Goal: Task Accomplishment & Management: Manage account settings

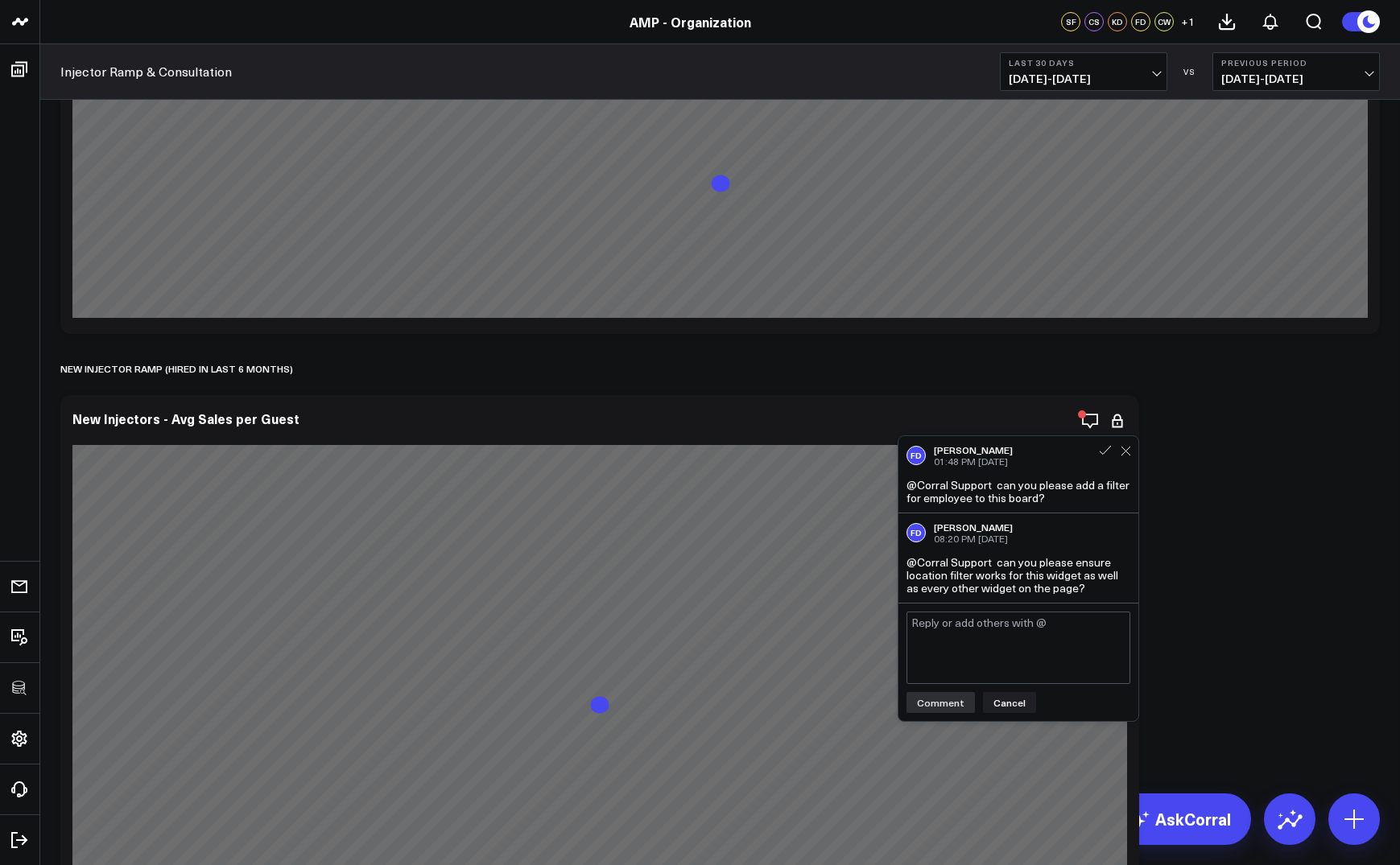
scroll to position [166, 0]
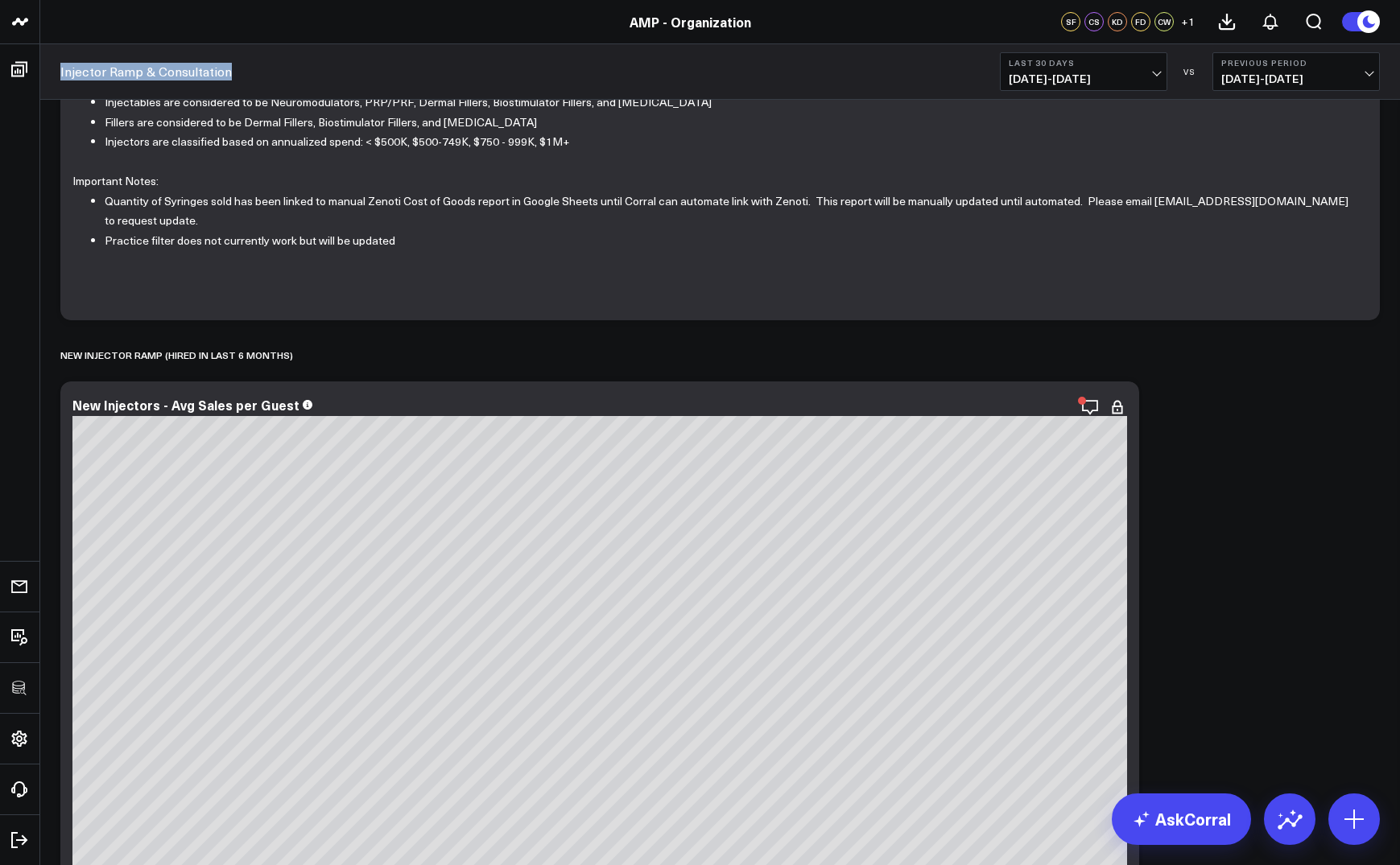
drag, startPoint x: 237, startPoint y: 70, endPoint x: 51, endPoint y: 79, distance: 186.2
click at [51, 79] on div "Injector Ramp & Consultation Last 30 Days 08/17/25 - 09/15/25 VS Previous Perio…" at bounding box center [720, 71] width 1359 height 55
copy link "Injector Ramp & Consultation"
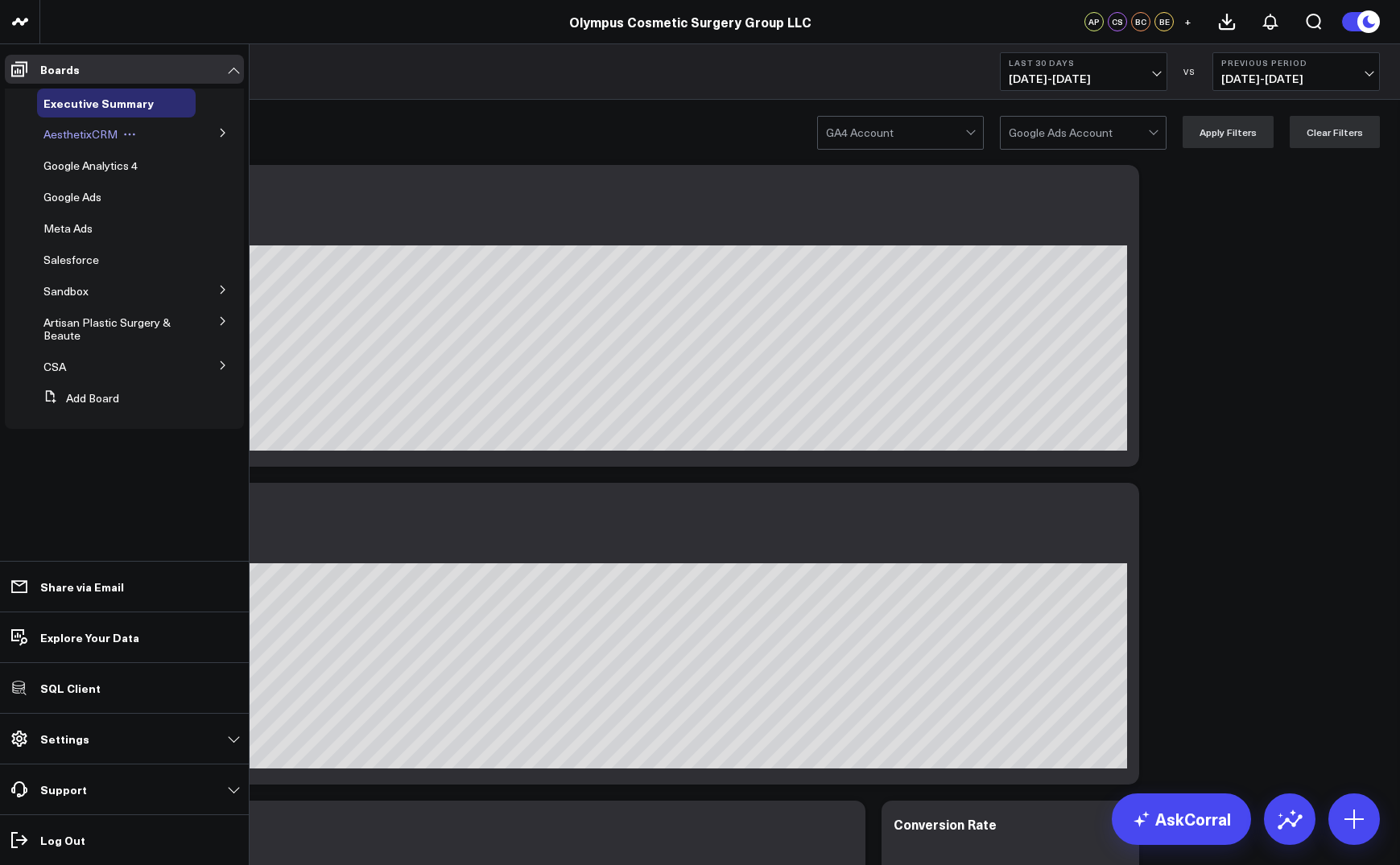
click at [78, 129] on span "AesthetixCRM" at bounding box center [80, 134] width 74 height 15
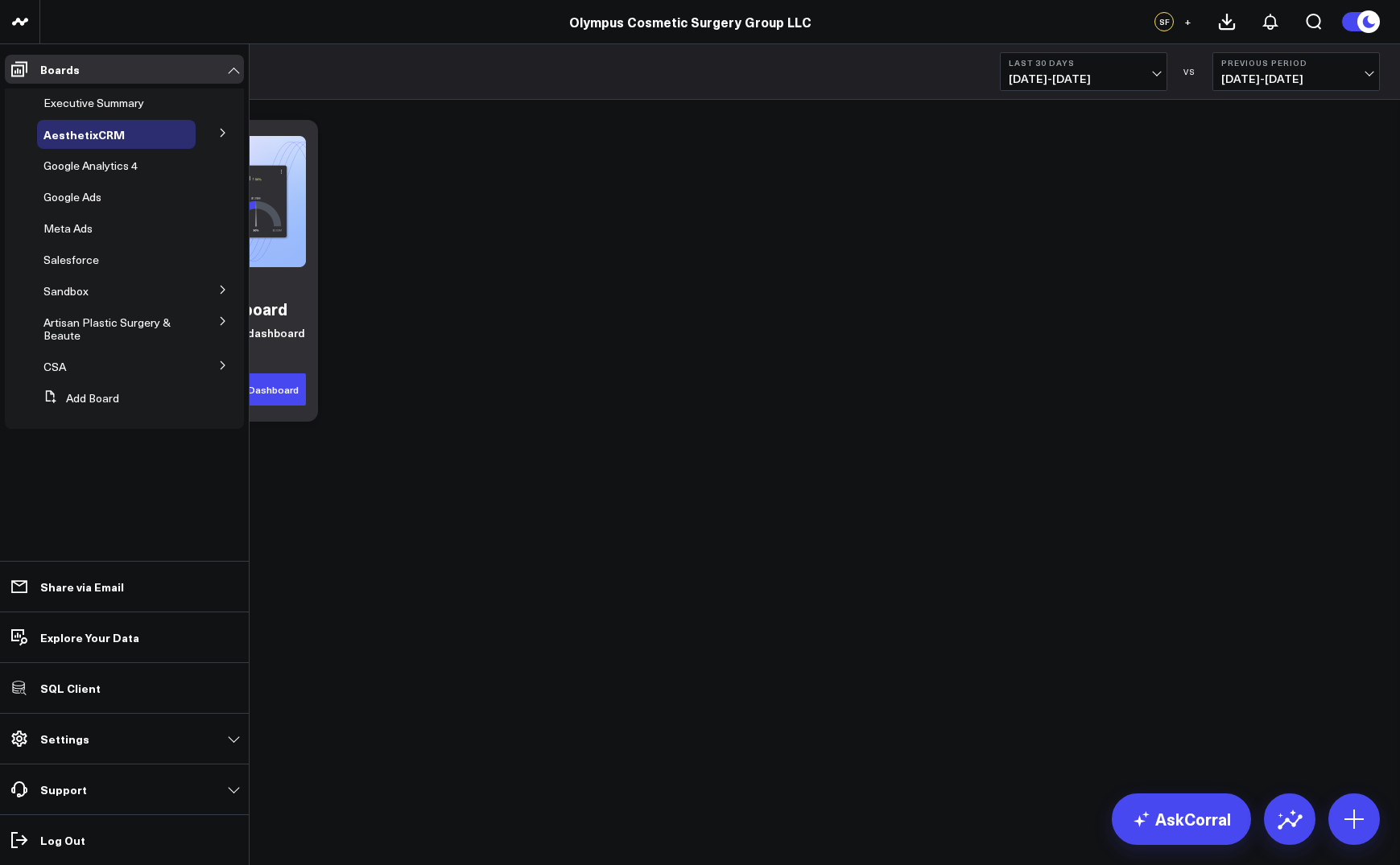
click at [231, 141] on button at bounding box center [223, 132] width 42 height 24
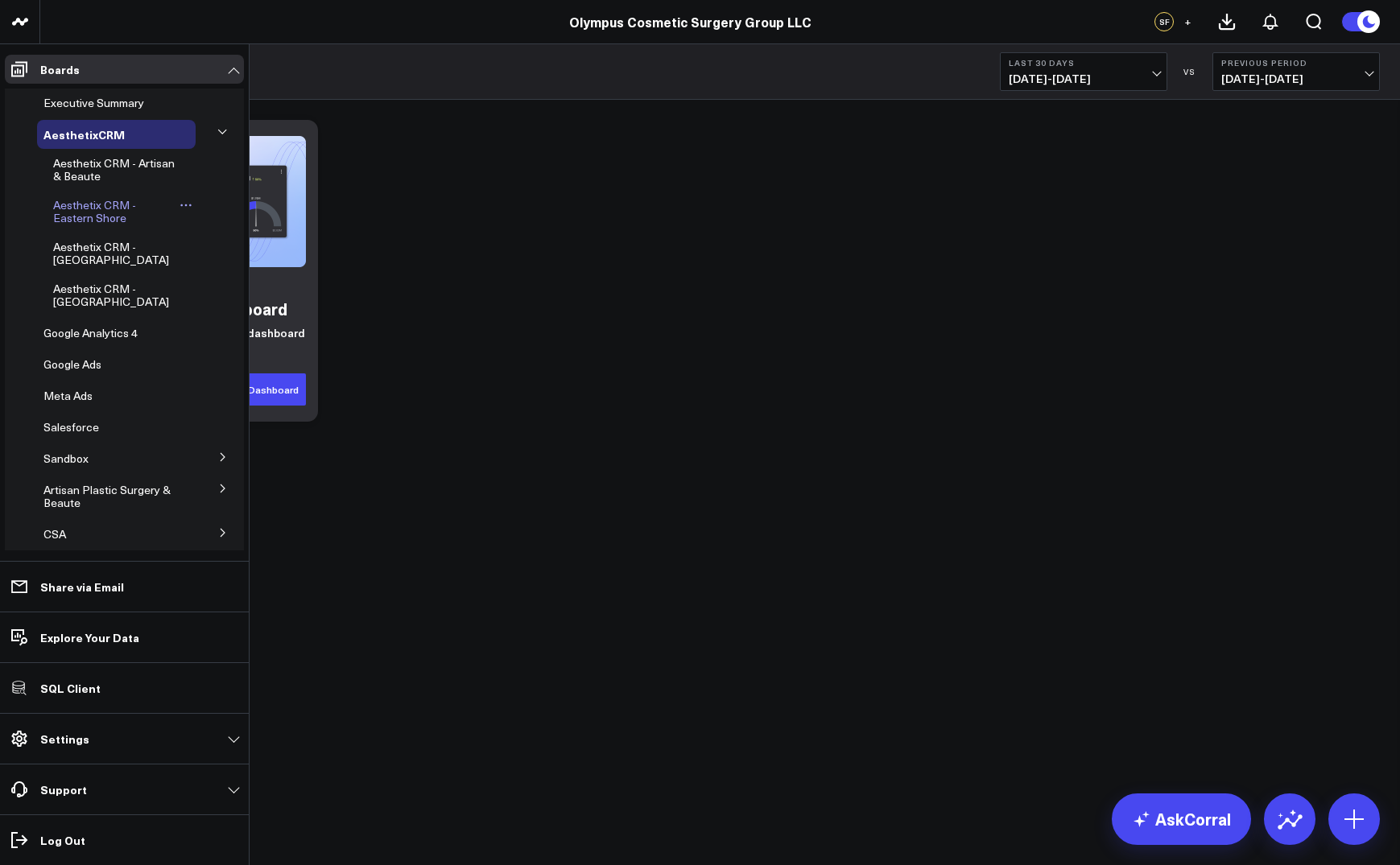
click at [99, 219] on span "Aesthetix CRM - Eastern Shore" at bounding box center [95, 210] width 83 height 28
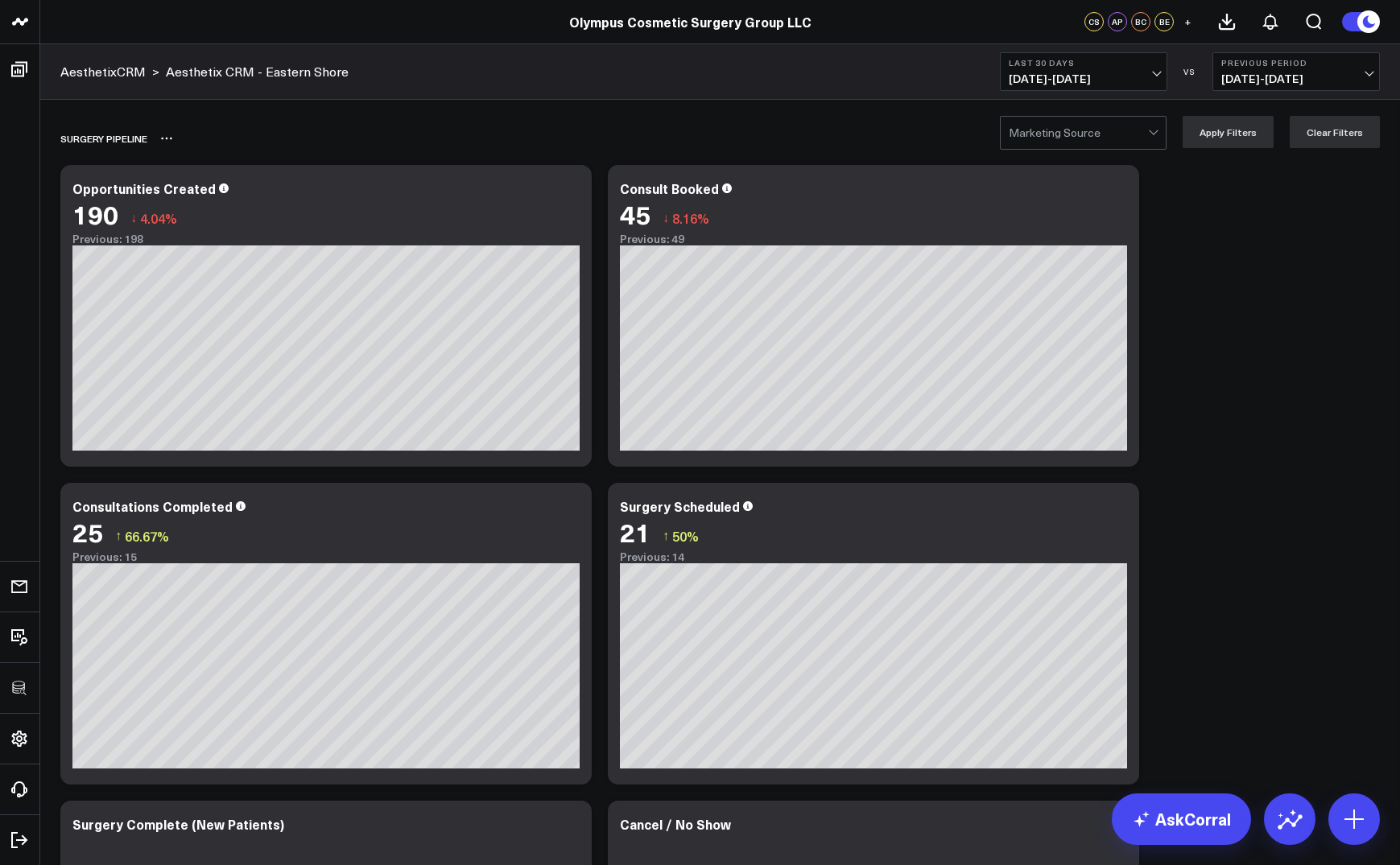
click at [478, 132] on div "SURGERY PIPELINE" at bounding box center [628, 138] width 1134 height 37
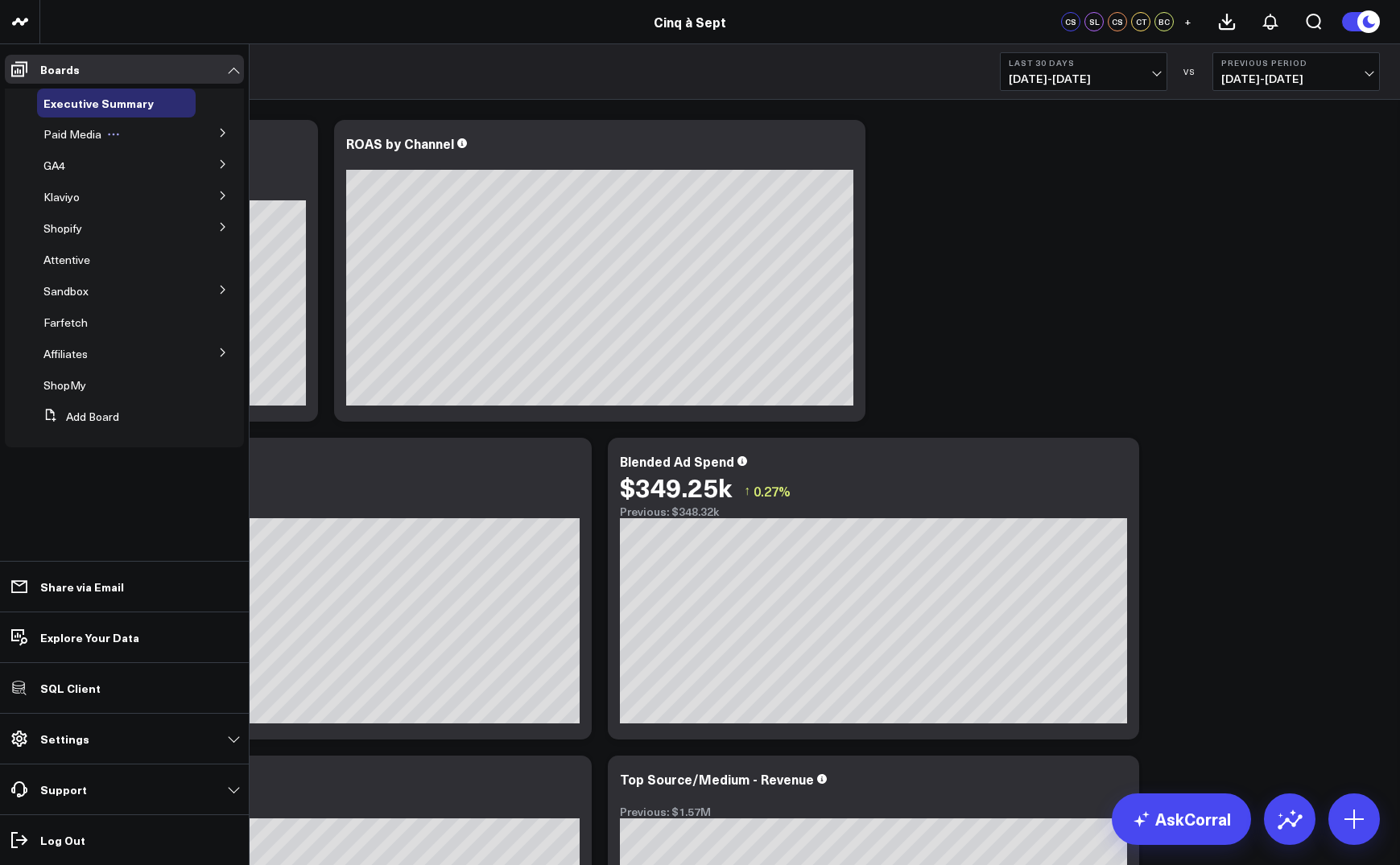
click at [70, 132] on span "Paid Media" at bounding box center [72, 134] width 58 height 15
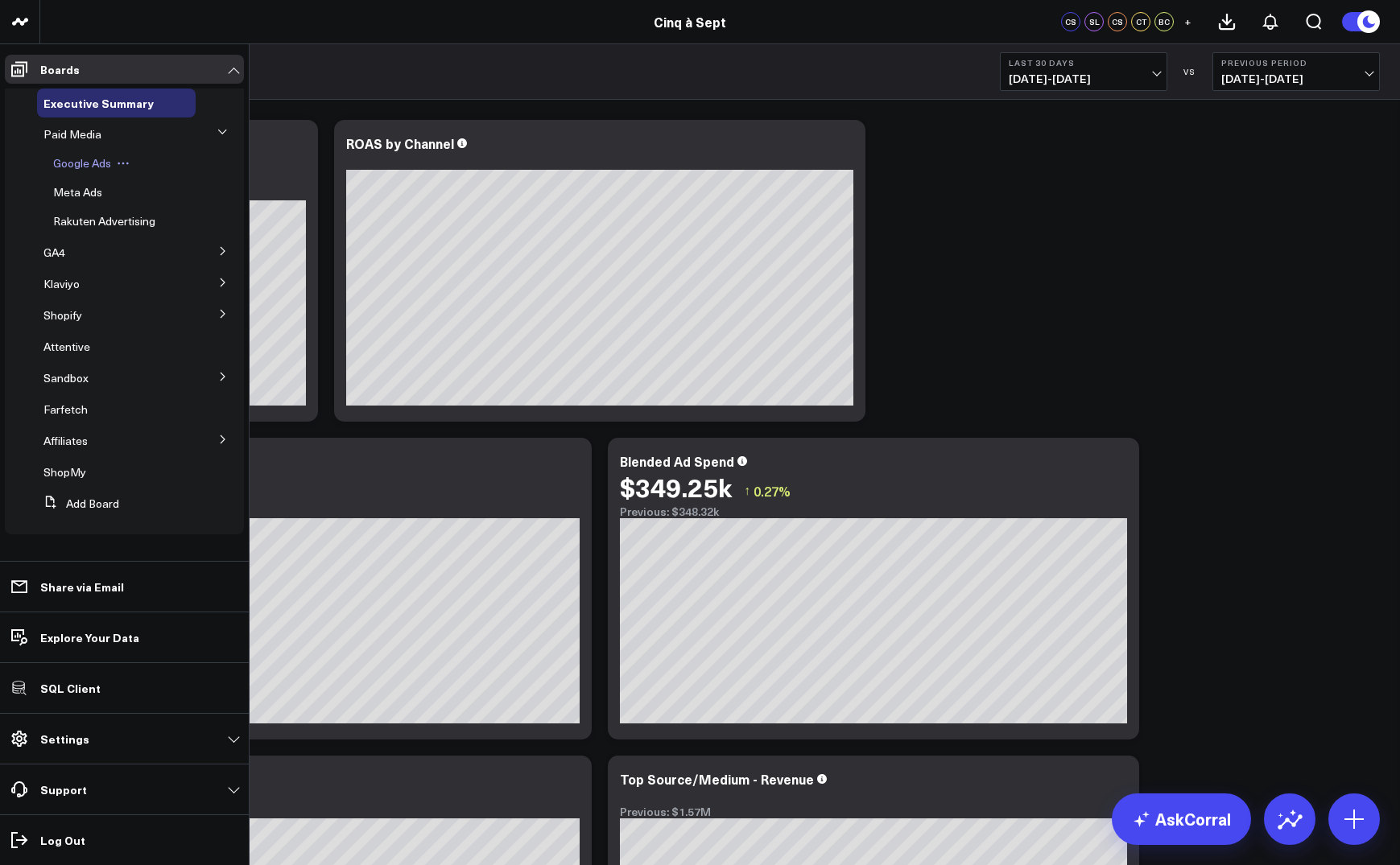
click at [78, 157] on span "Google Ads" at bounding box center [82, 163] width 58 height 15
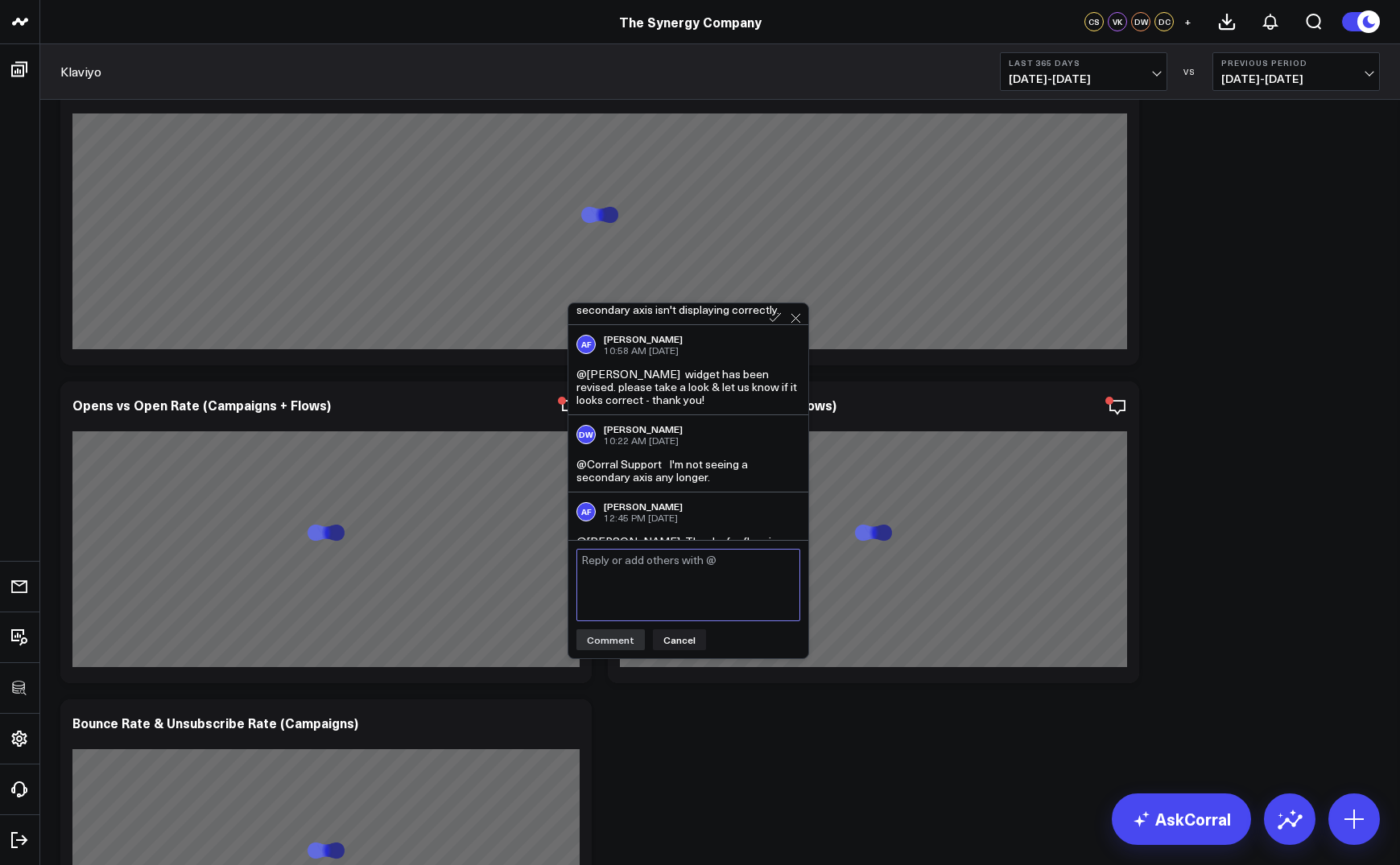
scroll to position [149, 0]
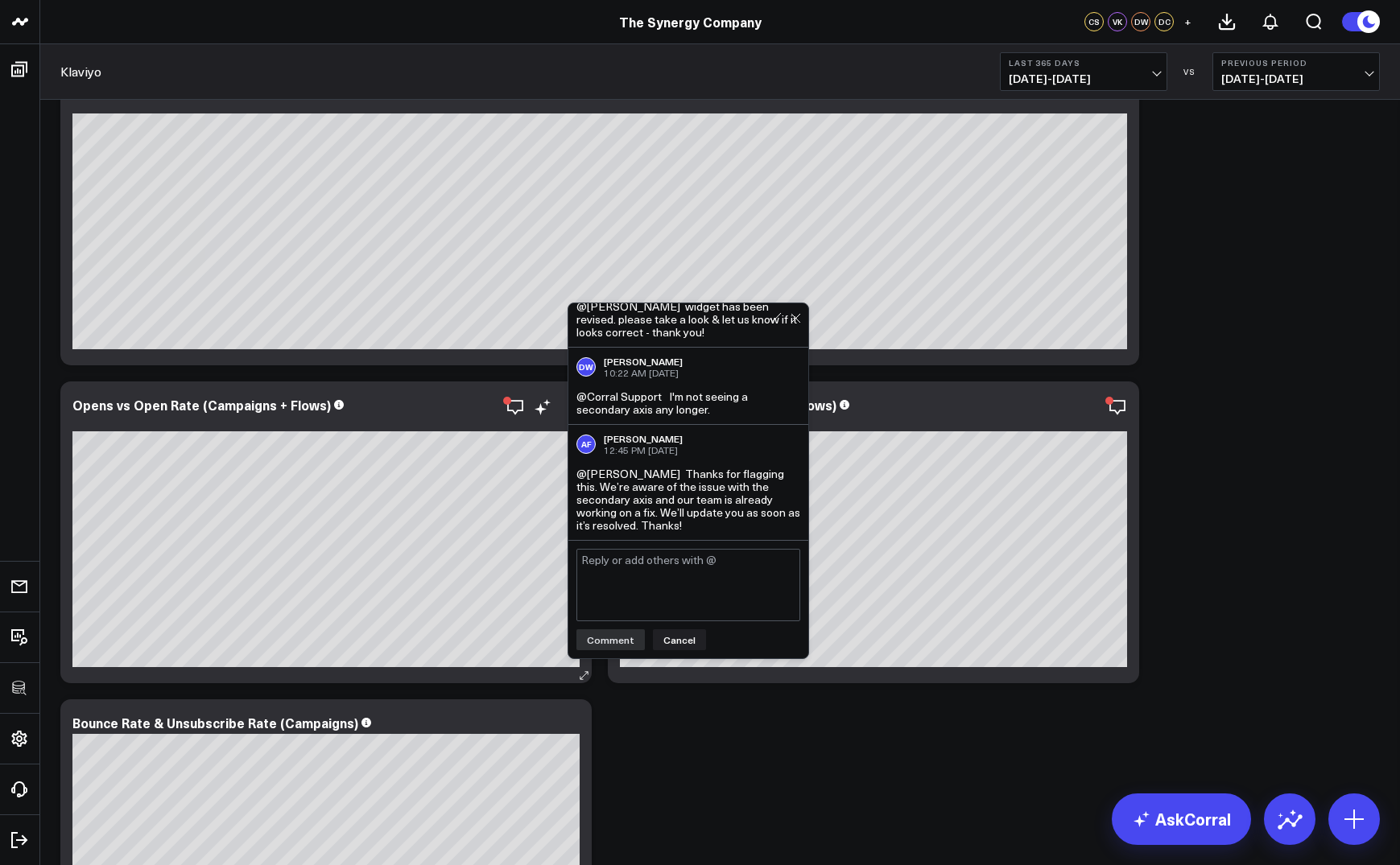
click at [450, 413] on div "Opens vs Open Rate (Campaigns + Flows)" at bounding box center [325, 414] width 507 height 33
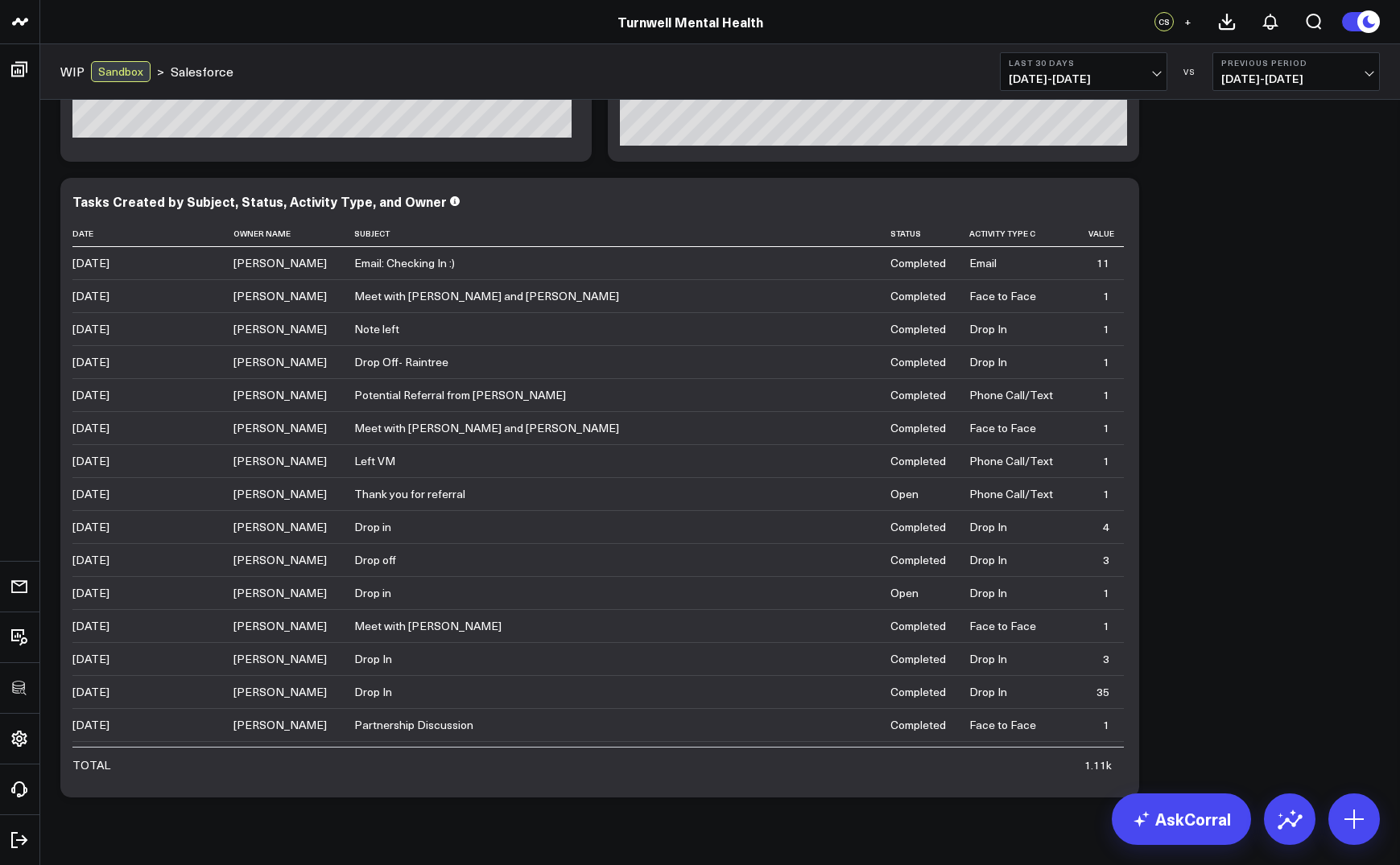
scroll to position [3416, 0]
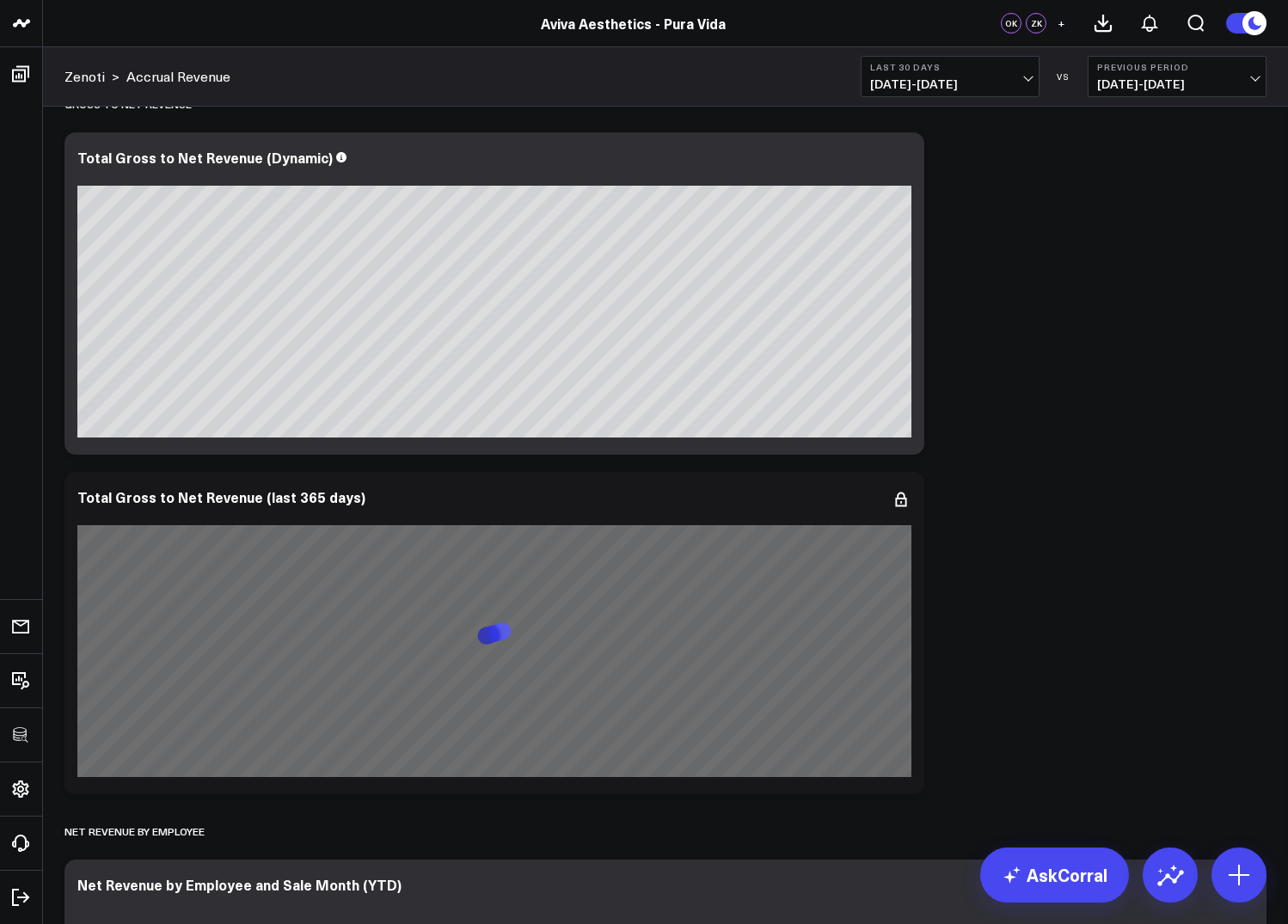
scroll to position [508, 0]
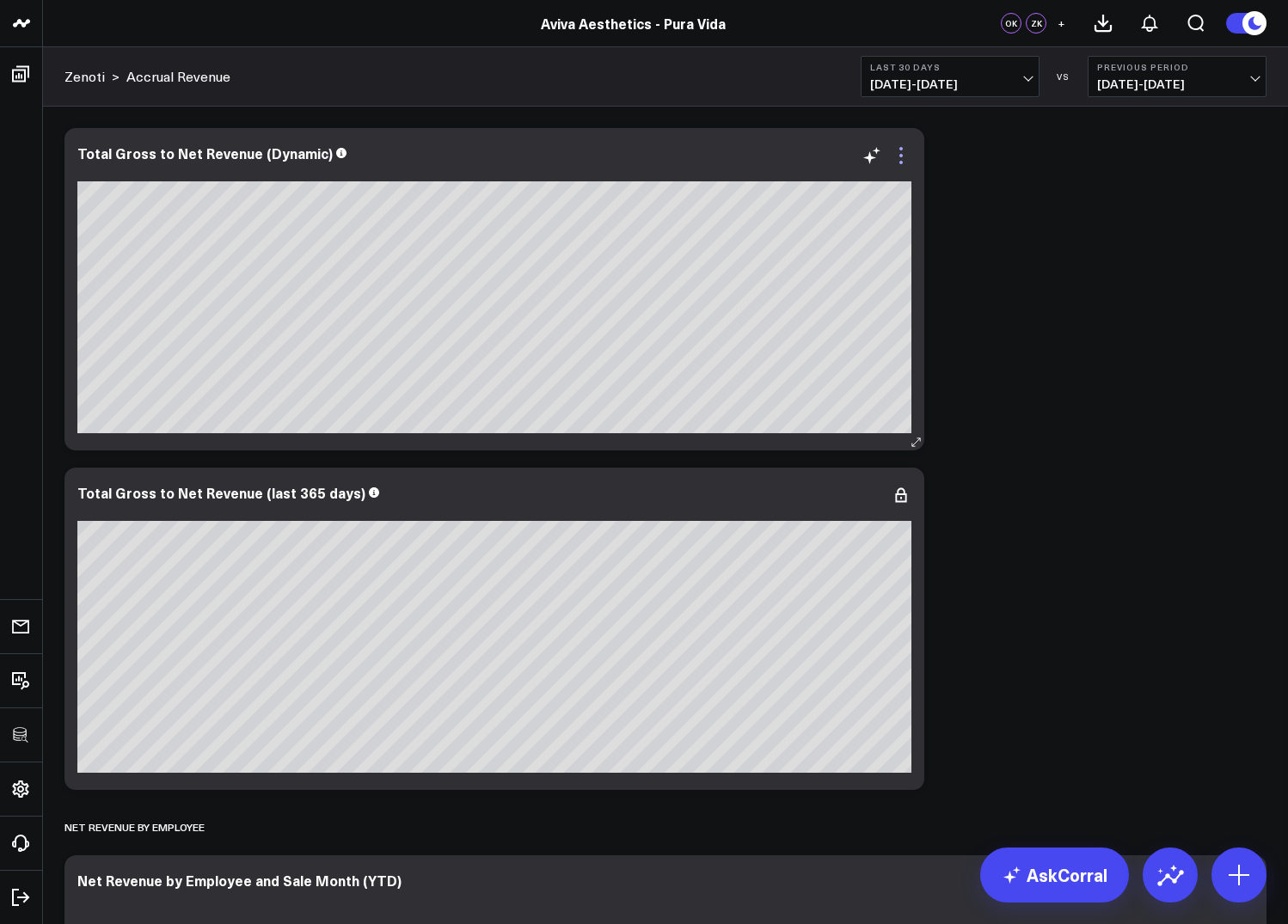
click at [903, 149] on icon at bounding box center [900, 155] width 20 height 20
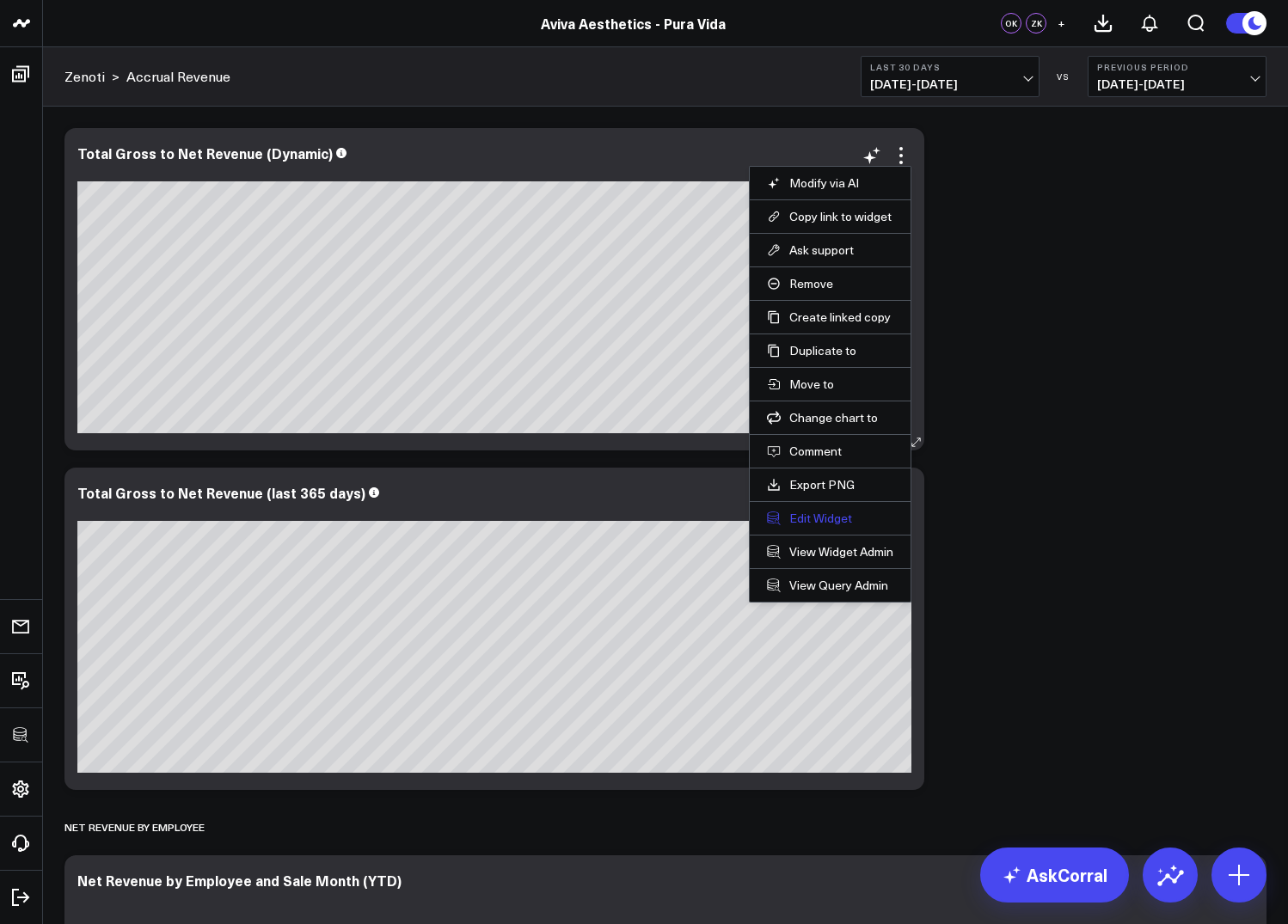
click at [801, 524] on button "Edit Widget" at bounding box center [830, 518] width 126 height 15
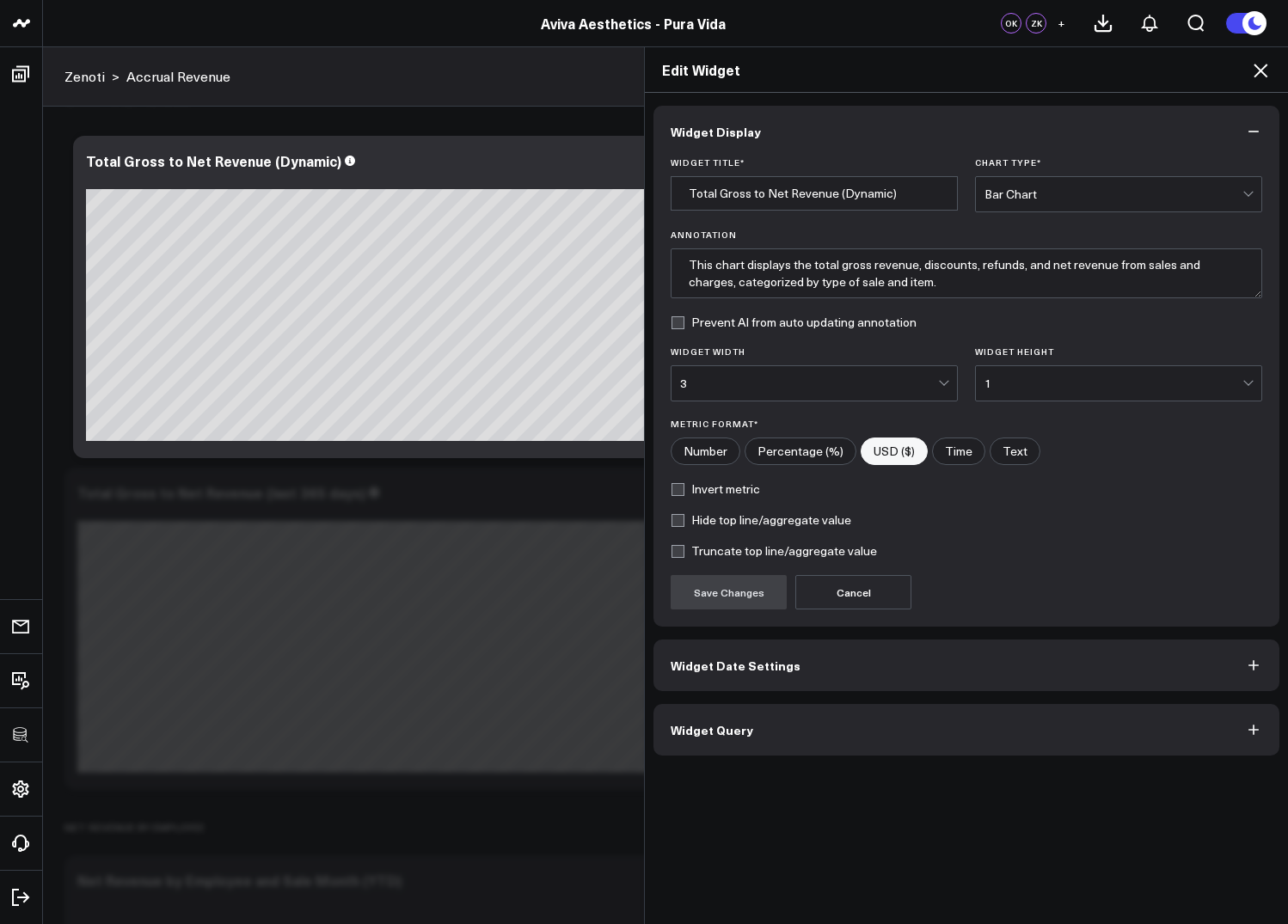
click at [734, 730] on span "Widget Query" at bounding box center [712, 729] width 83 height 14
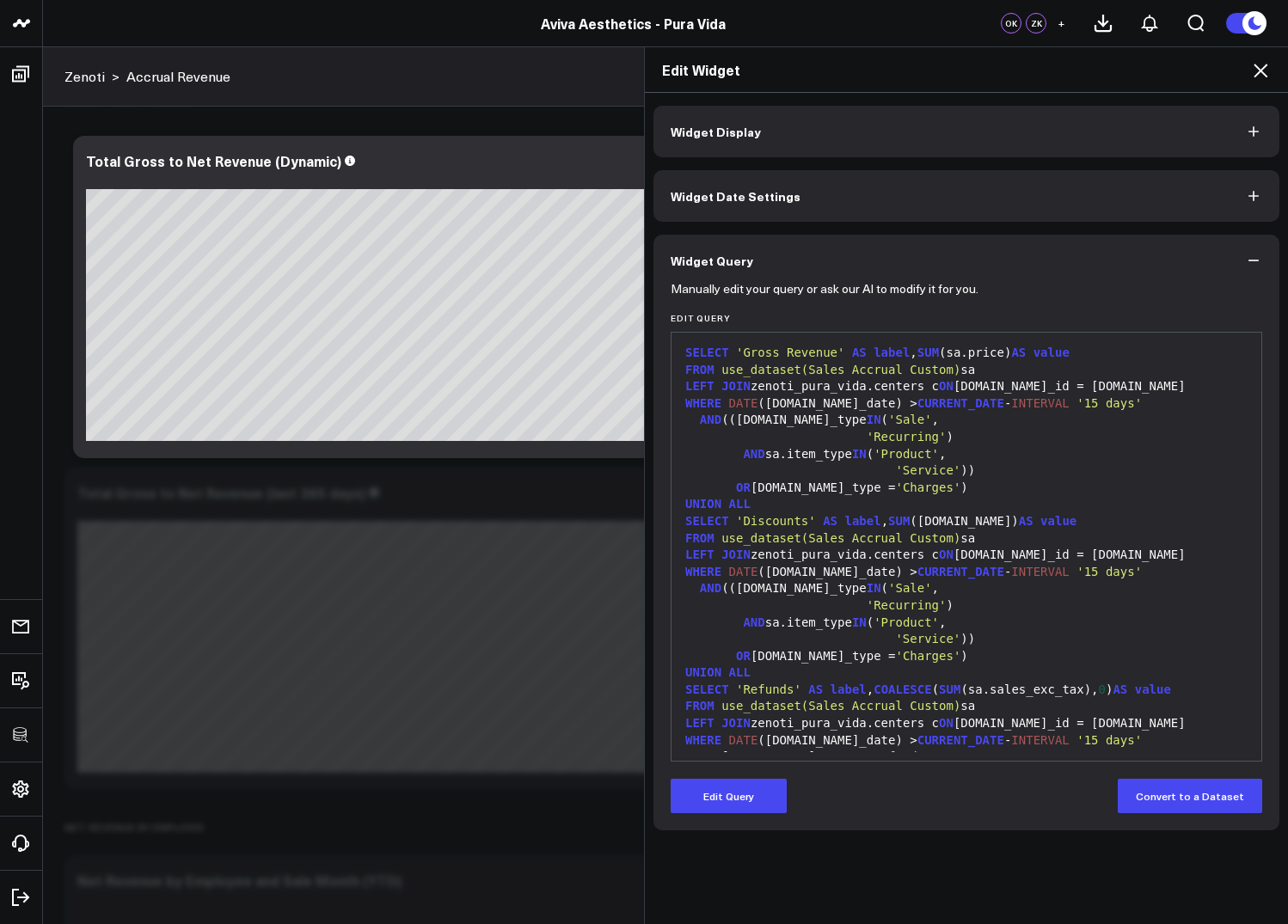
click at [878, 545] on span "use_dataset(Sales Accrual Custom)" at bounding box center [841, 538] width 239 height 14
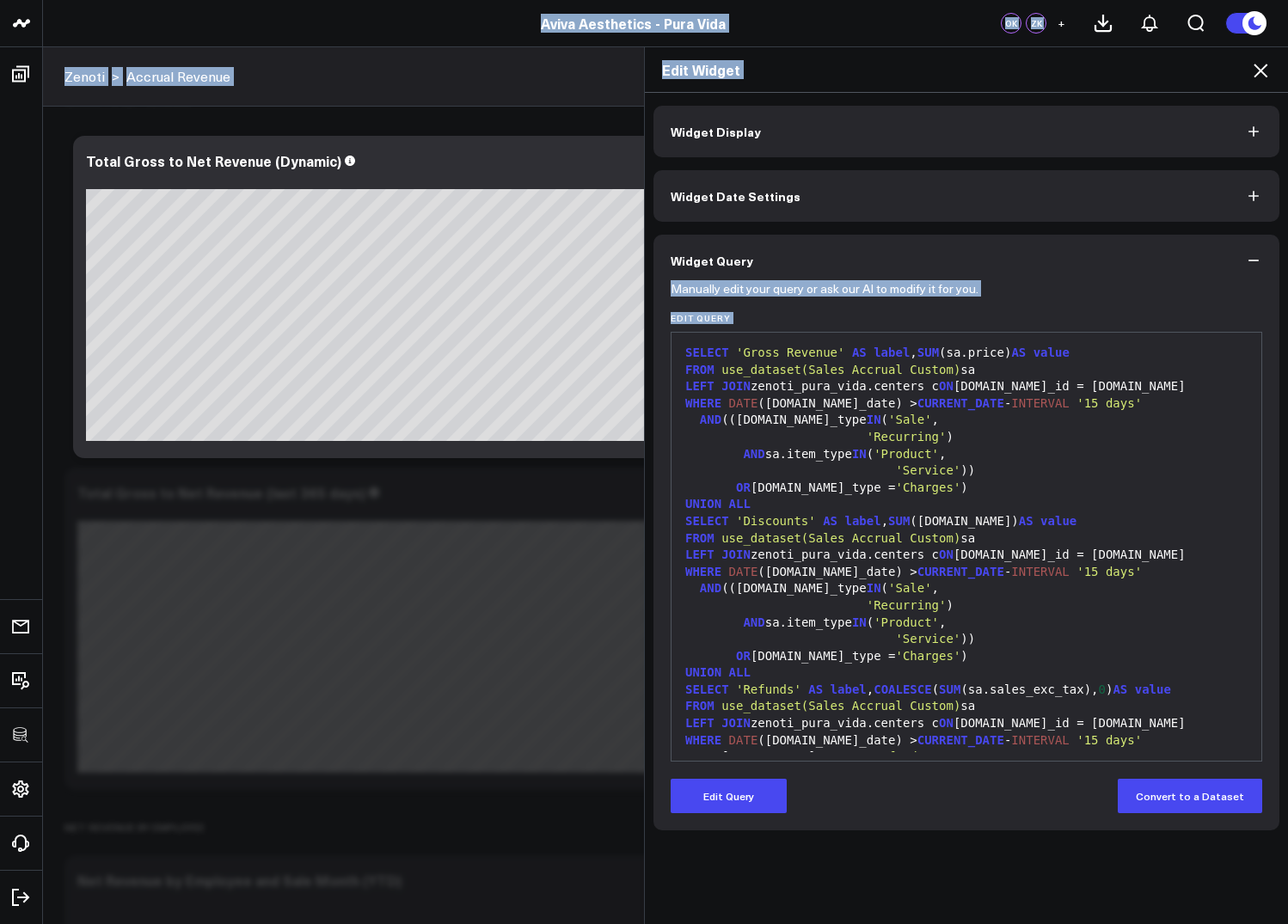
copy body "3725 Test 829 Studios Accenture Acme Industrial Activant Capital Agriculture & …"
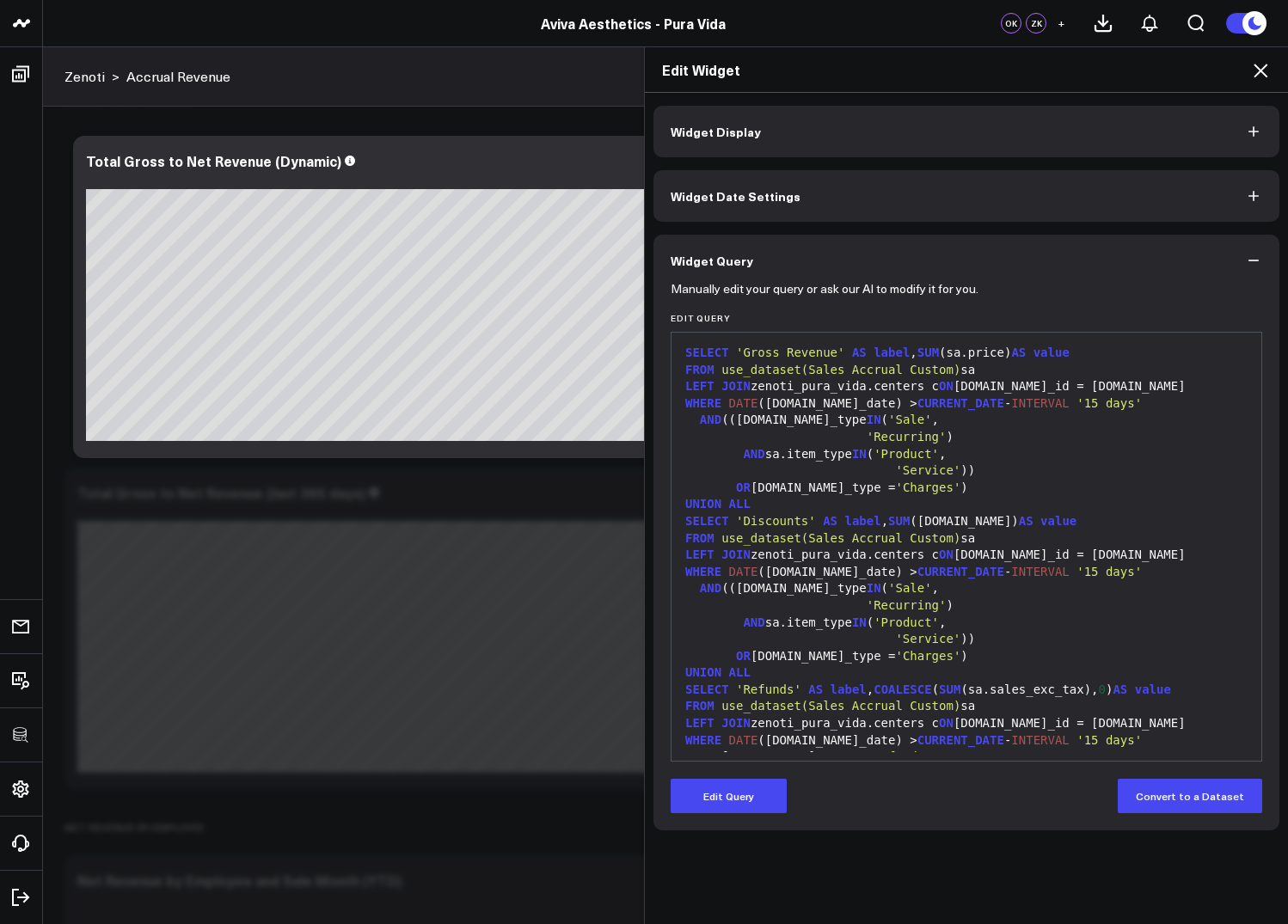
click at [878, 545] on span "use_dataset(Sales Accrual Custom)" at bounding box center [841, 538] width 239 height 14
click at [738, 793] on button "Edit Query" at bounding box center [728, 796] width 116 height 35
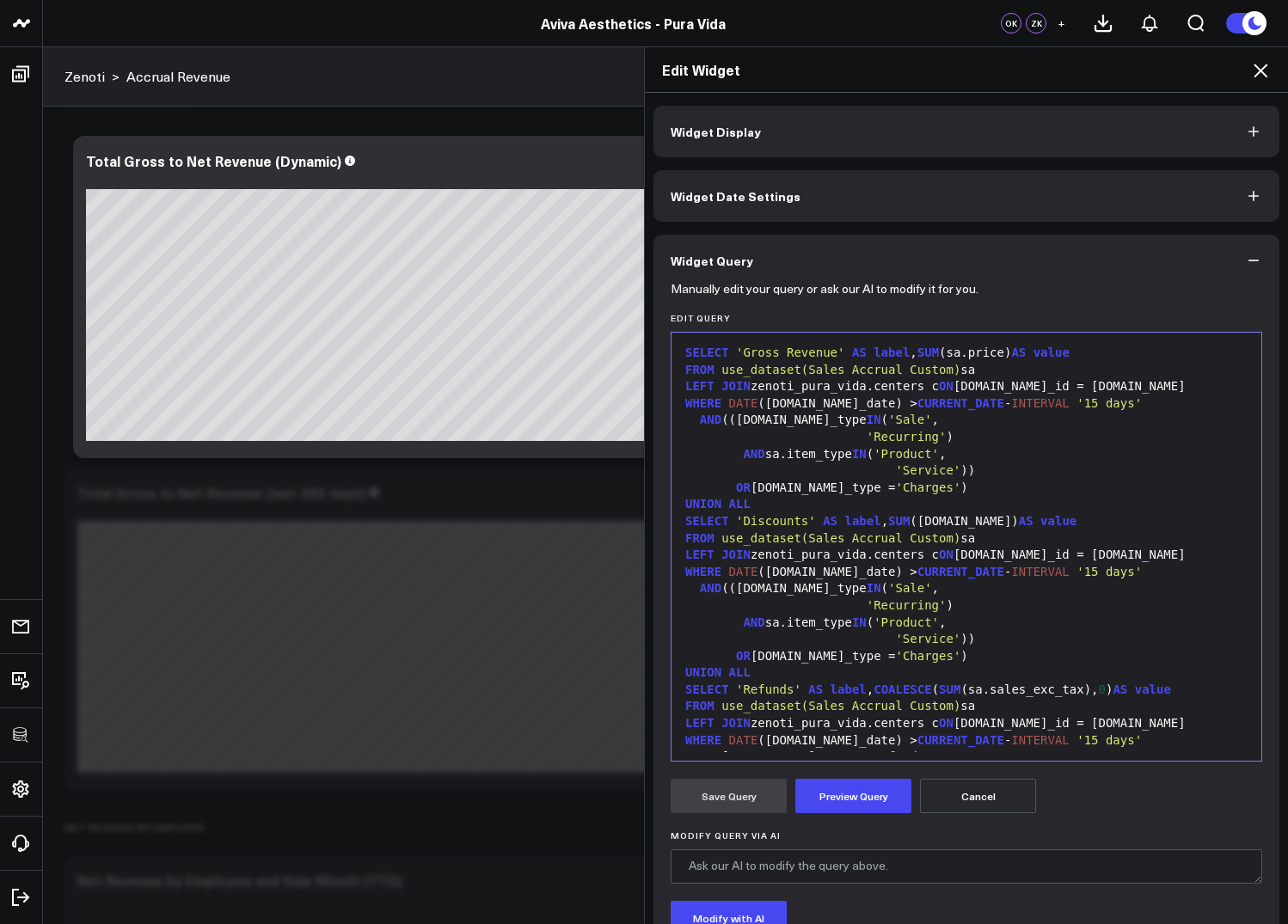
click at [841, 634] on div "'Service' ))" at bounding box center [966, 639] width 572 height 17
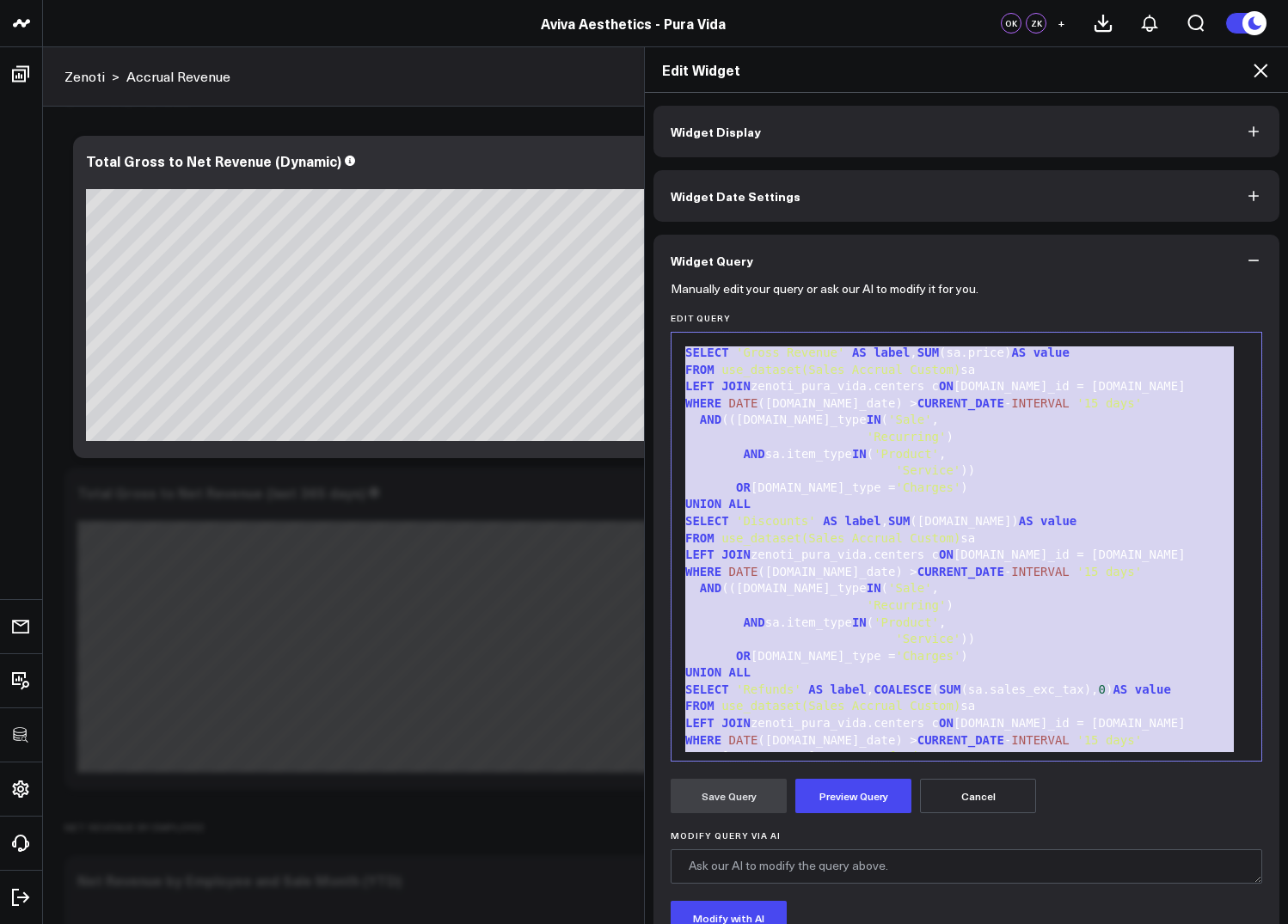
copy div "SELECT 'Gross Revenue' AS label , SUM (sa.price) AS value FROM use_dataset(Sale…"
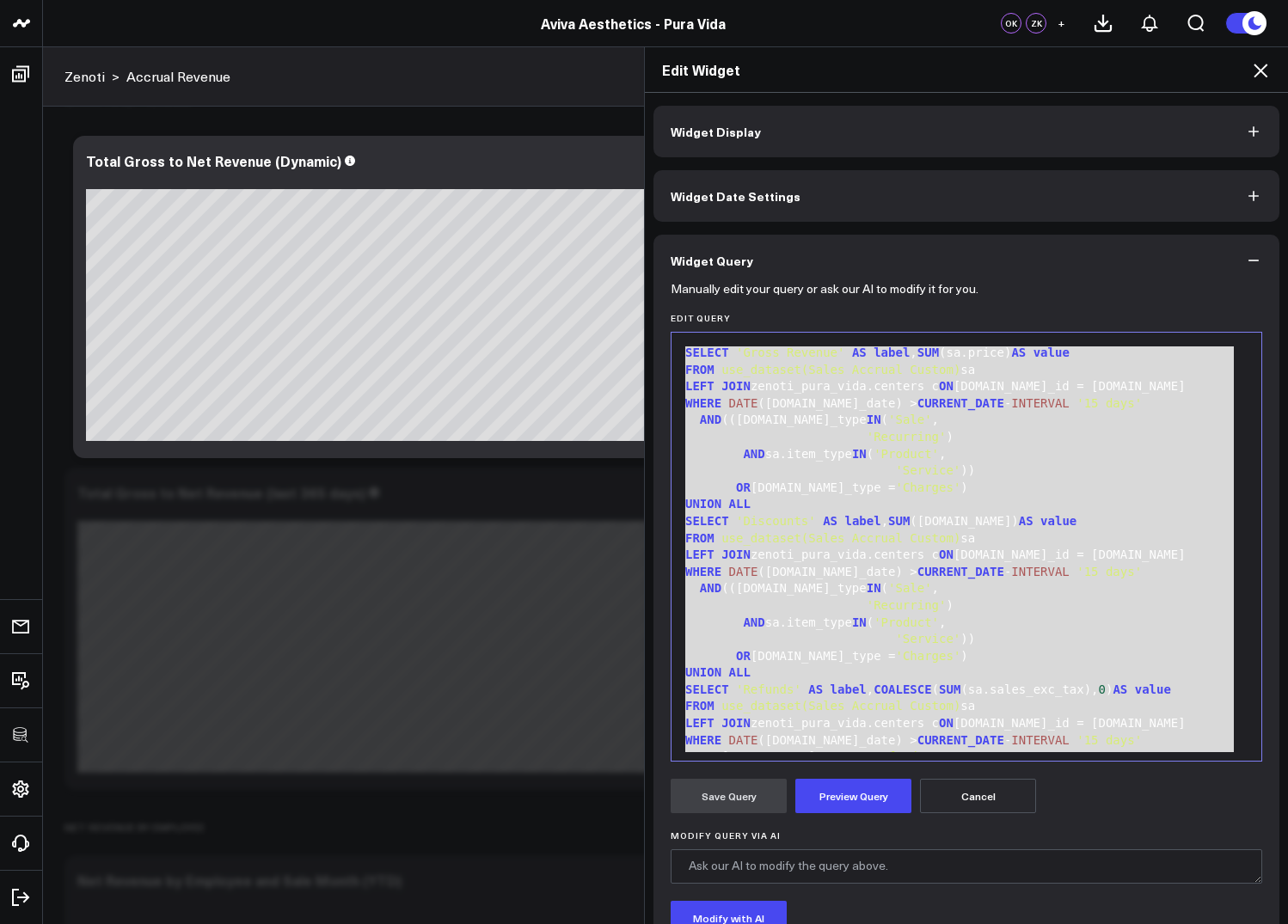
click at [1252, 72] on icon at bounding box center [1260, 69] width 20 height 20
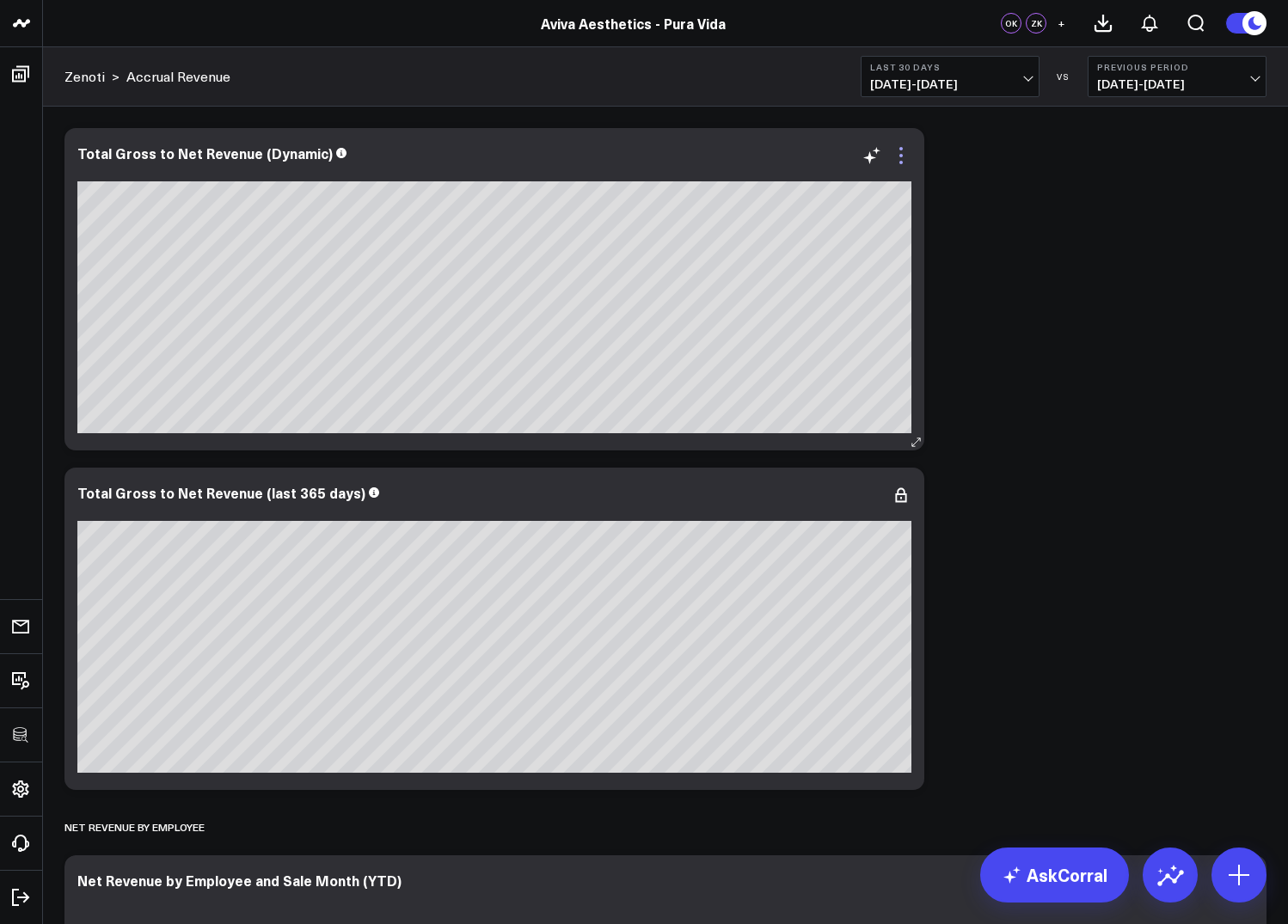
click at [897, 153] on icon at bounding box center [900, 155] width 20 height 20
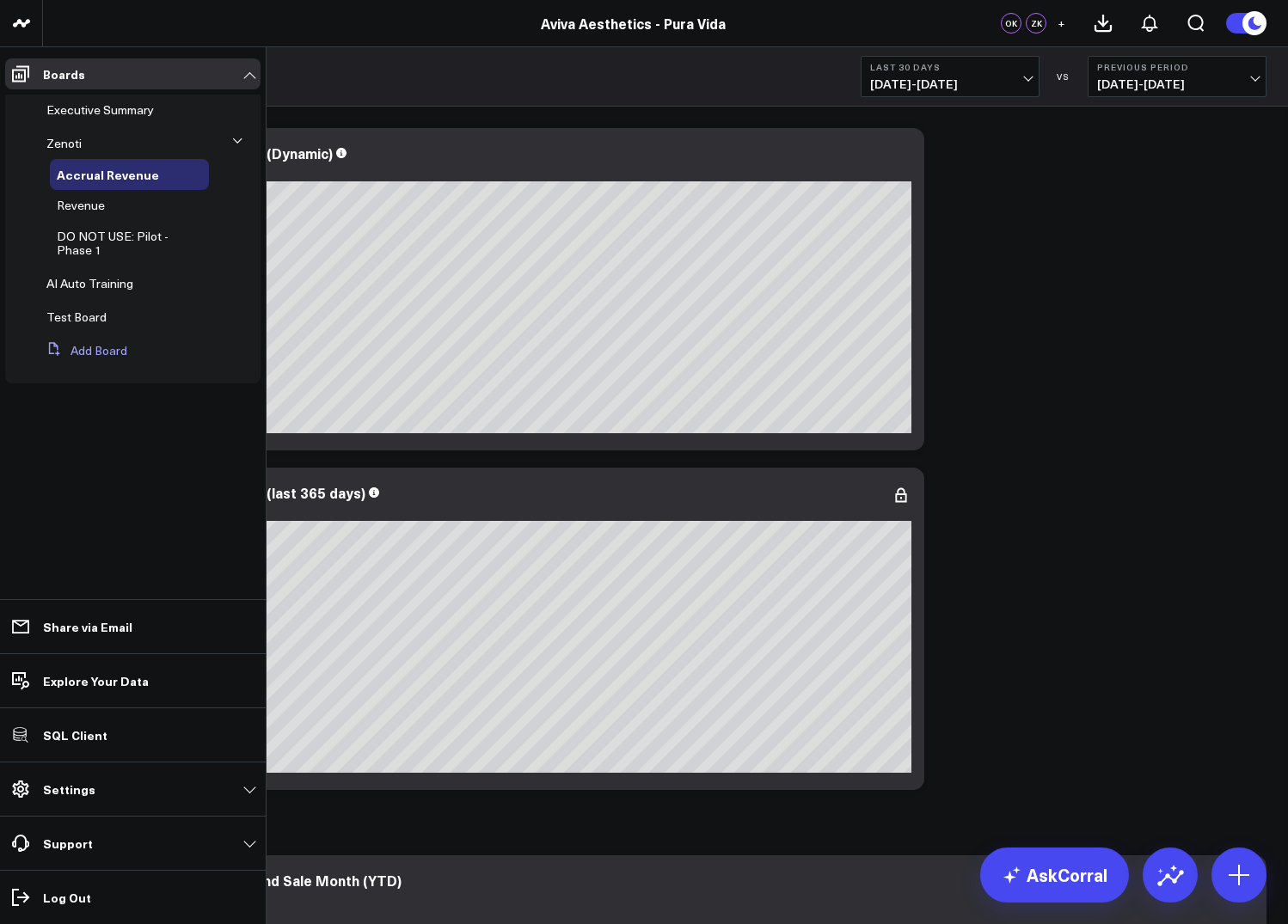
click at [87, 352] on button "Add Board" at bounding box center [83, 351] width 88 height 31
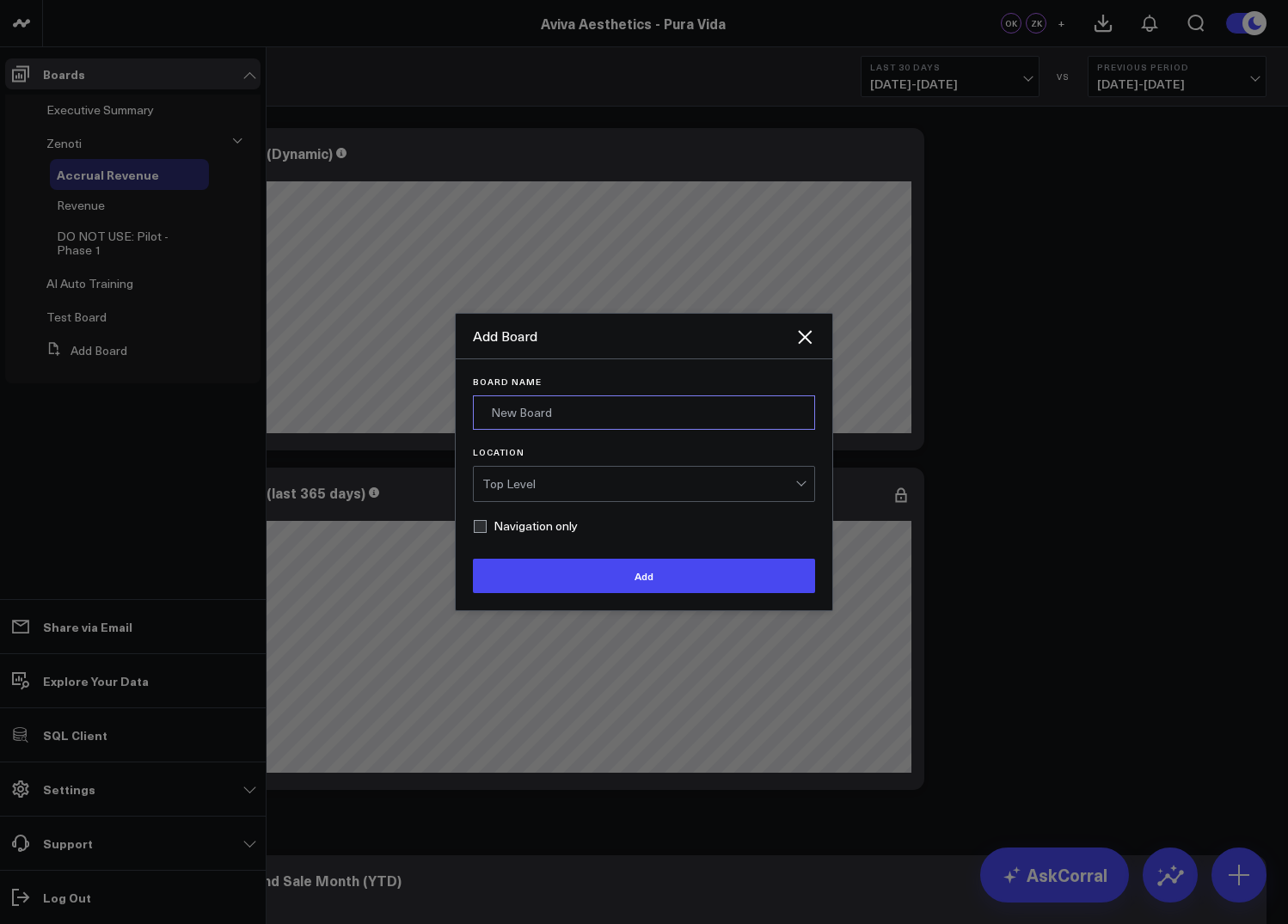
click at [544, 419] on input "Board Name" at bounding box center [644, 413] width 343 height 35
type input "Sandbox"
click at [489, 517] on form "Board Name Sandbox Location Top Level Navigation only Add" at bounding box center [644, 484] width 343 height 217
click at [484, 527] on label "Navigation only" at bounding box center [525, 526] width 105 height 14
click at [484, 527] on input "Navigation only" at bounding box center [480, 526] width 14 height 14
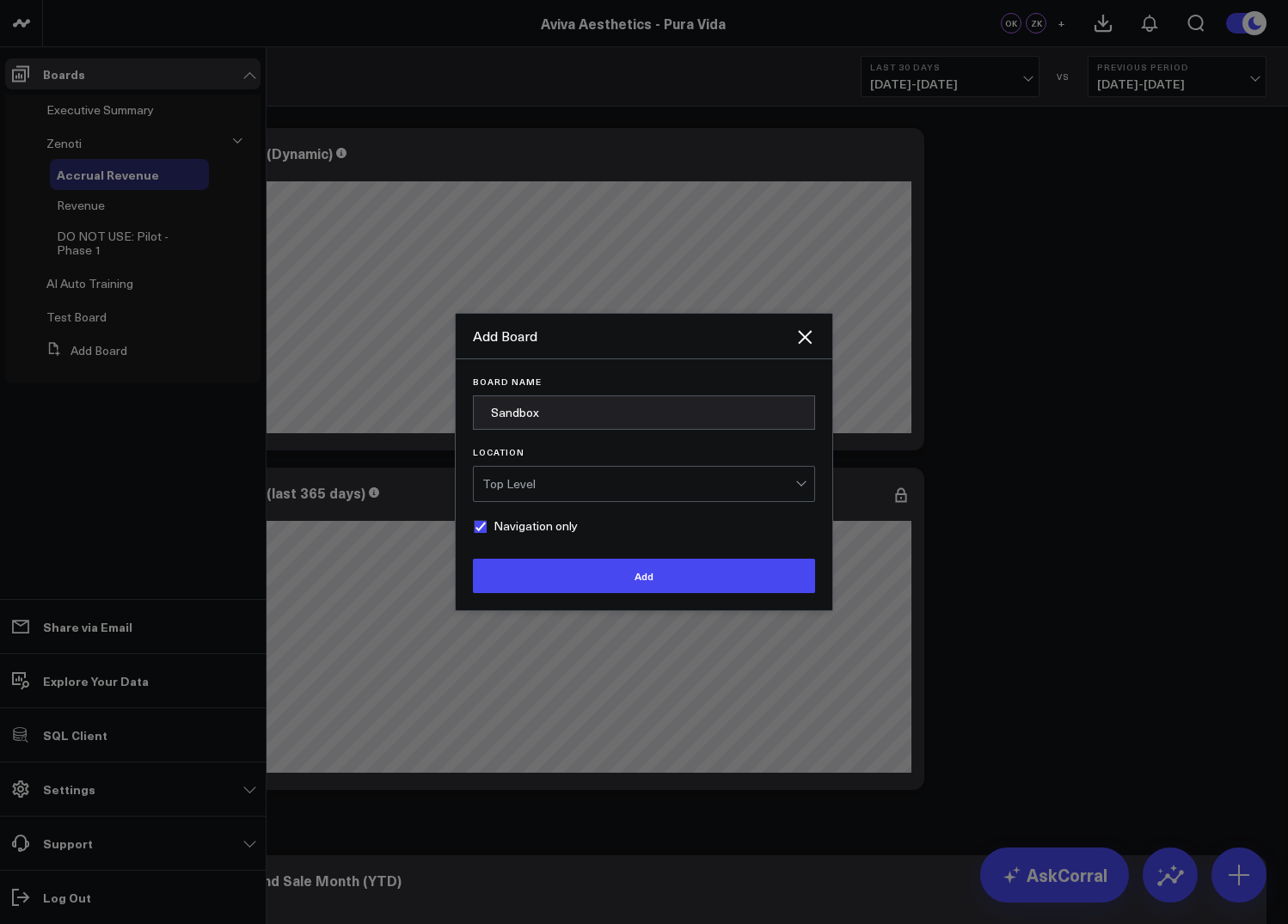
checkbox input "true"
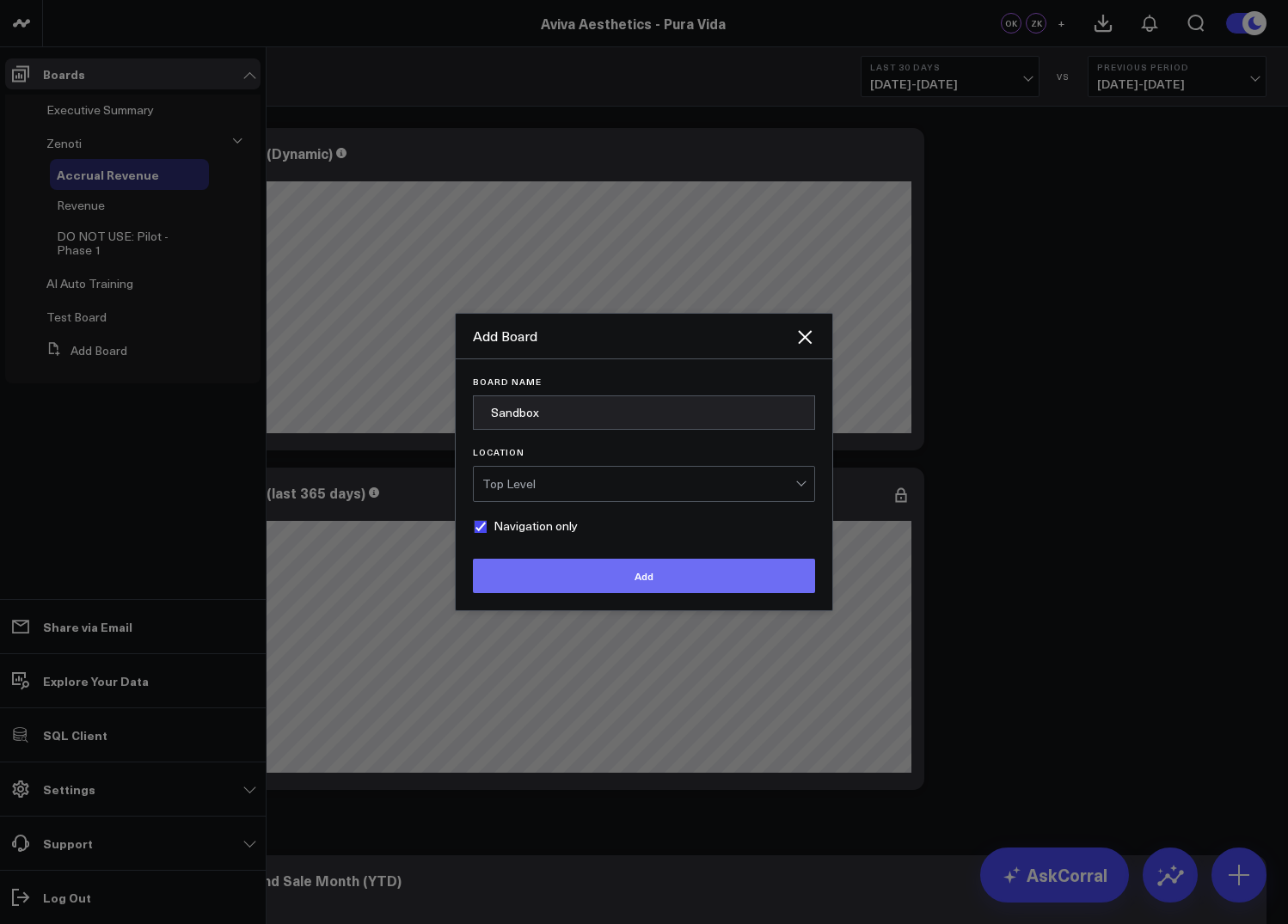
click at [519, 564] on button "Add" at bounding box center [644, 576] width 343 height 35
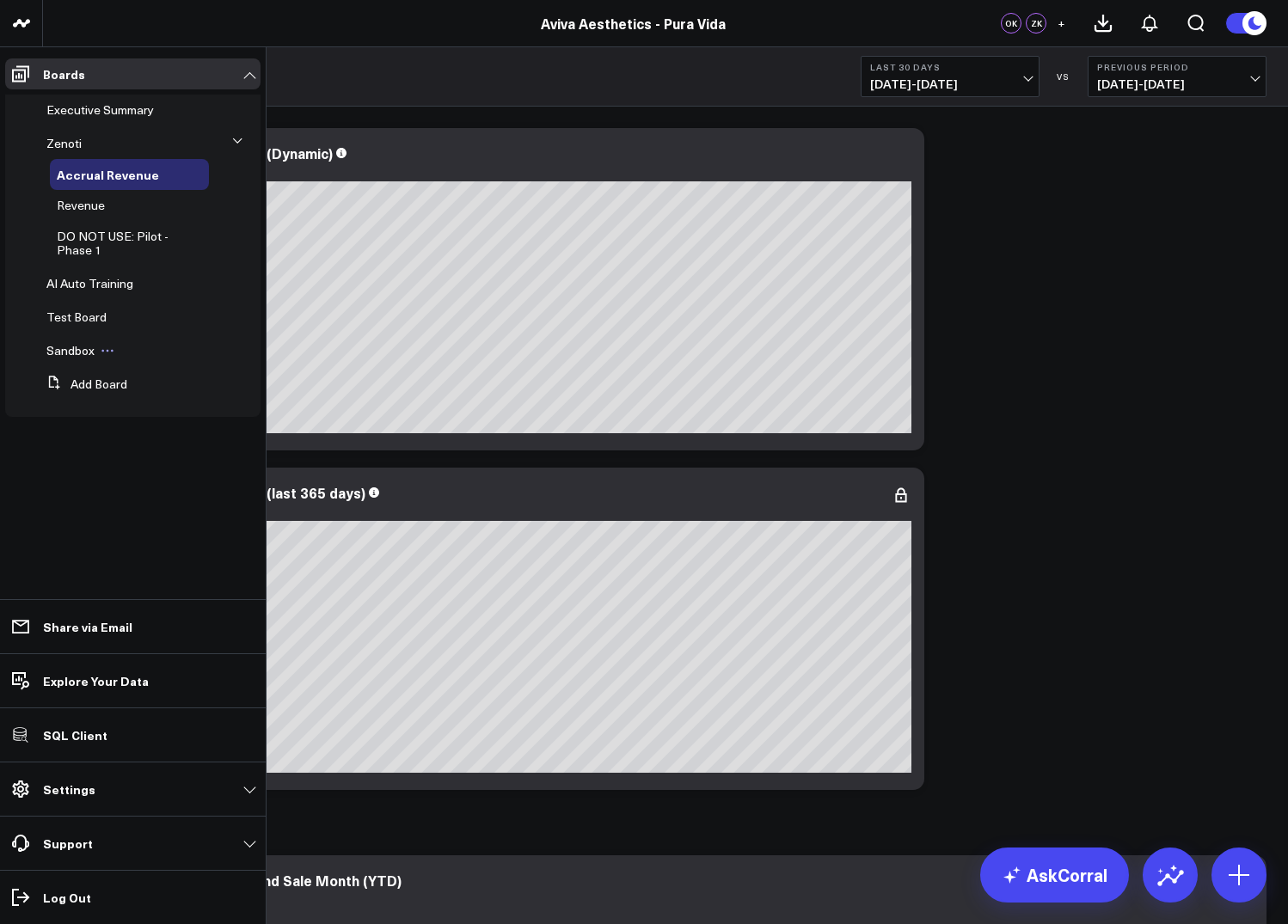
click at [112, 352] on icon at bounding box center [107, 350] width 14 height 14
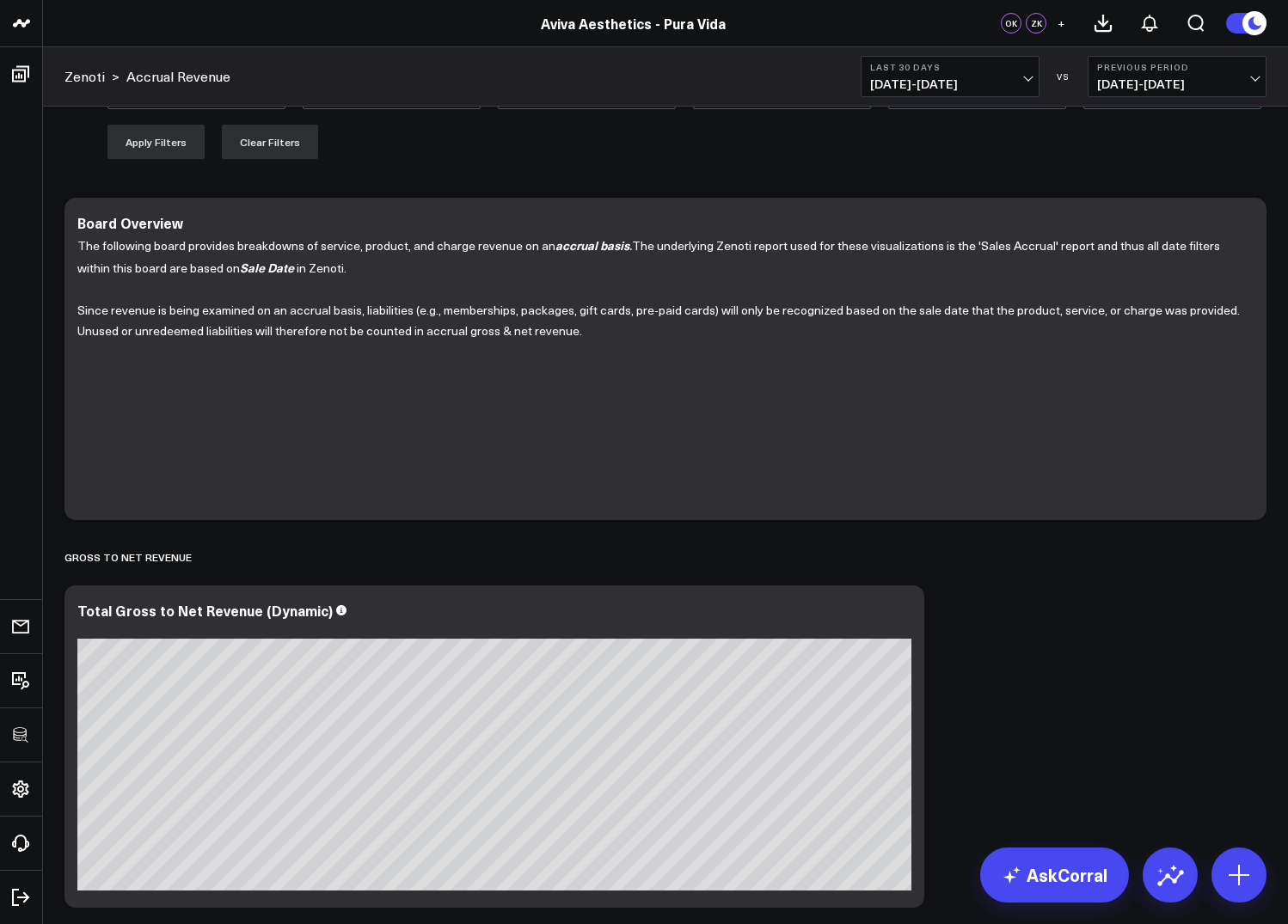
scroll to position [297, 0]
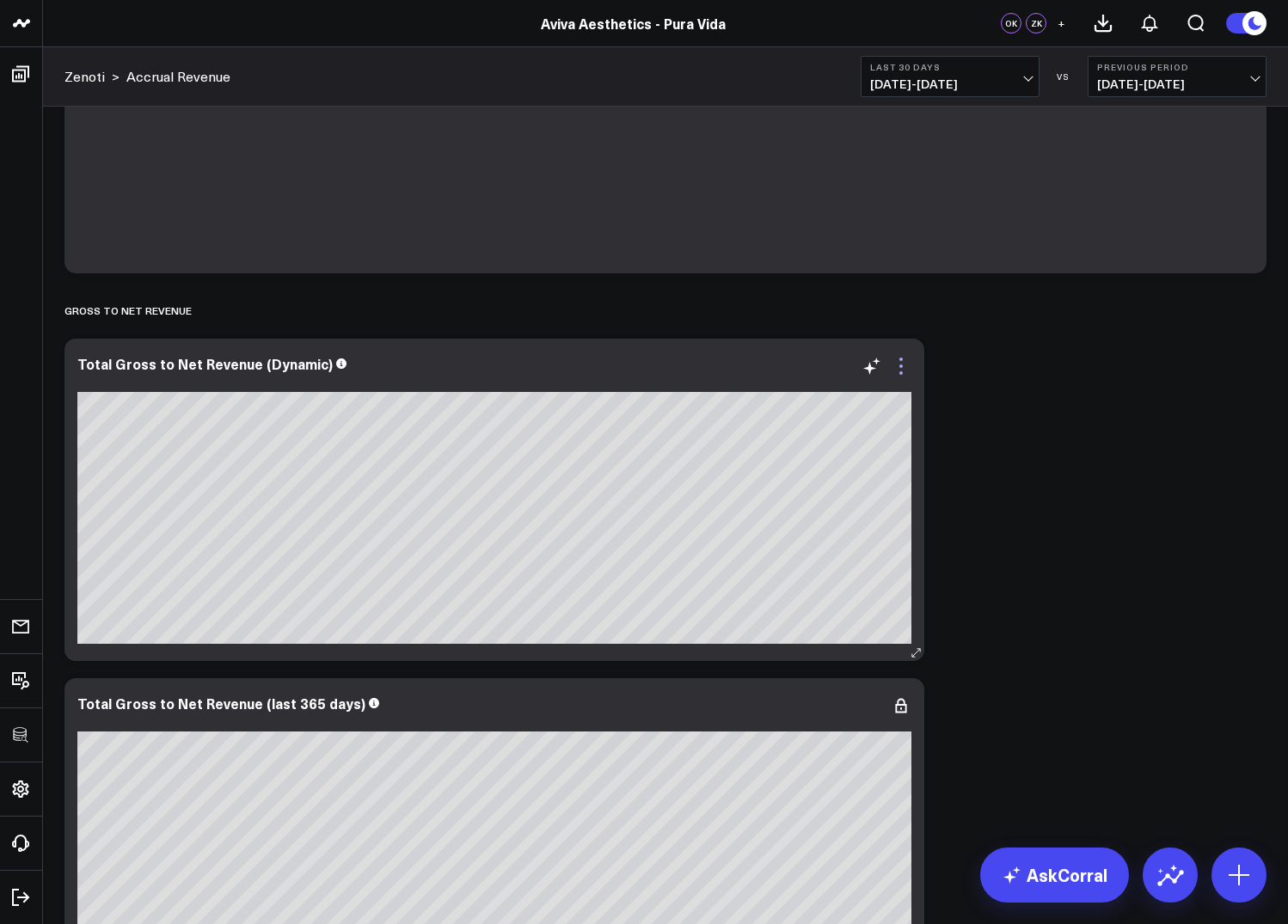
click at [902, 362] on icon at bounding box center [900, 366] width 20 height 20
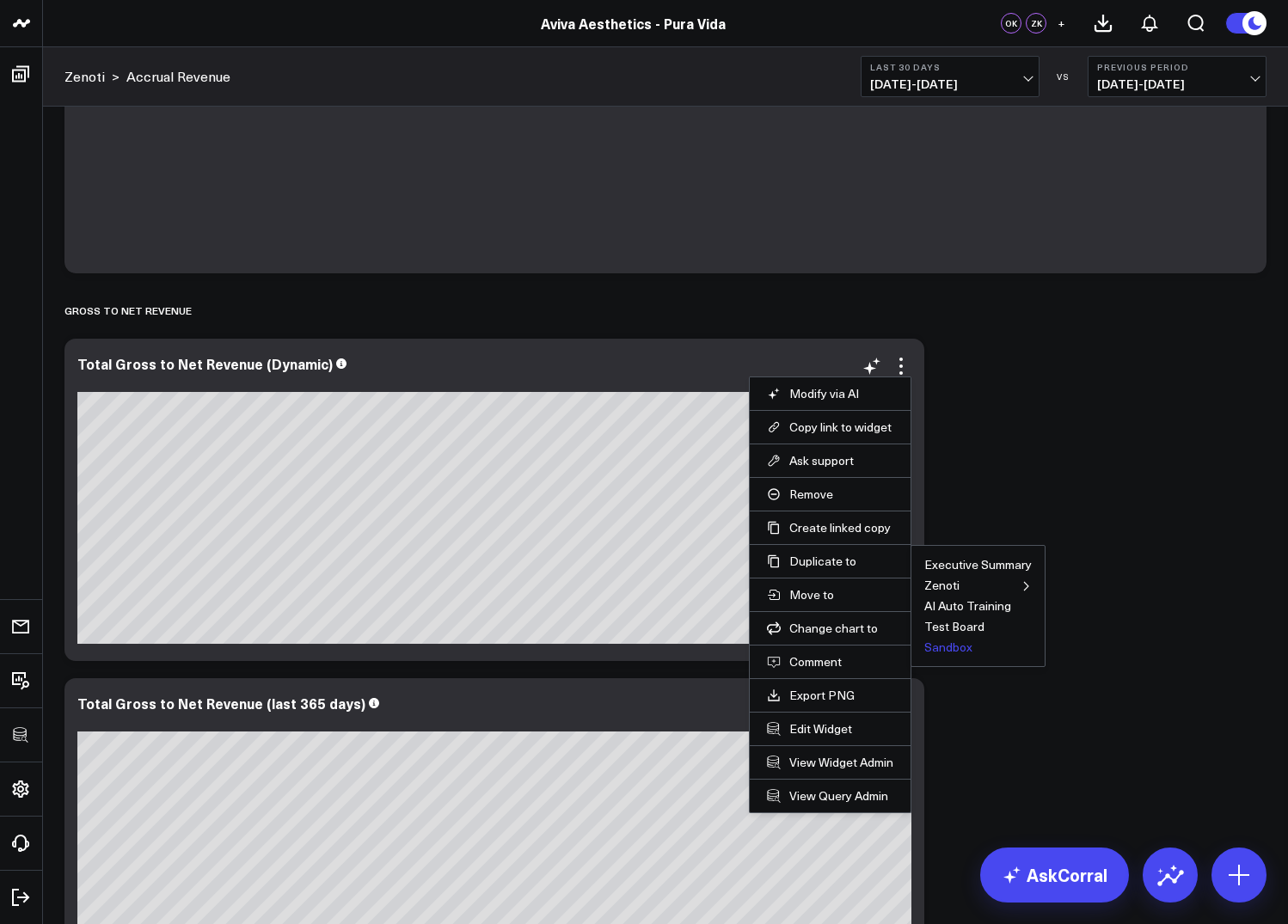
click at [937, 646] on button "Sandbox" at bounding box center [948, 647] width 48 height 12
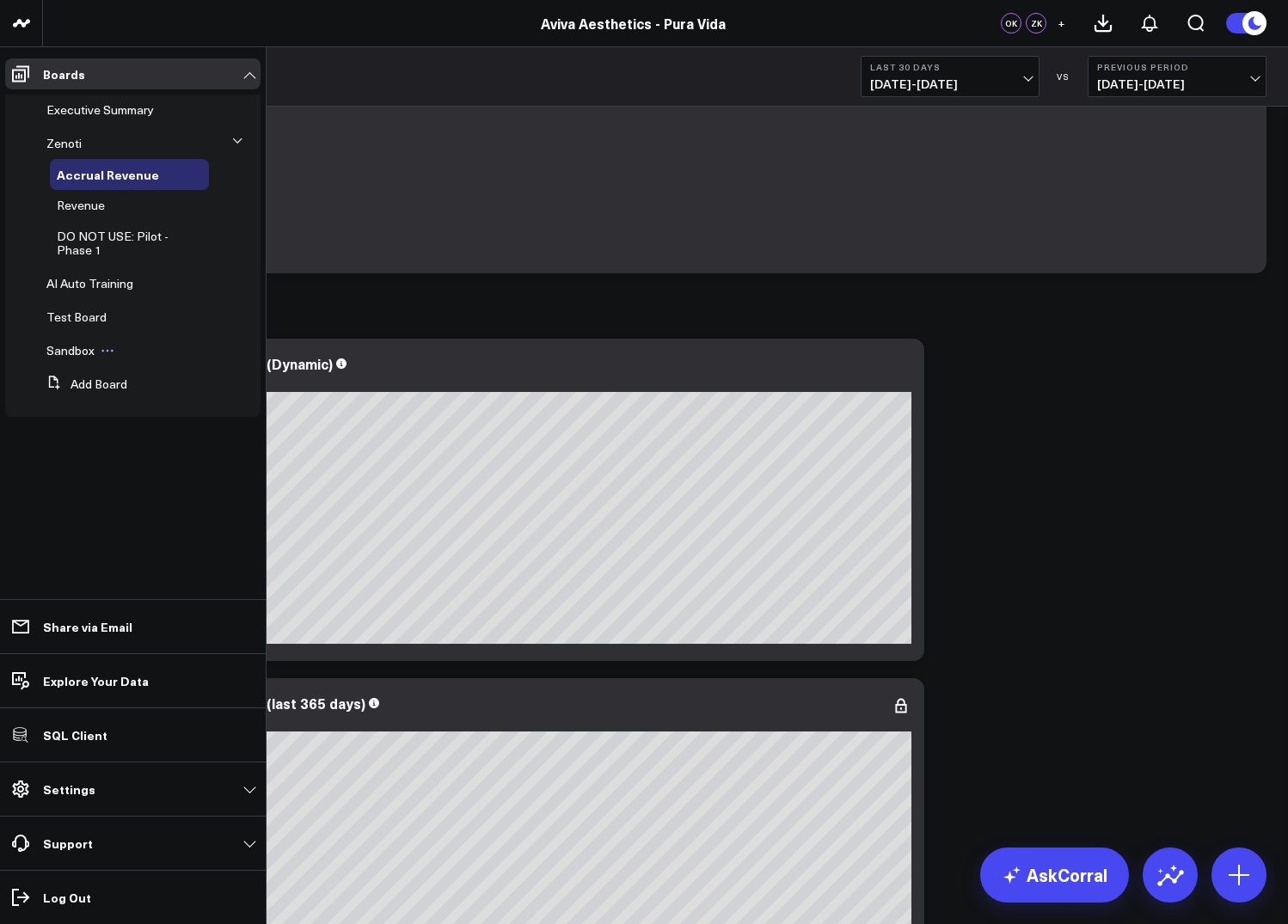
click at [65, 355] on span "Sandbox" at bounding box center [70, 350] width 48 height 16
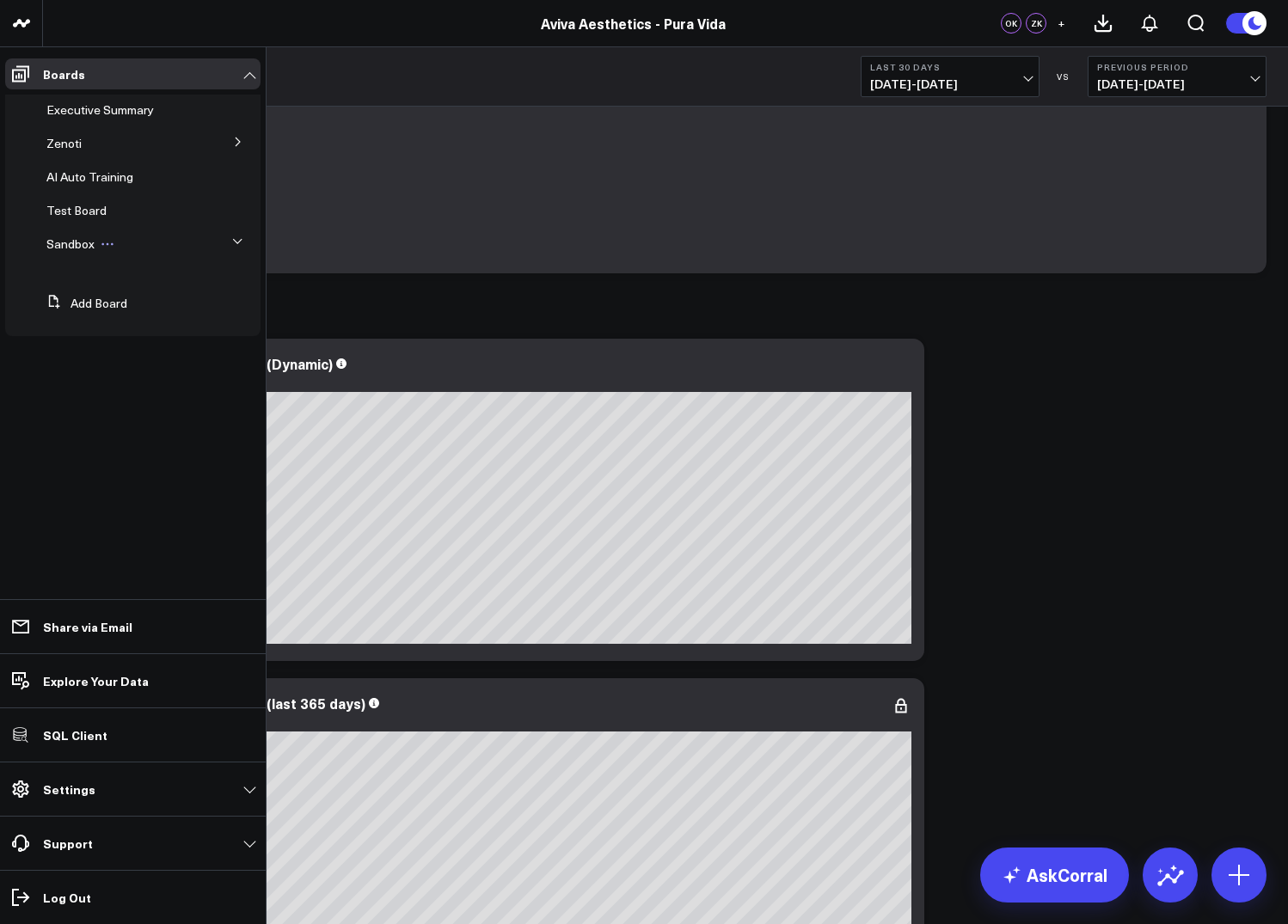
click at [50, 234] on div "Sandbox" at bounding box center [124, 244] width 170 height 31
click at [61, 241] on span "Sandbox" at bounding box center [70, 243] width 48 height 16
click at [119, 249] on button at bounding box center [107, 244] width 26 height 14
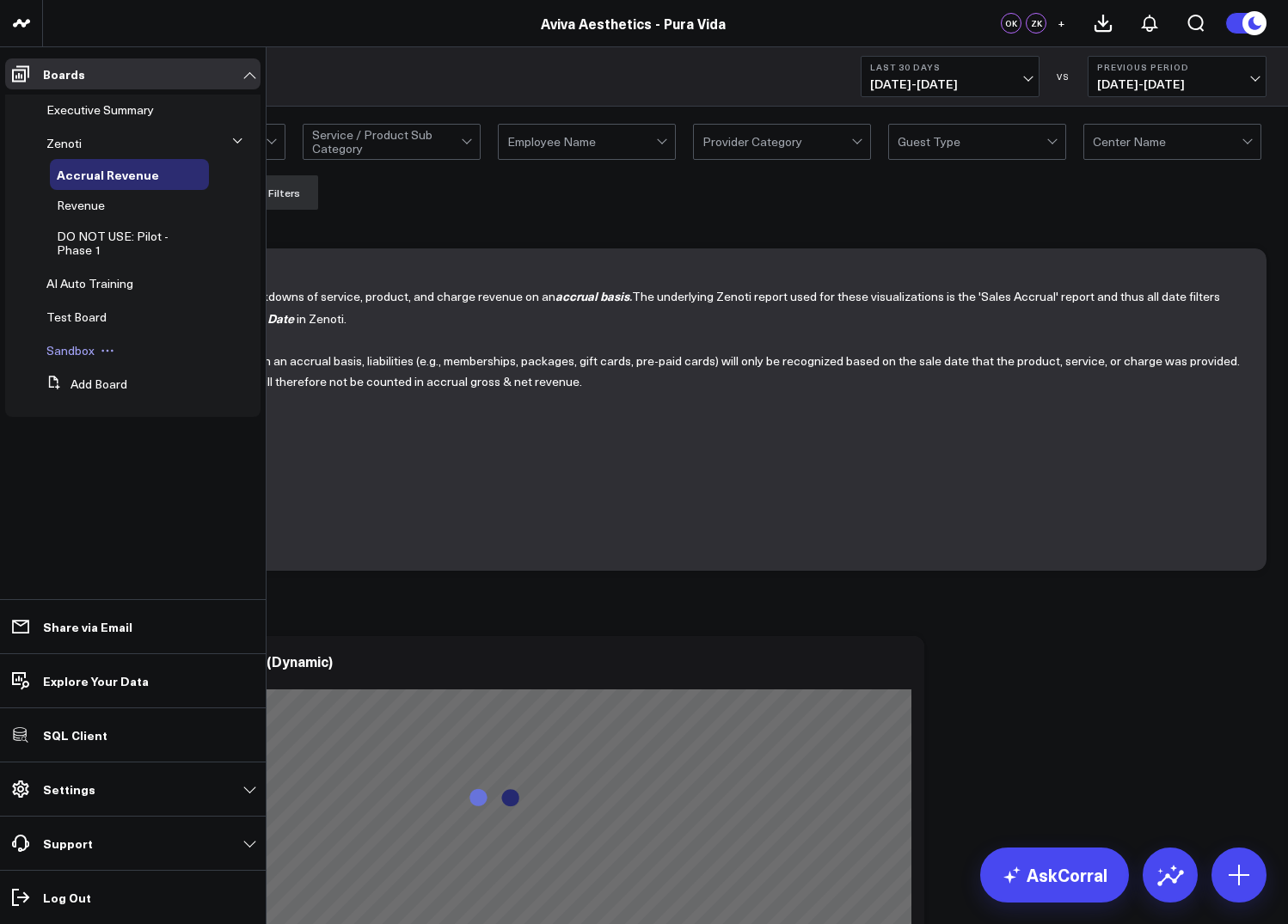
click at [62, 350] on span "Sandbox" at bounding box center [70, 350] width 48 height 16
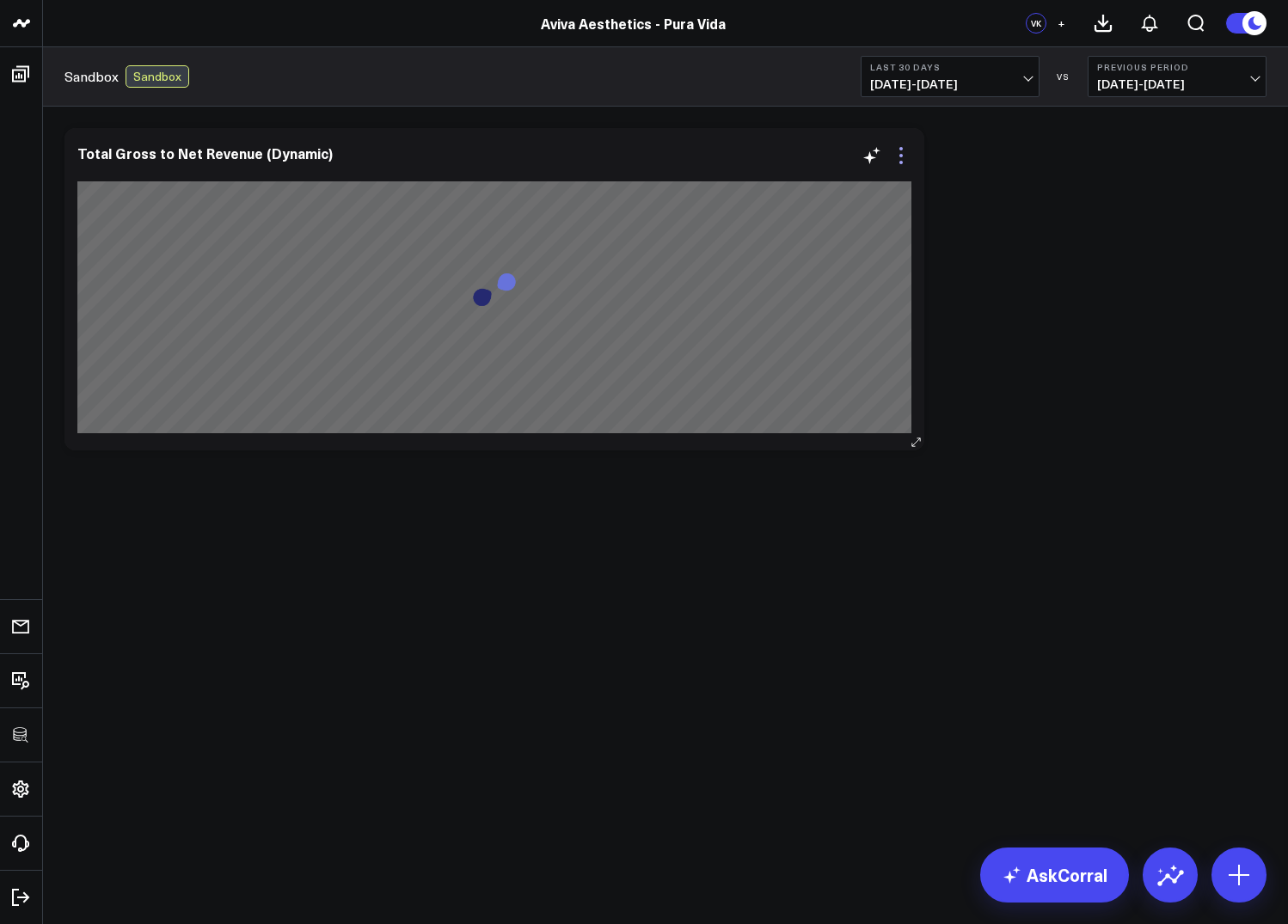
click at [900, 161] on icon at bounding box center [901, 163] width 4 height 4
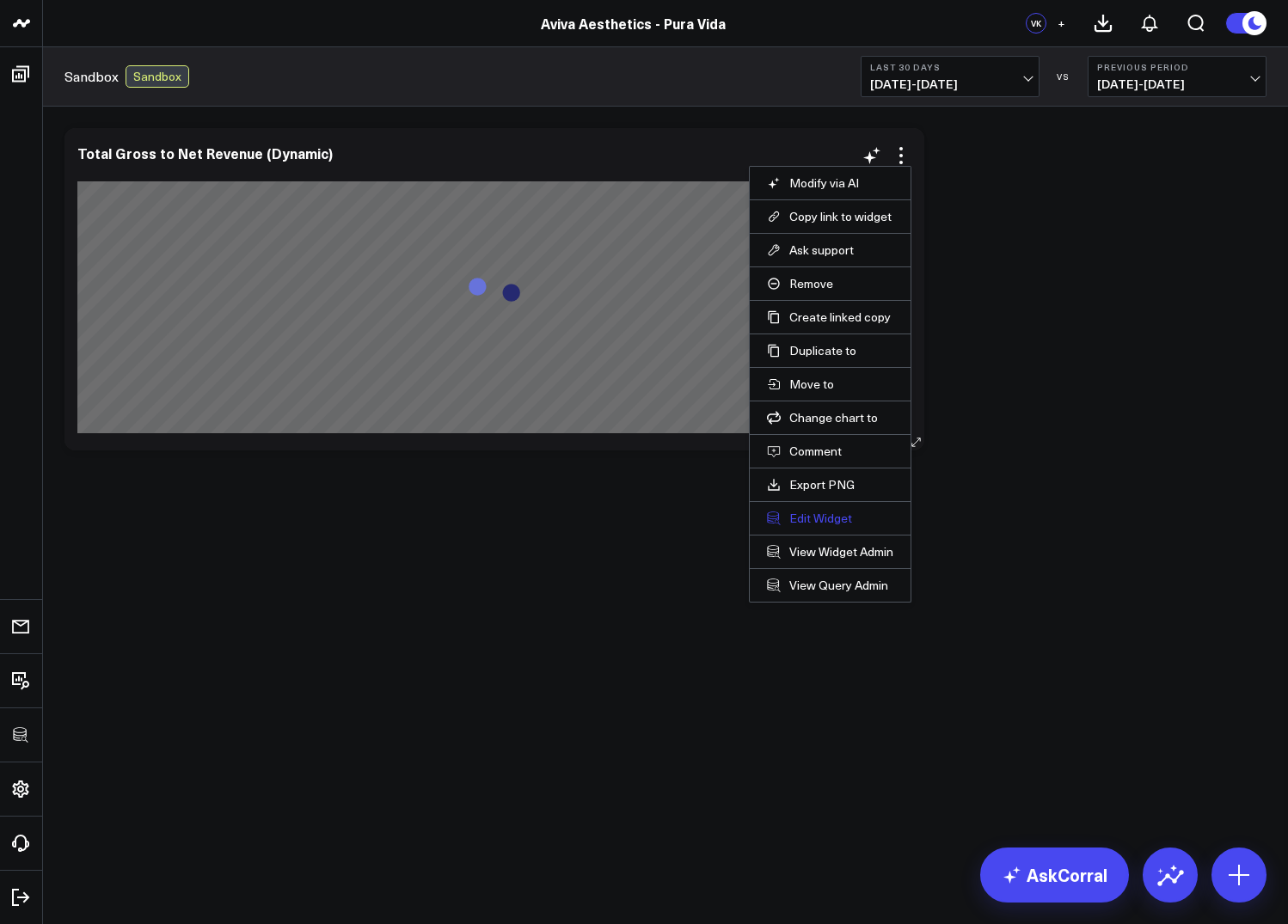
click at [814, 520] on button "Edit Widget" at bounding box center [830, 518] width 126 height 15
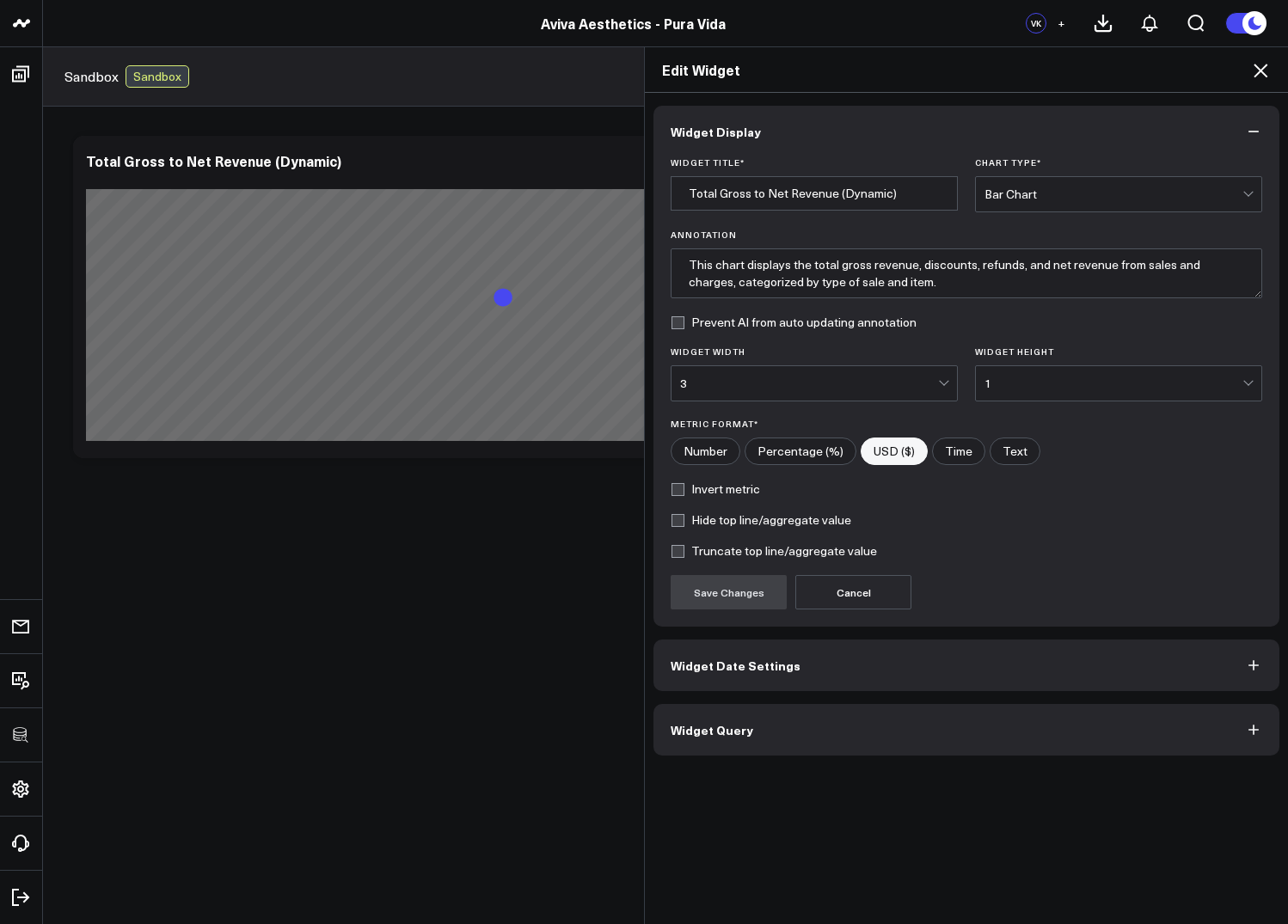
click at [712, 763] on div "Widget Display Widget Title * Total Gross to Net Revenue (Dynamic) Chart Type *…" at bounding box center [966, 508] width 644 height 832
click at [726, 724] on span "Widget Query" at bounding box center [712, 729] width 83 height 14
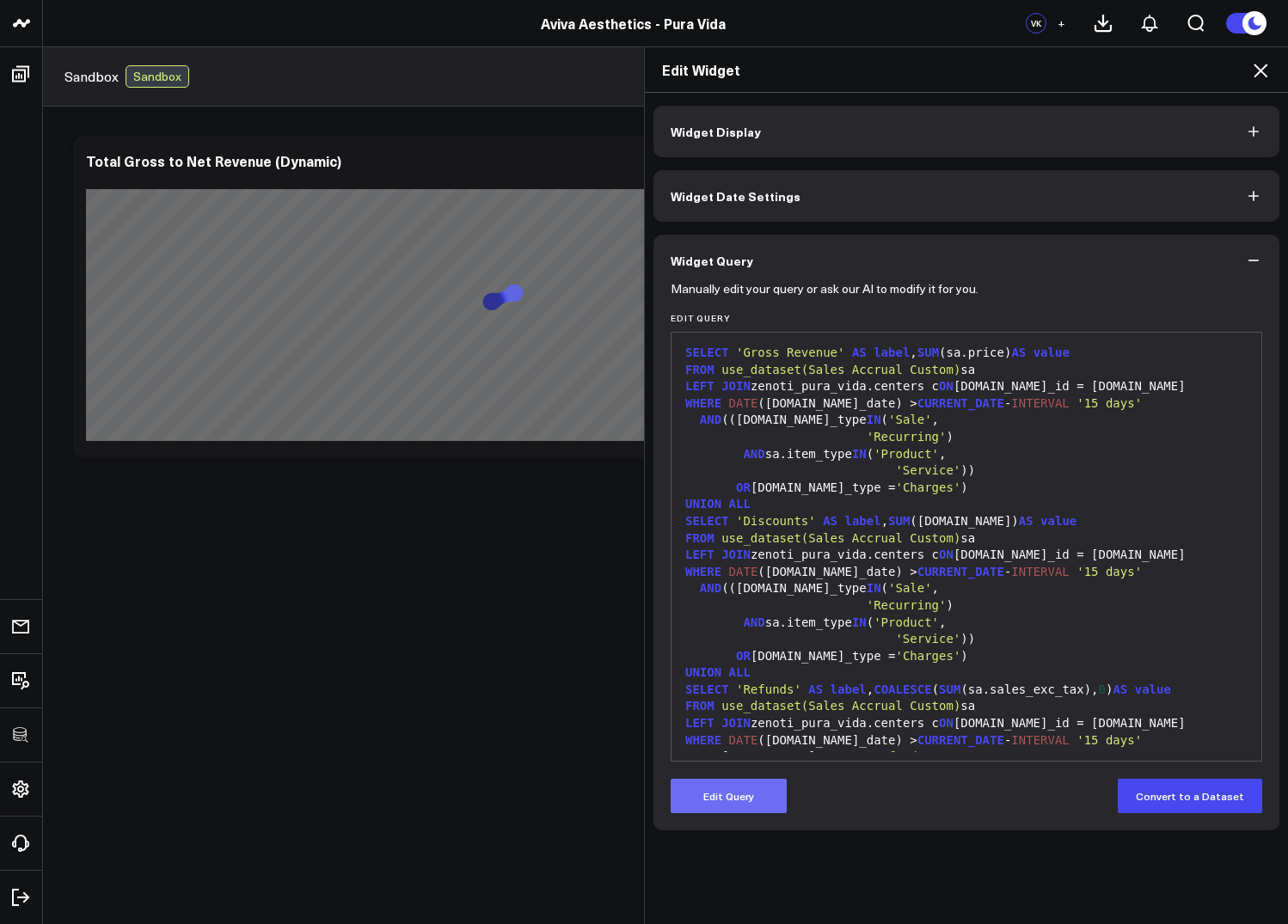
click at [723, 793] on button "Edit Query" at bounding box center [728, 796] width 116 height 35
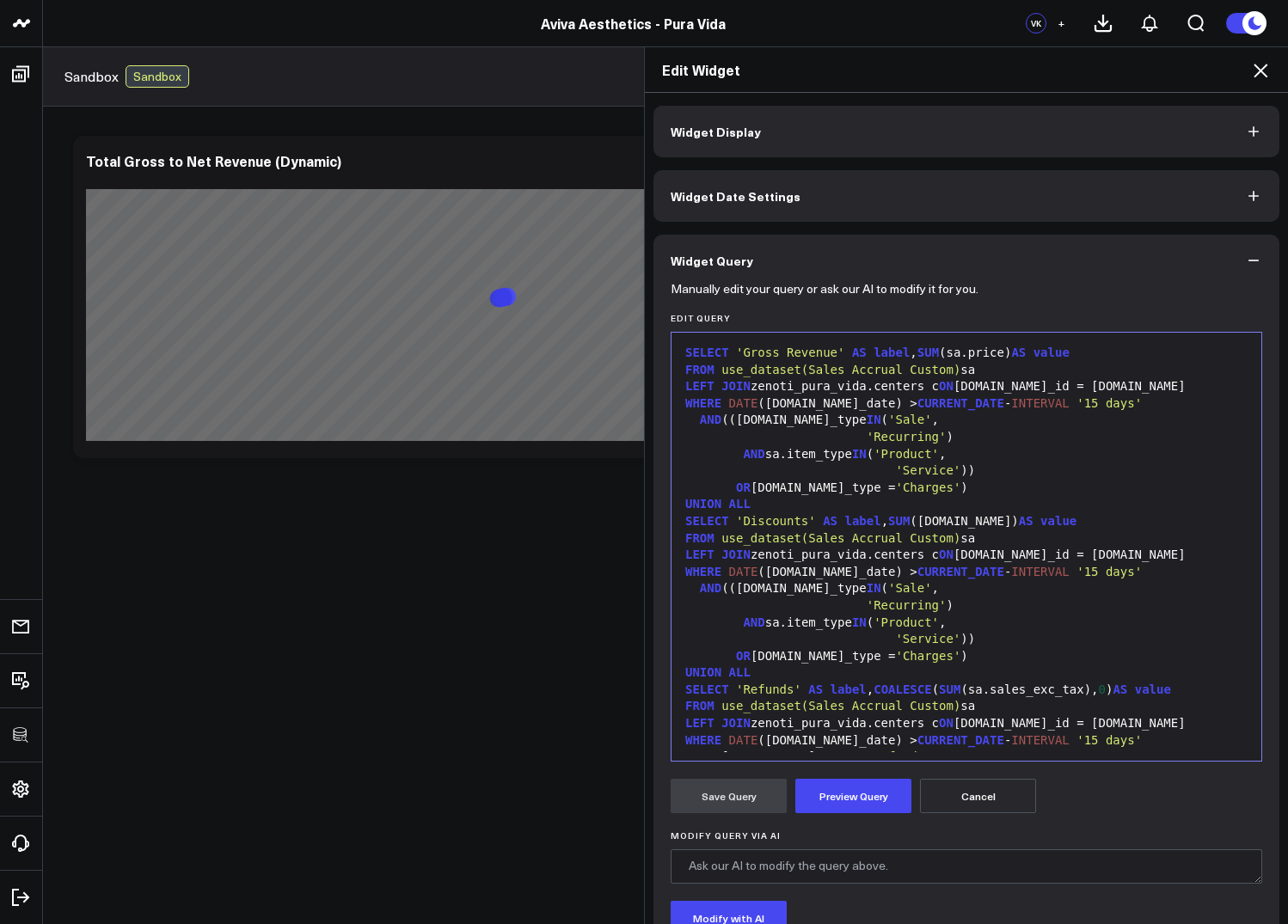
click at [783, 696] on span "'Refunds'" at bounding box center [769, 690] width 66 height 14
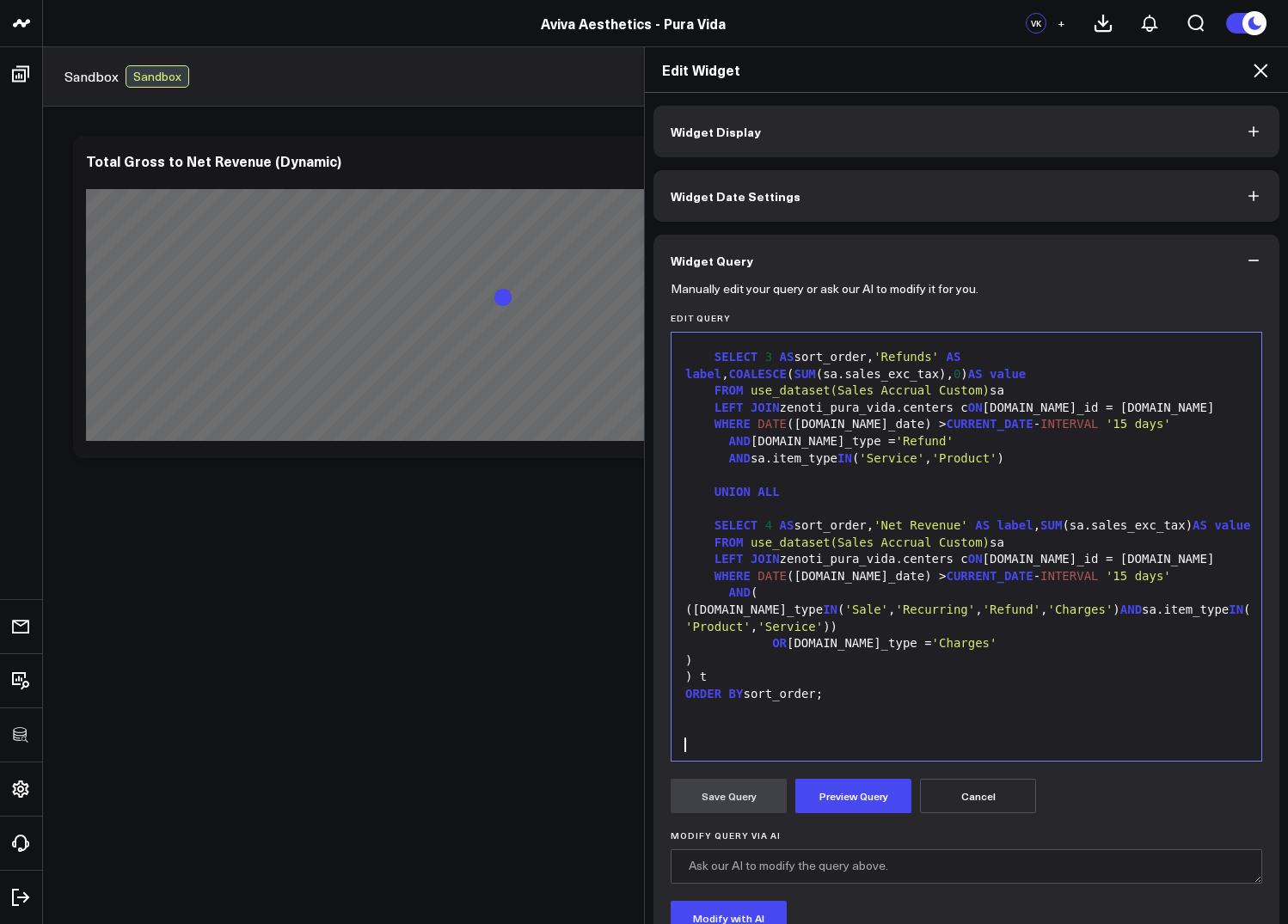
scroll to position [438, 0]
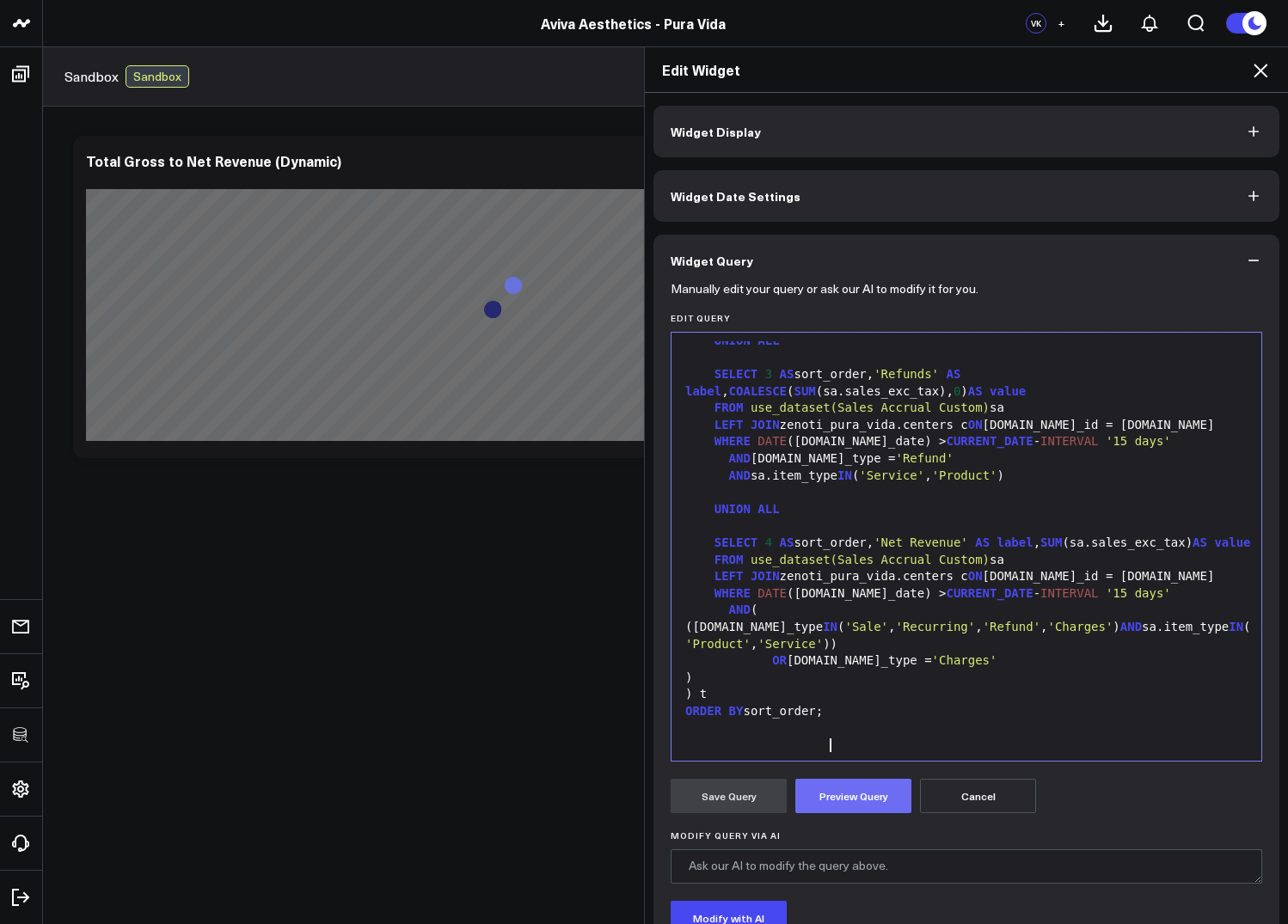
click at [844, 805] on button "Preview Query" at bounding box center [853, 796] width 116 height 35
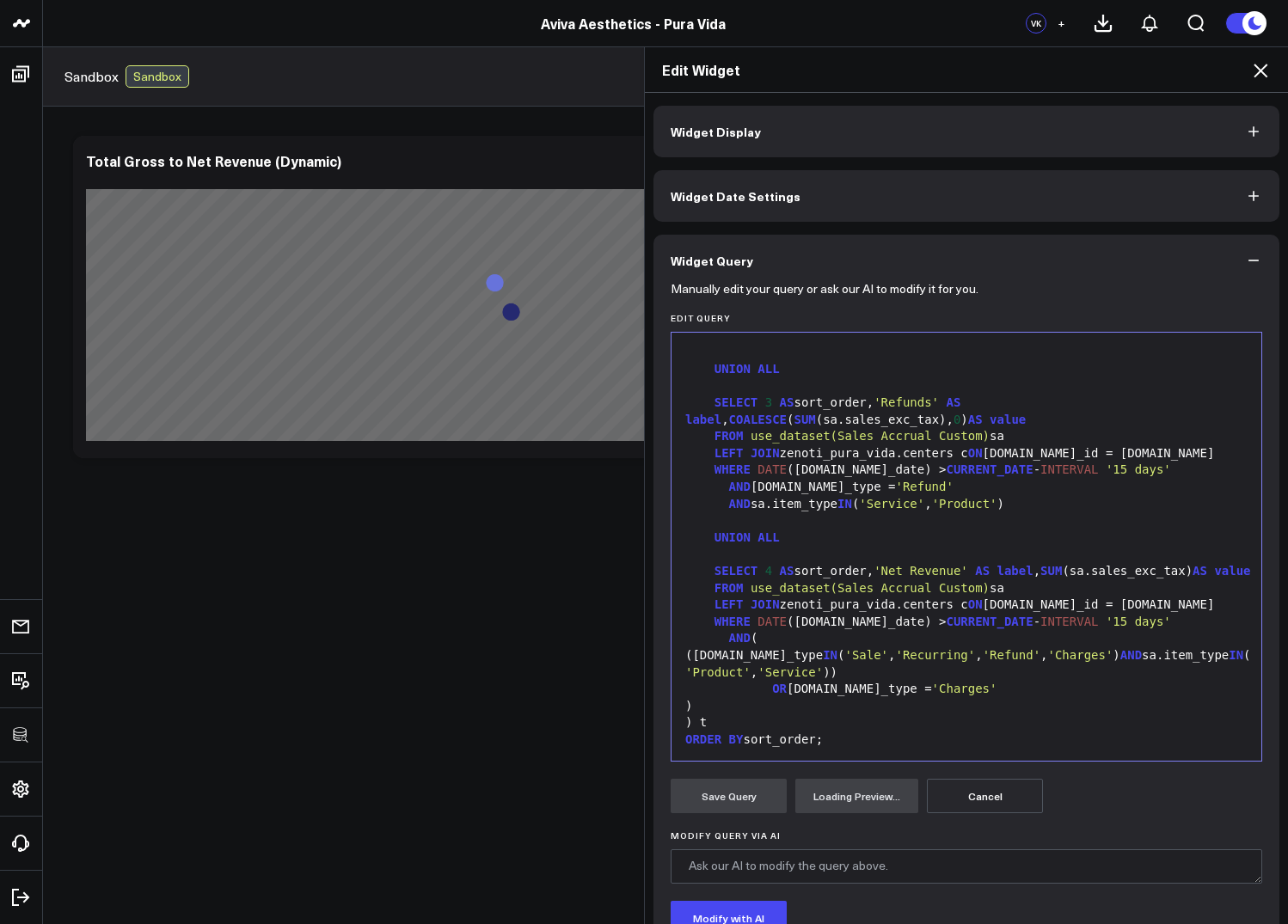
scroll to position [131, 0]
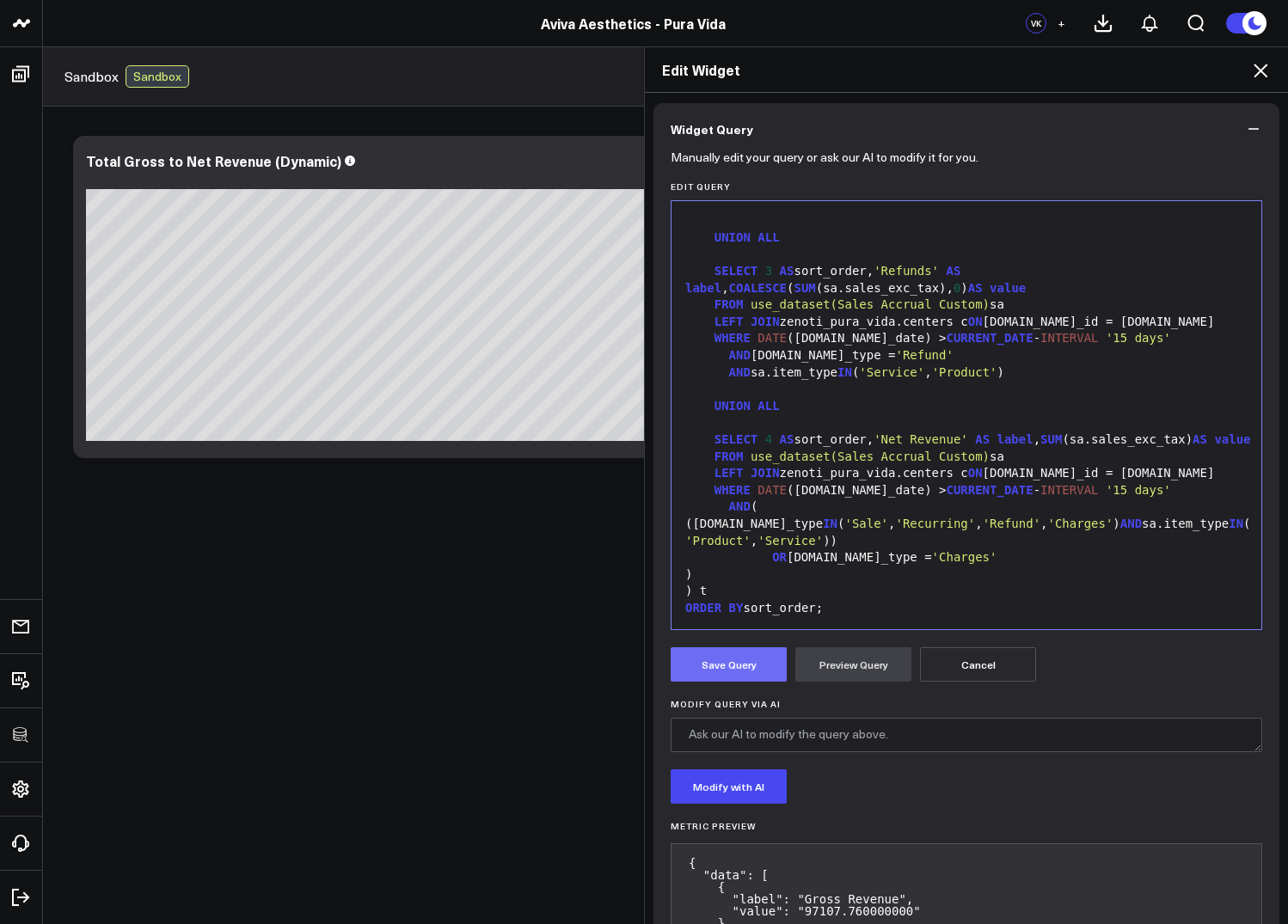
click at [744, 666] on button "Save Query" at bounding box center [728, 665] width 116 height 35
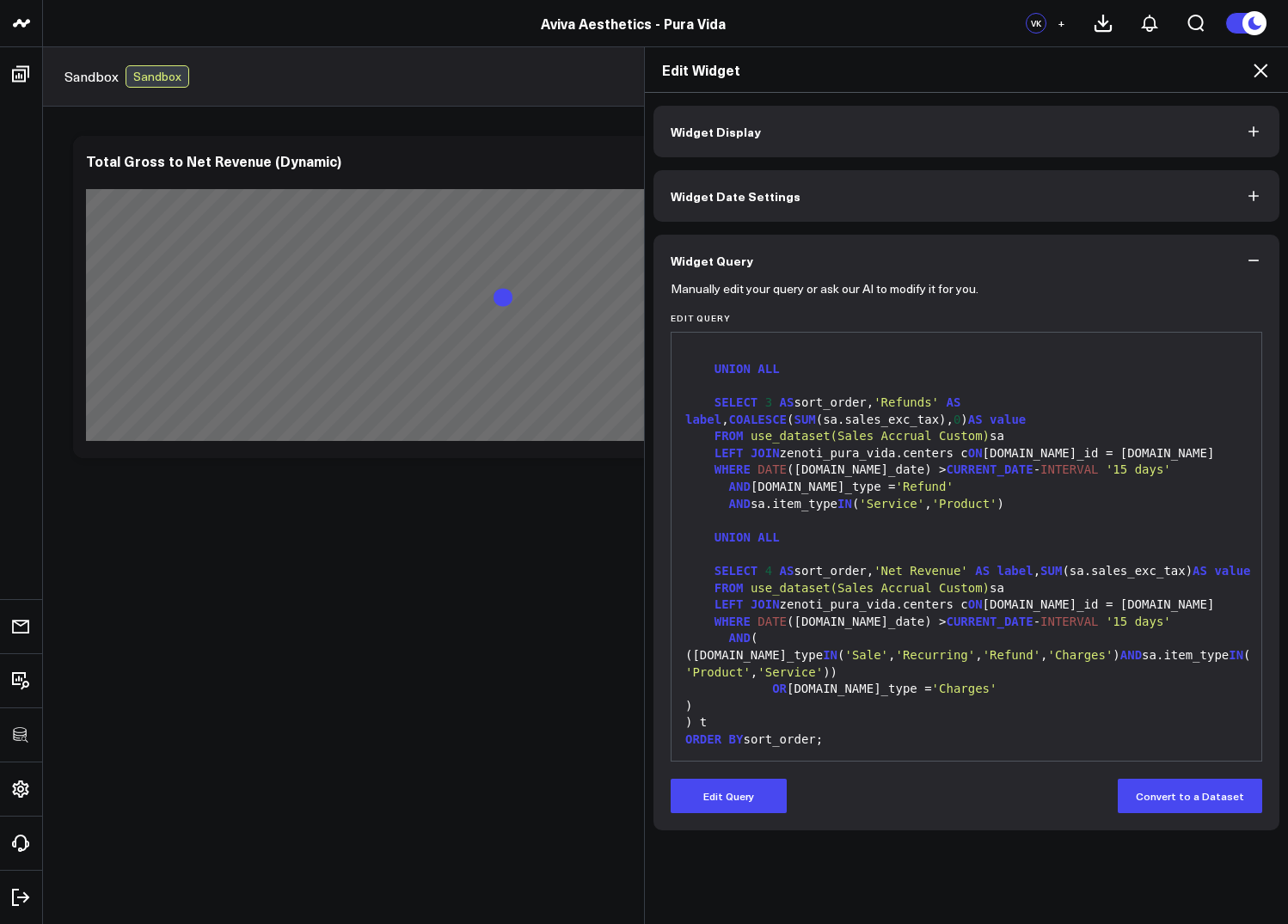
scroll to position [404, 0]
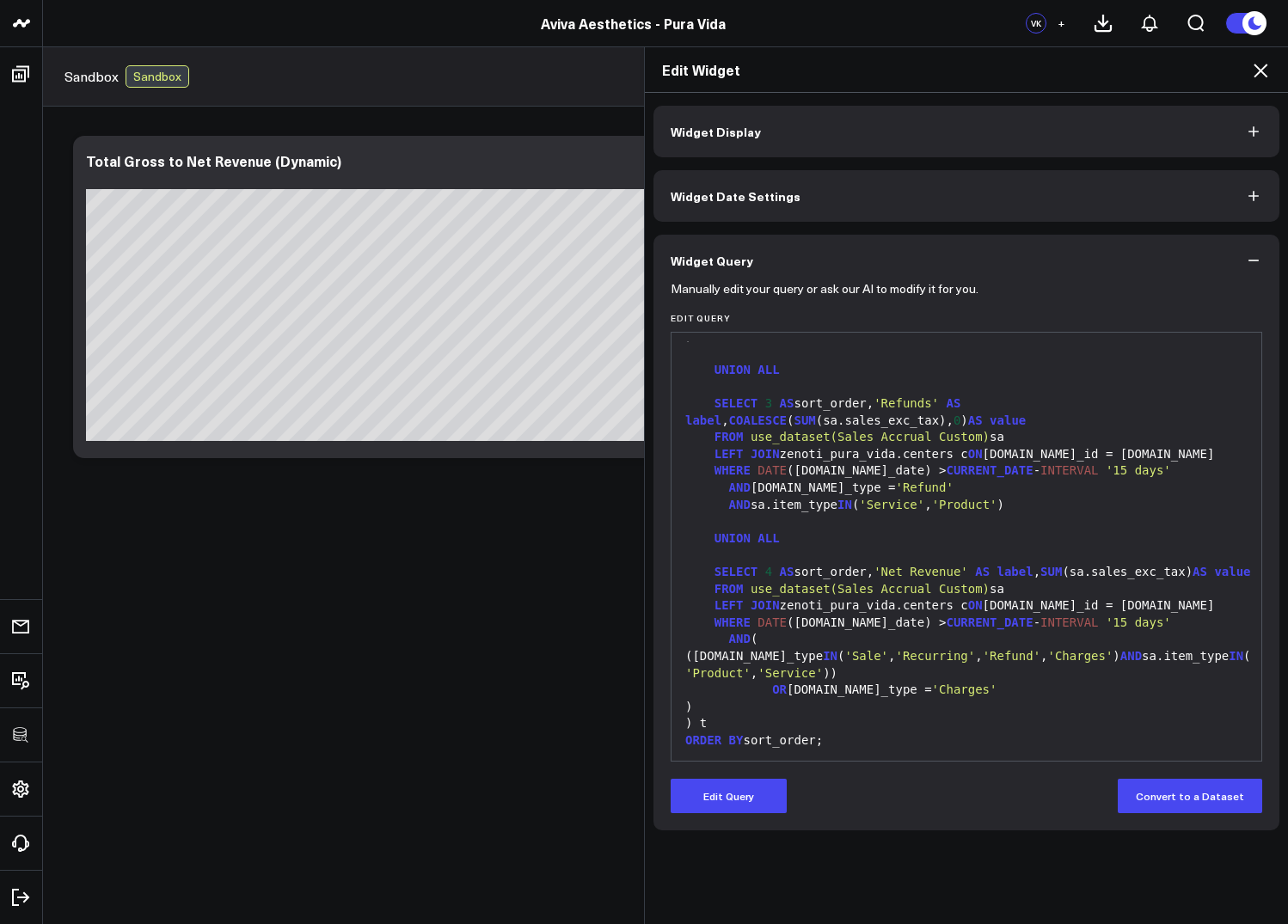
click at [1263, 74] on icon at bounding box center [1260, 70] width 14 height 14
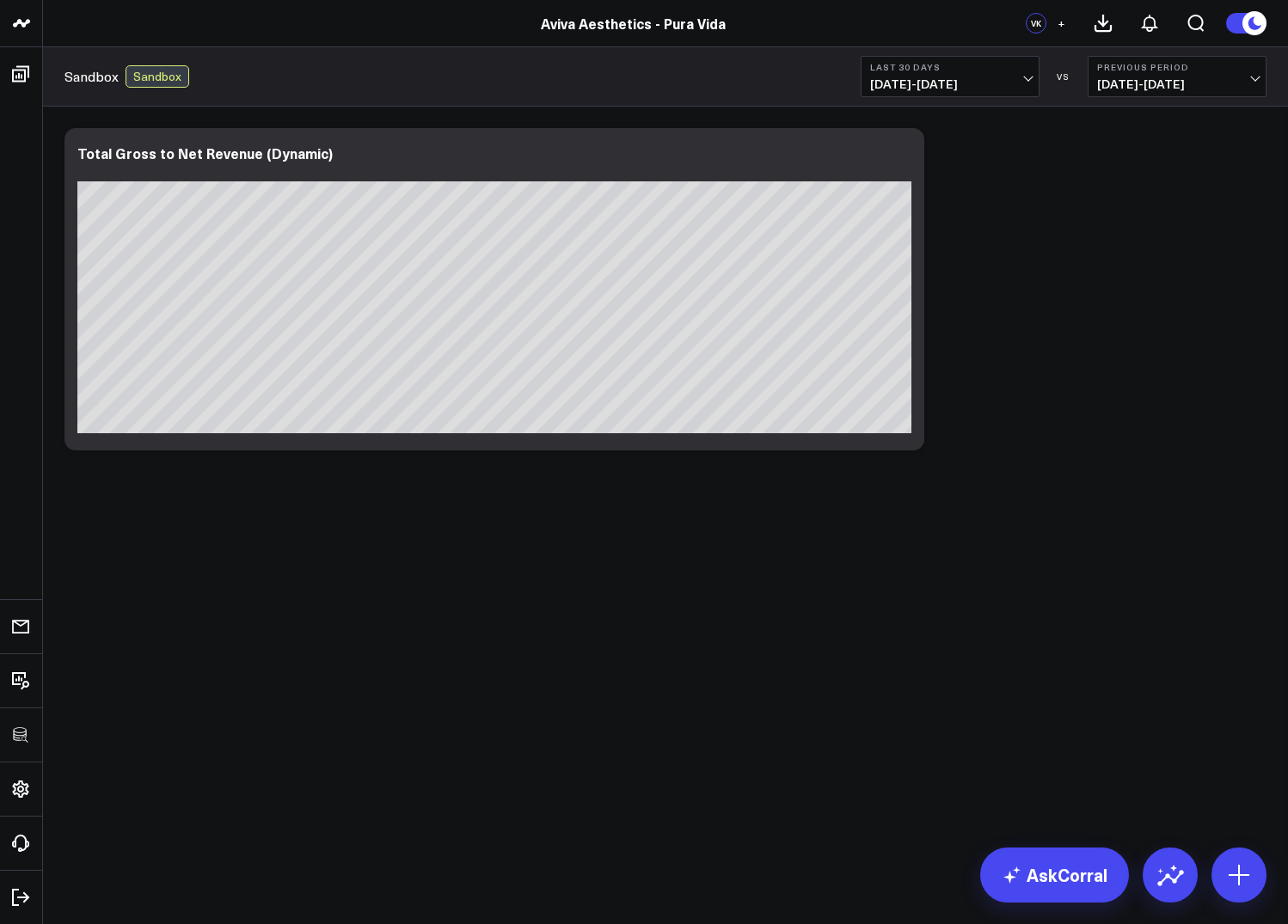
click at [913, 71] on b "Last 30 Days" at bounding box center [950, 67] width 160 height 11
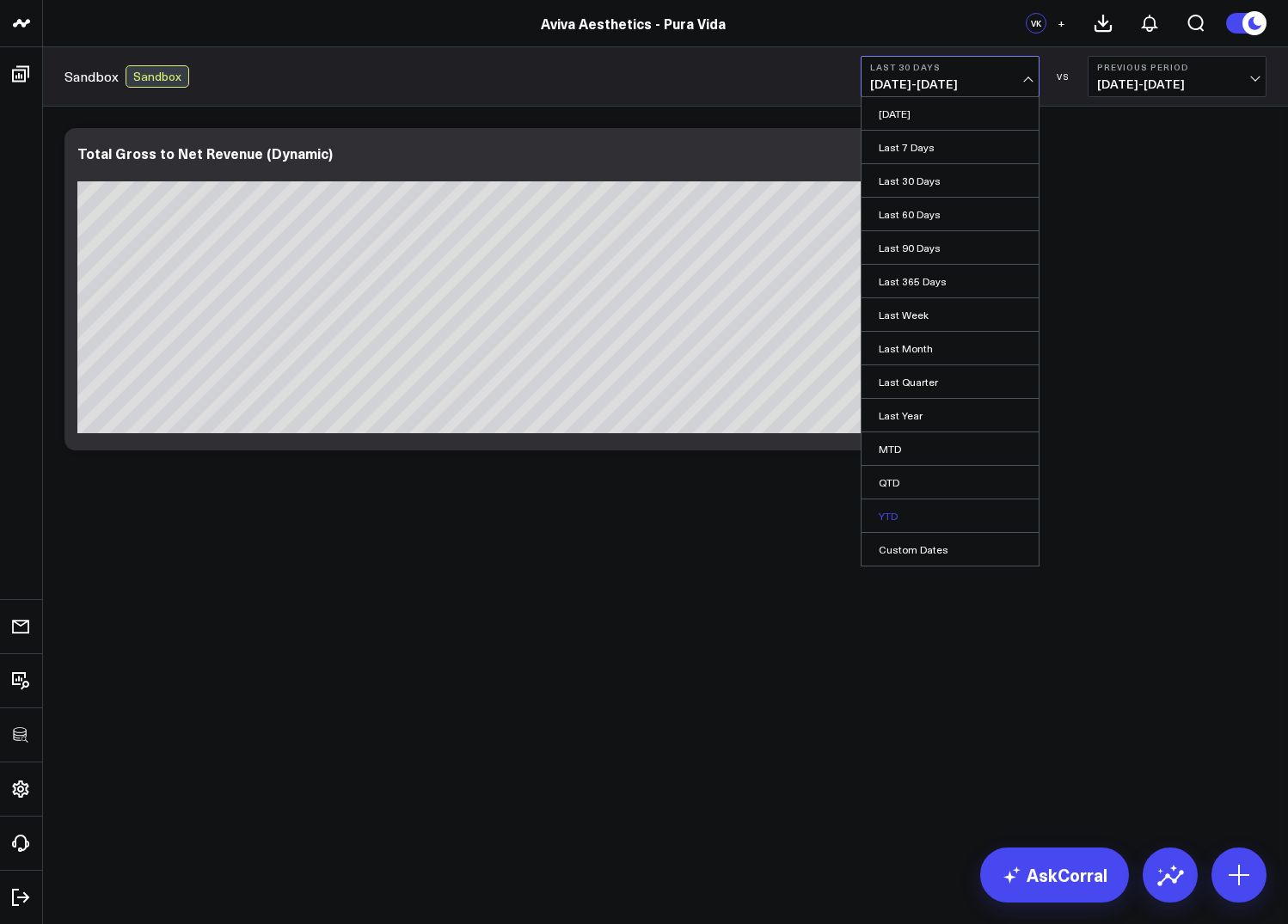
click at [904, 506] on link "YTD" at bounding box center [950, 516] width 178 height 33
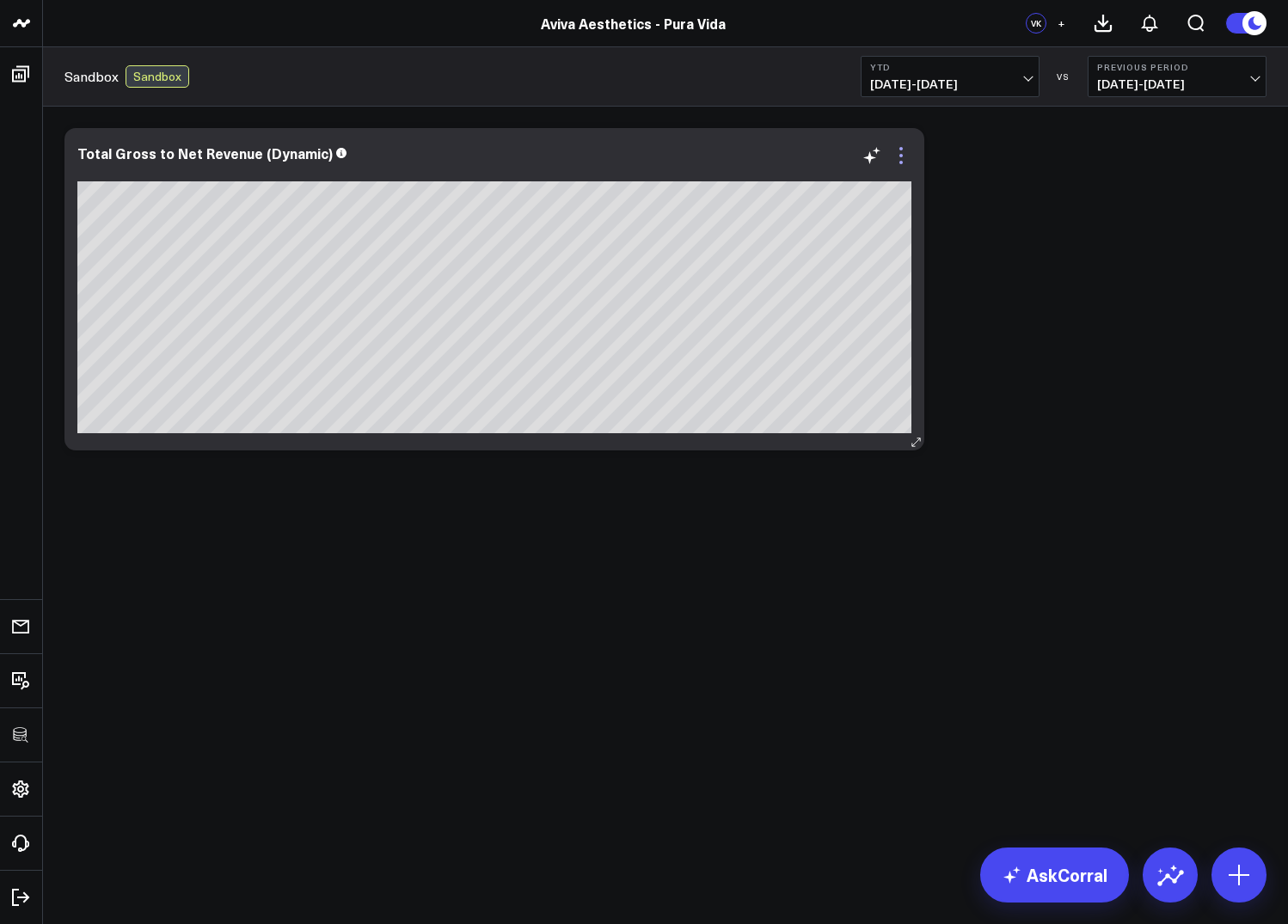
click at [901, 159] on icon at bounding box center [900, 155] width 20 height 20
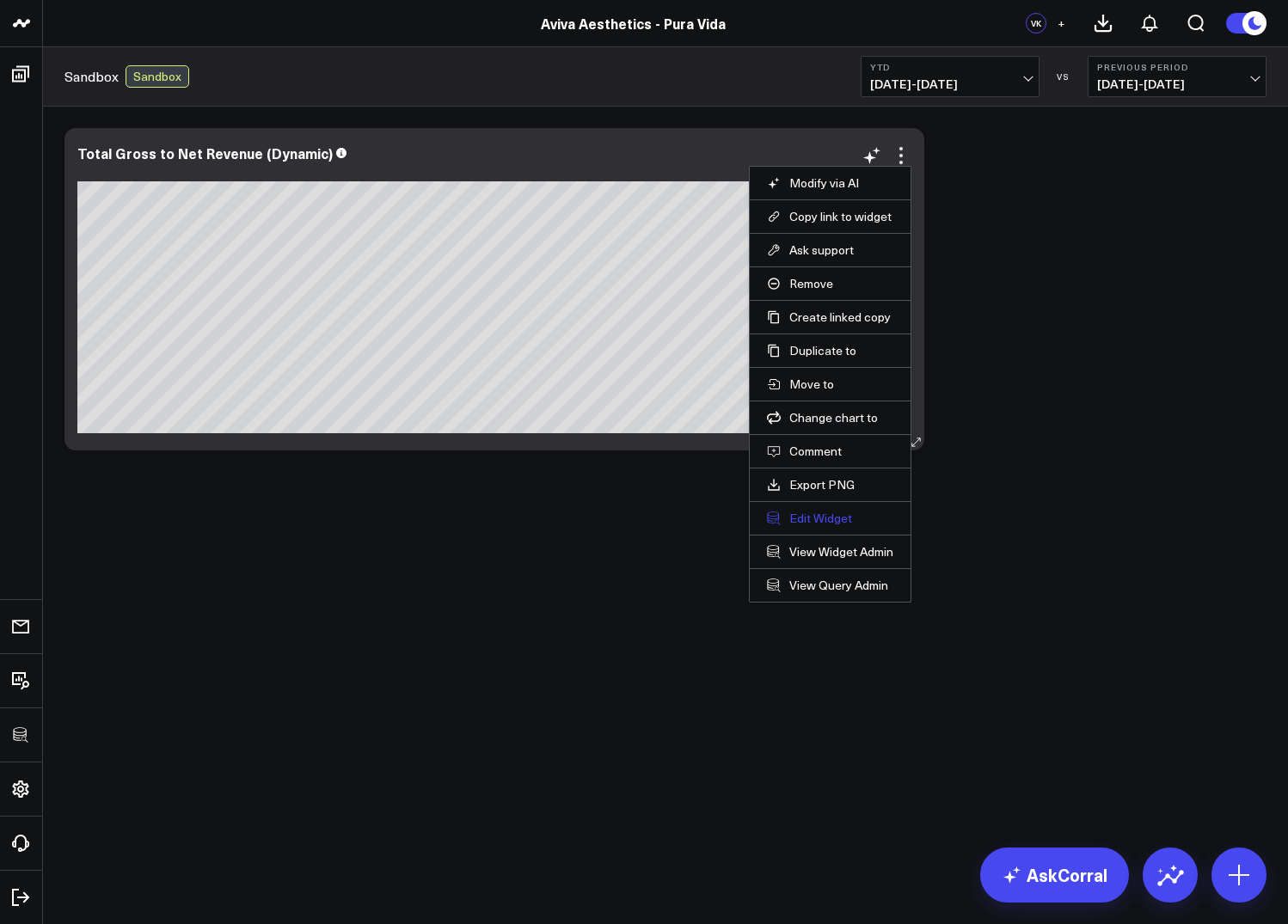
click at [809, 512] on button "Edit Widget" at bounding box center [830, 518] width 126 height 15
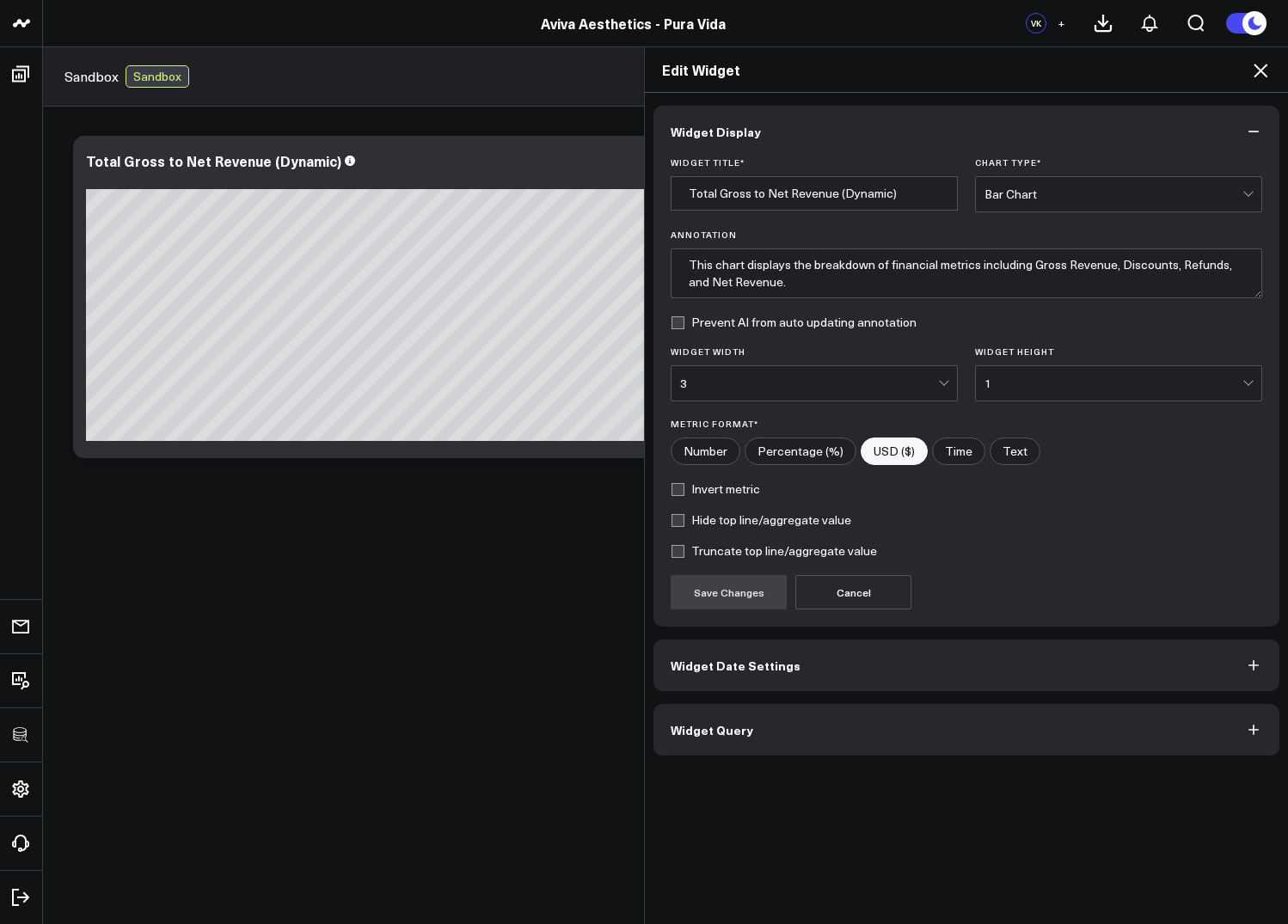
click at [746, 724] on span "Widget Query" at bounding box center [712, 729] width 83 height 14
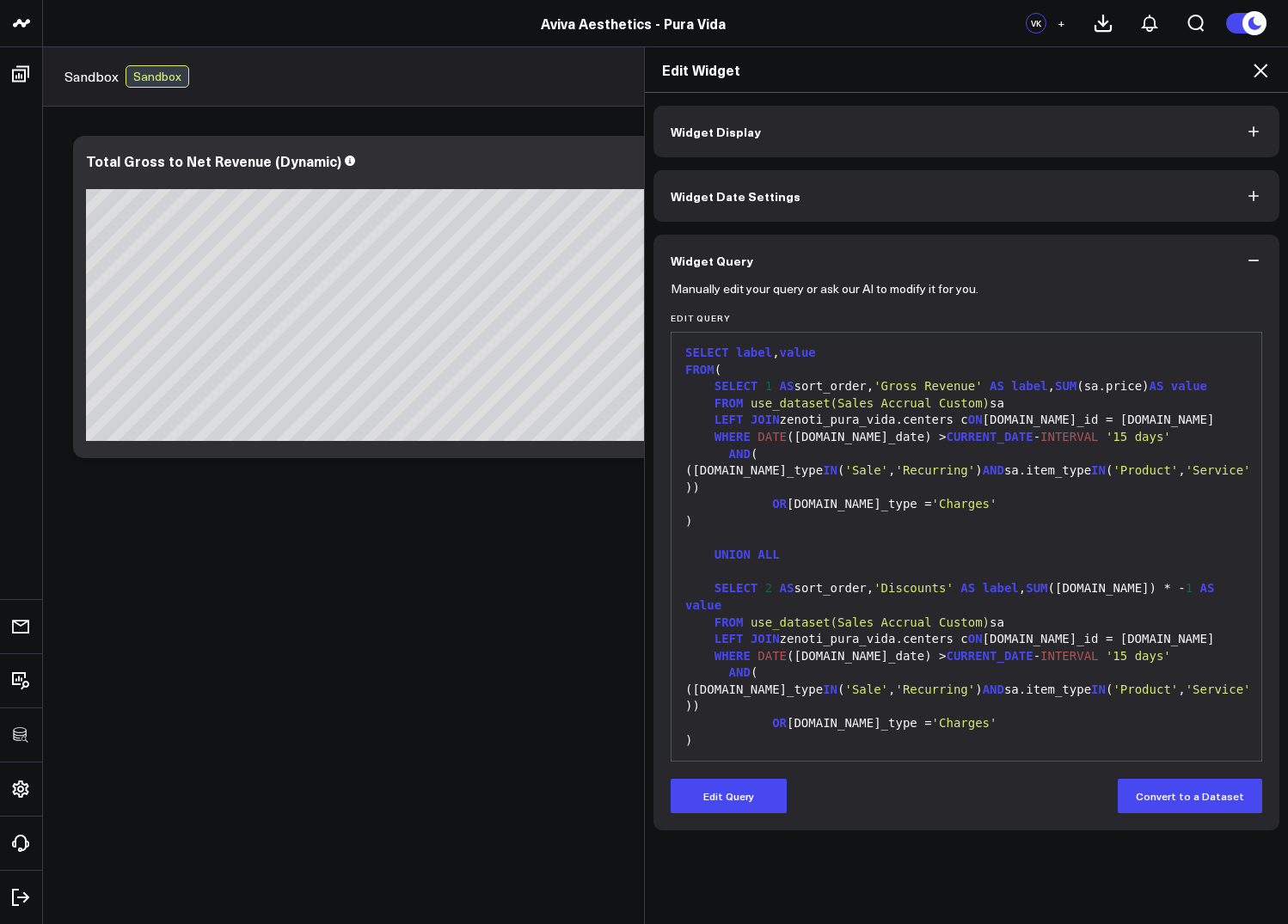
click at [821, 615] on span "use_dataset(Sales Accrual Custom)" at bounding box center [870, 622] width 239 height 14
copy body "3725 Test 829 Studios Accenture Acme Industrial Activant Capital Agriculture & …"
click at [821, 615] on span "use_dataset(Sales Accrual Custom)" at bounding box center [870, 622] width 239 height 14
click at [715, 794] on button "Edit Query" at bounding box center [728, 796] width 116 height 35
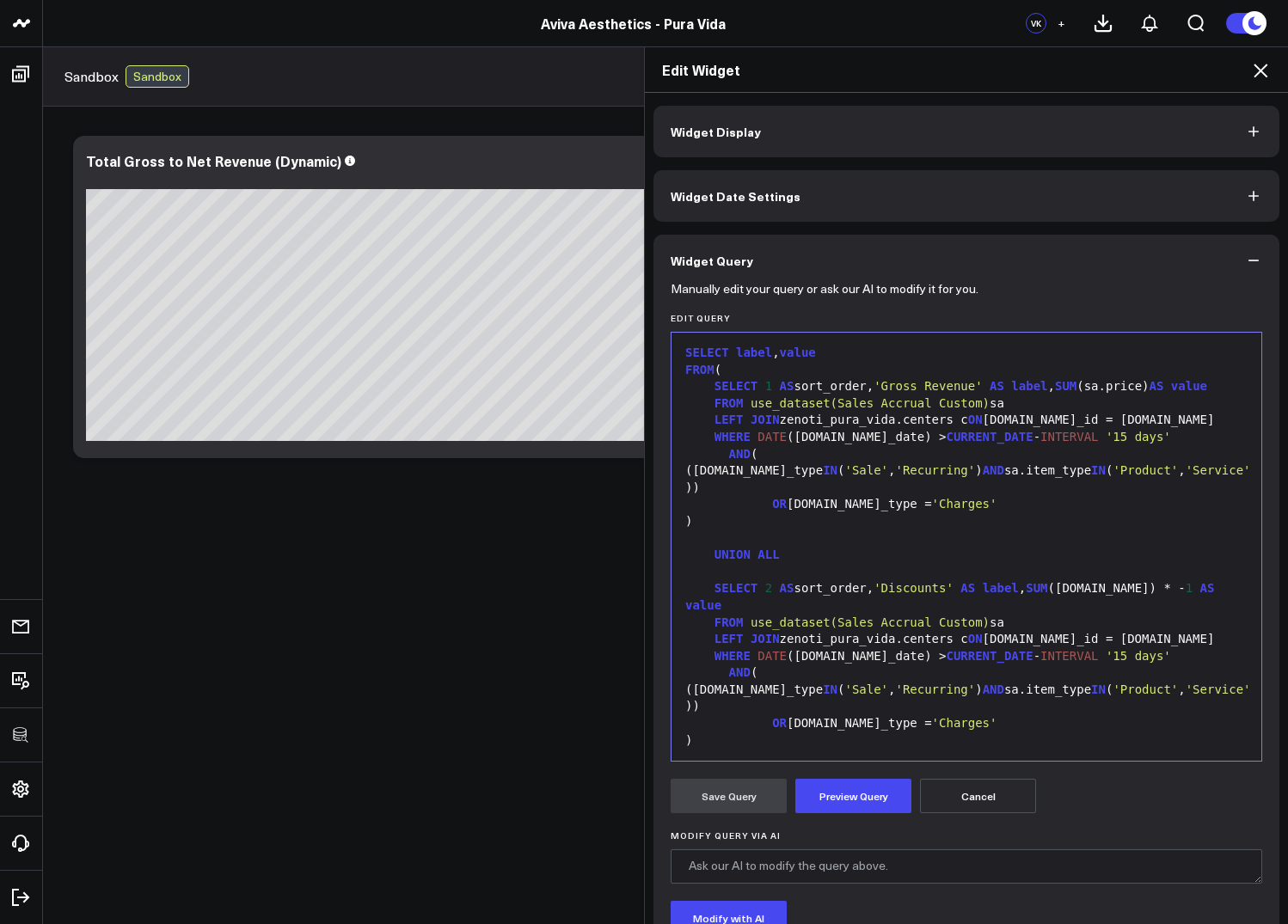
click at [867, 613] on div "SELECT 2 AS sort_order, 'Discounts' AS label , SUM (sa.discount) * - 1 AS value" at bounding box center [966, 596] width 572 height 34
copy div "SELECT label , value FROM ( SELECT 1 AS sort_order, 'Gross Revenue' AS label , …"
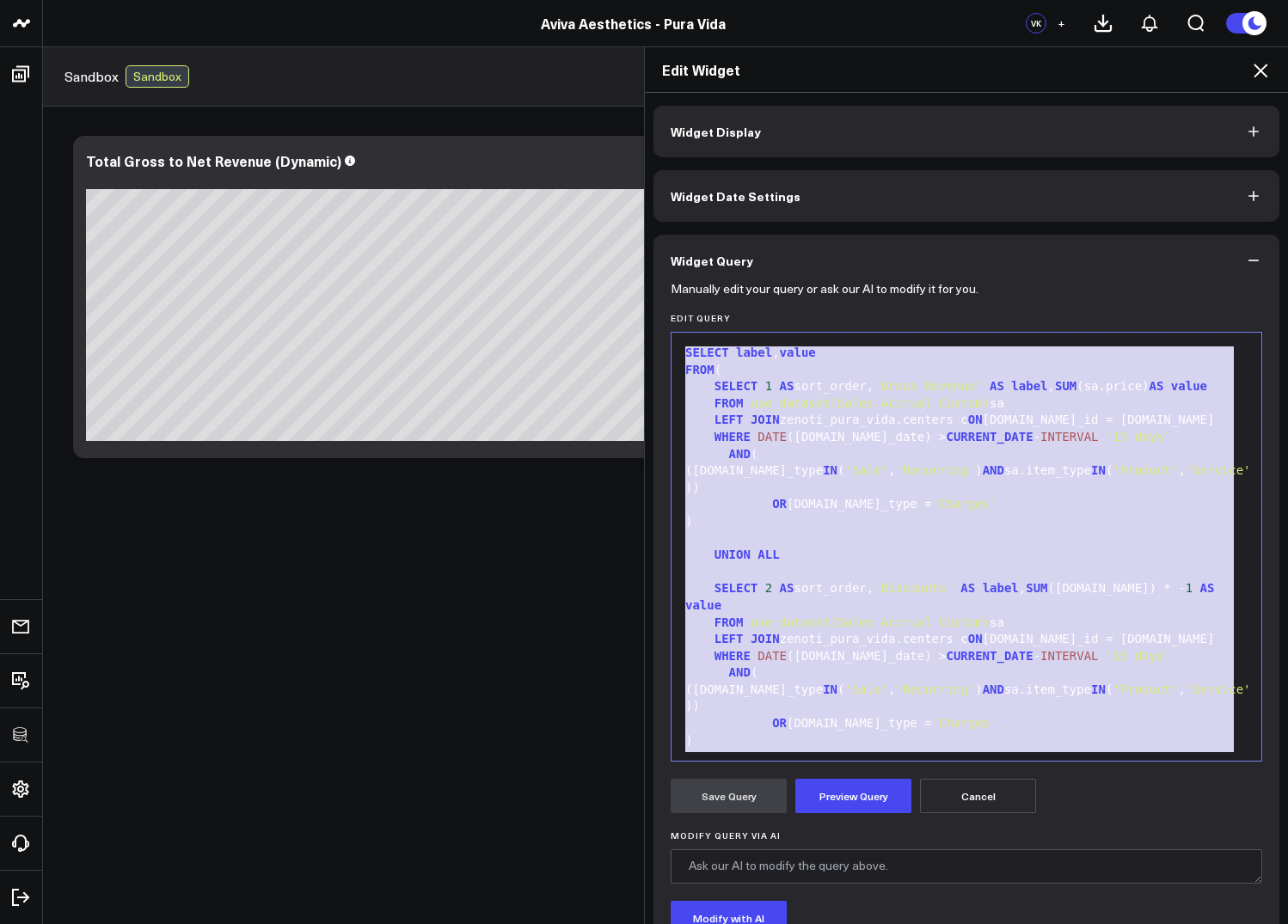
click at [1264, 74] on icon at bounding box center [1260, 70] width 14 height 14
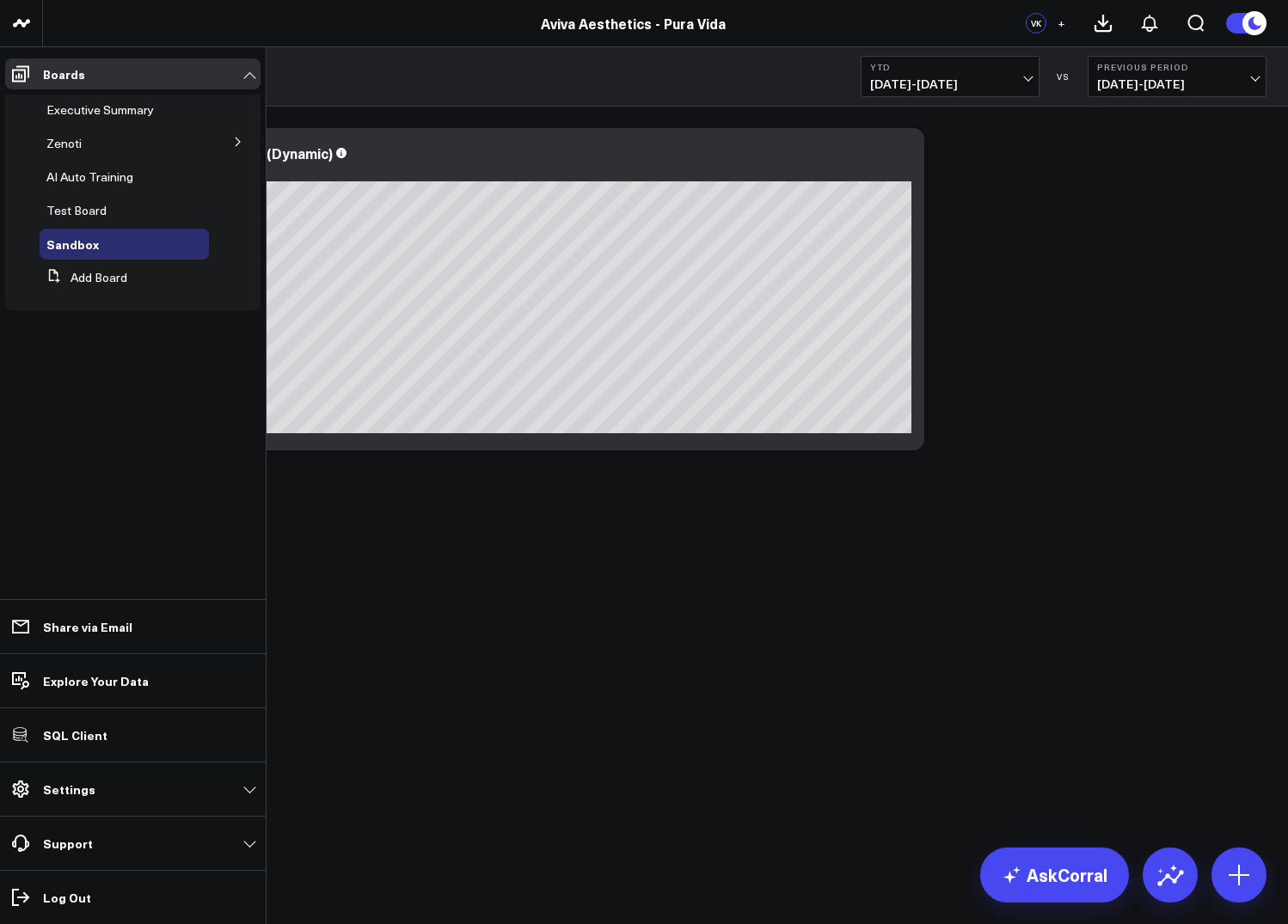
click at [236, 148] on button at bounding box center [238, 141] width 44 height 26
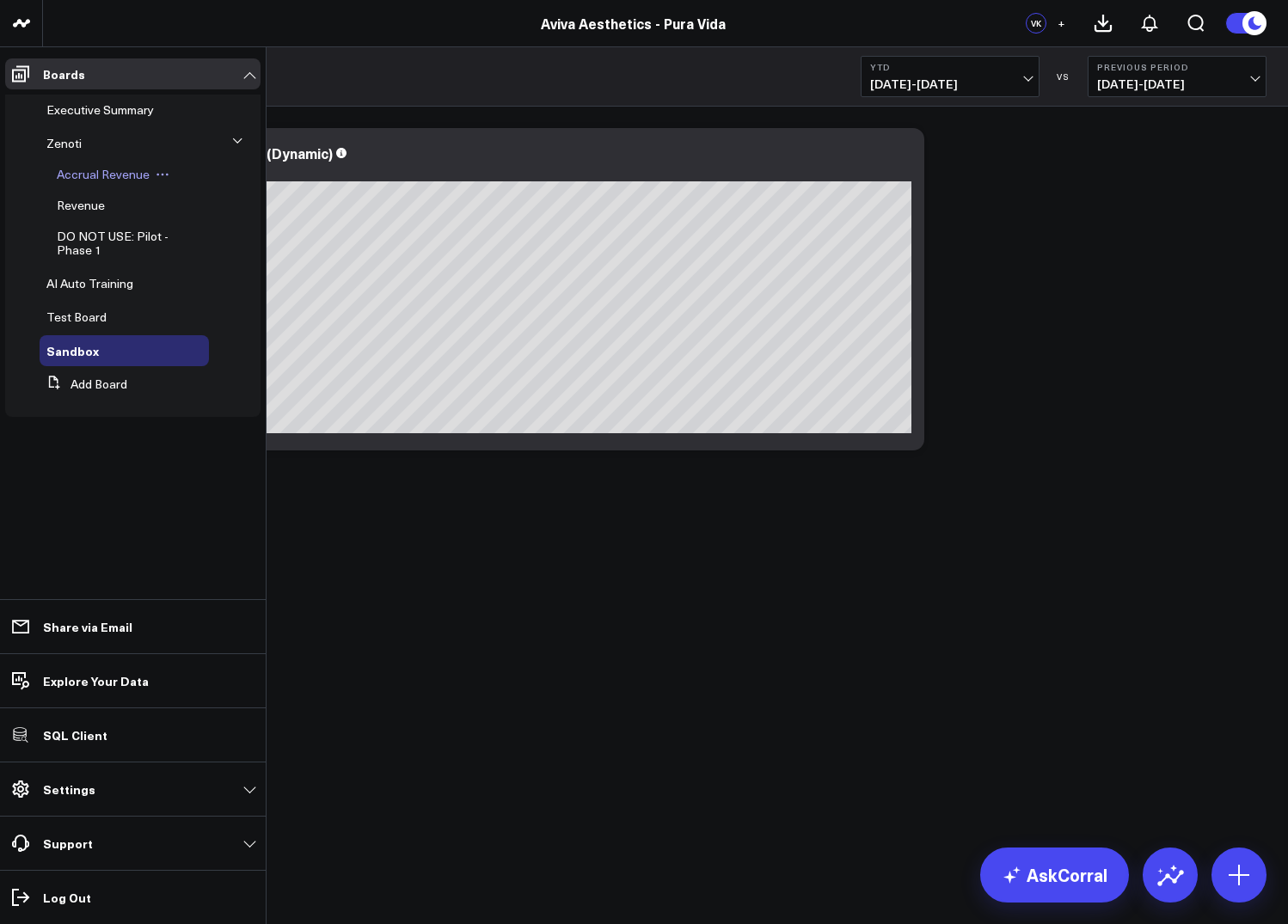
click at [83, 176] on span "Accrual Revenue" at bounding box center [103, 174] width 93 height 16
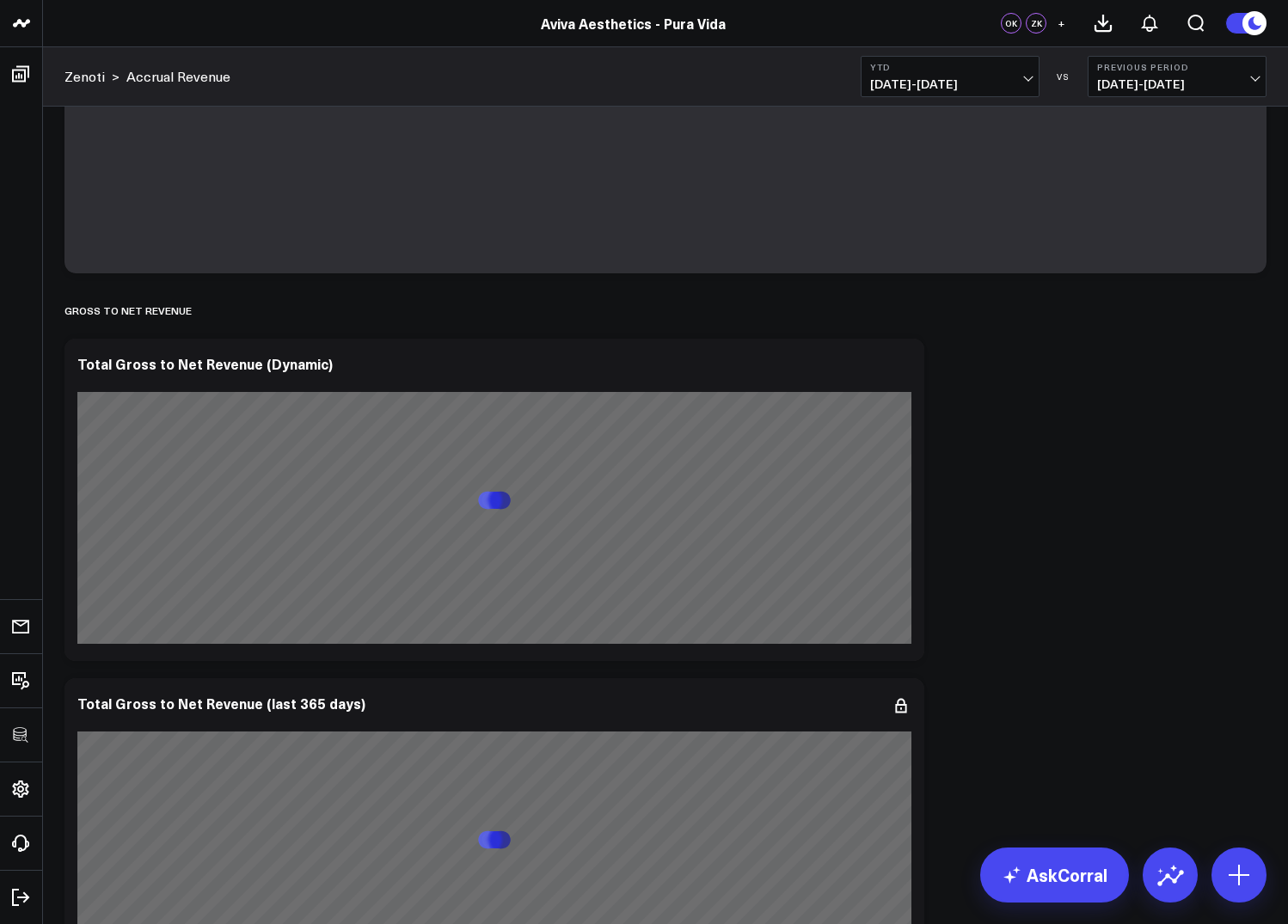
scroll to position [298, 0]
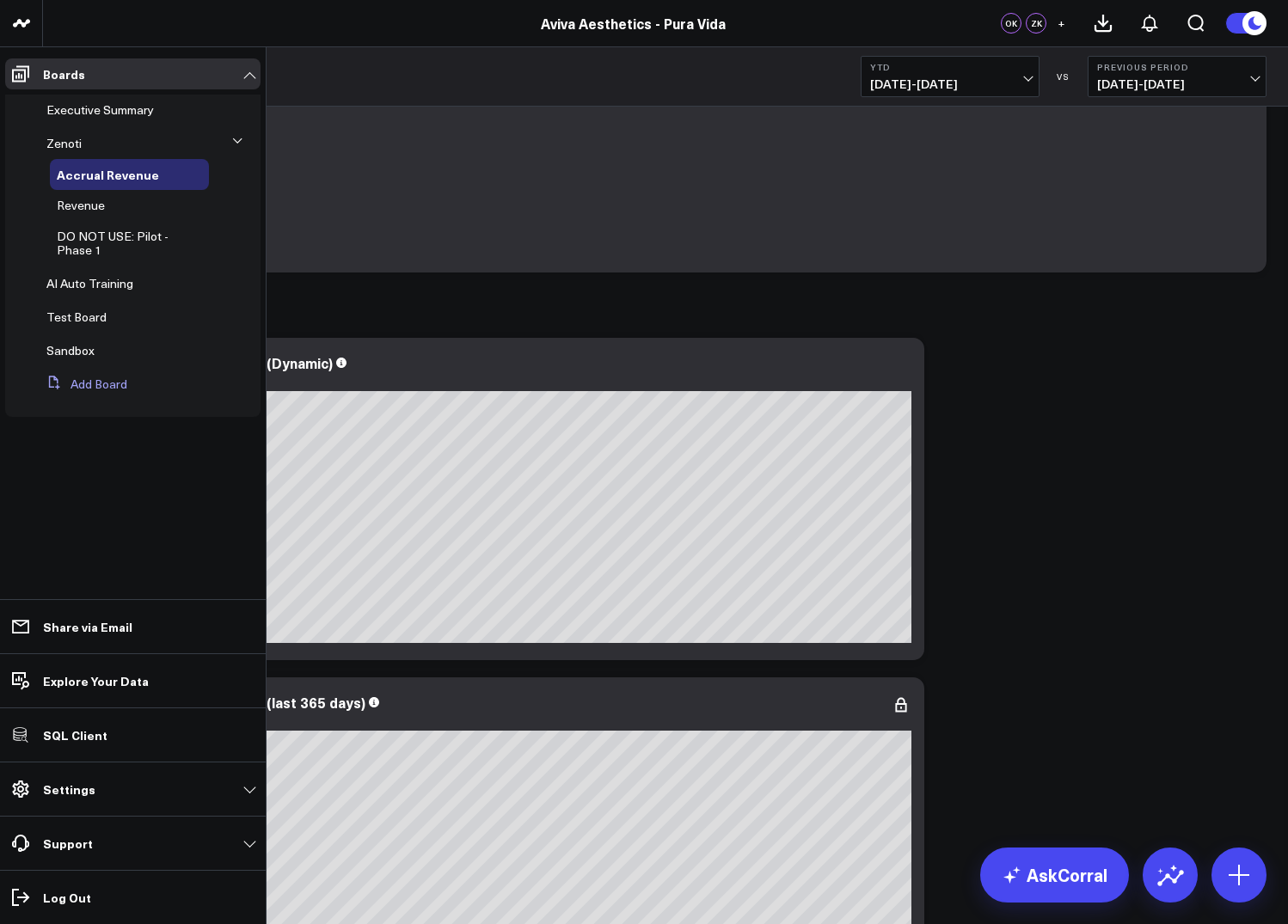
click at [93, 385] on button "Add Board" at bounding box center [83, 384] width 88 height 31
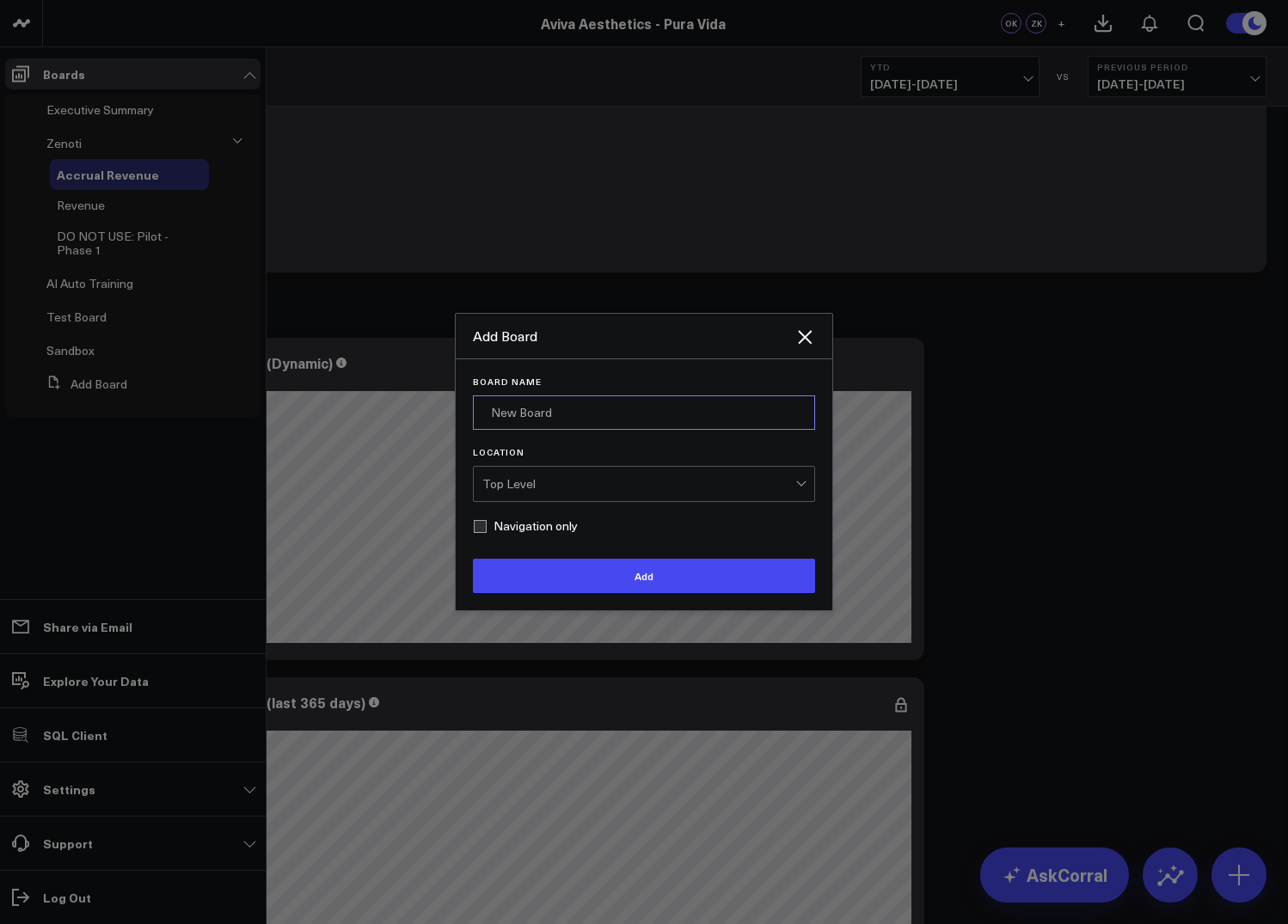
click at [526, 428] on input "Board Name" at bounding box center [644, 413] width 343 height 35
type input "Archive"
click at [479, 529] on label "Navigation only" at bounding box center [525, 526] width 105 height 14
click at [479, 529] on input "Navigation only" at bounding box center [480, 526] width 14 height 14
checkbox input "true"
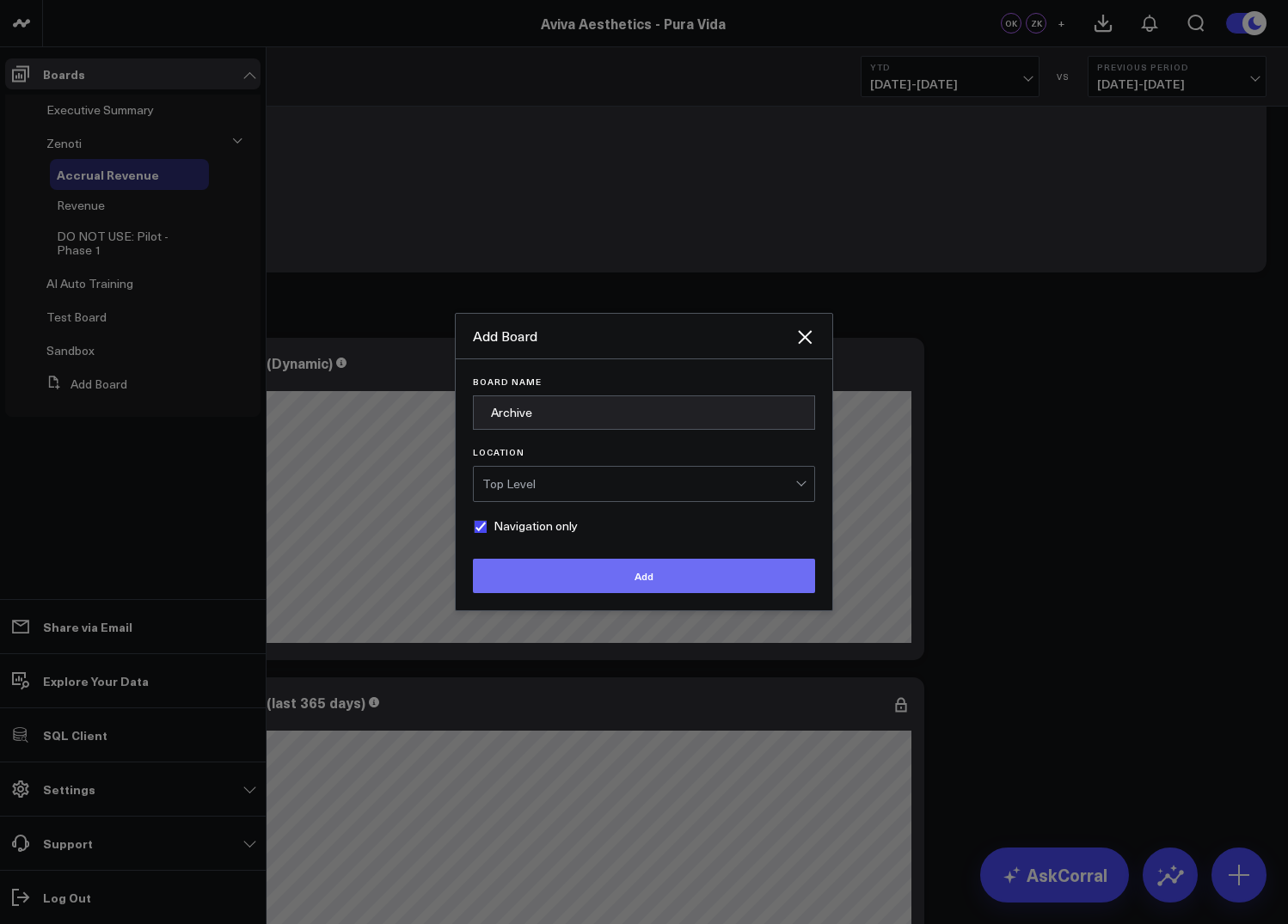
click at [548, 585] on button "Add" at bounding box center [644, 576] width 343 height 35
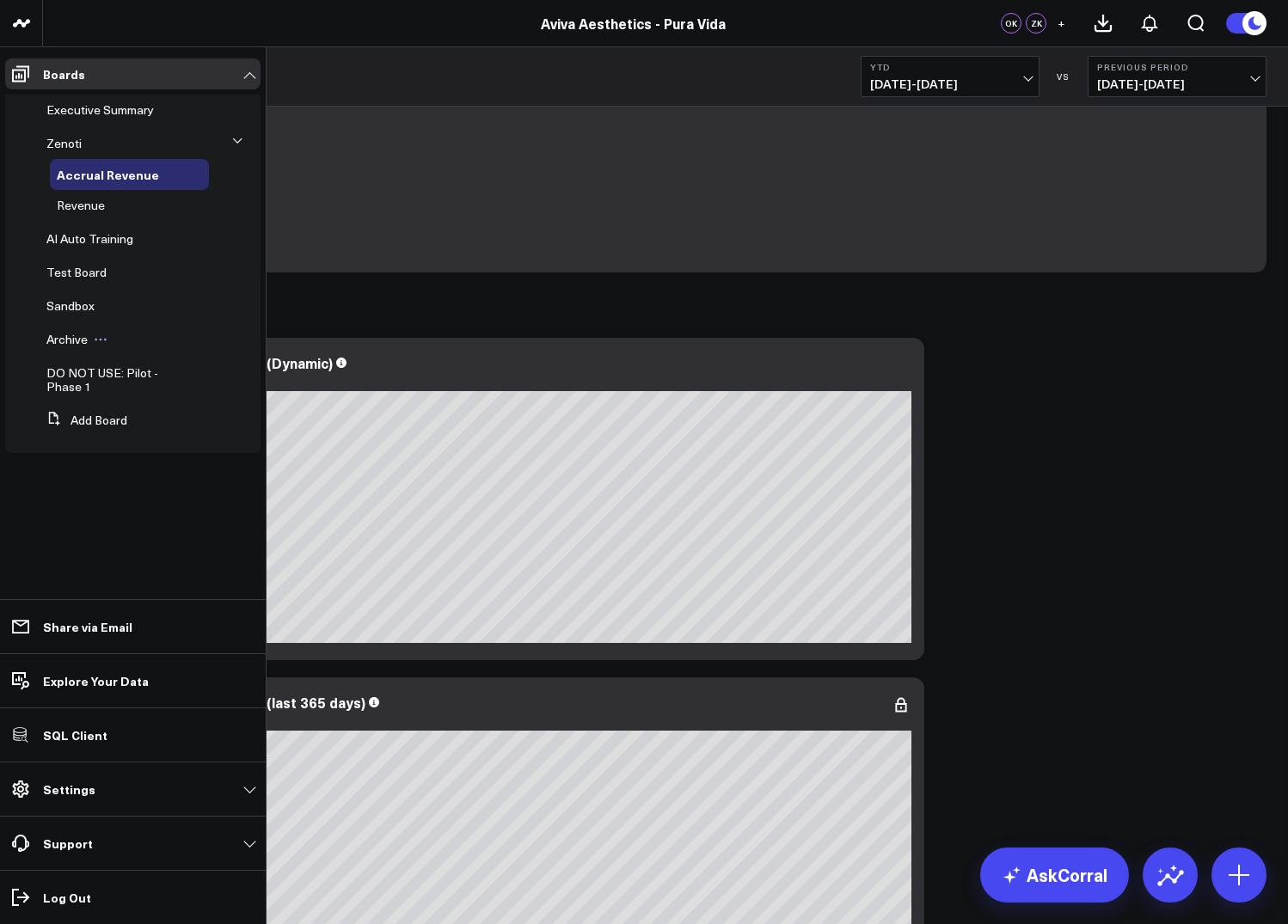
click at [99, 340] on icon at bounding box center [100, 340] width 3 height 3
click at [28, 353] on li "Archive Edit Name Delete Board" at bounding box center [132, 340] width 256 height 31
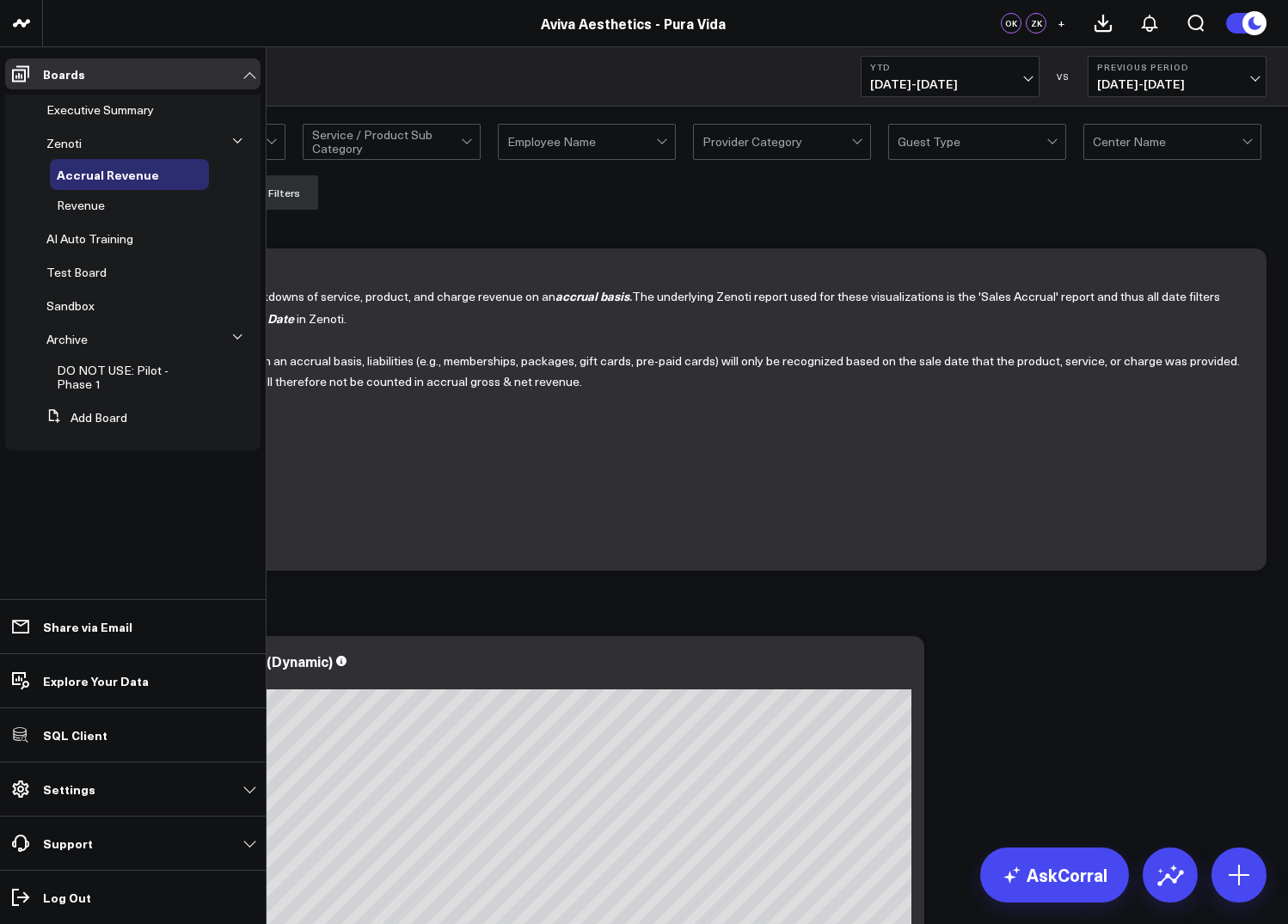
click at [233, 330] on button at bounding box center [237, 337] width 26 height 44
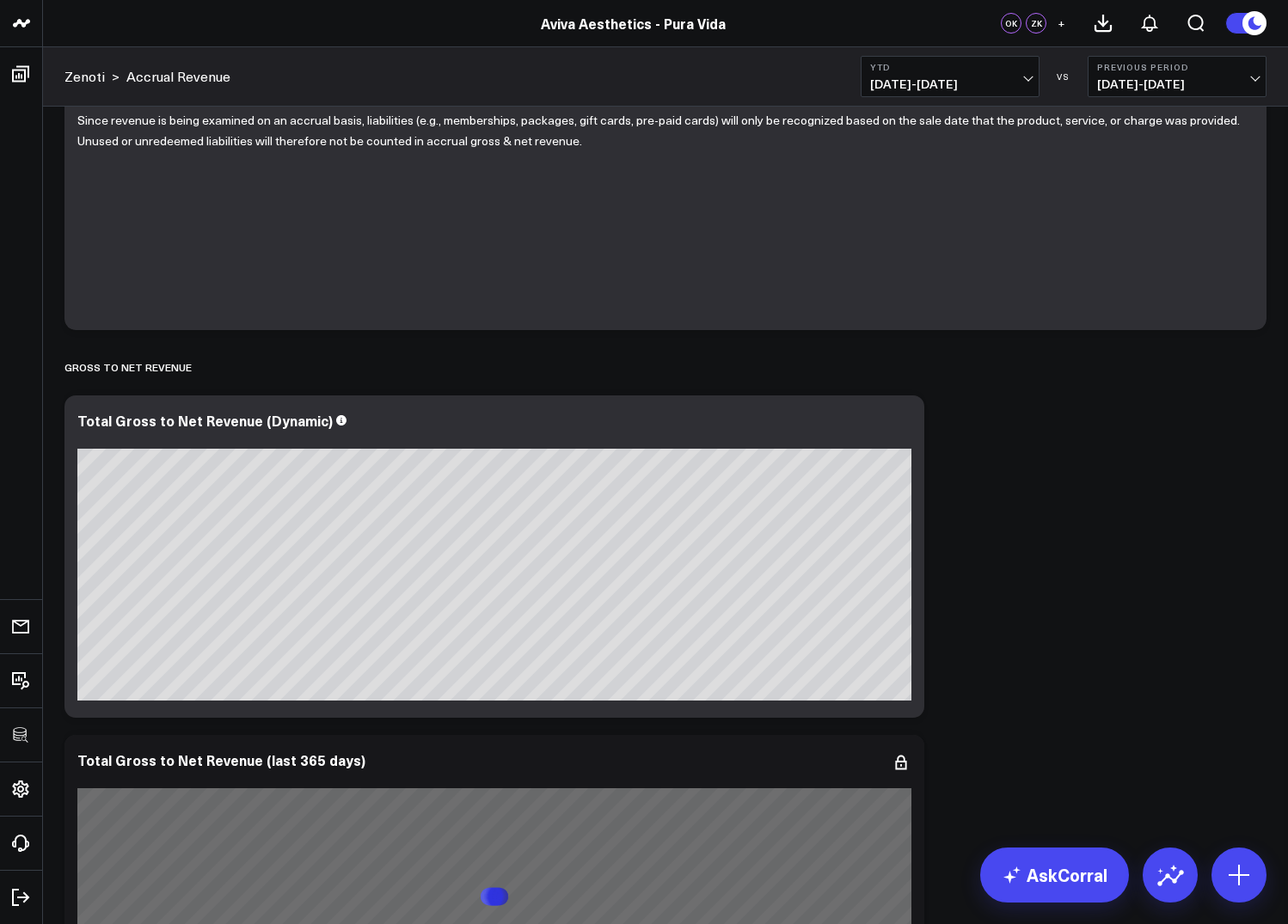
scroll to position [243, 0]
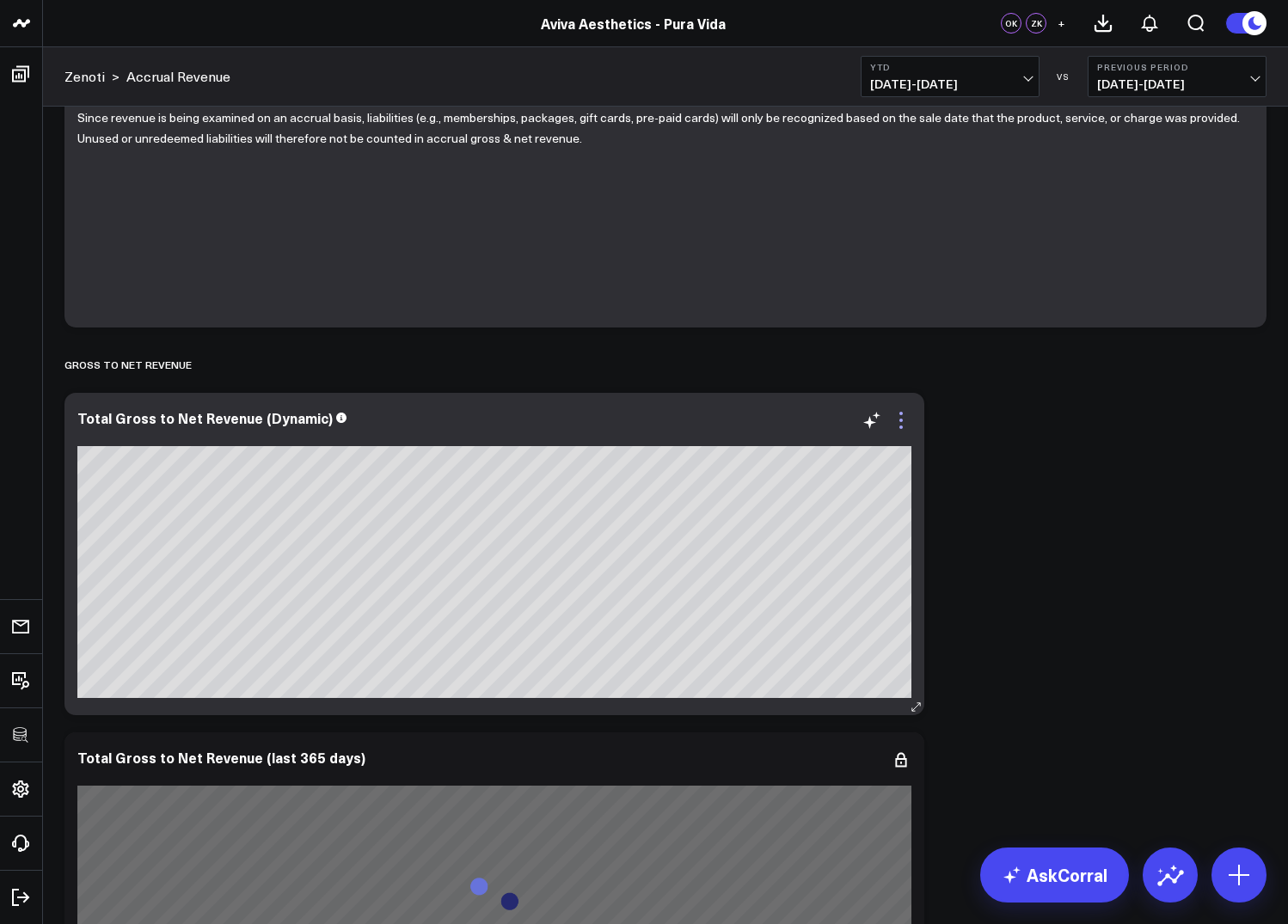
click at [898, 419] on icon at bounding box center [900, 420] width 20 height 20
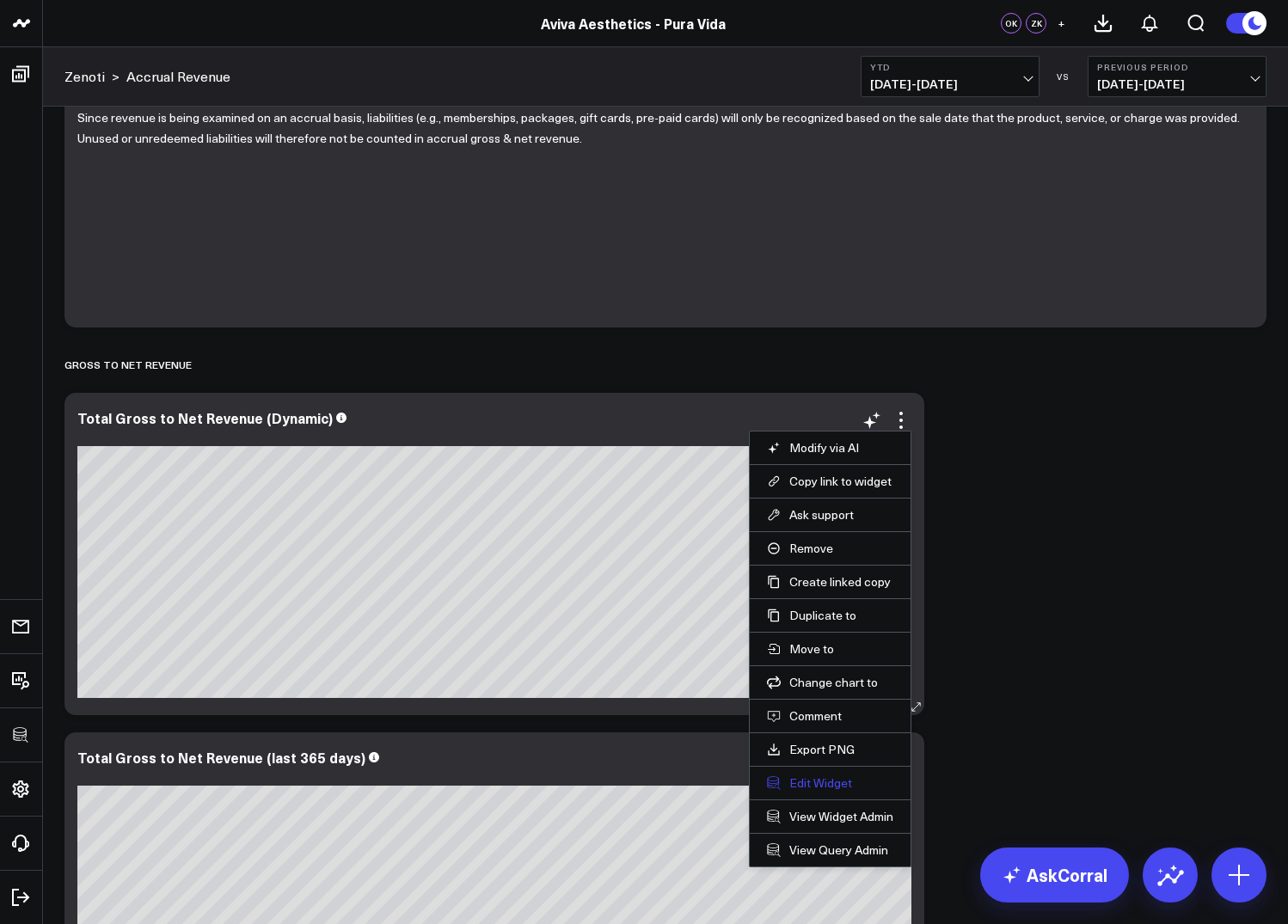
click at [828, 786] on button "Edit Widget" at bounding box center [830, 783] width 126 height 15
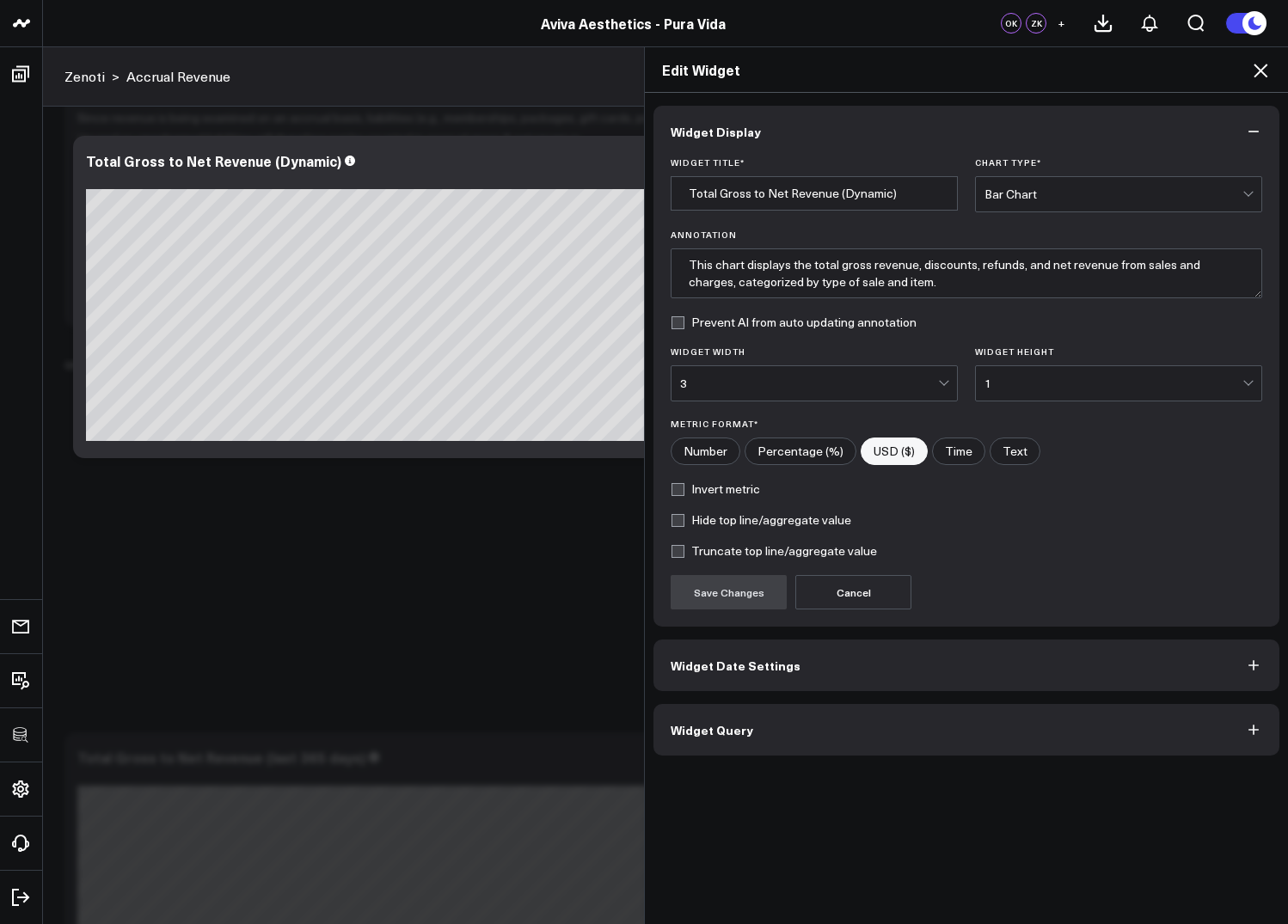
click at [724, 742] on button "Widget Query" at bounding box center [966, 729] width 626 height 51
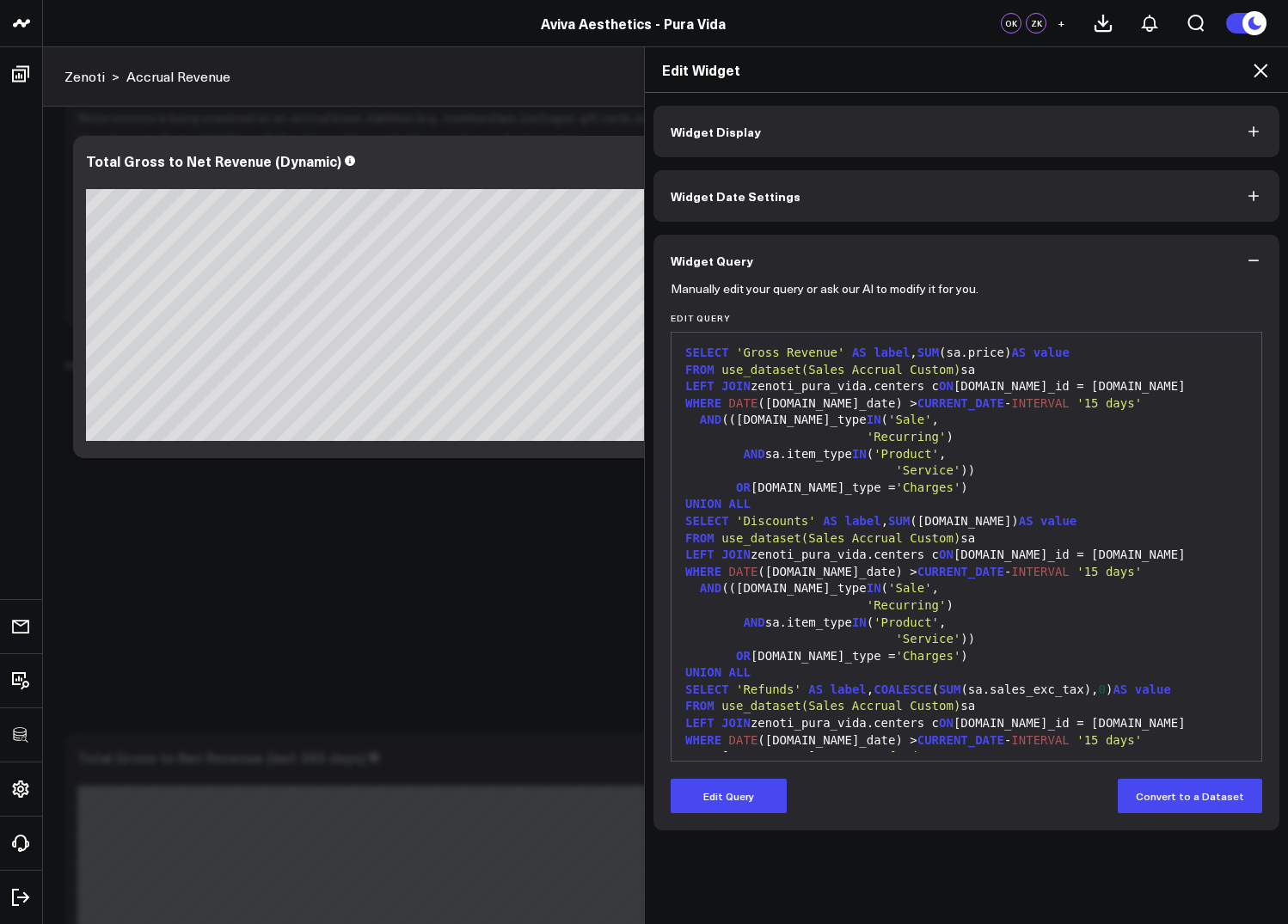
click at [803, 582] on div "AND ((sa.sale_type IN ( 'Sale' ," at bounding box center [966, 588] width 572 height 17
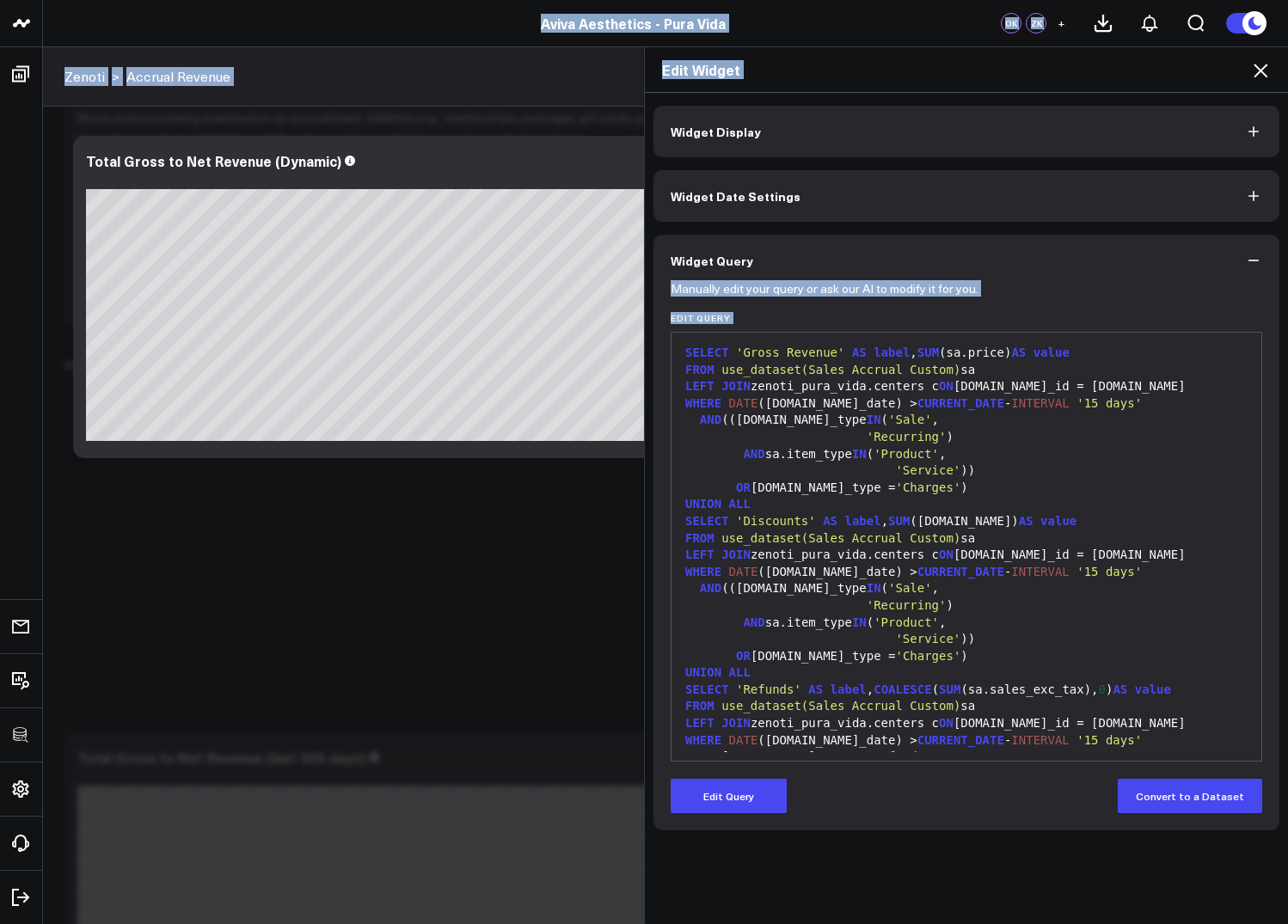
click at [803, 582] on div "AND ((sa.sale_type IN ( 'Sale' ," at bounding box center [966, 588] width 572 height 17
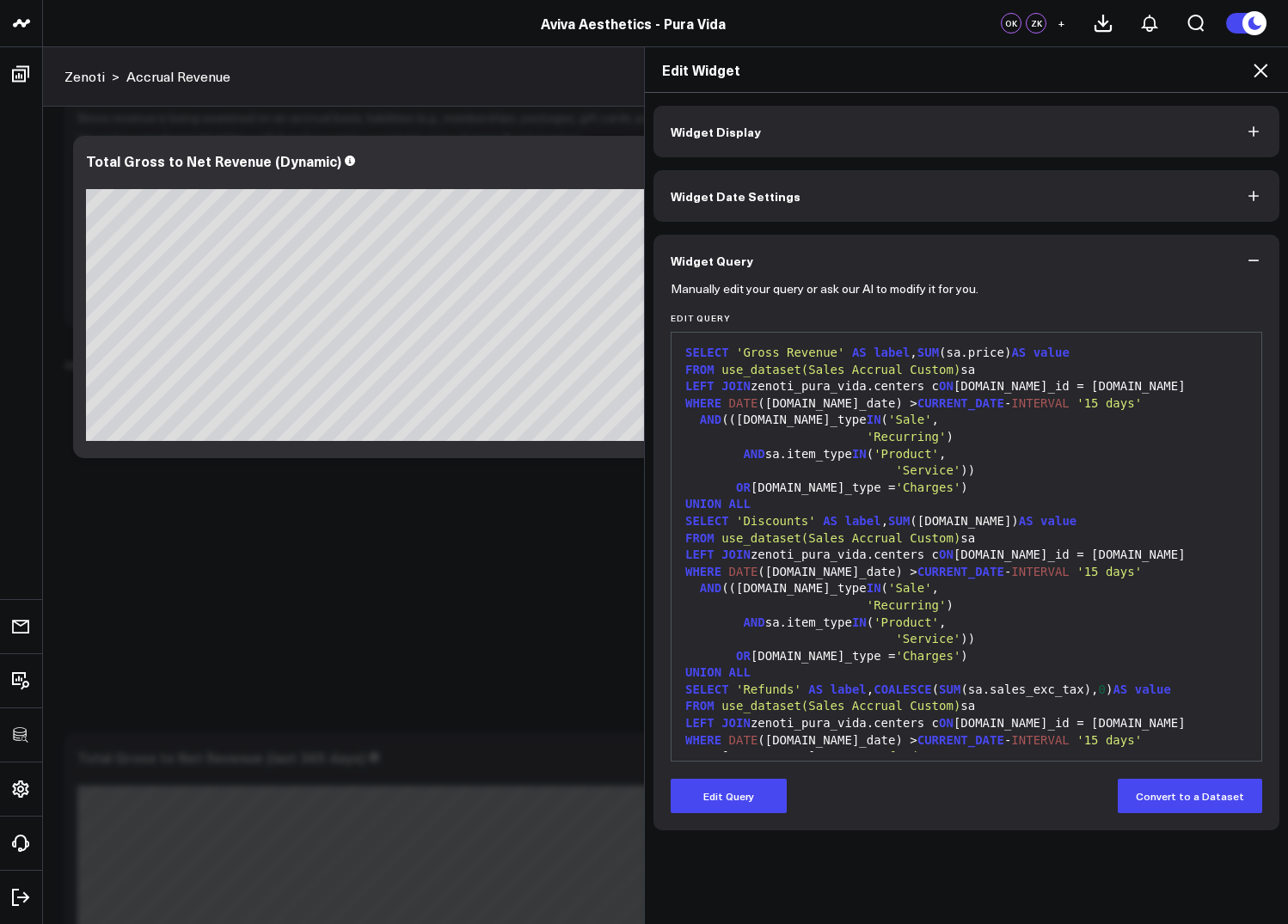
click at [723, 823] on div "Manually edit your query or ask our AI to modify it for you. Edit Query 99 1 2 …" at bounding box center [966, 558] width 626 height 544
click at [726, 803] on button "Edit Query" at bounding box center [728, 796] width 116 height 35
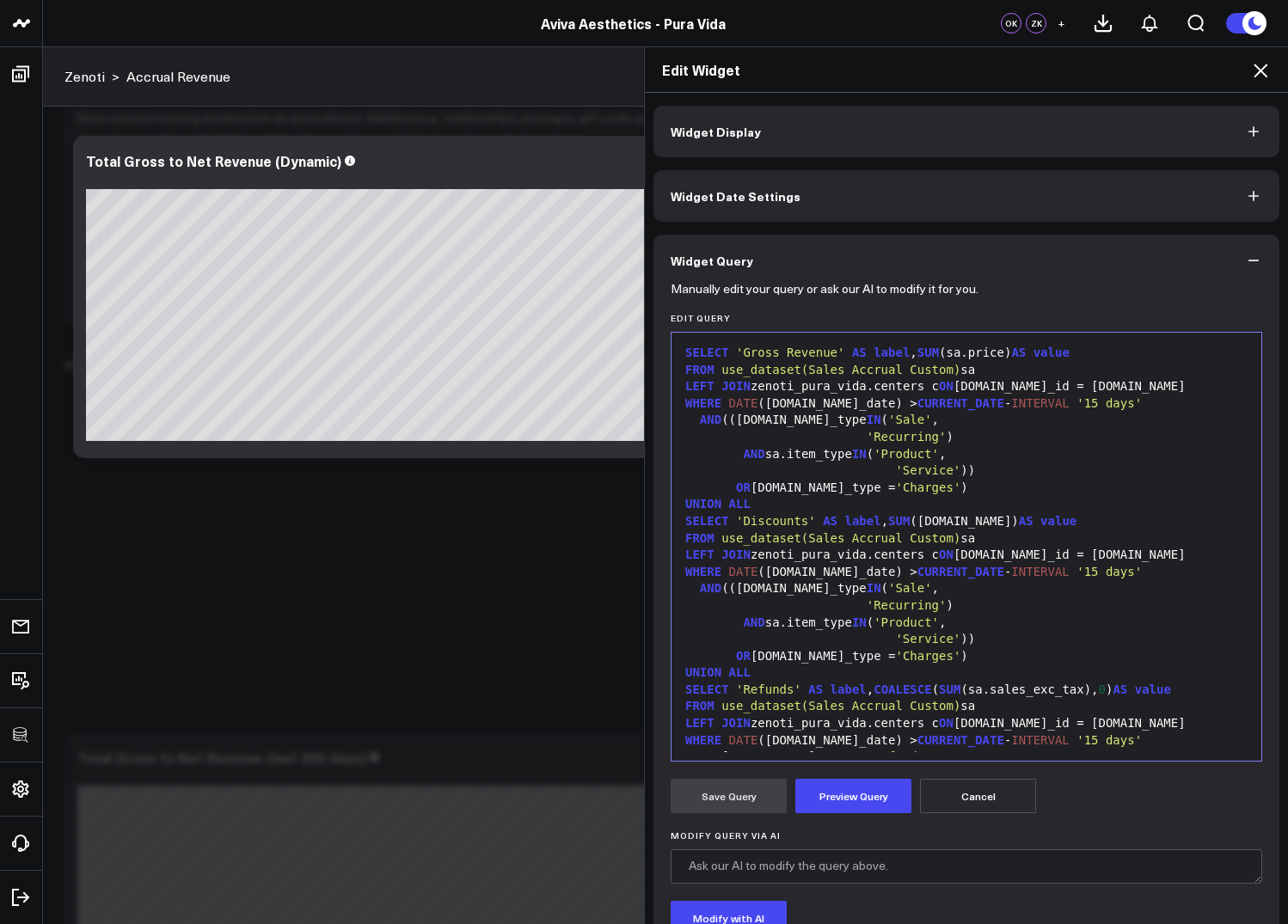
click at [839, 599] on div "'Recurring' )" at bounding box center [966, 606] width 572 height 17
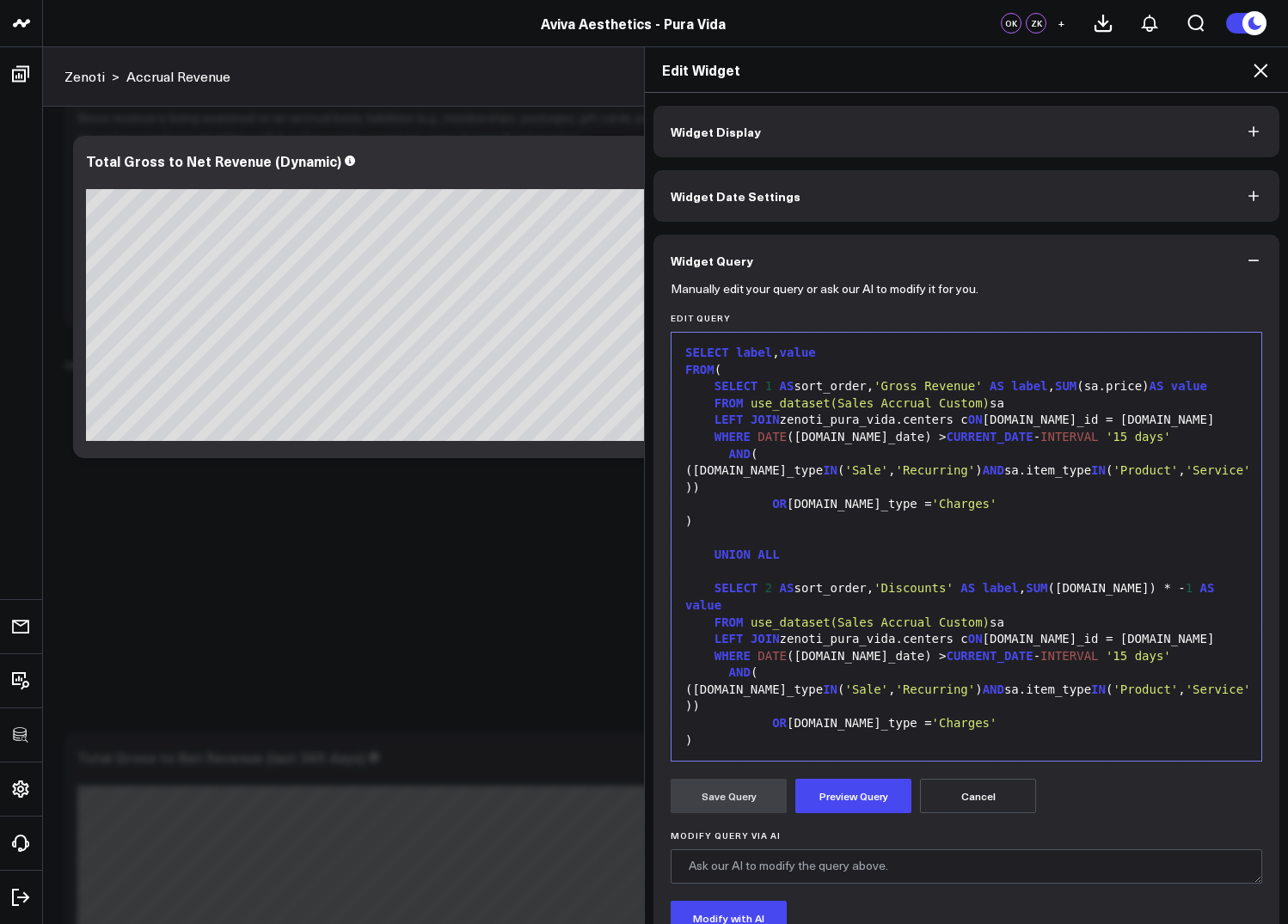
scroll to position [438, 0]
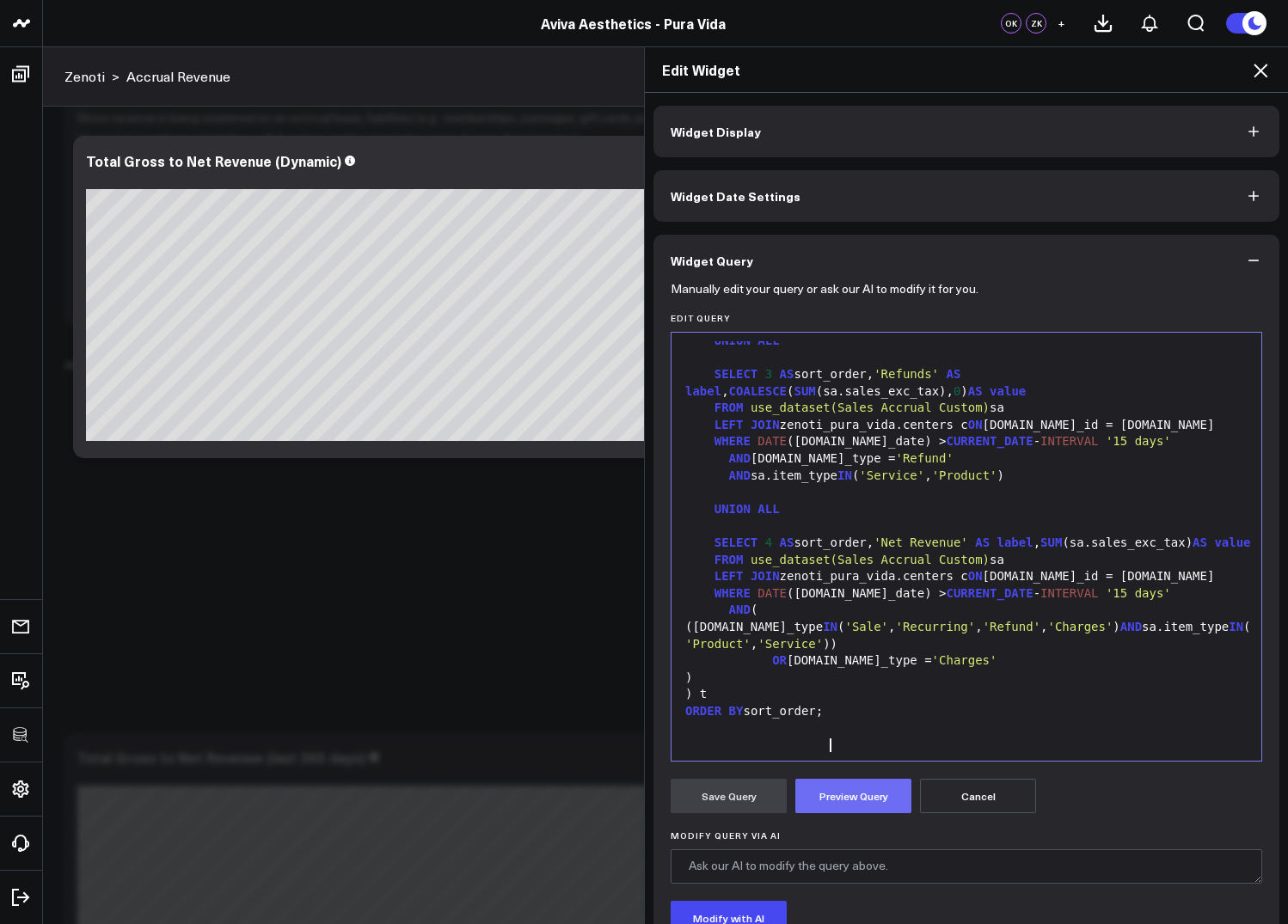
click at [849, 786] on button "Preview Query" at bounding box center [853, 796] width 116 height 35
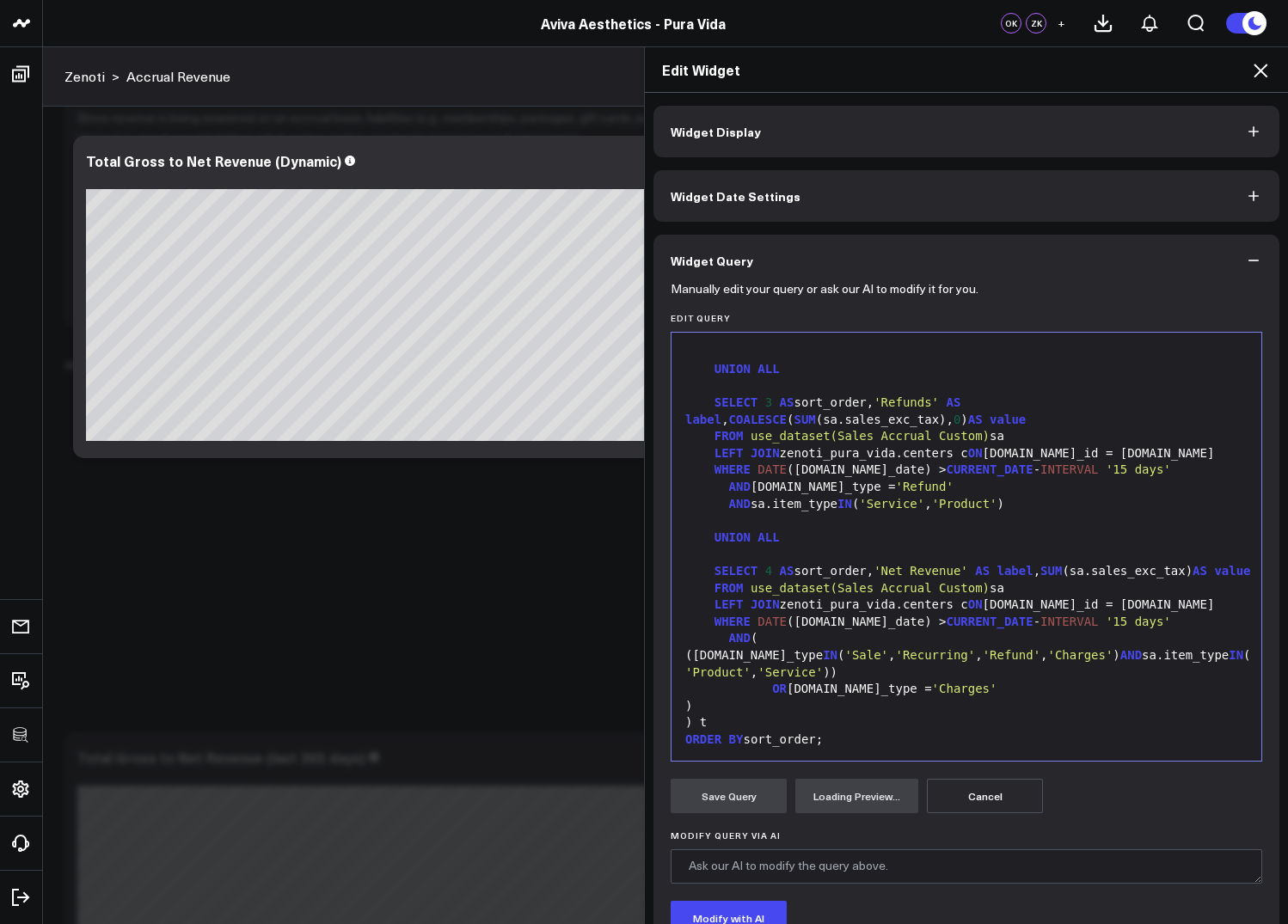
scroll to position [131, 0]
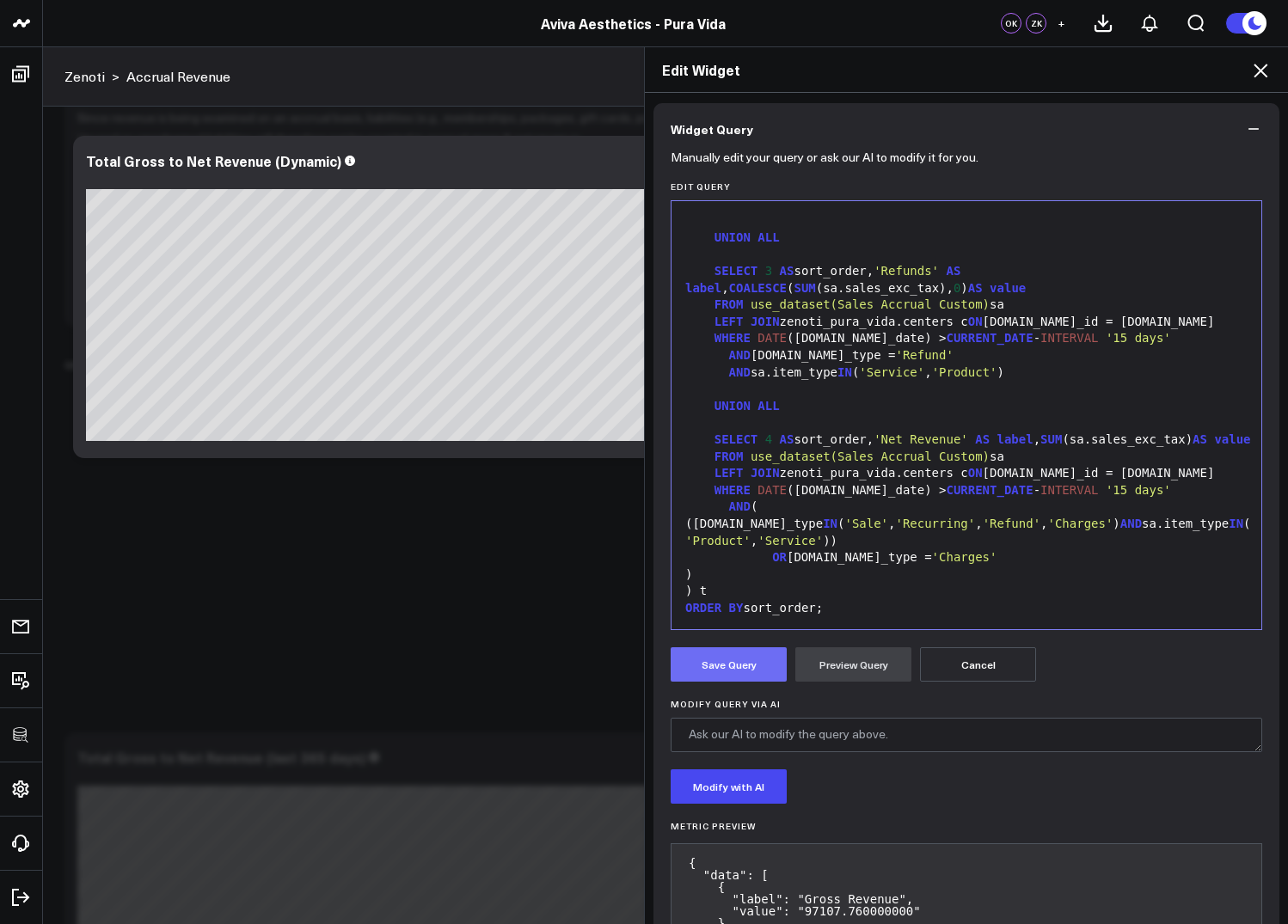
click at [727, 667] on button "Save Query" at bounding box center [728, 665] width 116 height 35
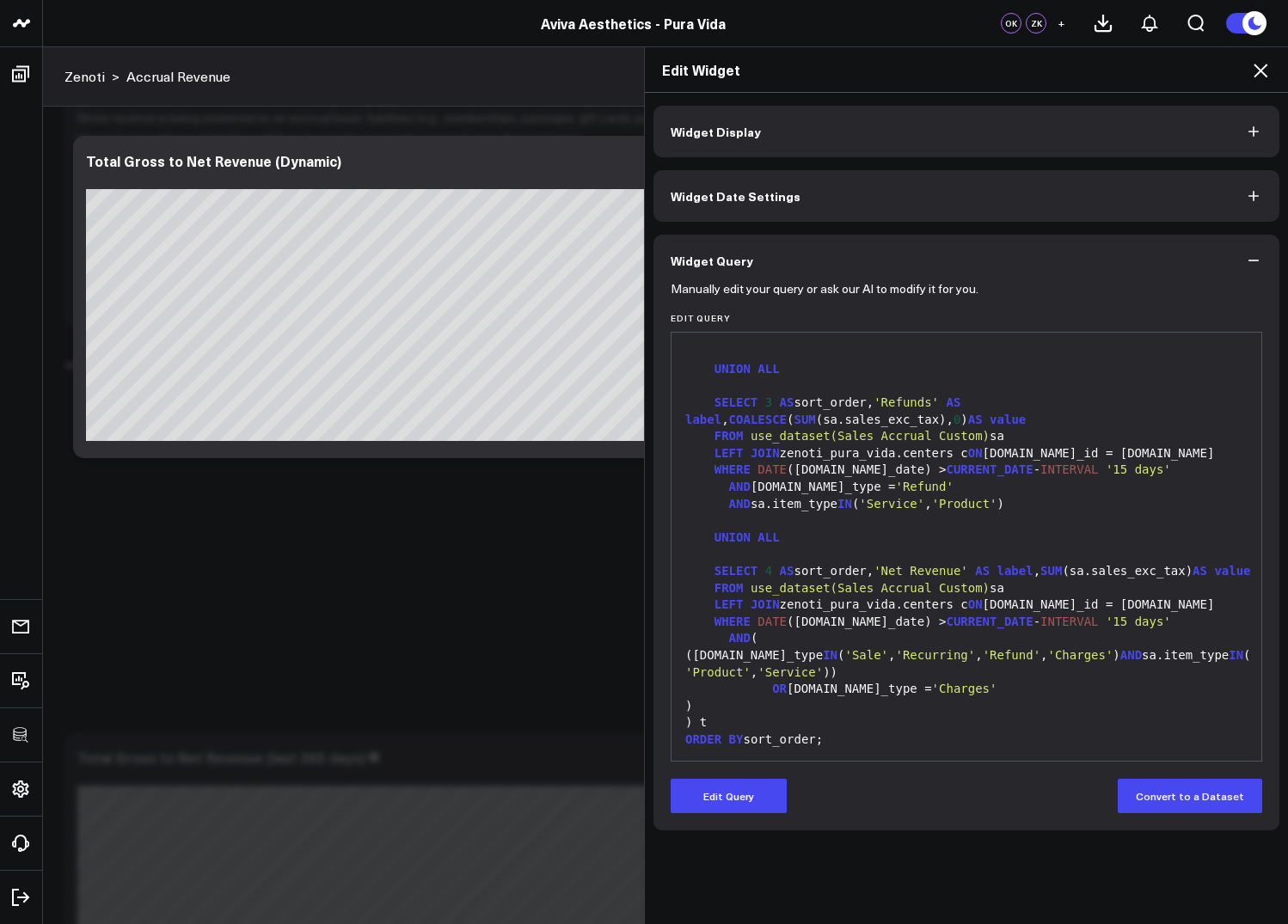
scroll to position [404, 0]
click at [839, 564] on div "SELECT 4 AS sort_order, 'Net Revenue' AS label , SUM (sa.sales_exc_tax) AS value" at bounding box center [966, 573] width 572 height 17
click at [919, 502] on span "'Service'" at bounding box center [891, 504] width 66 height 14
click at [1260, 74] on icon at bounding box center [1260, 69] width 20 height 20
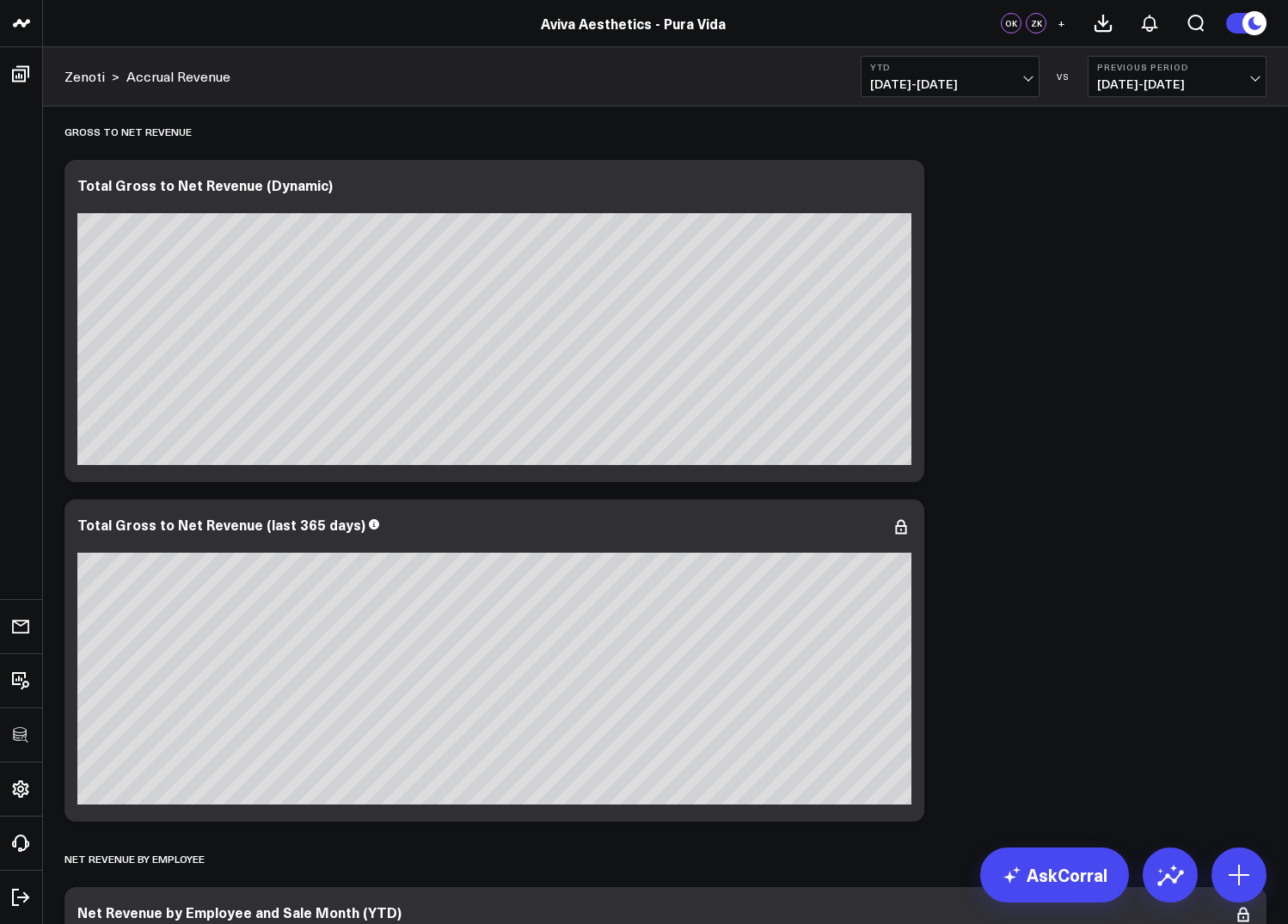
scroll to position [544, 0]
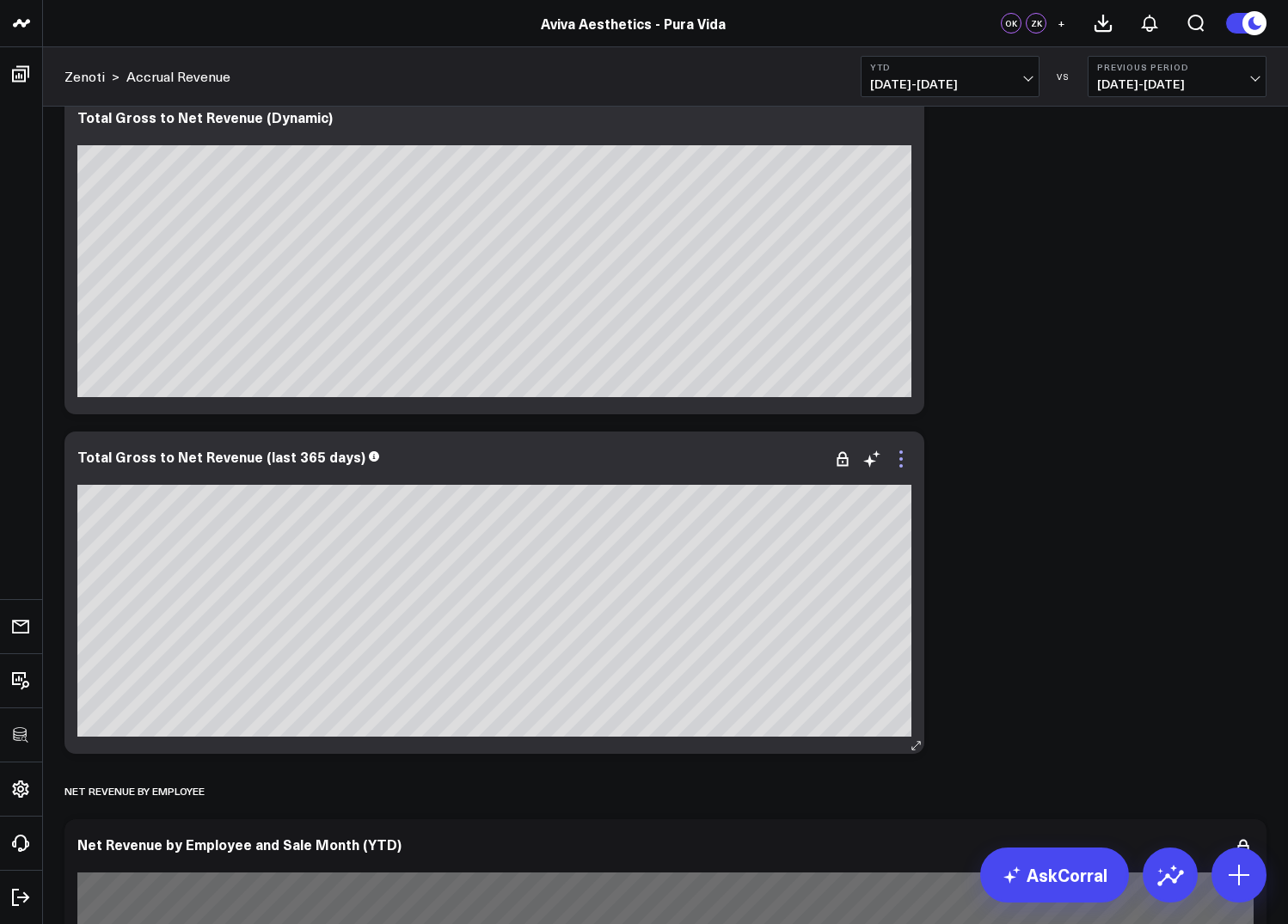
click at [899, 467] on icon at bounding box center [900, 458] width 20 height 20
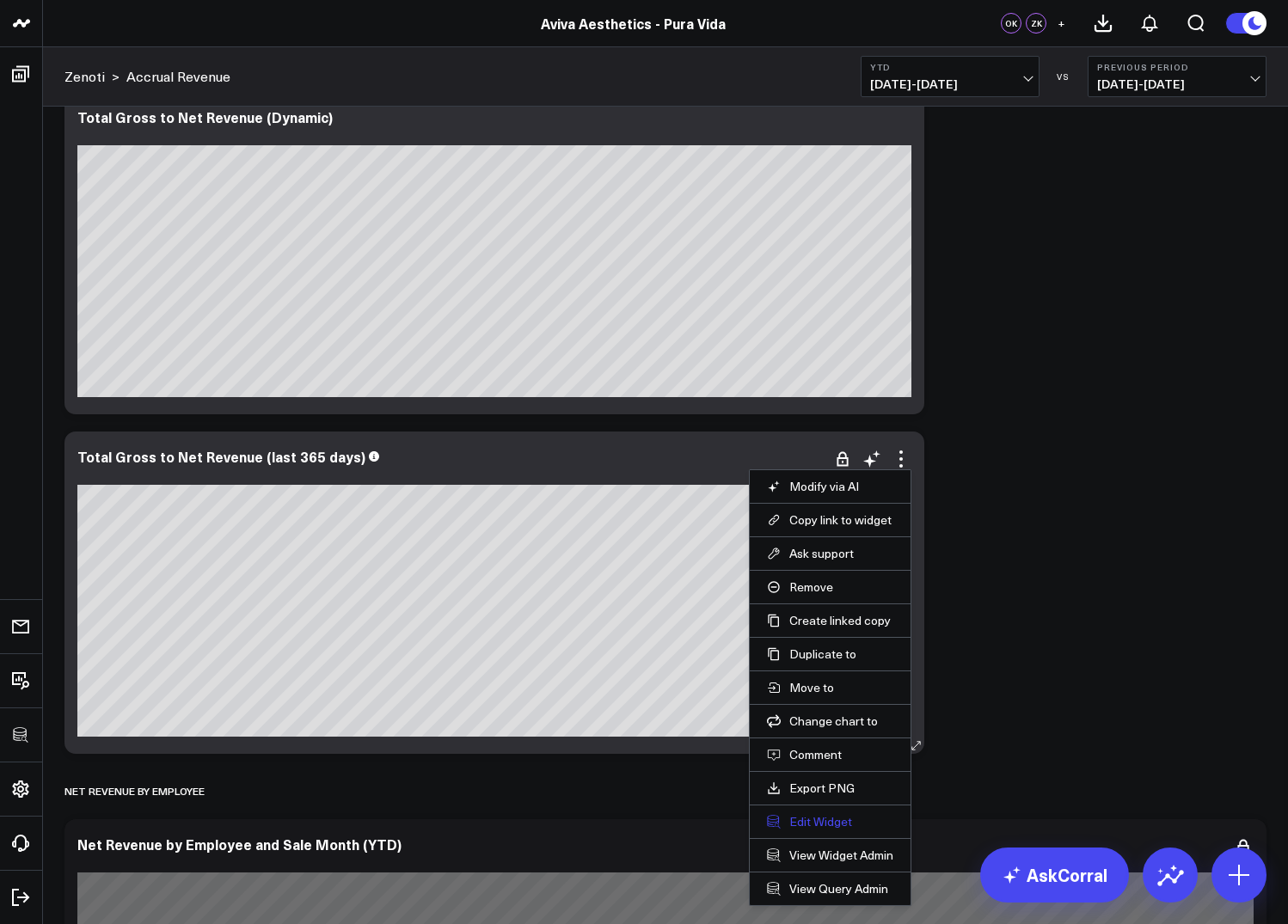
click at [801, 827] on button "Edit Widget" at bounding box center [830, 822] width 126 height 15
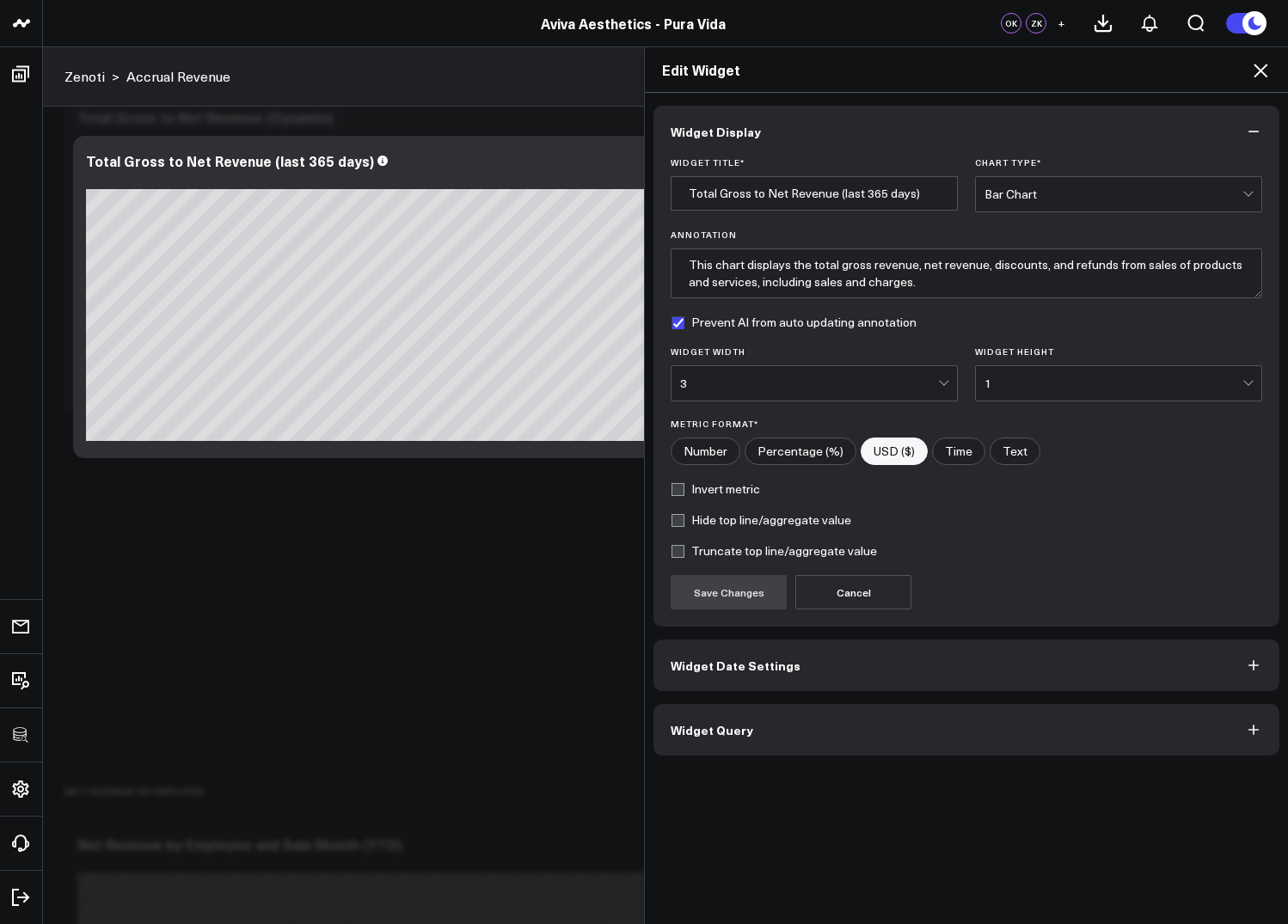
click at [735, 730] on span "Widget Query" at bounding box center [712, 729] width 83 height 14
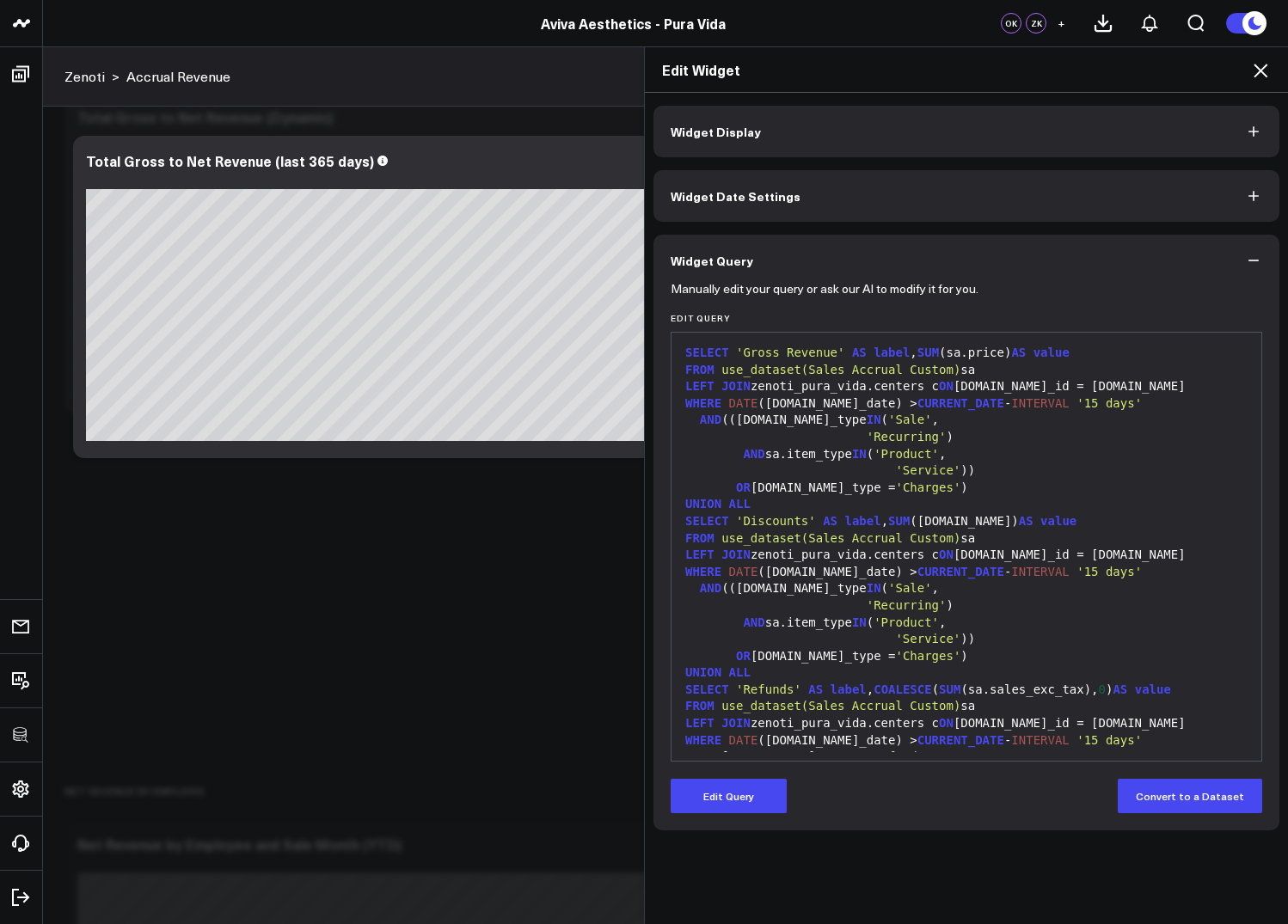
click at [819, 642] on div "'Service' ))" at bounding box center [966, 639] width 572 height 17
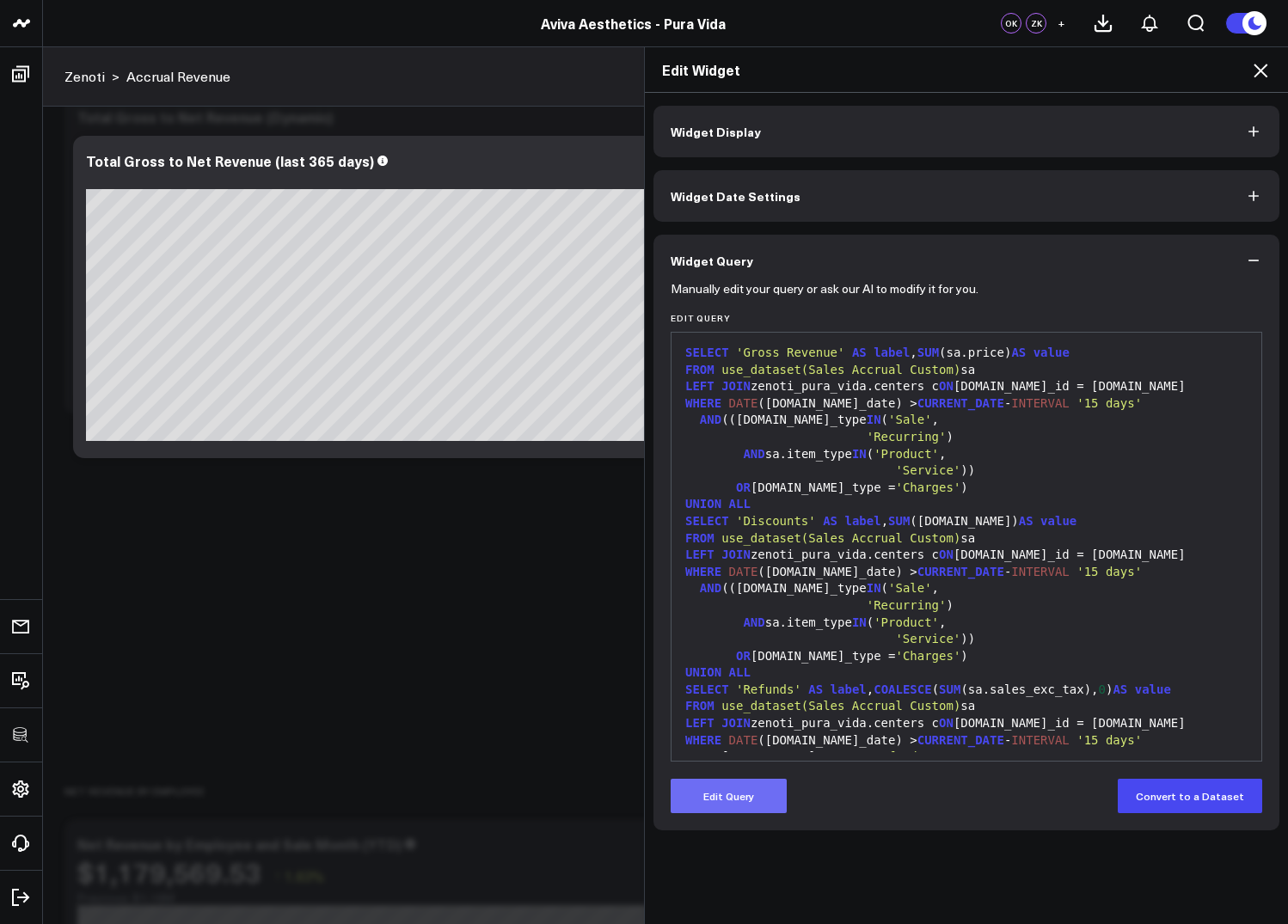
click at [753, 782] on button "Edit Query" at bounding box center [728, 796] width 116 height 35
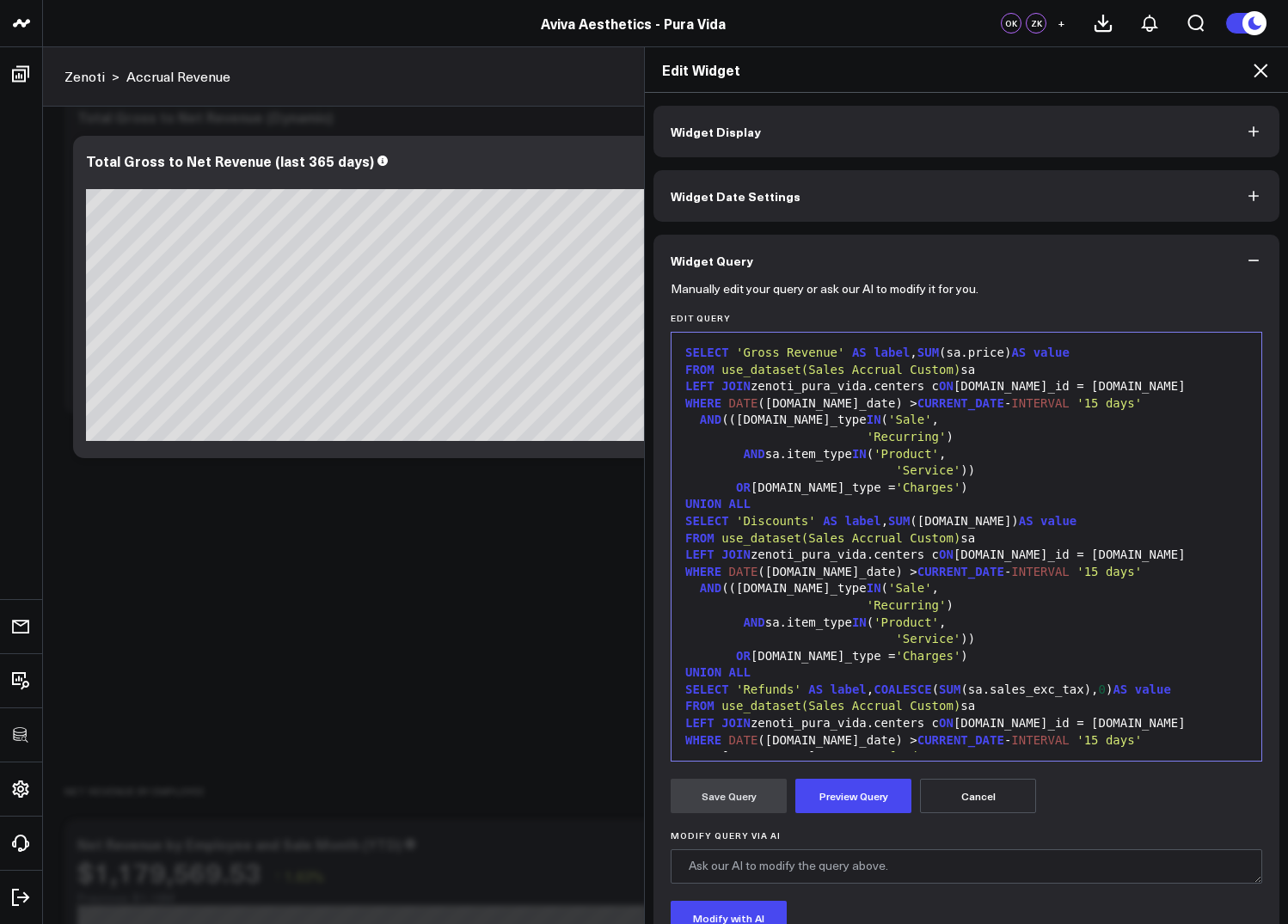
click at [814, 659] on div "OR sa.sale_type = 'Charges' )" at bounding box center [966, 657] width 572 height 17
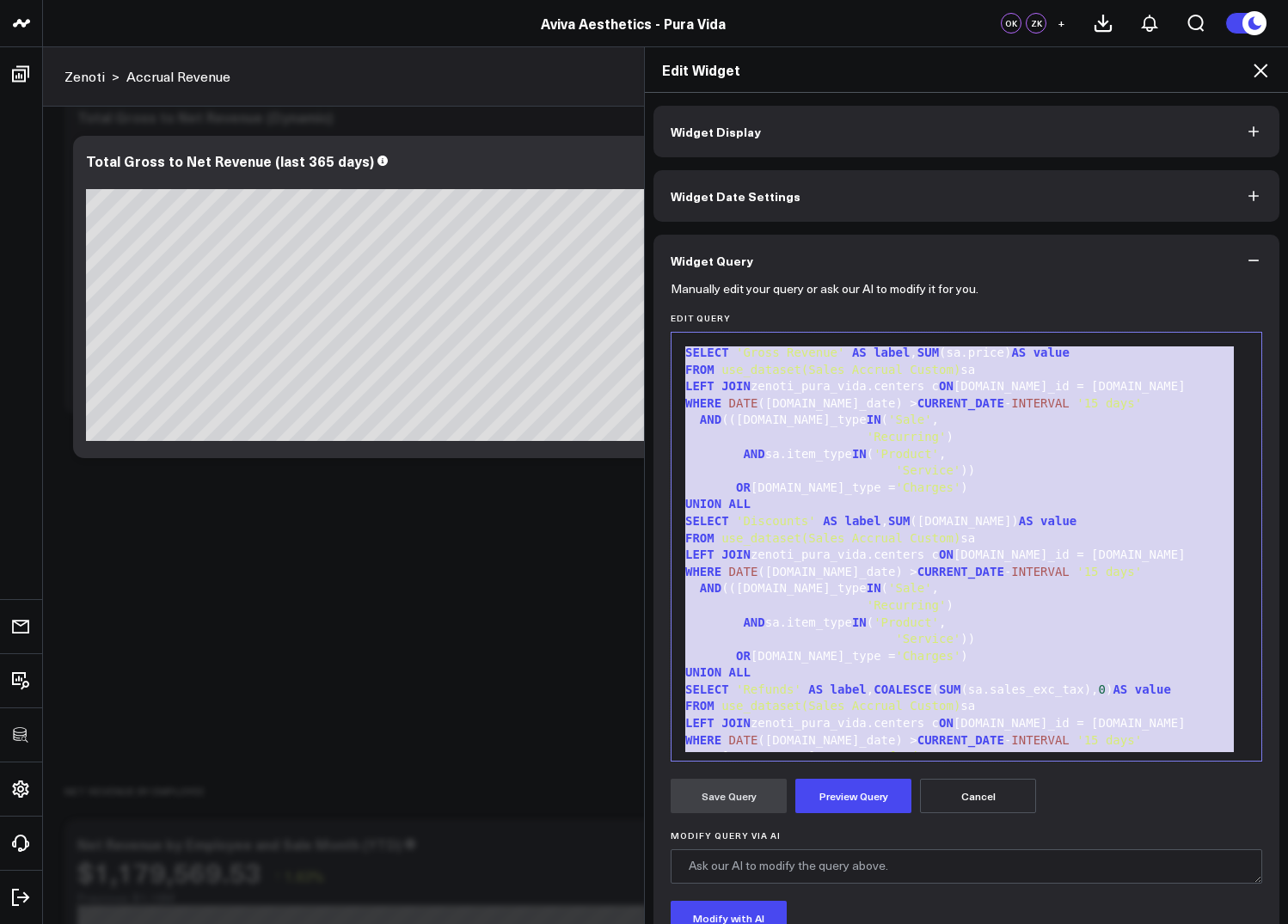
scroll to position [438, 0]
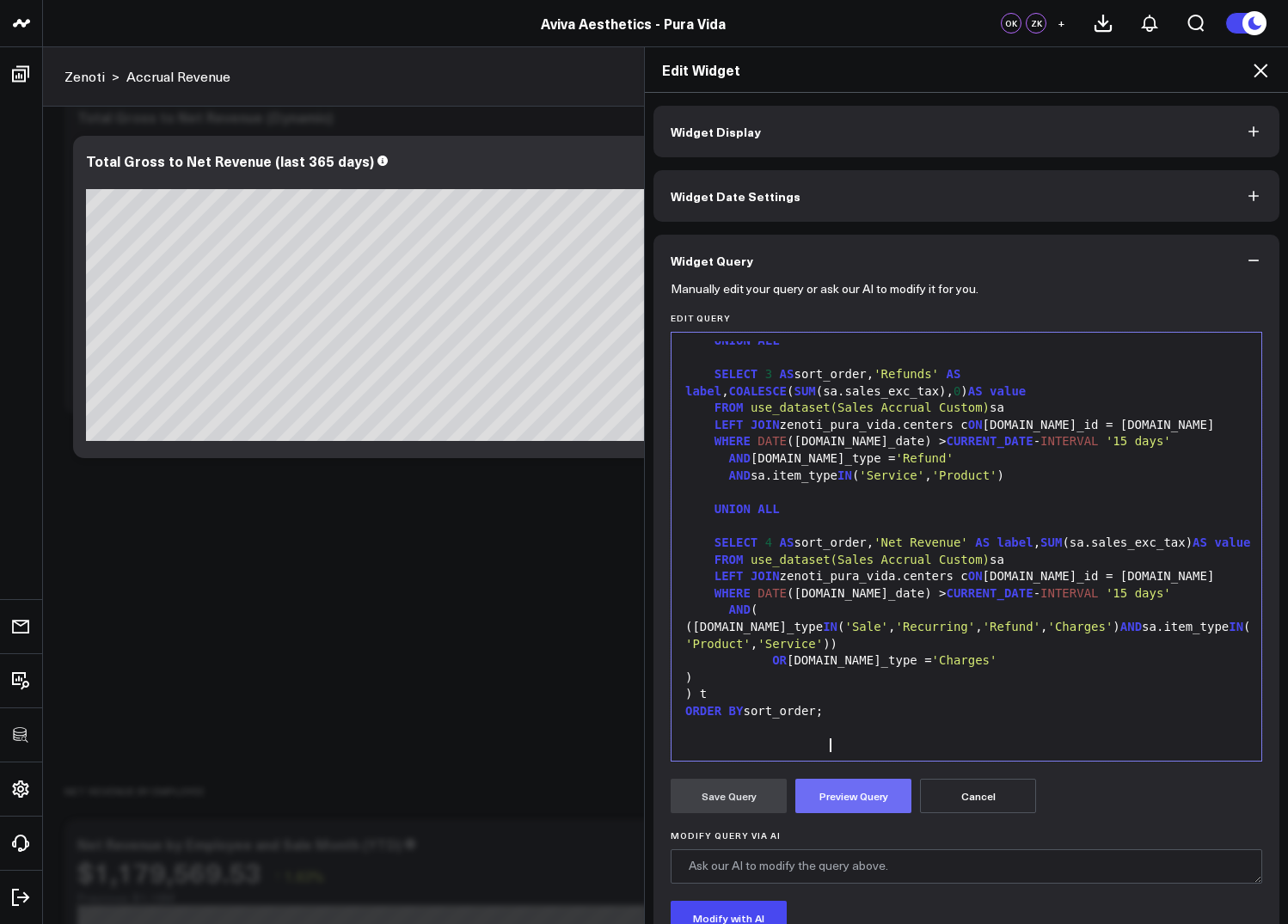
click at [855, 802] on button "Preview Query" at bounding box center [853, 796] width 116 height 35
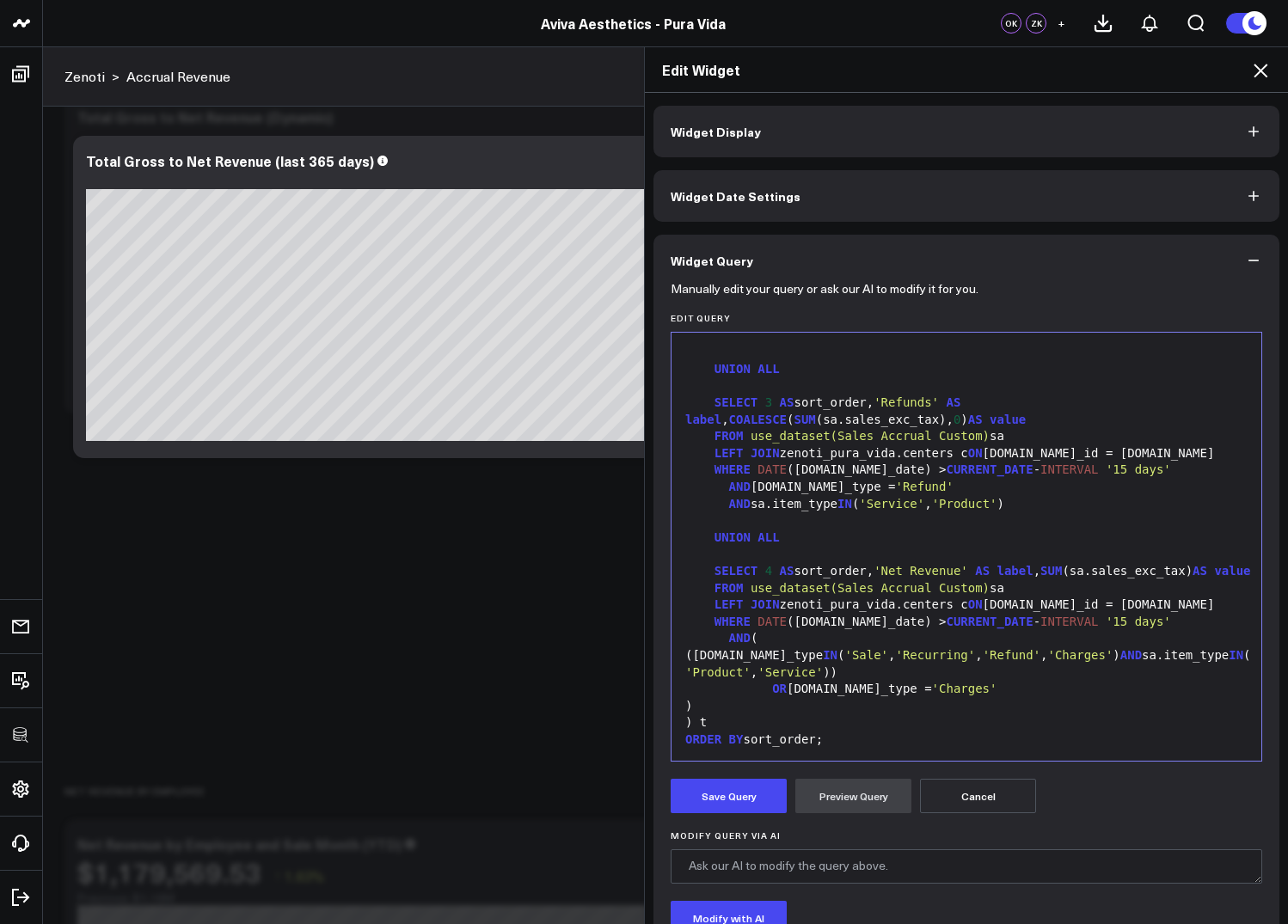
click at [1022, 191] on button "Widget Date Settings" at bounding box center [966, 195] width 626 height 51
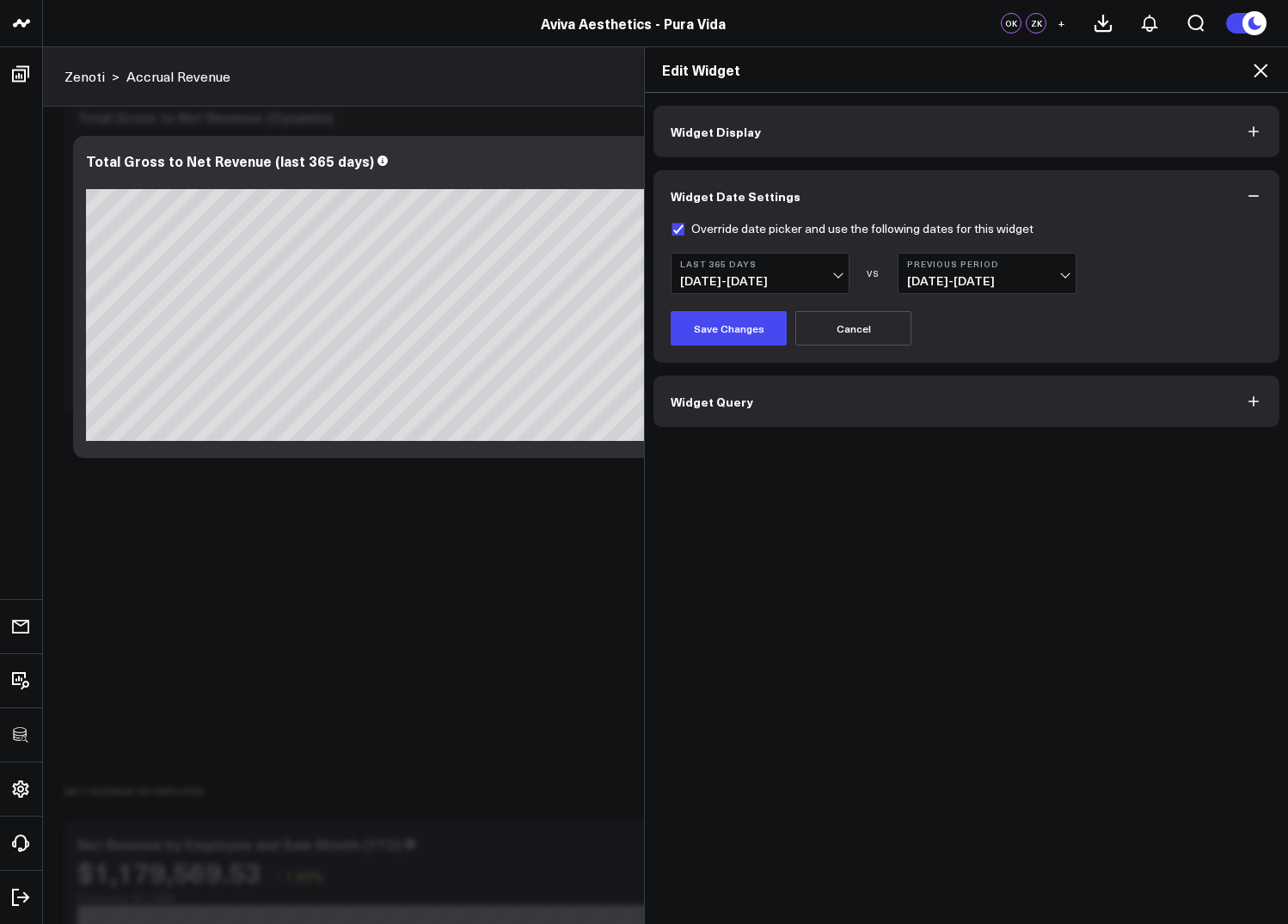
click at [874, 398] on button "Widget Query" at bounding box center [966, 400] width 626 height 51
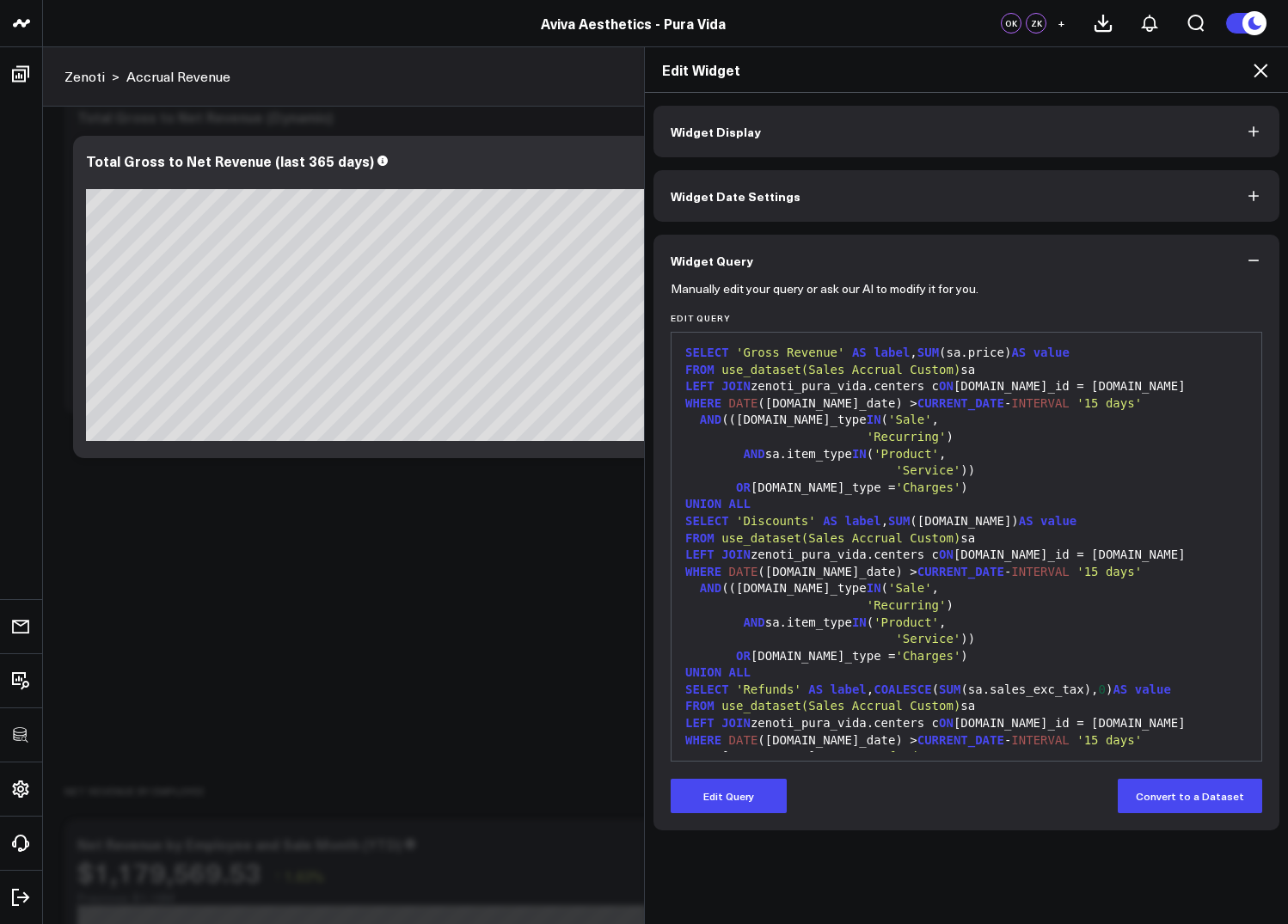
click at [833, 567] on div "WHERE DATE (sa.sale_date) > CURRENT_DATE - INTERVAL '15 days'" at bounding box center [966, 573] width 572 height 17
click at [700, 795] on button "Edit Query" at bounding box center [728, 796] width 116 height 35
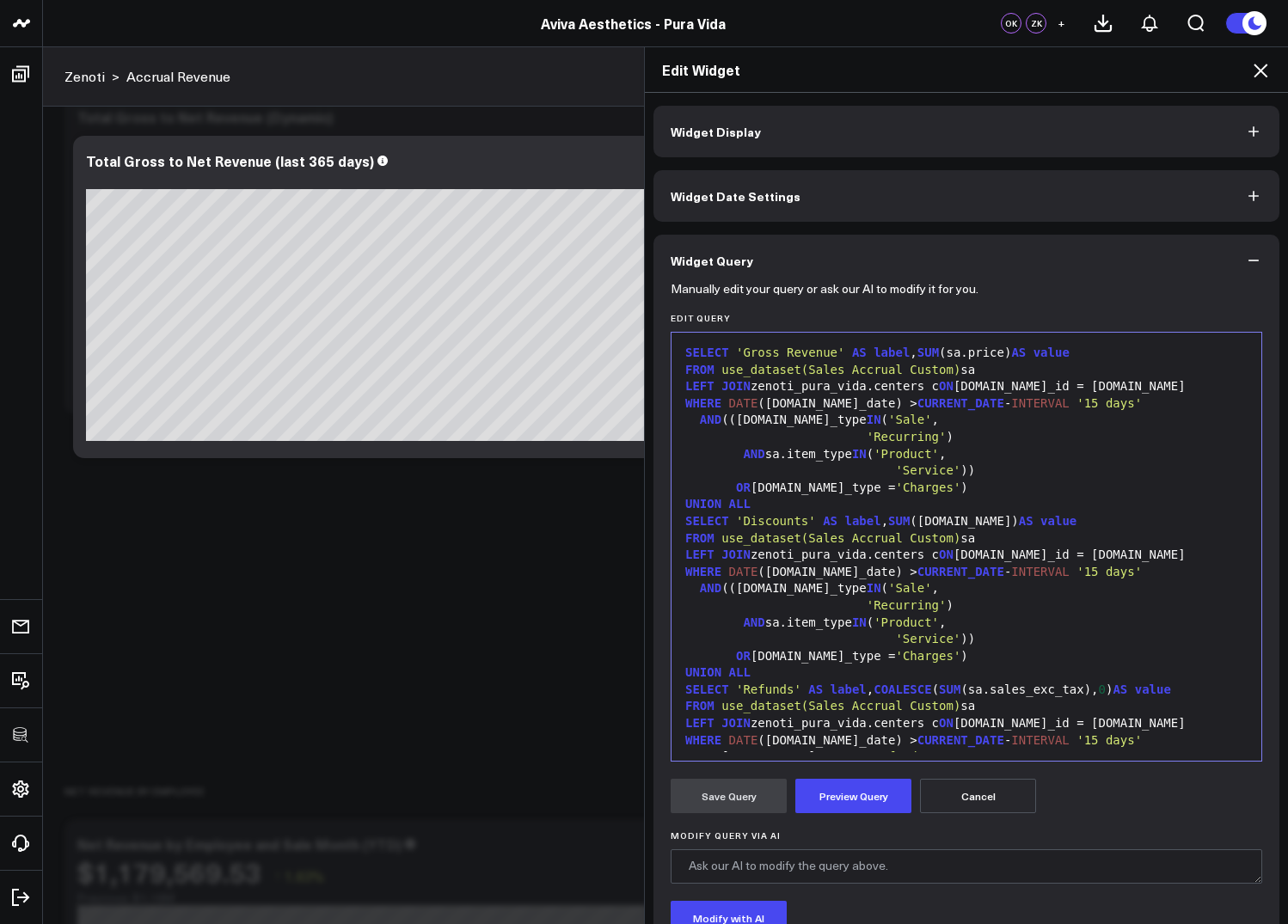
click at [801, 664] on div "OR sa.sale_type = 'Charges' )" at bounding box center [966, 657] width 572 height 17
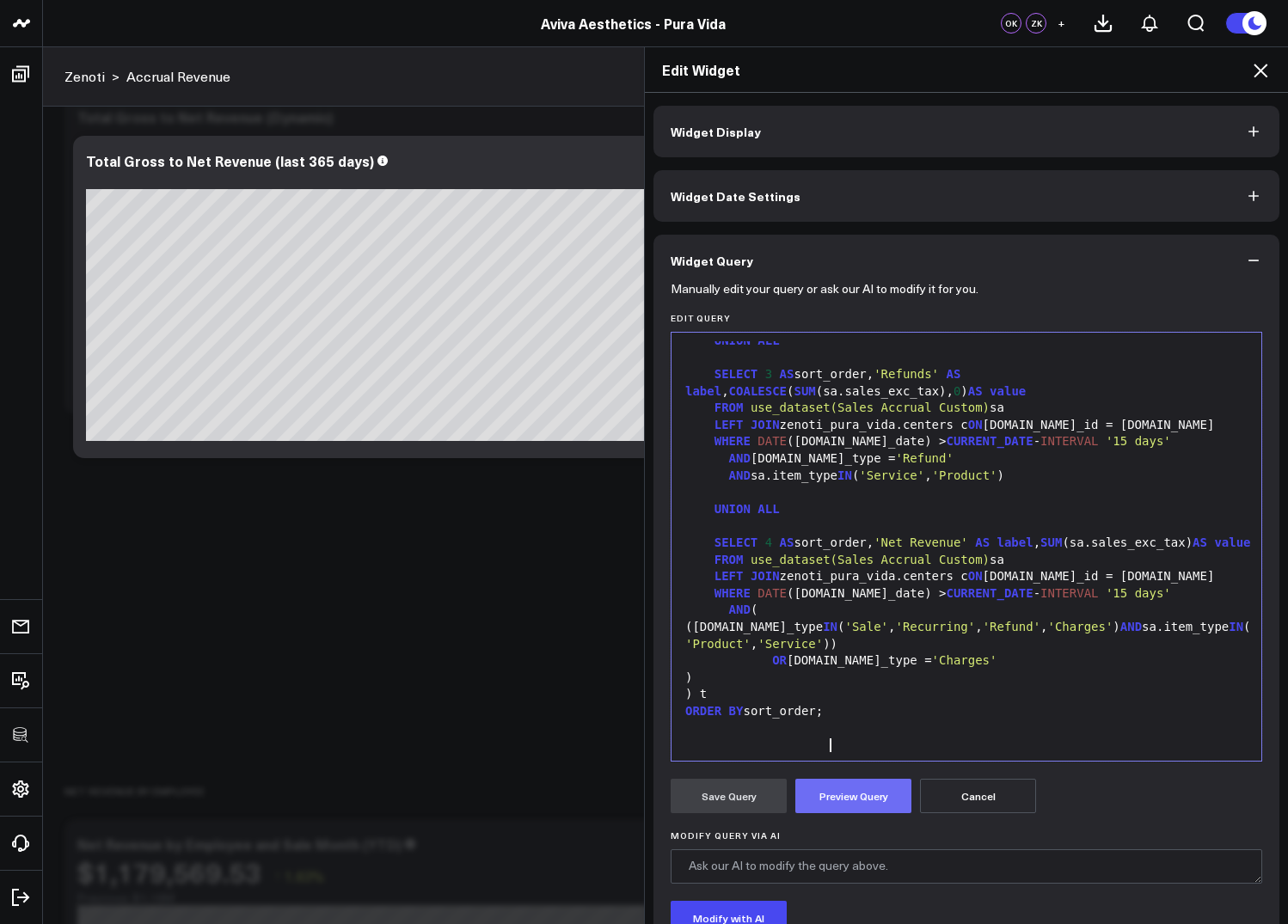
click at [851, 809] on button "Preview Query" at bounding box center [853, 796] width 116 height 35
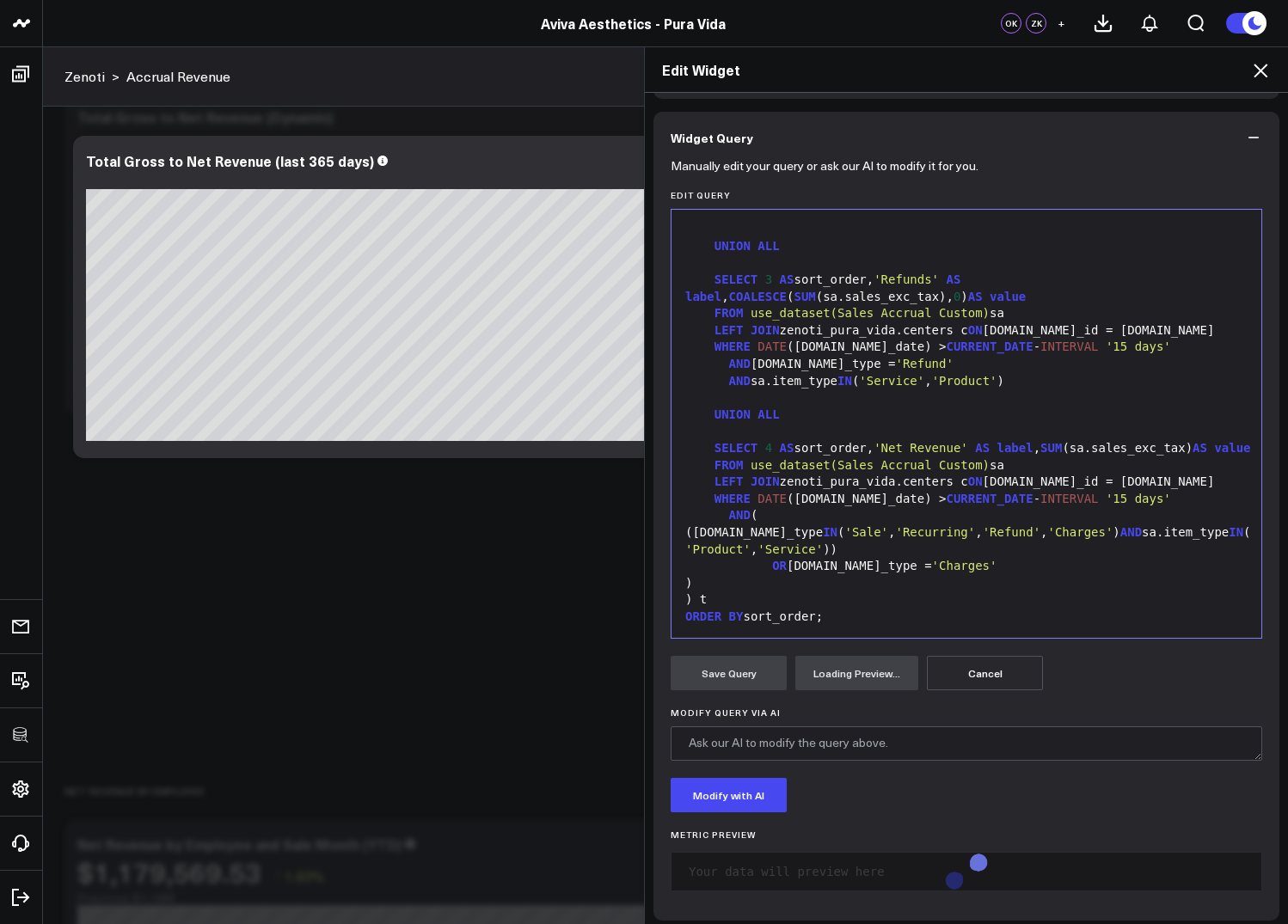
scroll to position [131, 0]
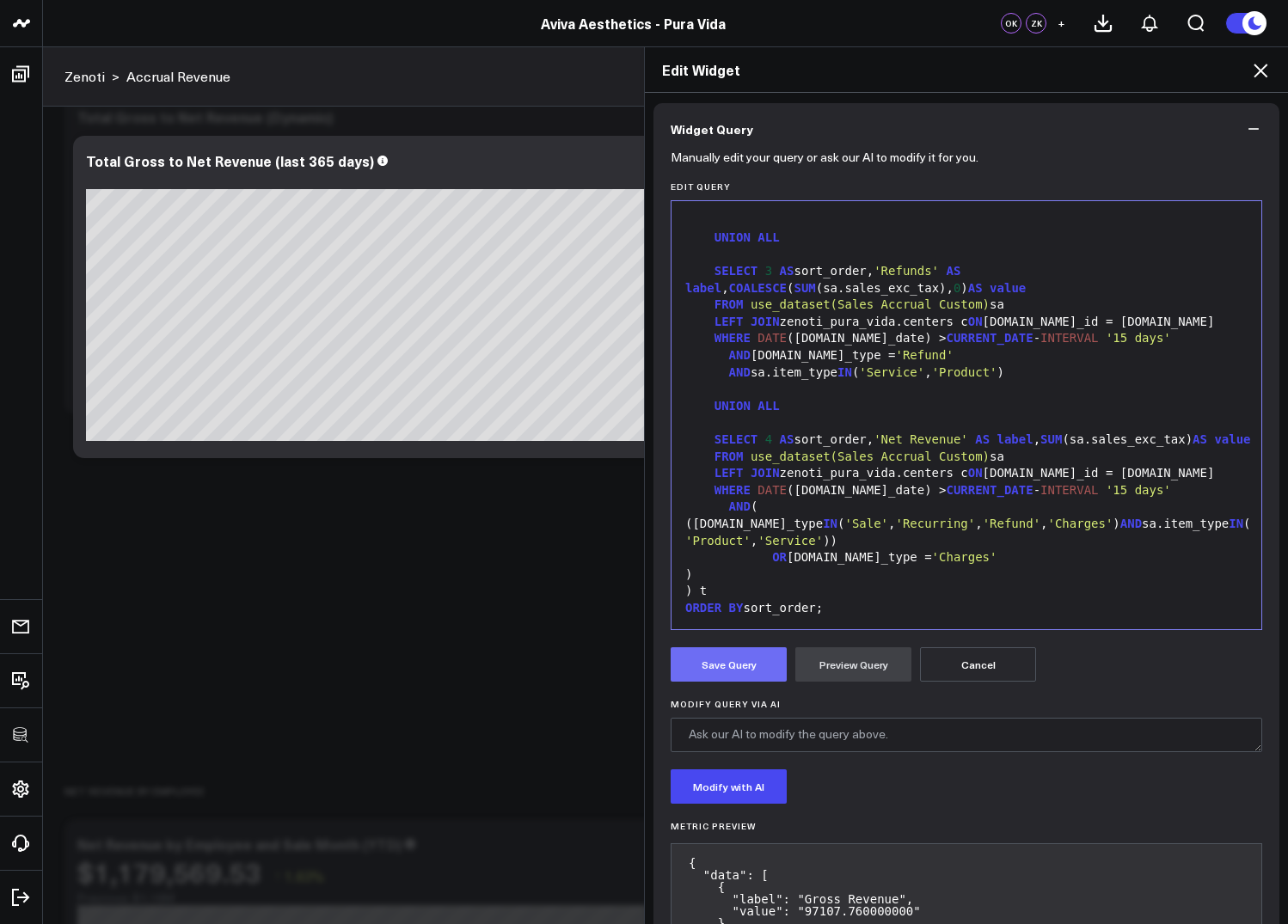
click at [723, 660] on button "Save Query" at bounding box center [728, 665] width 116 height 35
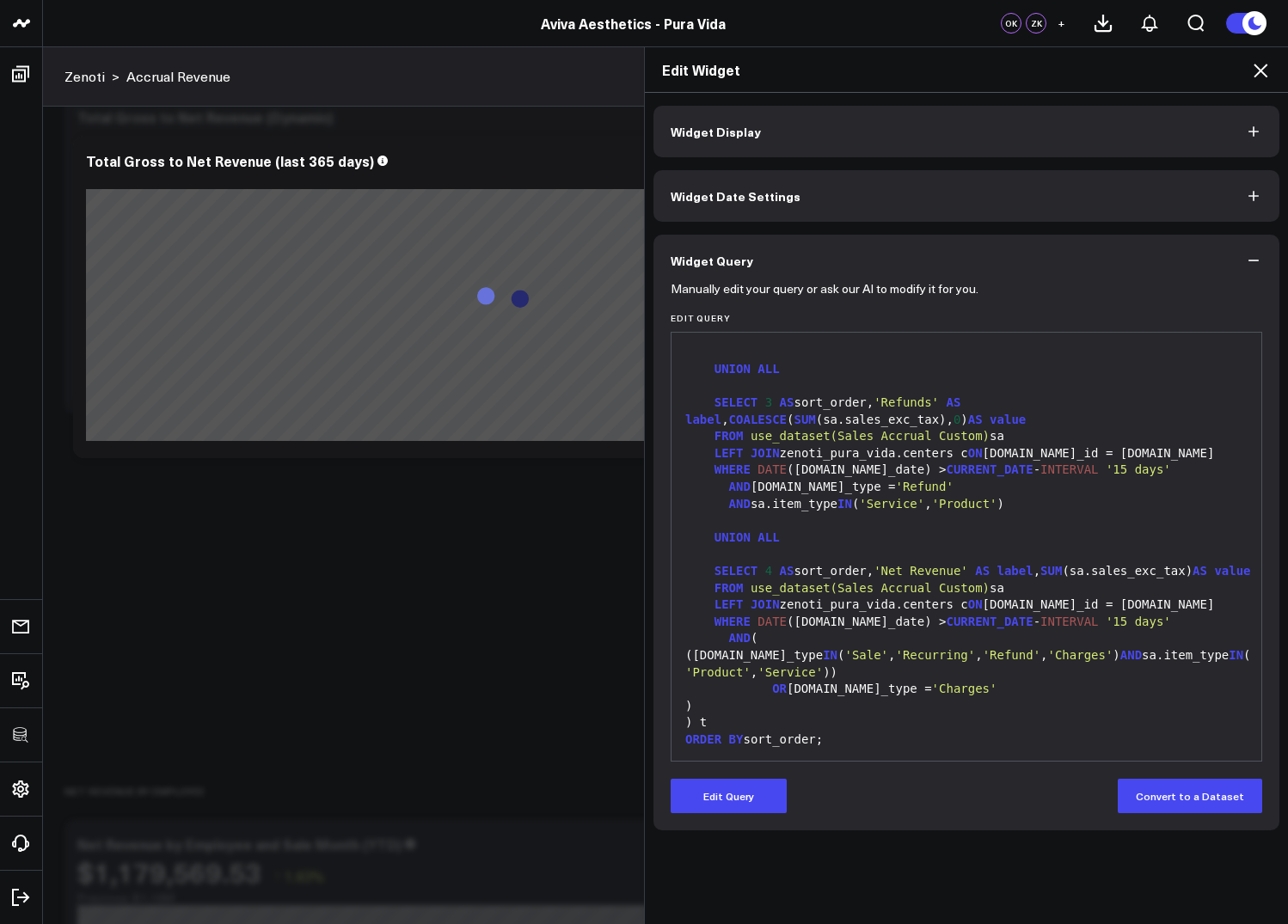
scroll to position [404, 0]
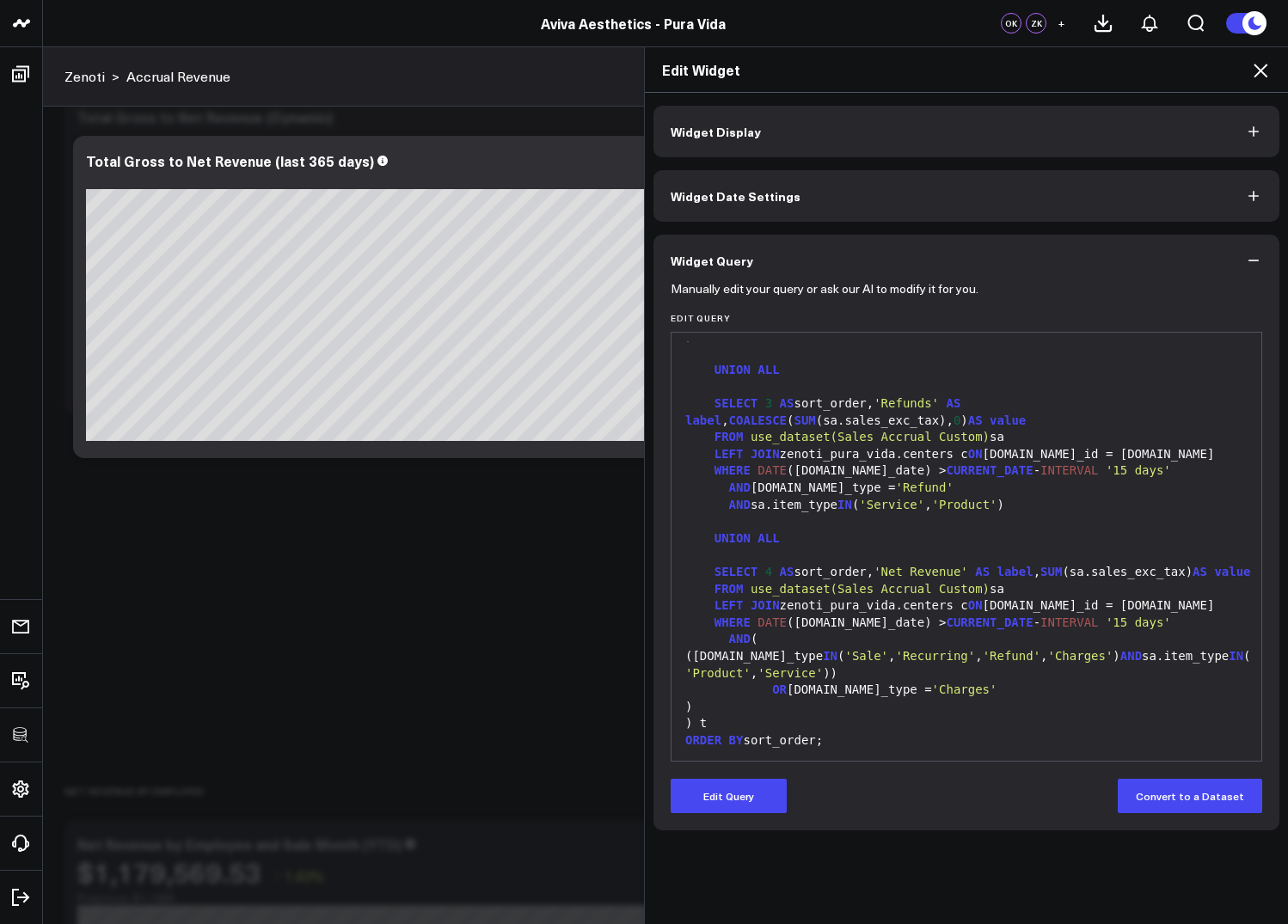
click at [1263, 73] on icon at bounding box center [1260, 70] width 14 height 14
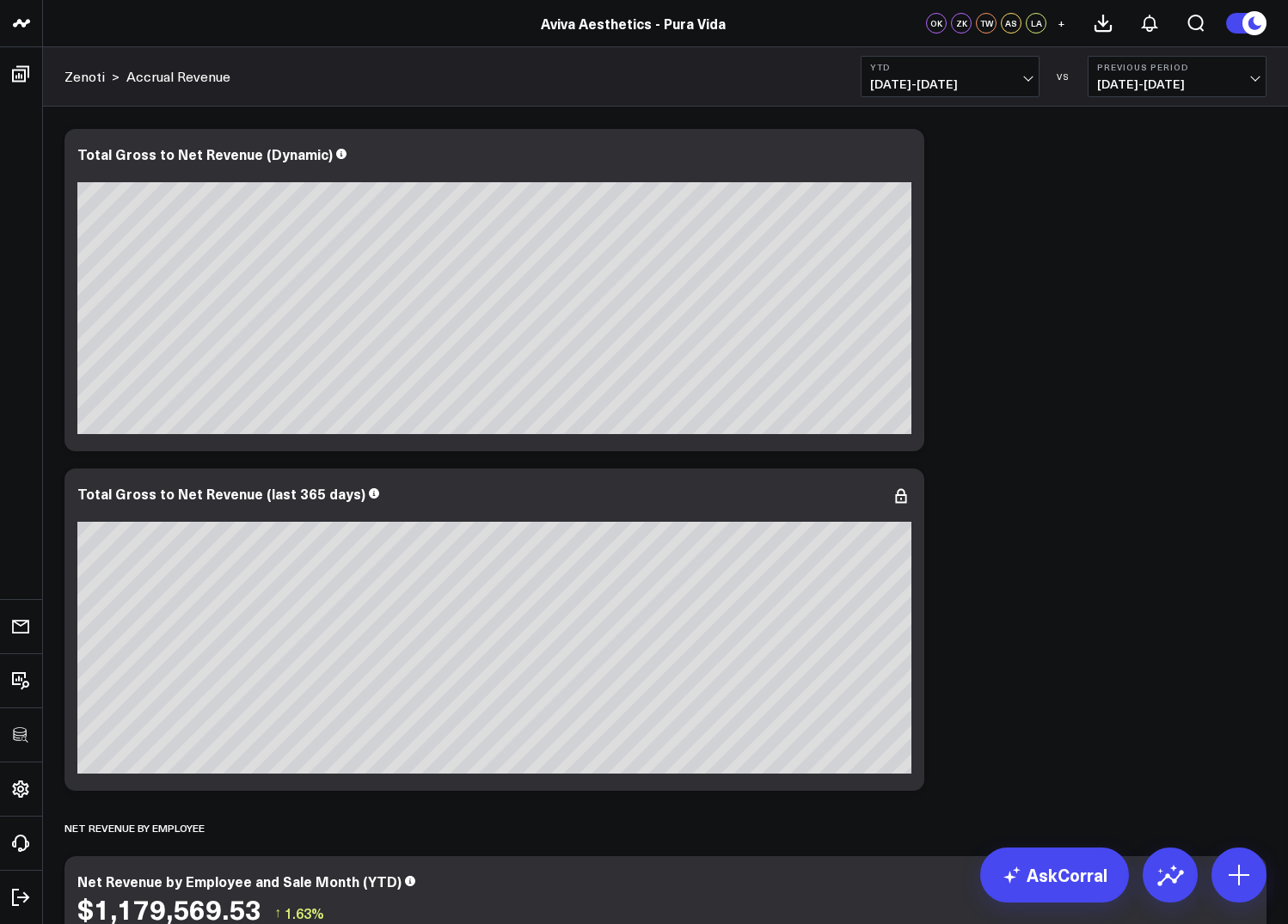
scroll to position [472, 0]
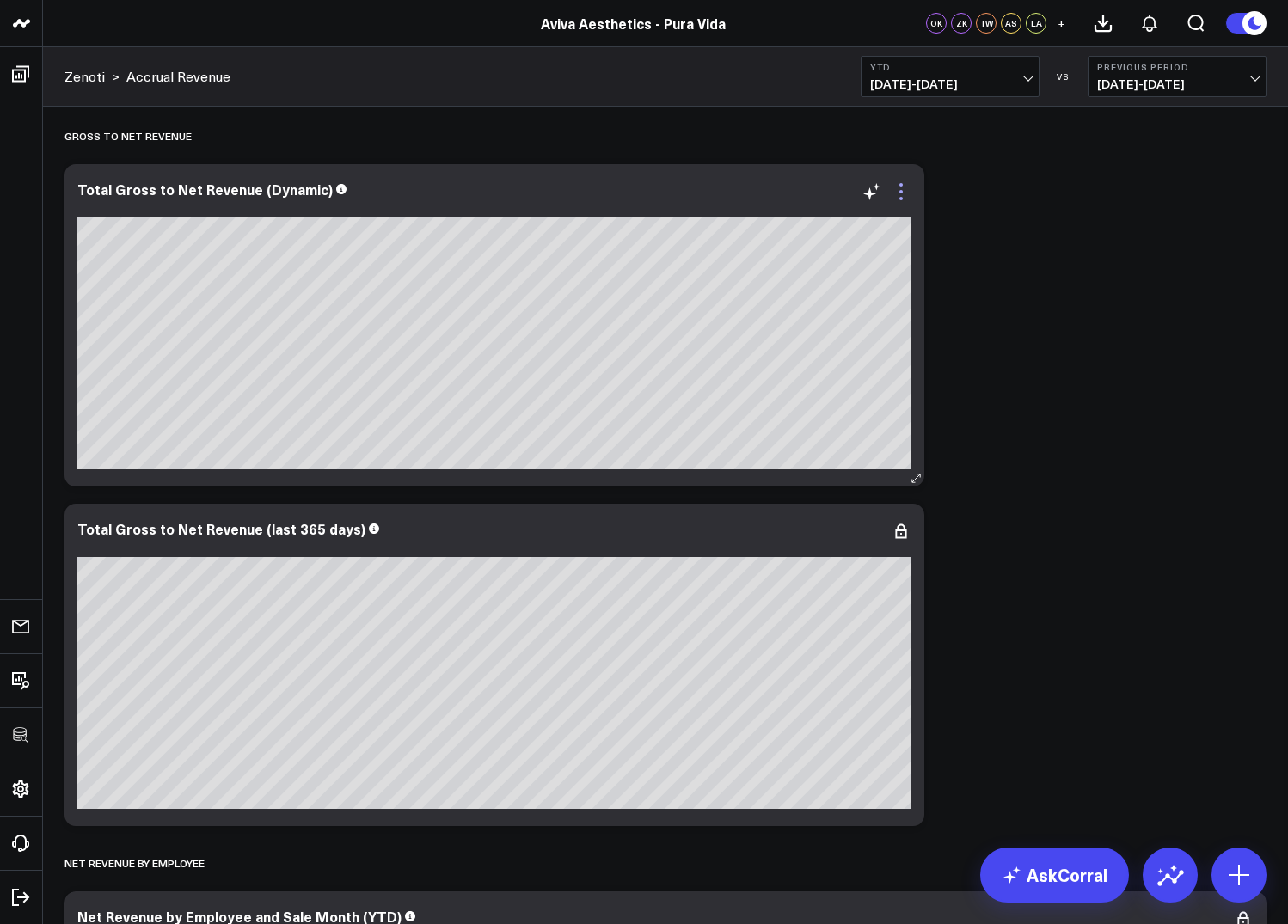
click at [904, 195] on icon at bounding box center [900, 191] width 20 height 20
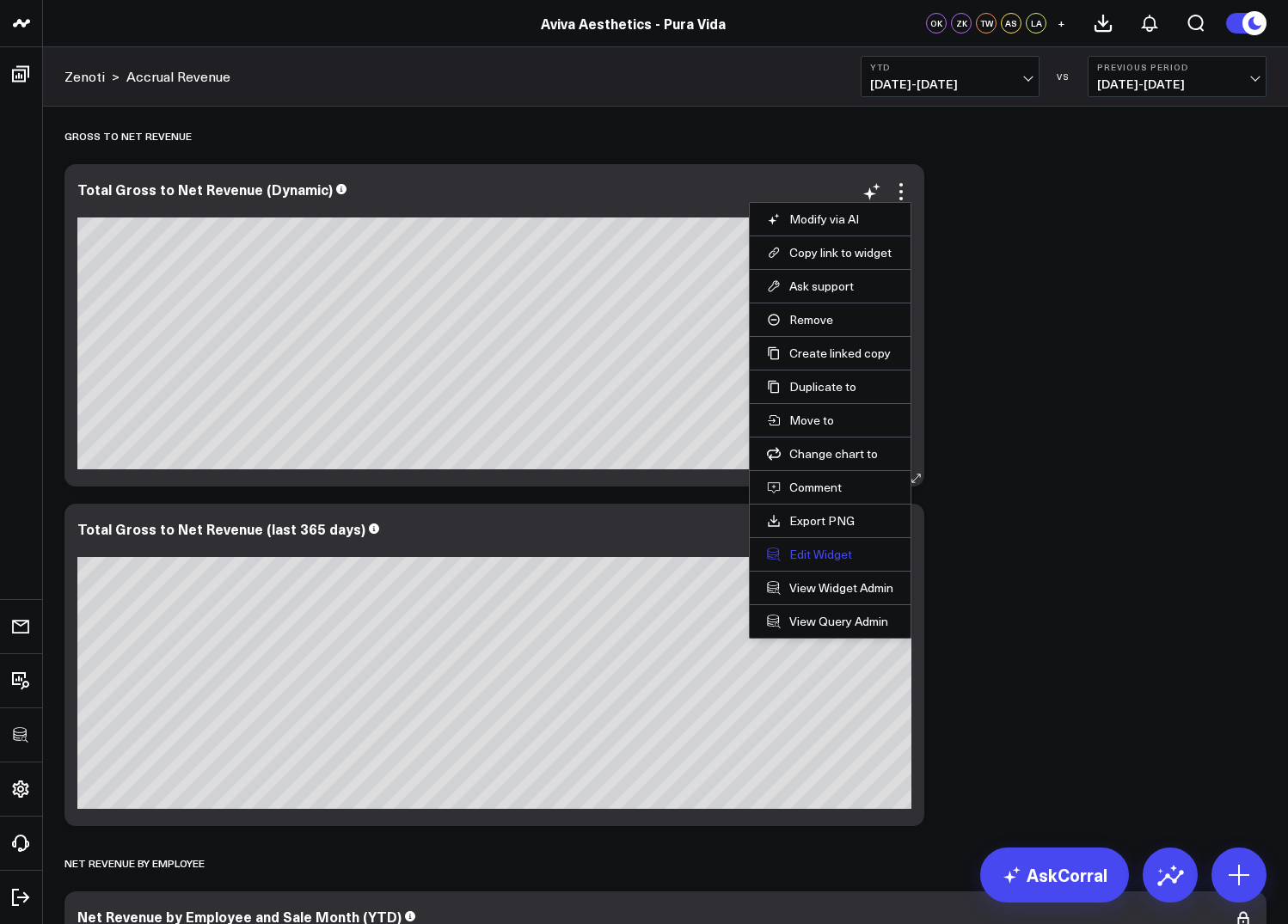
click at [821, 557] on button "Edit Widget" at bounding box center [830, 555] width 126 height 15
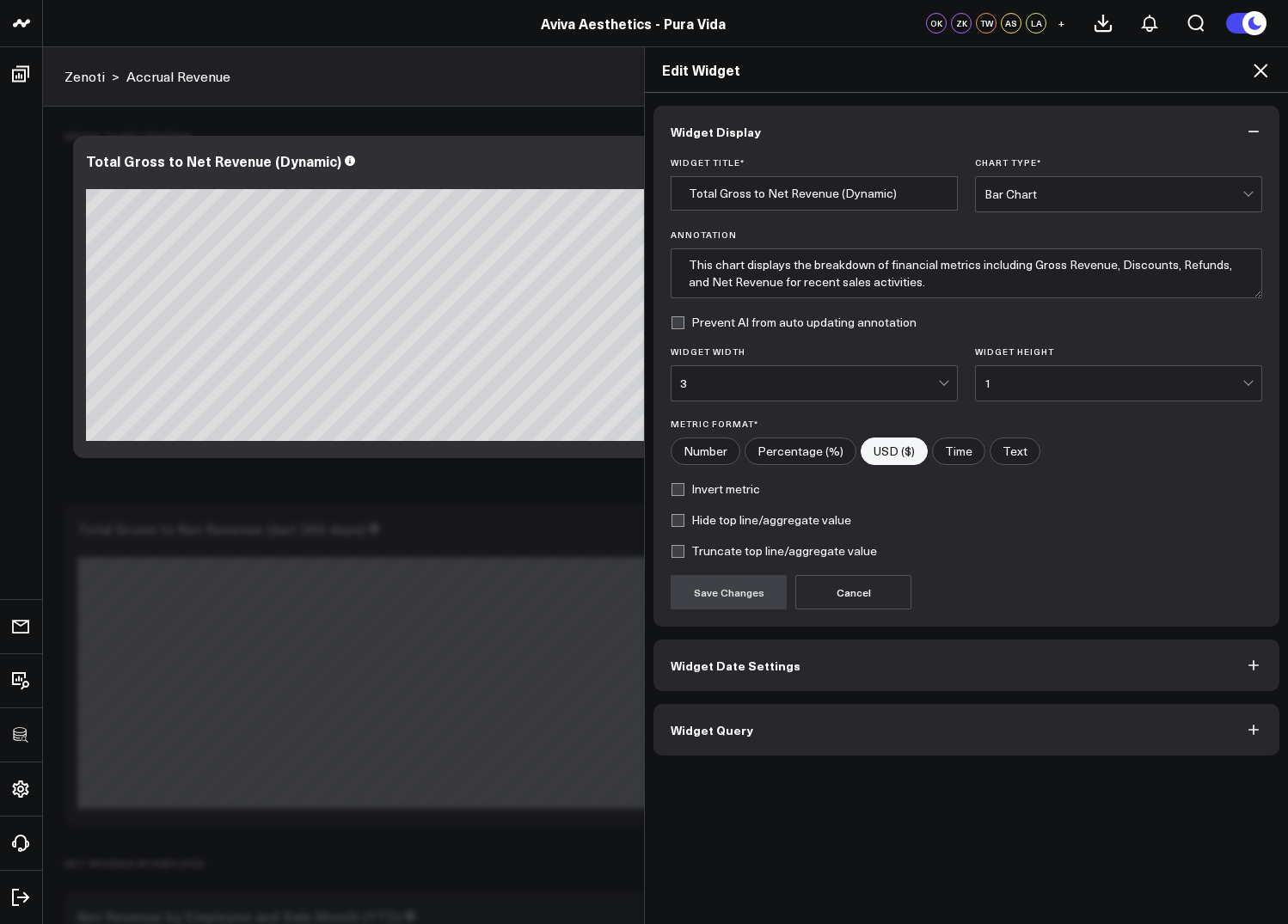
click at [1070, 187] on div "Bar Chart" at bounding box center [1112, 194] width 258 height 14
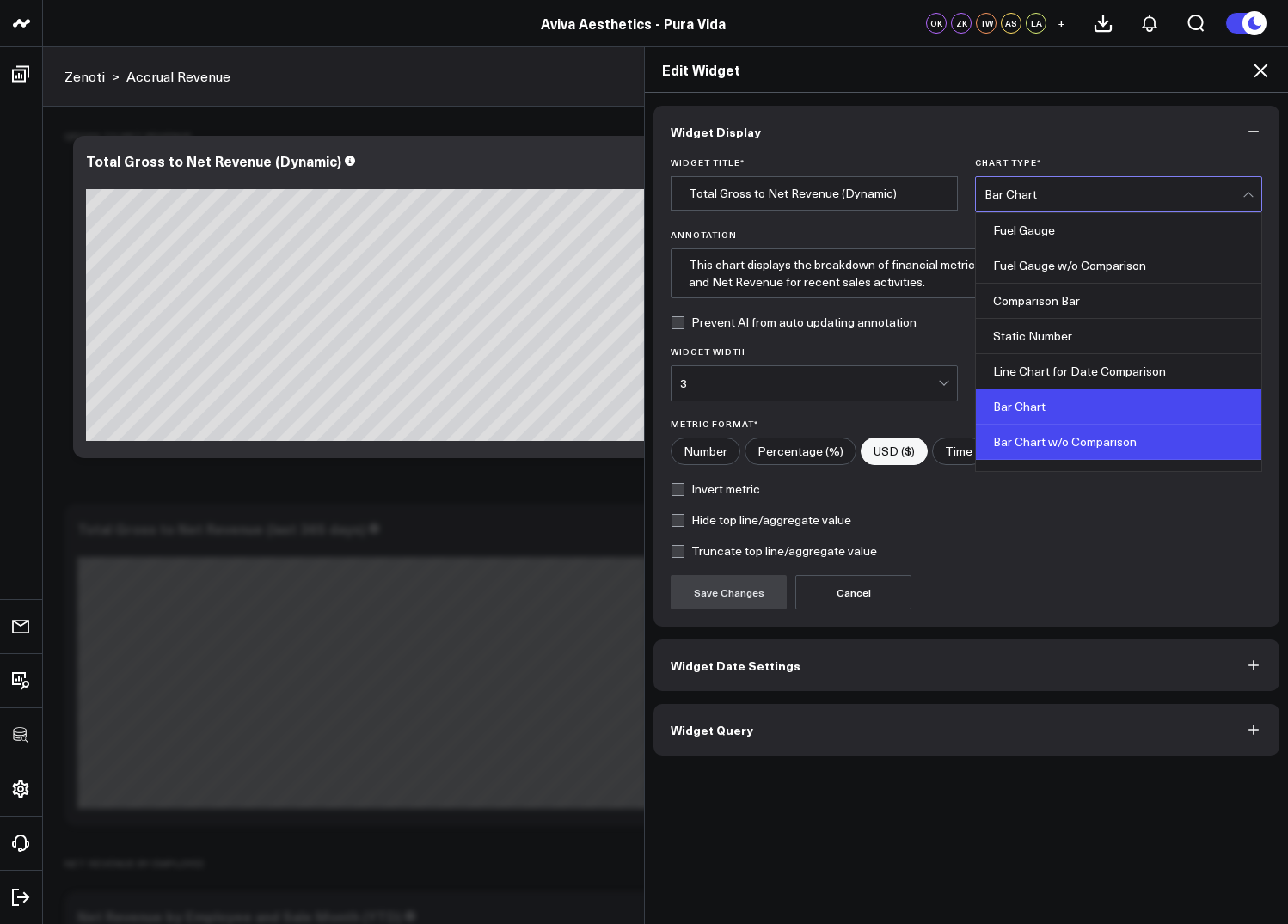
click at [1038, 444] on div "Bar Chart w/o Comparison" at bounding box center [1118, 442] width 286 height 36
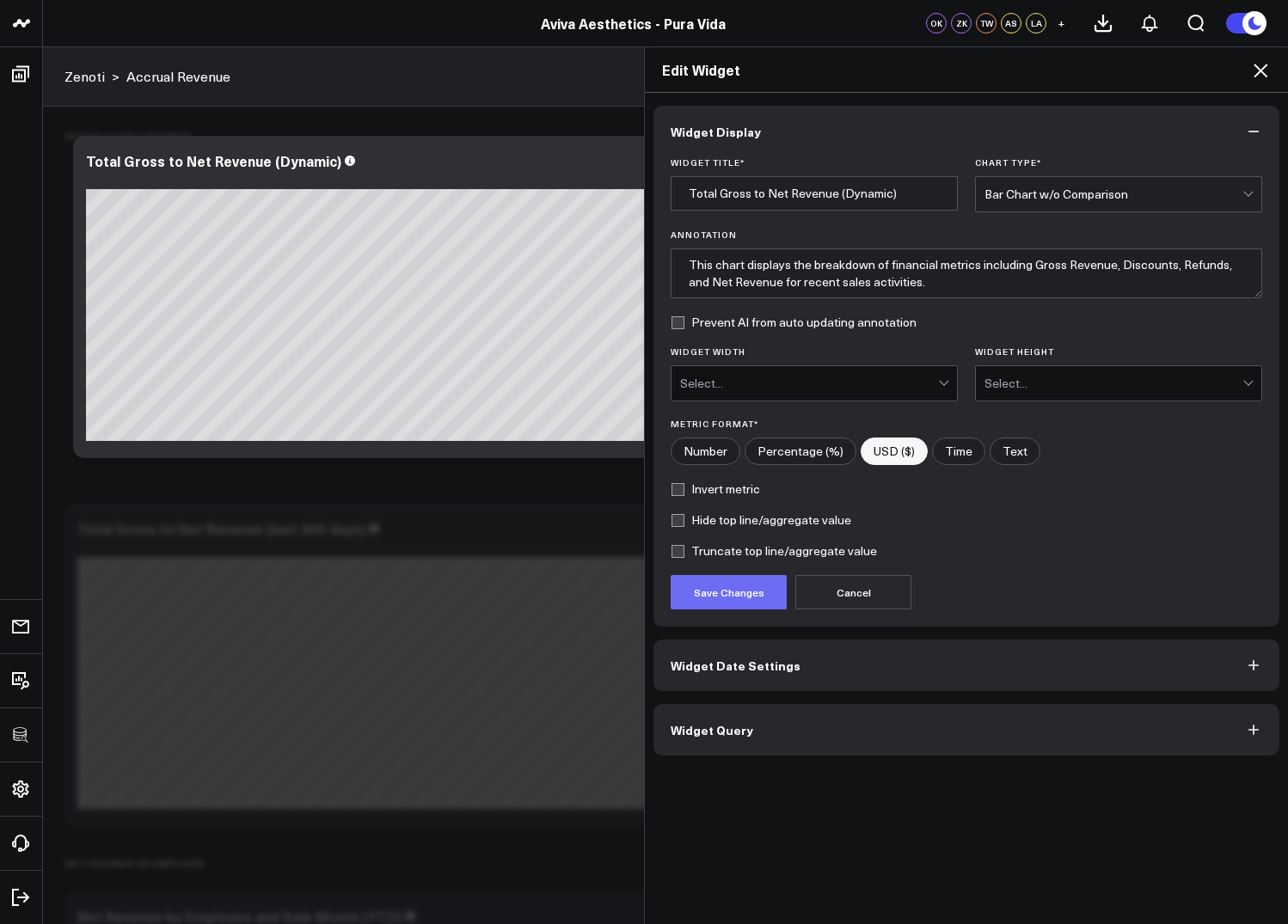
click at [711, 600] on button "Save Changes" at bounding box center [728, 592] width 116 height 35
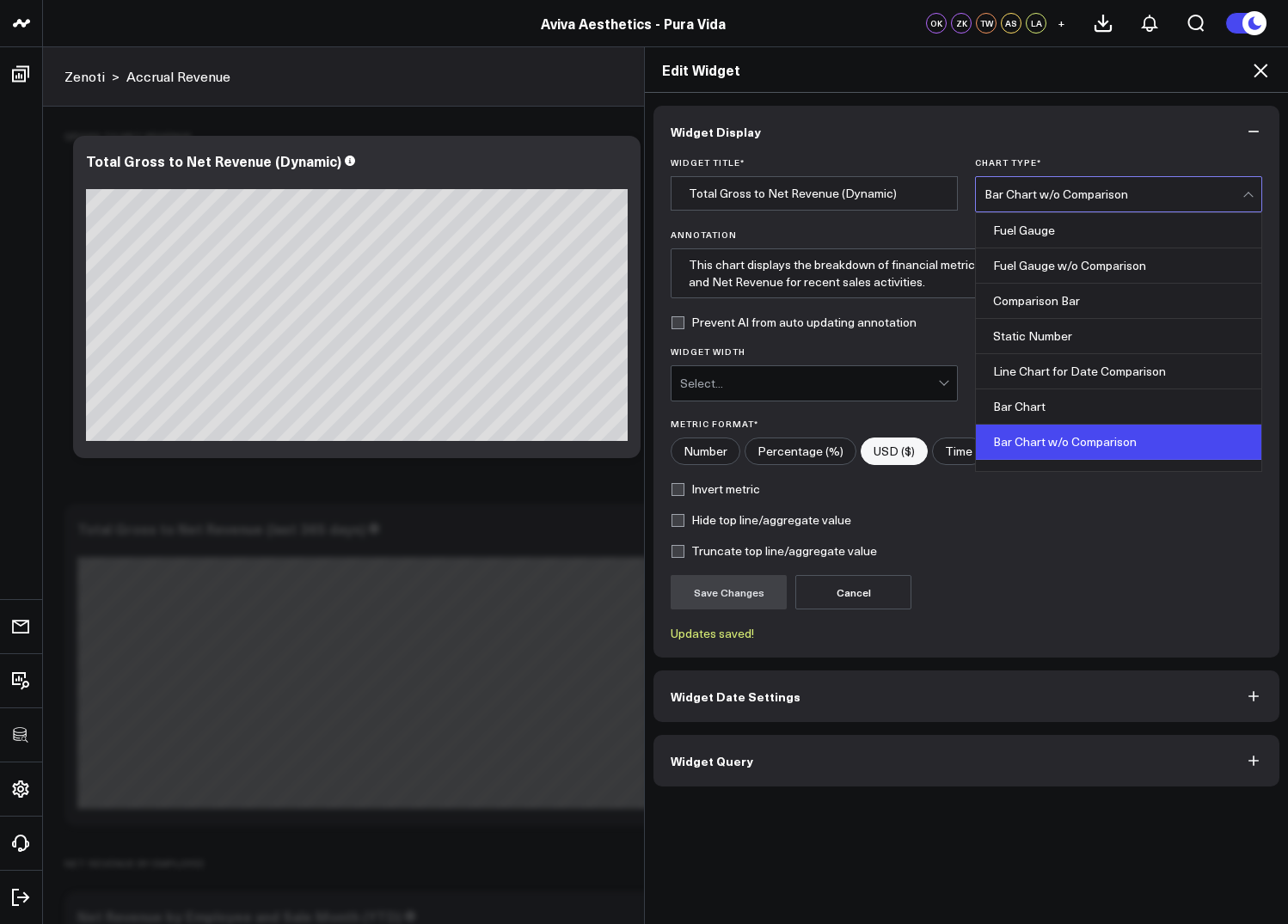
click at [1054, 190] on div "Bar Chart w/o Comparison" at bounding box center [1112, 194] width 258 height 14
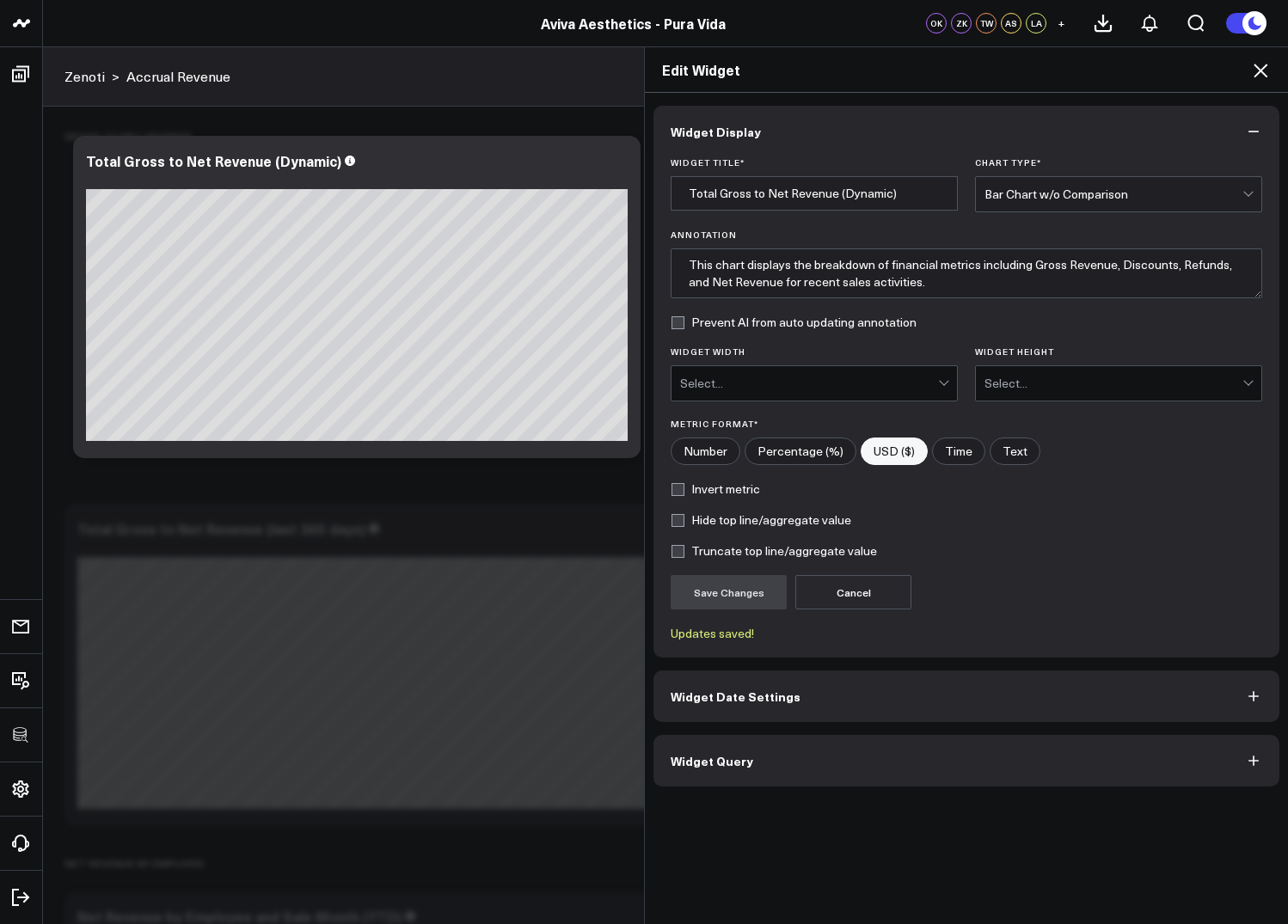
click at [1086, 609] on div "Save Changes Cancel" at bounding box center [966, 592] width 591 height 35
click at [1260, 64] on icon at bounding box center [1260, 69] width 20 height 20
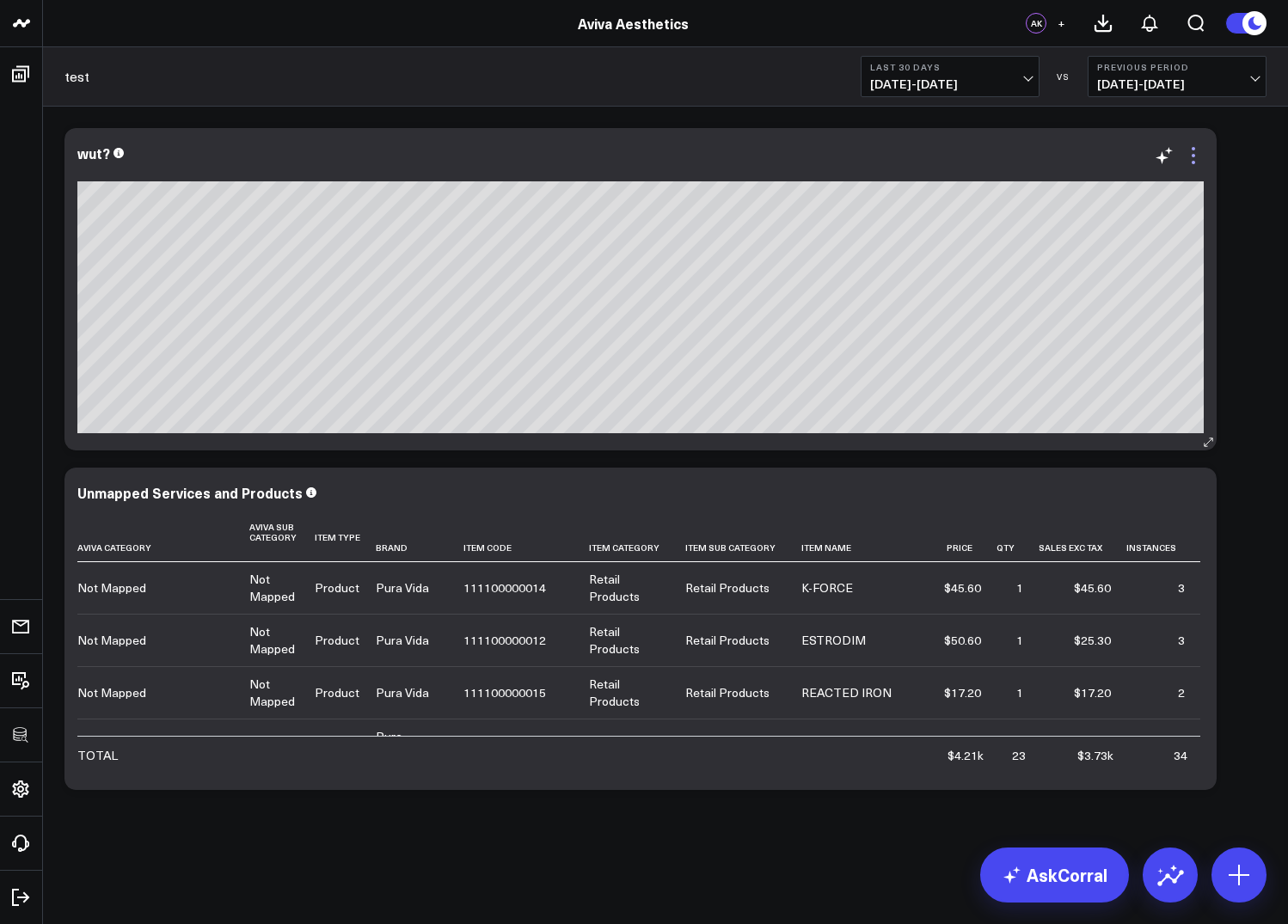
click at [1194, 161] on icon at bounding box center [1192, 155] width 20 height 20
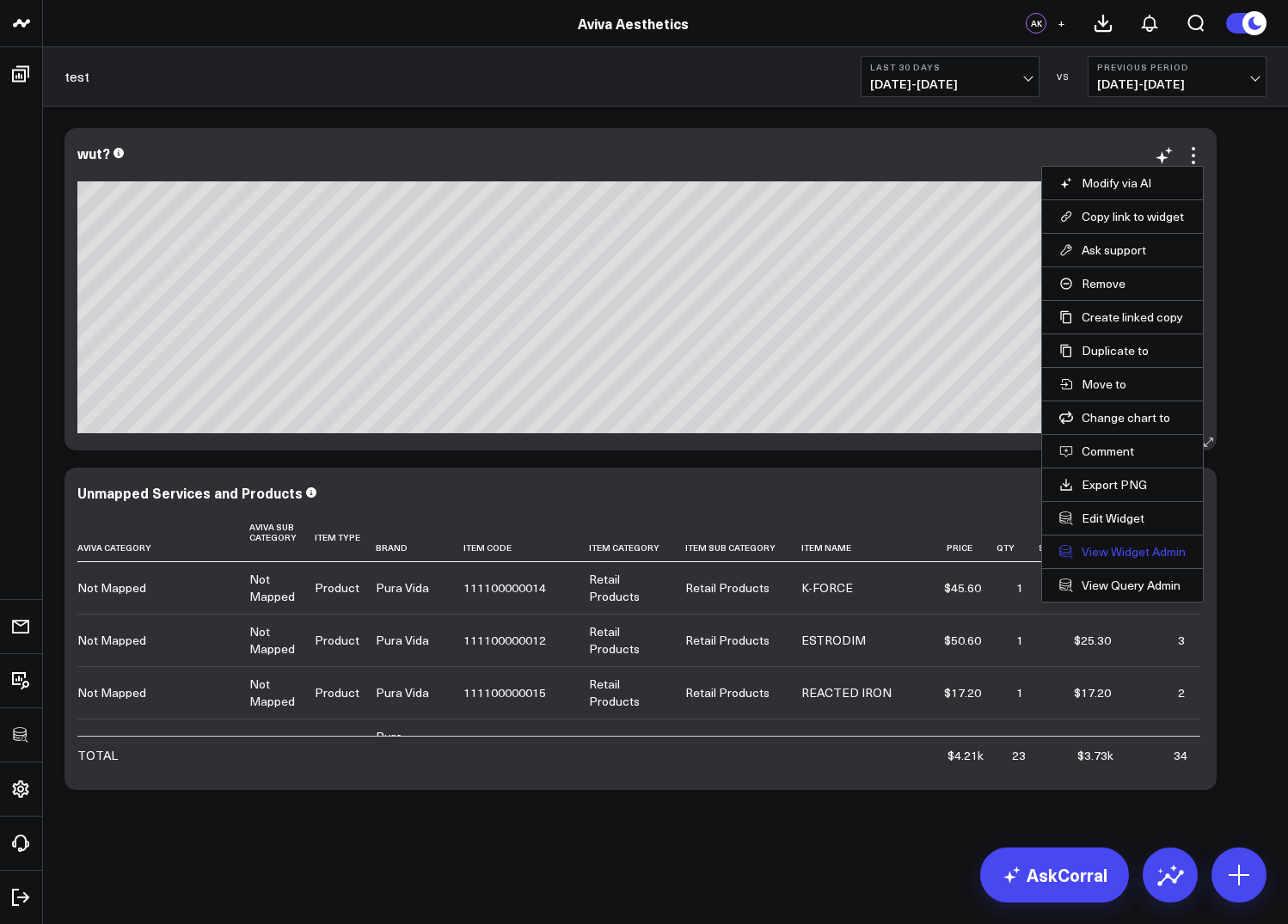
click at [1133, 558] on link "View Widget Admin" at bounding box center [1122, 552] width 126 height 15
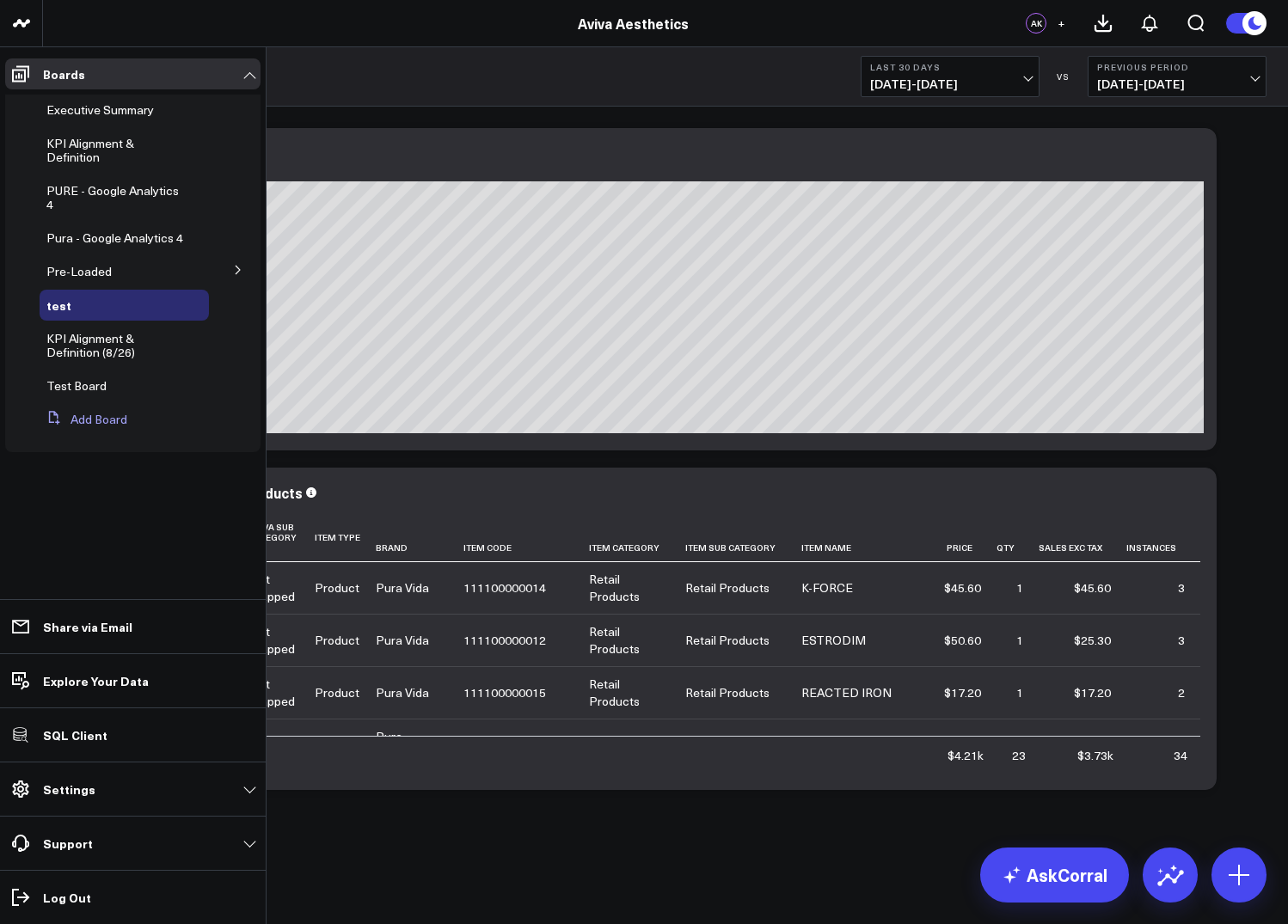
click at [94, 422] on button "Add Board" at bounding box center [83, 420] width 88 height 31
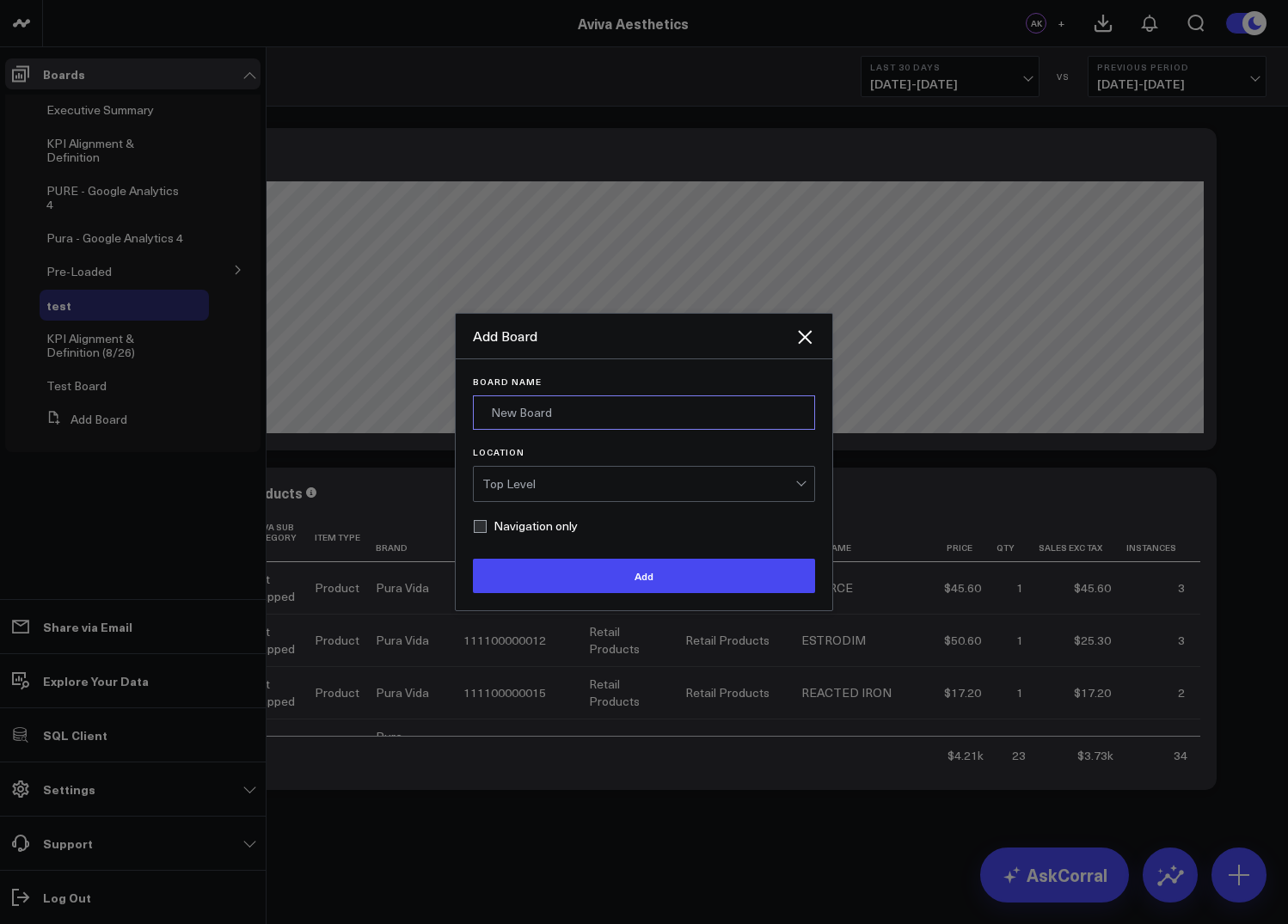
click at [526, 418] on input "Board Name" at bounding box center [644, 413] width 343 height 35
type input "Sandbox"
click at [478, 525] on label "Navigation only" at bounding box center [525, 526] width 105 height 14
click at [478, 525] on input "Navigation only" at bounding box center [480, 526] width 14 height 14
click at [478, 525] on label "Navigation only" at bounding box center [525, 526] width 105 height 14
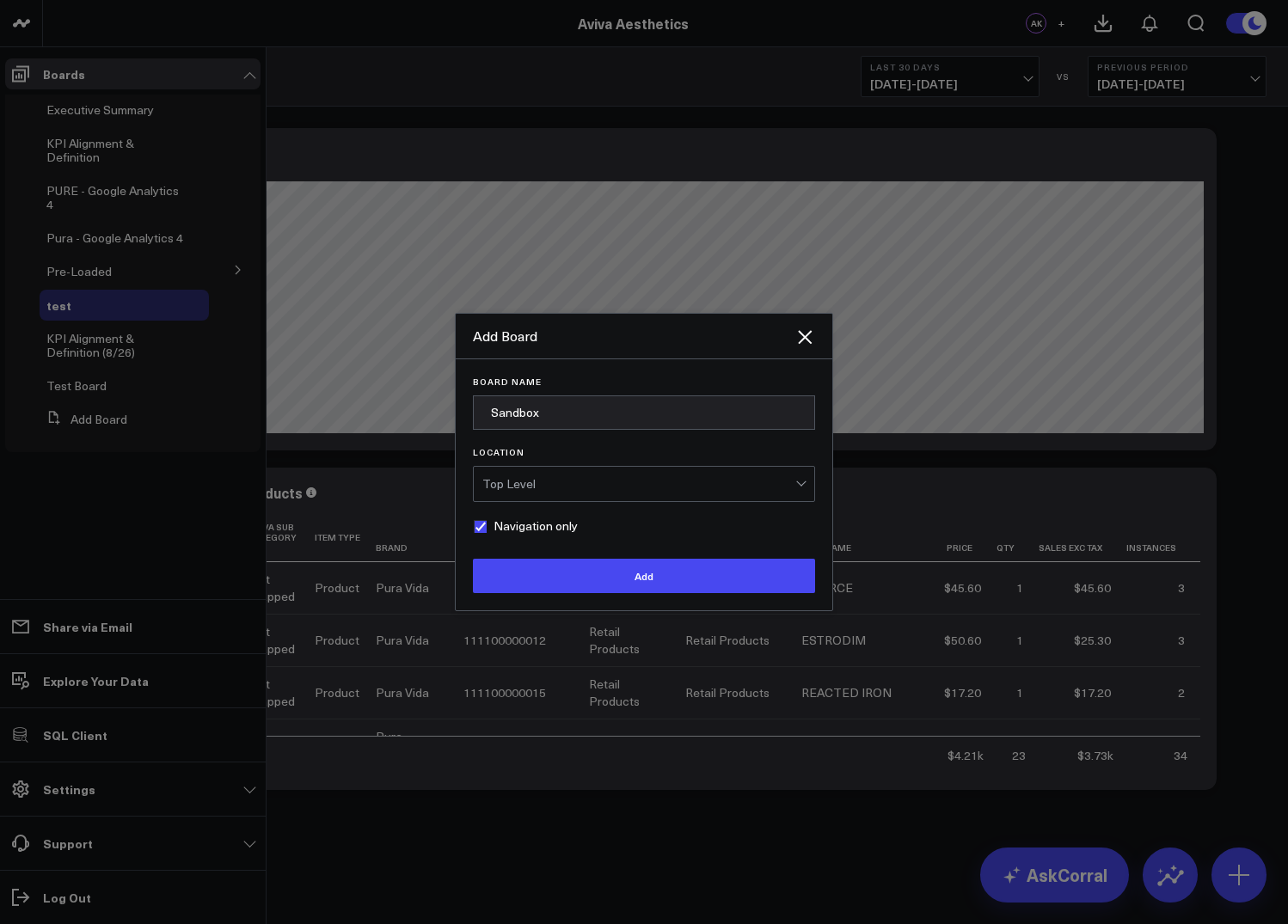
click at [478, 525] on input "Navigation only" at bounding box center [480, 526] width 14 height 14
checkbox input "false"
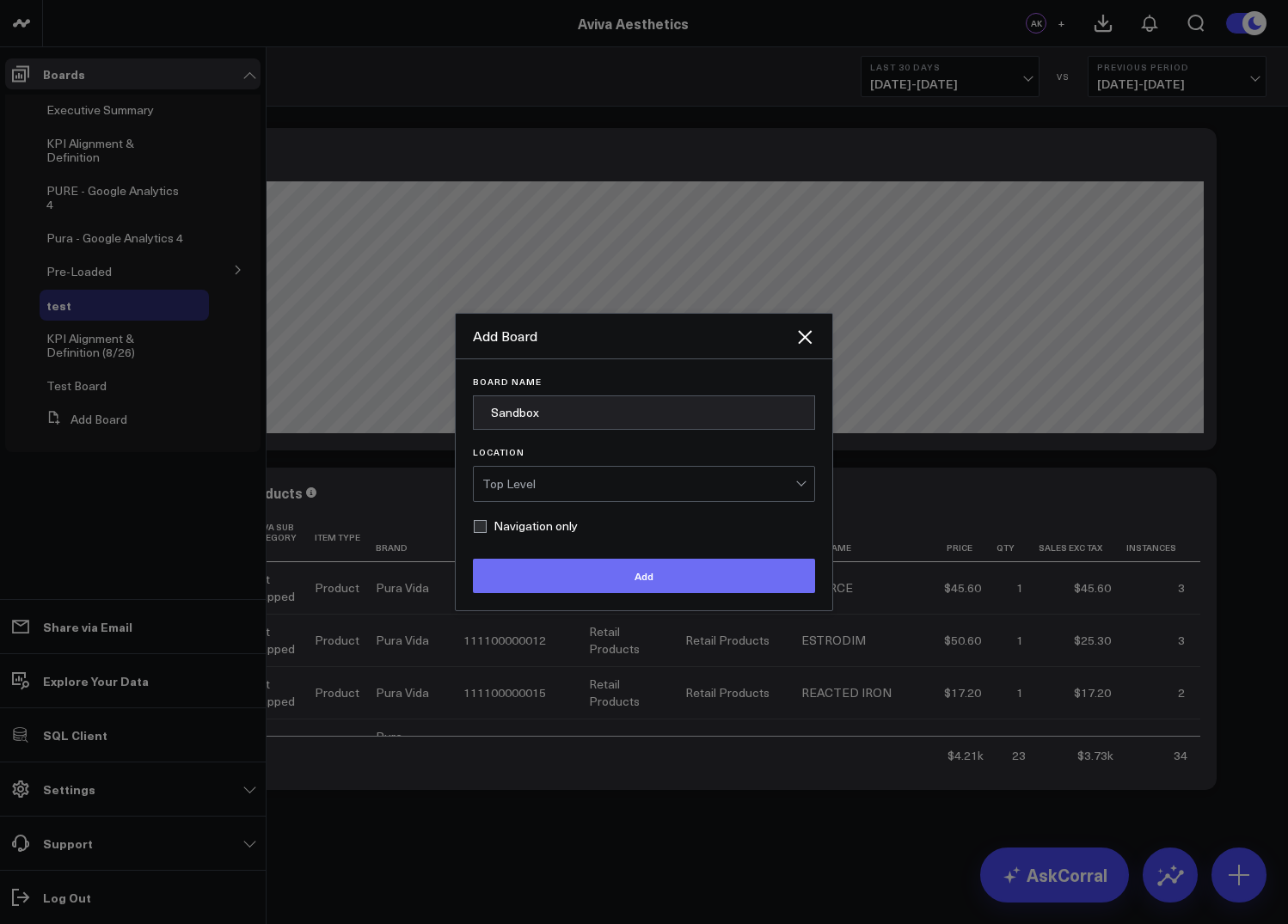
click at [564, 577] on button "Add" at bounding box center [644, 576] width 343 height 35
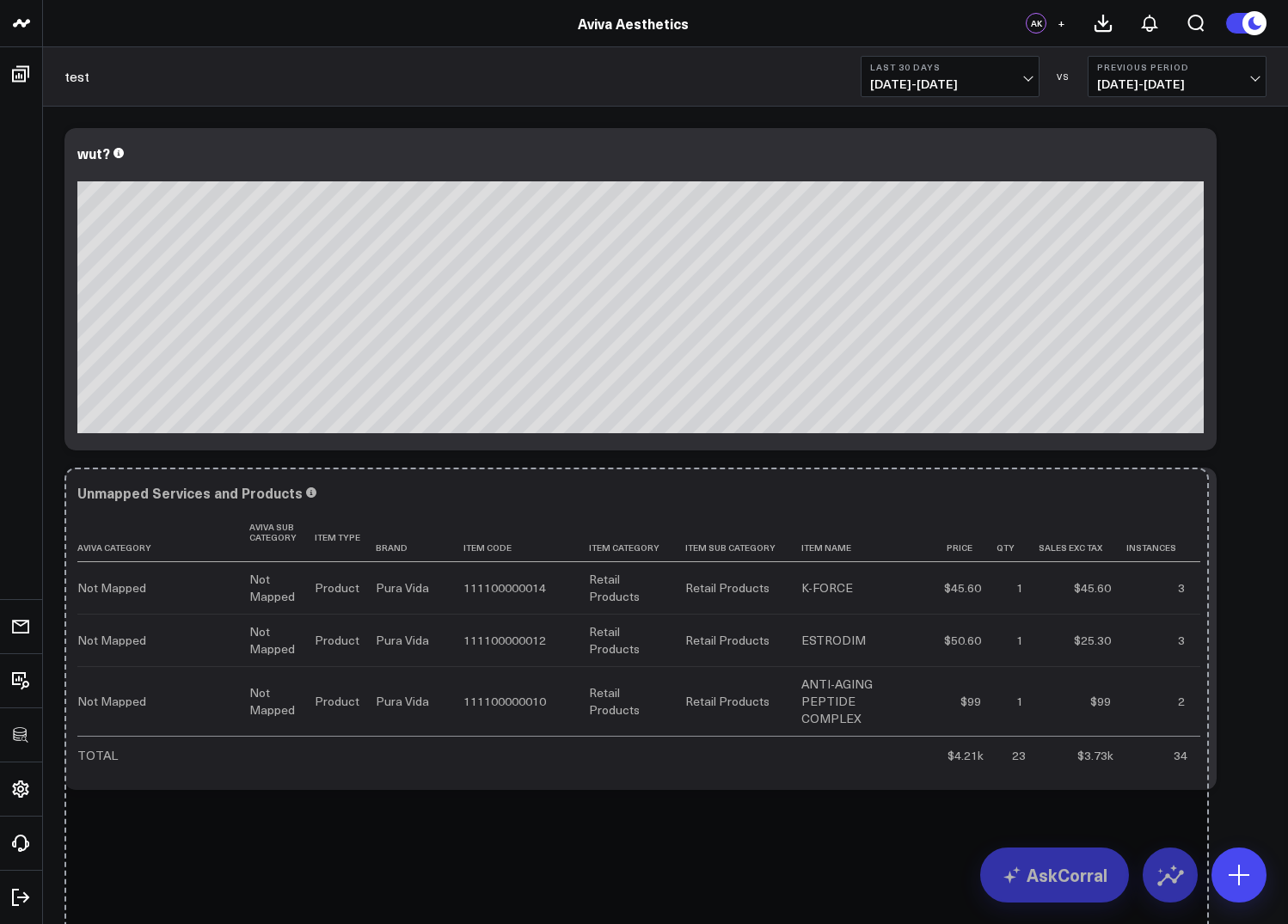
drag, startPoint x: 1208, startPoint y: 780, endPoint x: 1200, endPoint y: 1036, distance: 256.1
click at [1200, 923] on html "3725 Test 829 Studios Accenture Acme Industrial Activant Capital Agriculture & …" at bounding box center [644, 462] width 1288 height 924
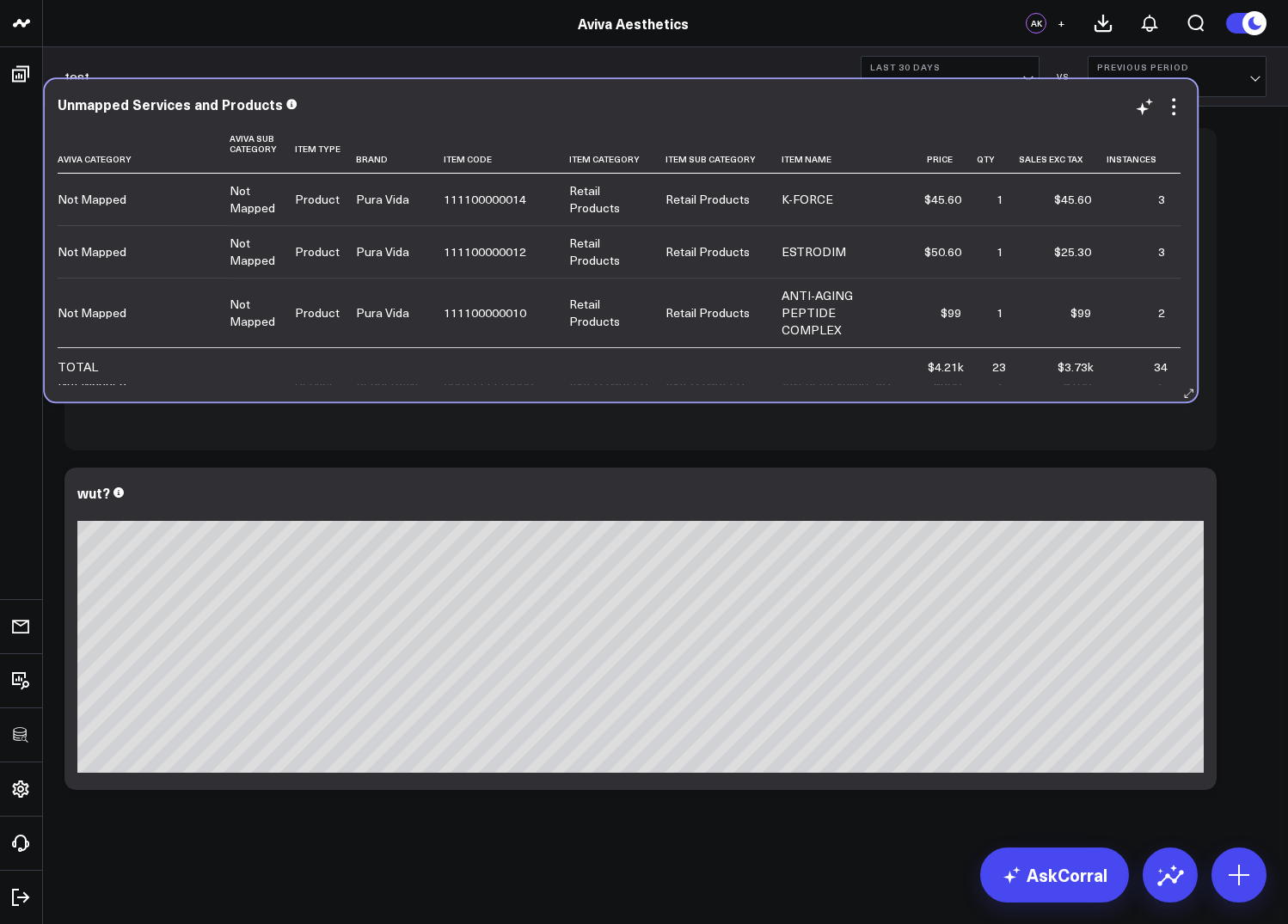
drag, startPoint x: 1030, startPoint y: 481, endPoint x: 1010, endPoint y: 94, distance: 387.5
click at [1010, 94] on div "Unmapped Services and Products [GEOGRAPHIC_DATA] Category Aviva Sub Category It…" at bounding box center [620, 240] width 1152 height 322
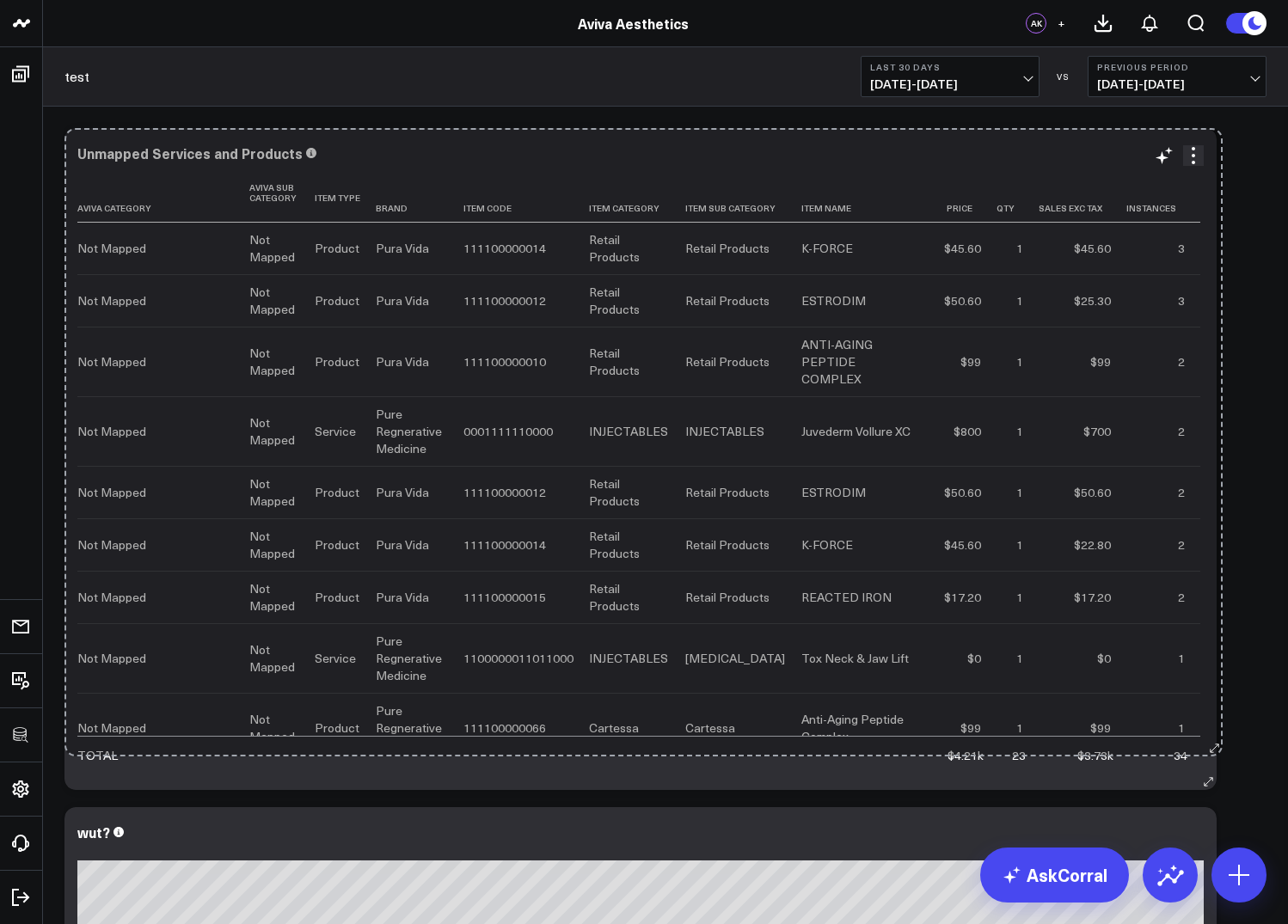
drag, startPoint x: 1209, startPoint y: 444, endPoint x: 1215, endPoint y: 749, distance: 305.1
click at [1215, 749] on div "Unmapped Services and Products [GEOGRAPHIC_DATA] Category Aviva Sub Category It…" at bounding box center [641, 459] width 1152 height 662
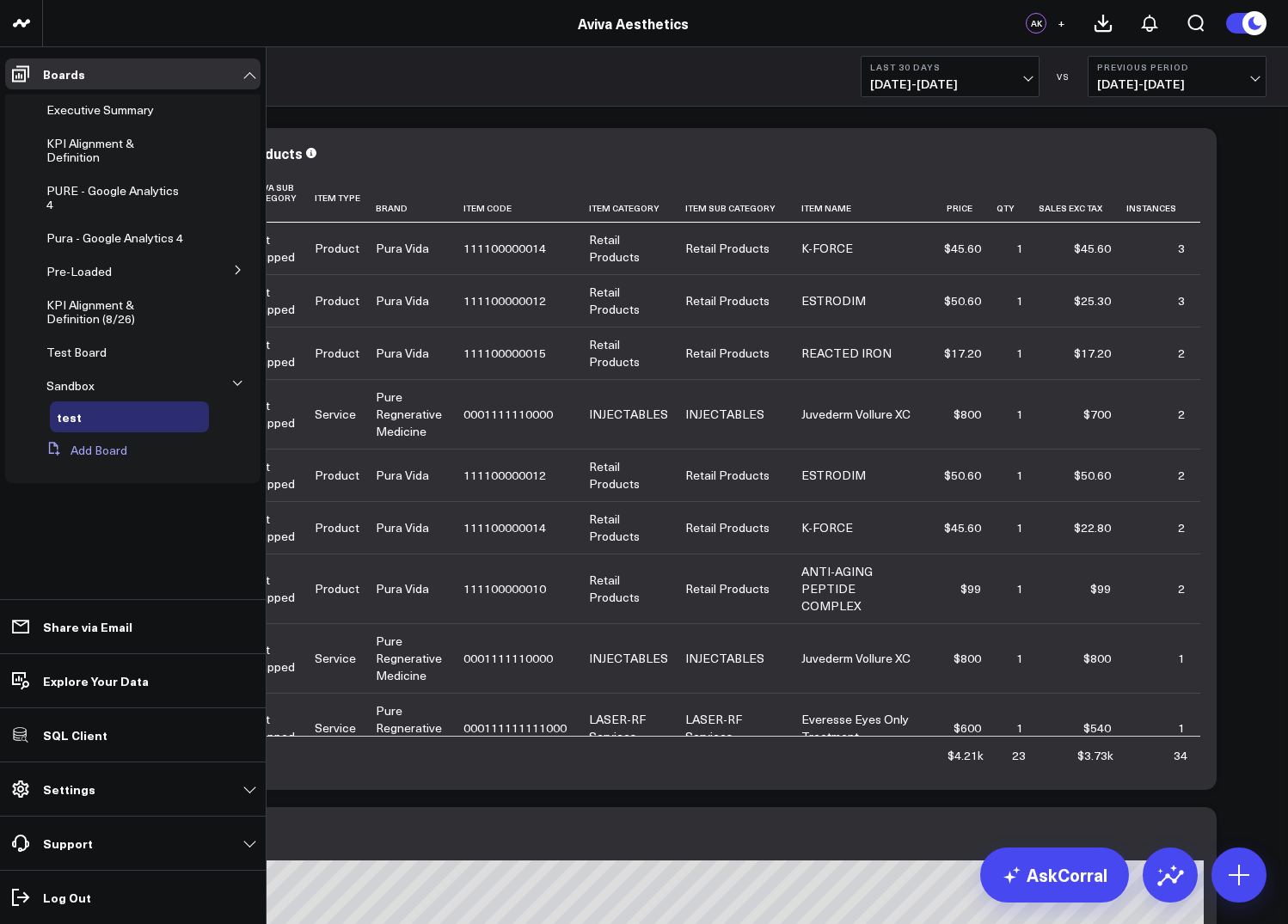
click at [96, 450] on button "Add Board" at bounding box center [83, 450] width 88 height 31
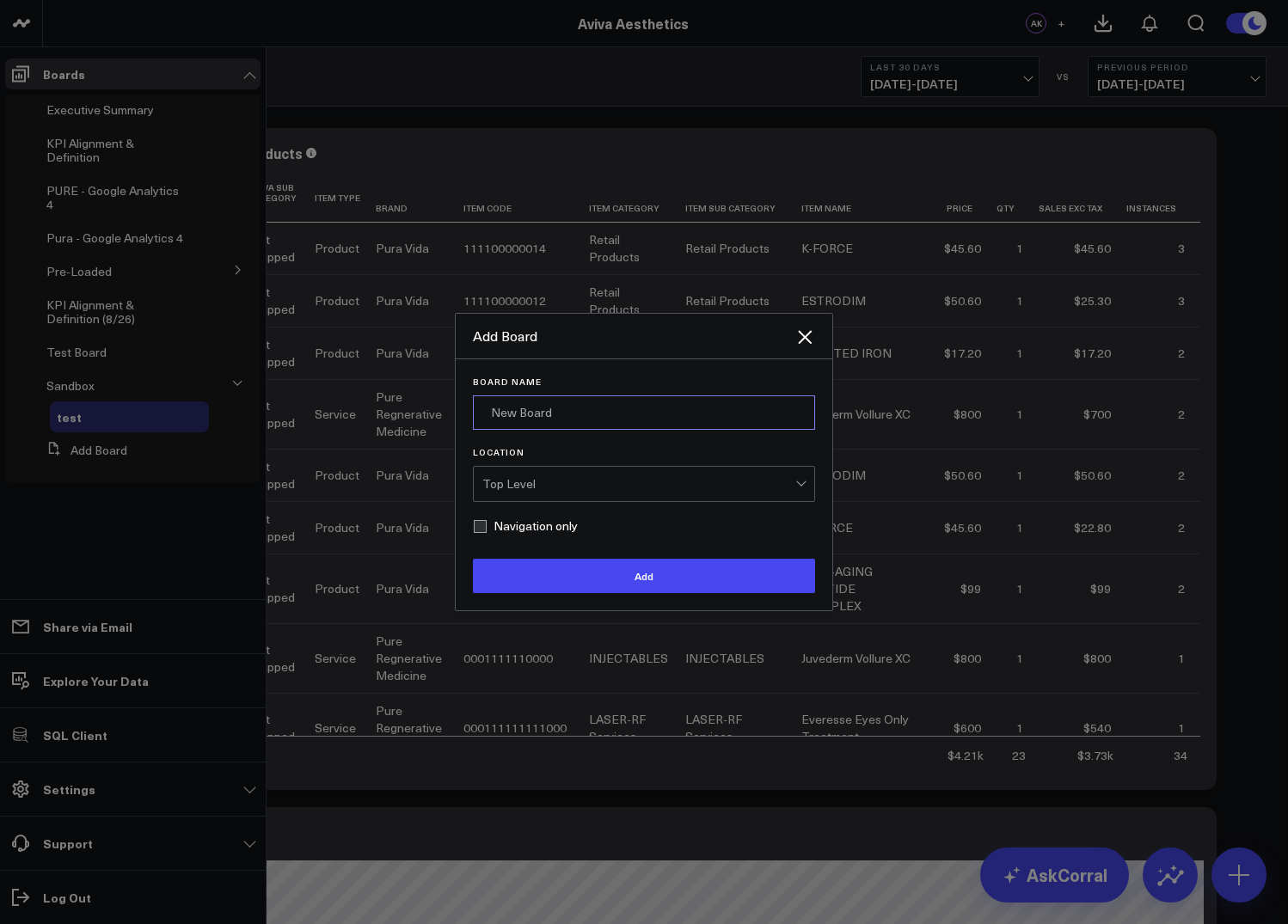
click at [532, 407] on input "Board Name" at bounding box center [644, 413] width 343 height 35
type input "Unmapped Services and Products"
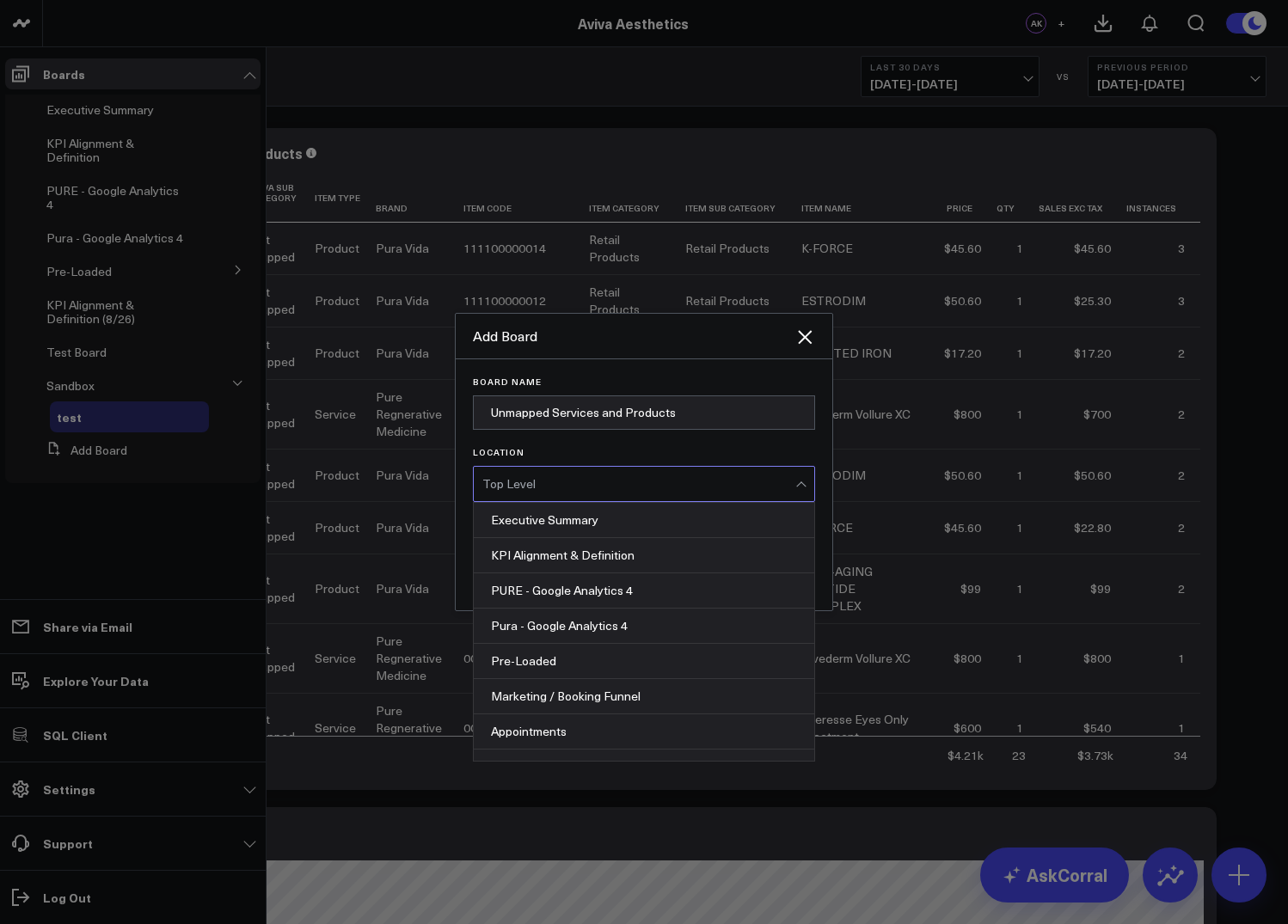
click at [597, 476] on div "Top Level" at bounding box center [639, 484] width 313 height 35
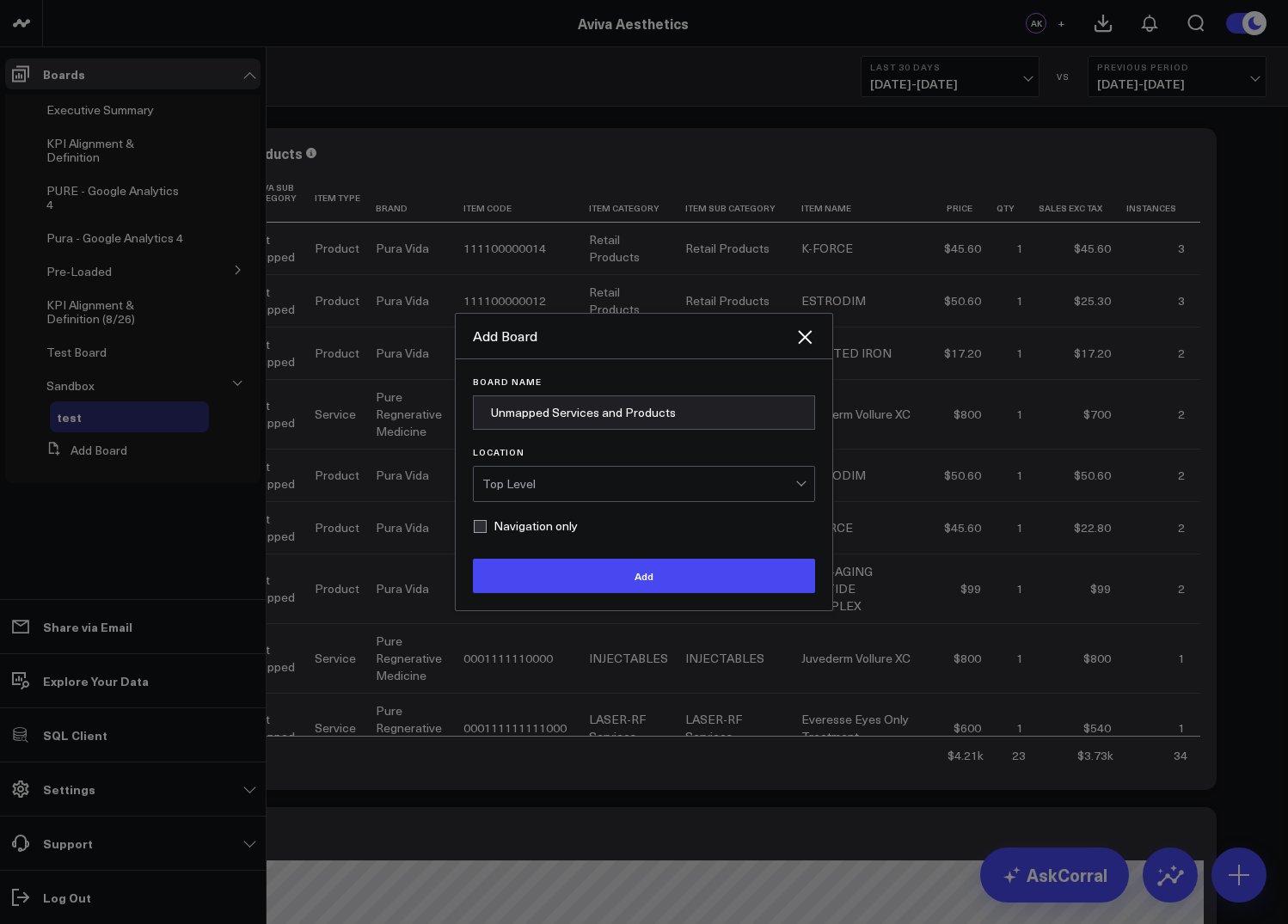
click at [825, 326] on div "Add Board" at bounding box center [644, 336] width 376 height 45
click at [806, 343] on icon "Close" at bounding box center [804, 337] width 20 height 20
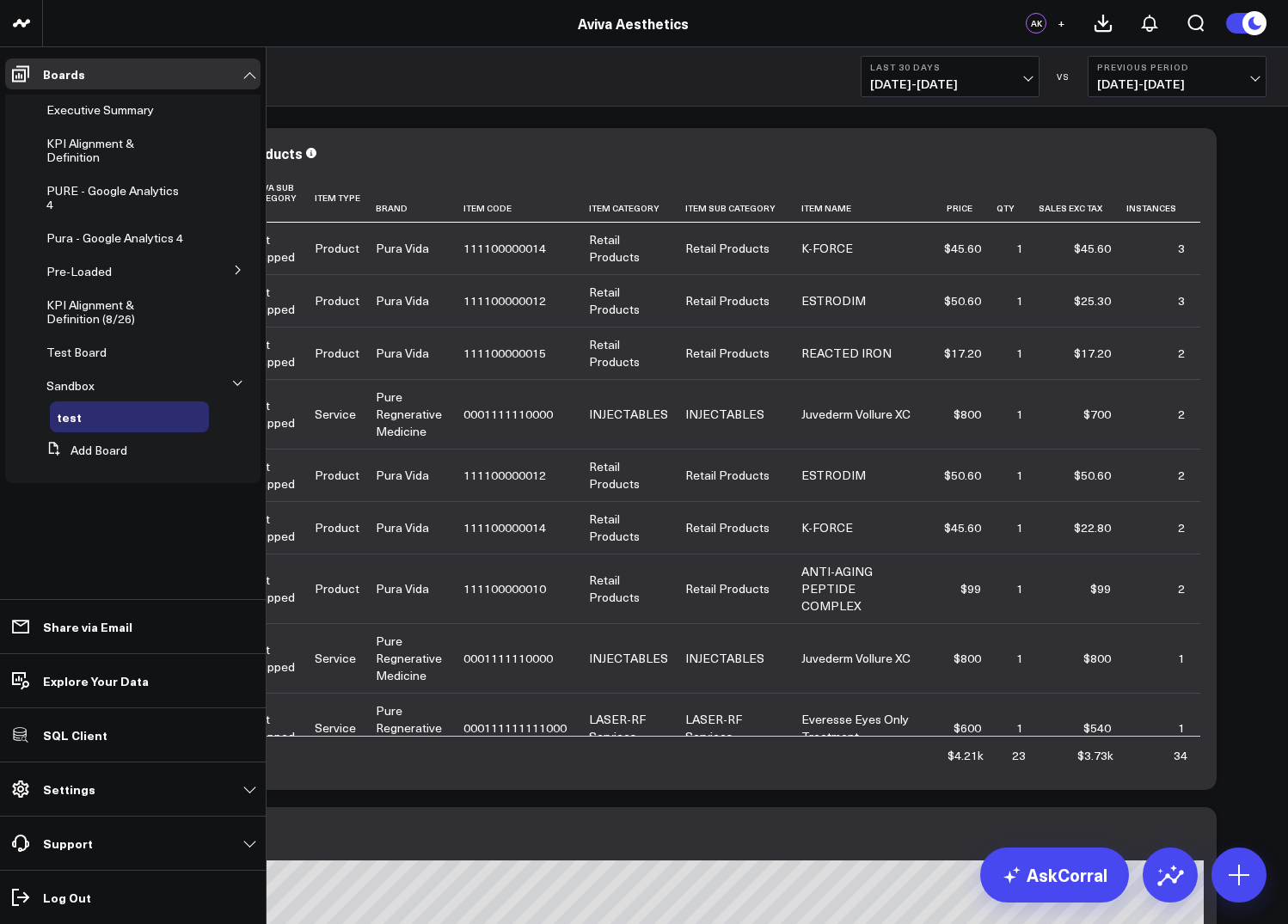
click at [545, 74] on div "Sandbox Sandbox > test Last 30 Days [DATE] - [DATE] VS Previous Period [DATE] -…" at bounding box center [666, 76] width 1245 height 59
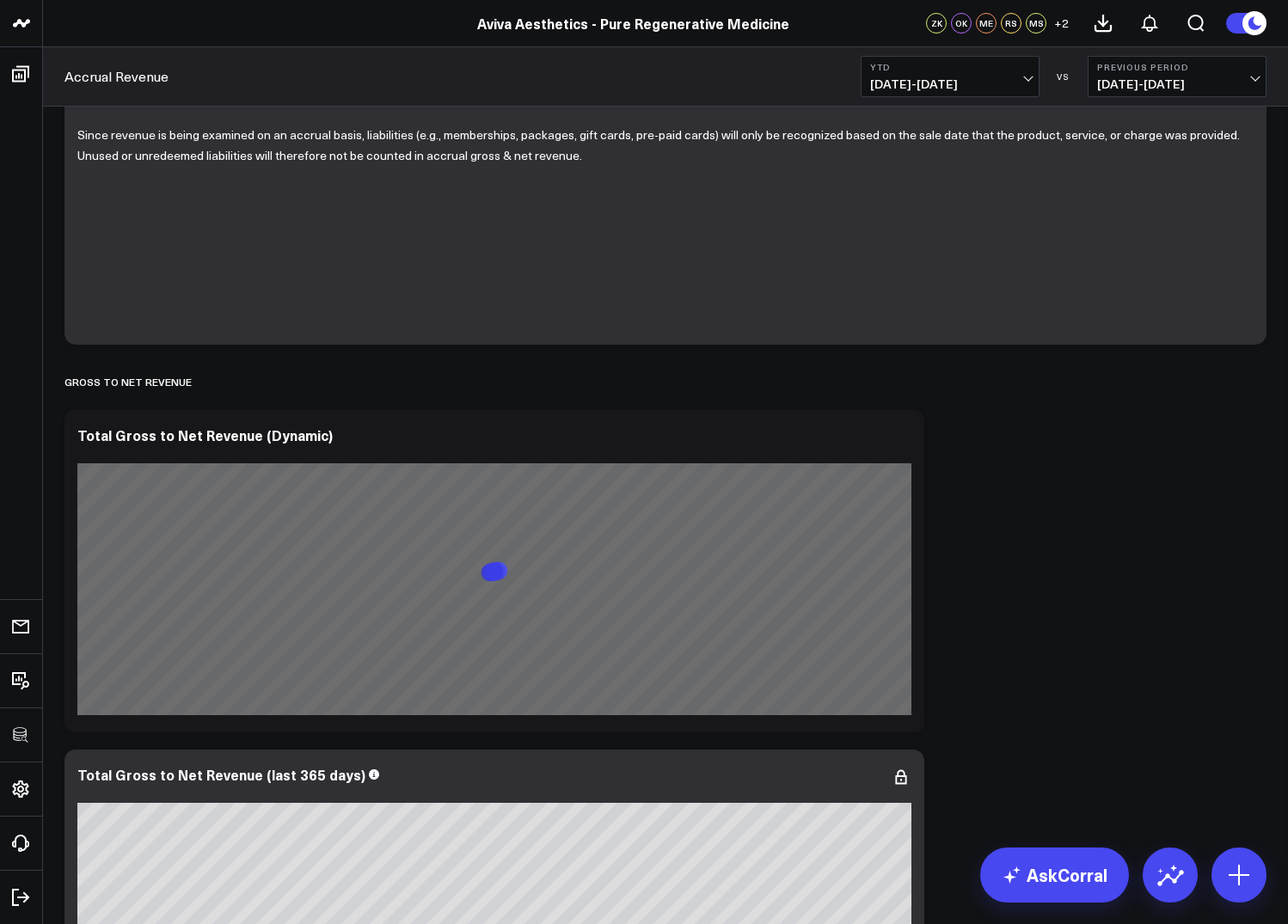
scroll to position [242, 0]
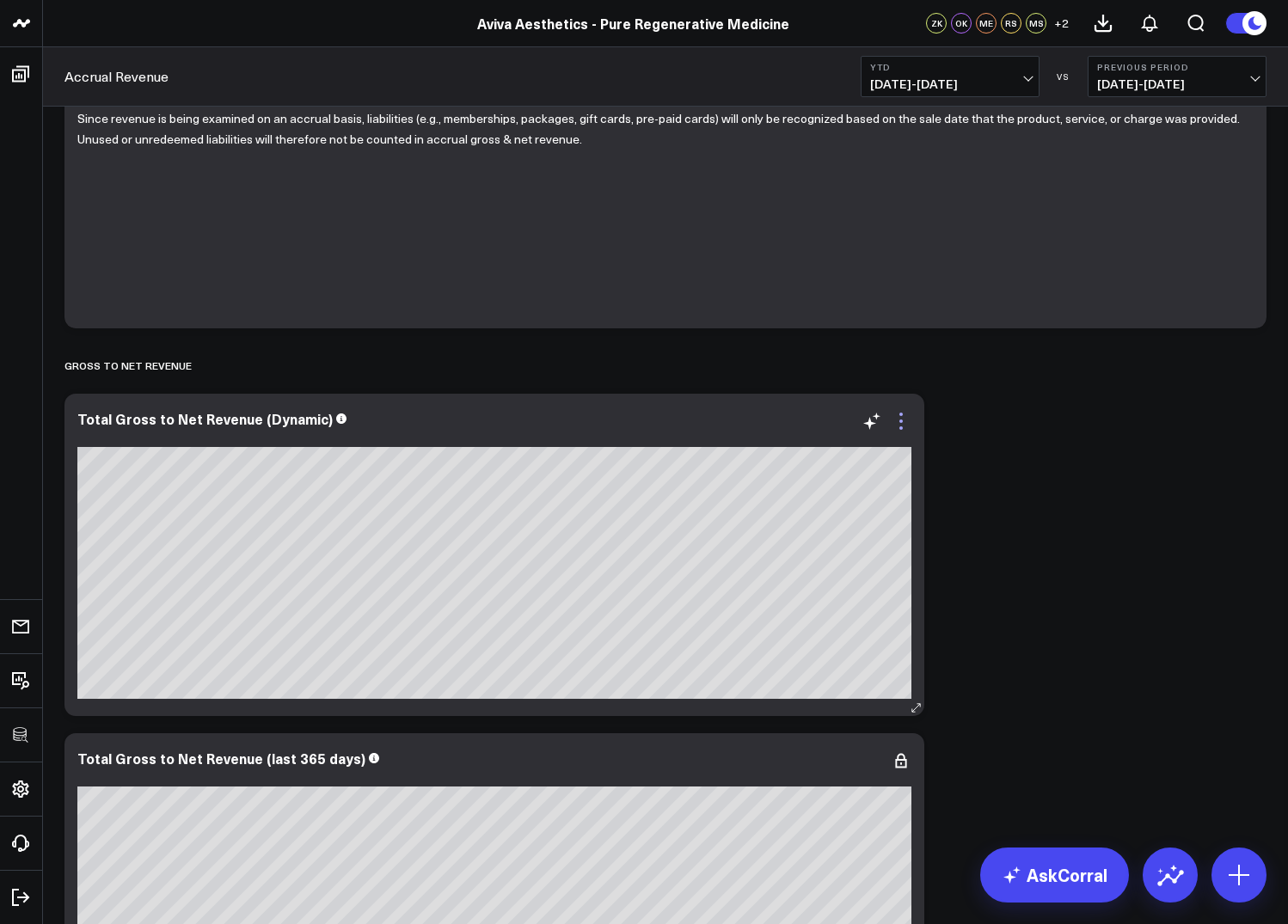
click at [901, 419] on icon at bounding box center [900, 421] width 20 height 20
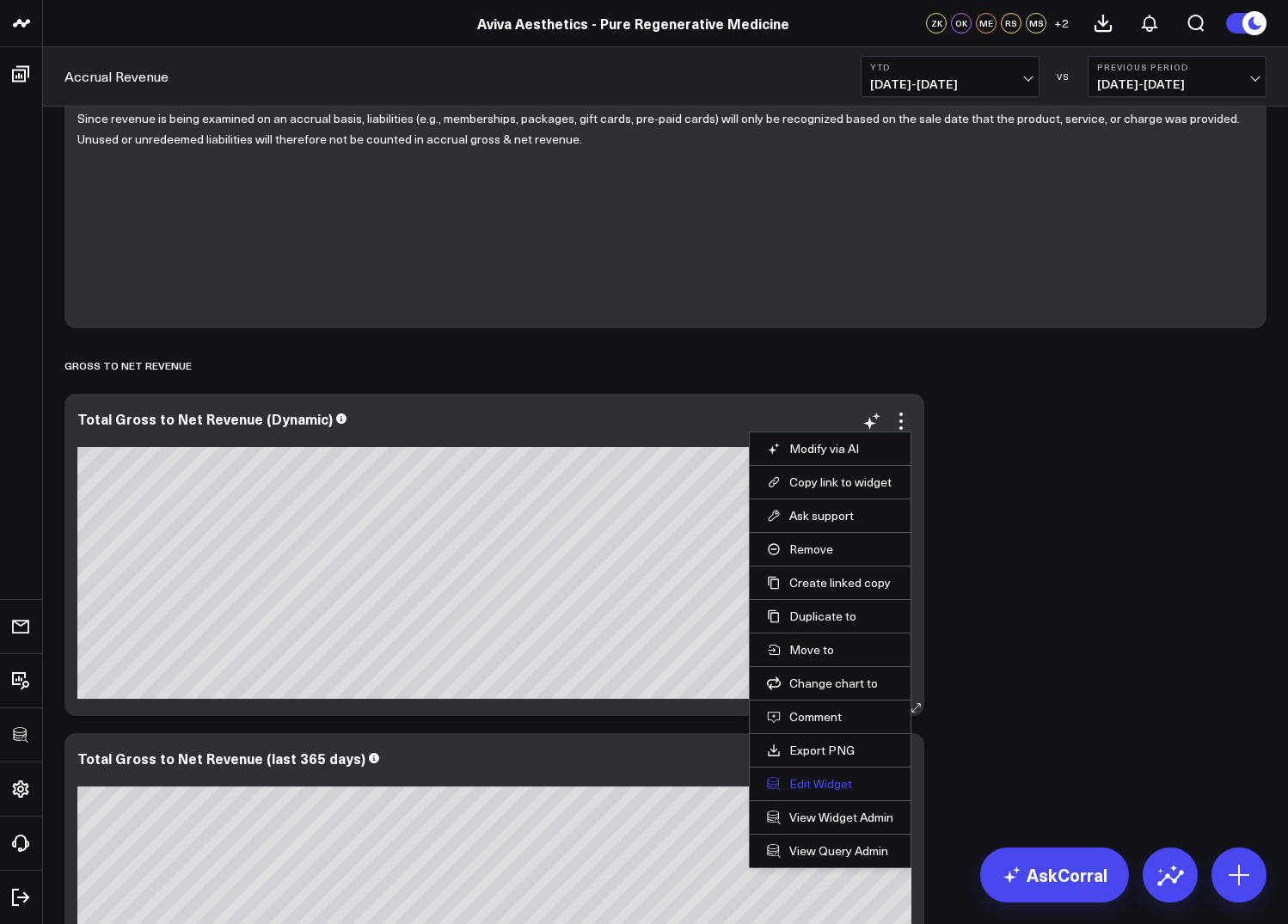
click at [805, 782] on button "Edit Widget" at bounding box center [830, 784] width 126 height 15
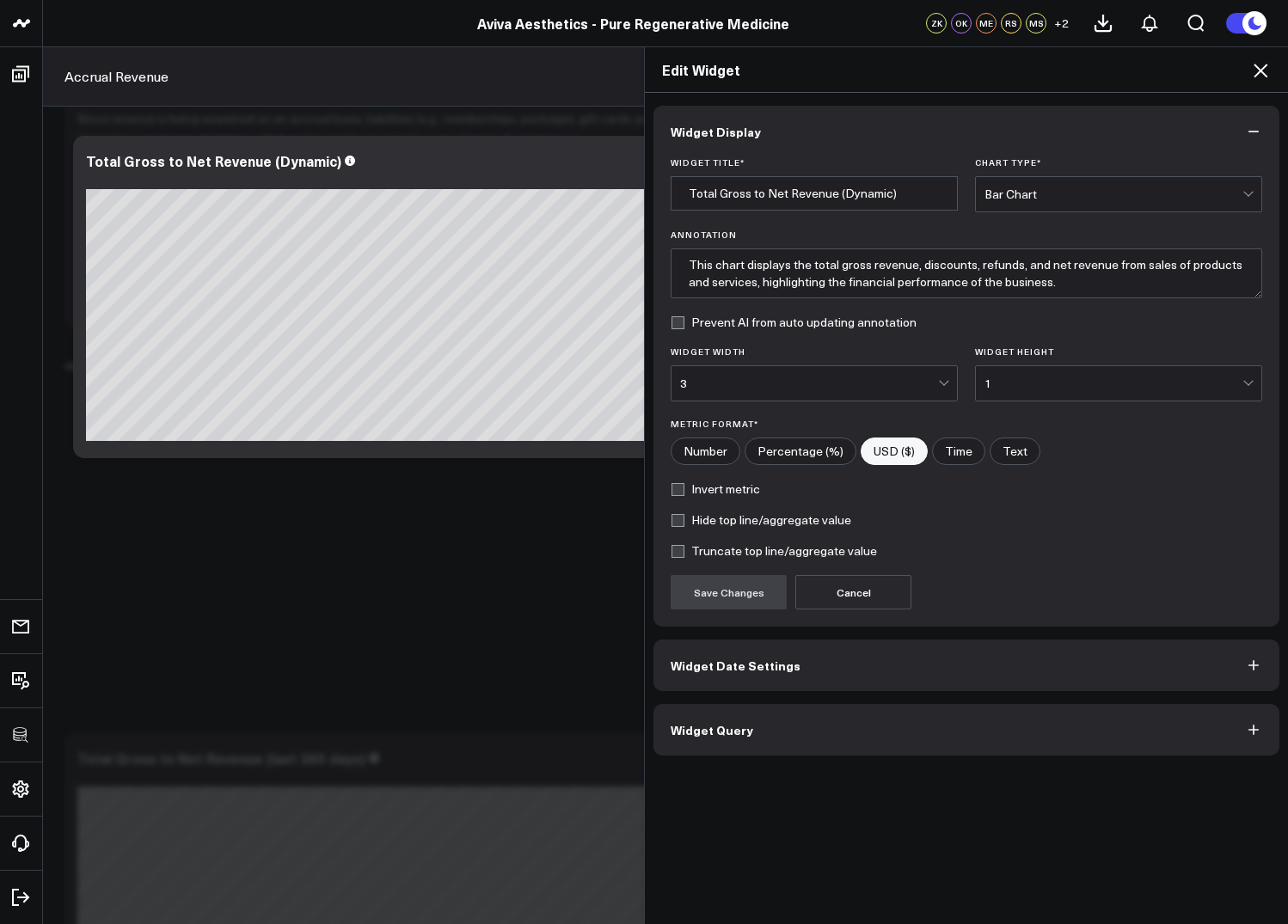
click at [726, 740] on button "Widget Query" at bounding box center [966, 729] width 626 height 51
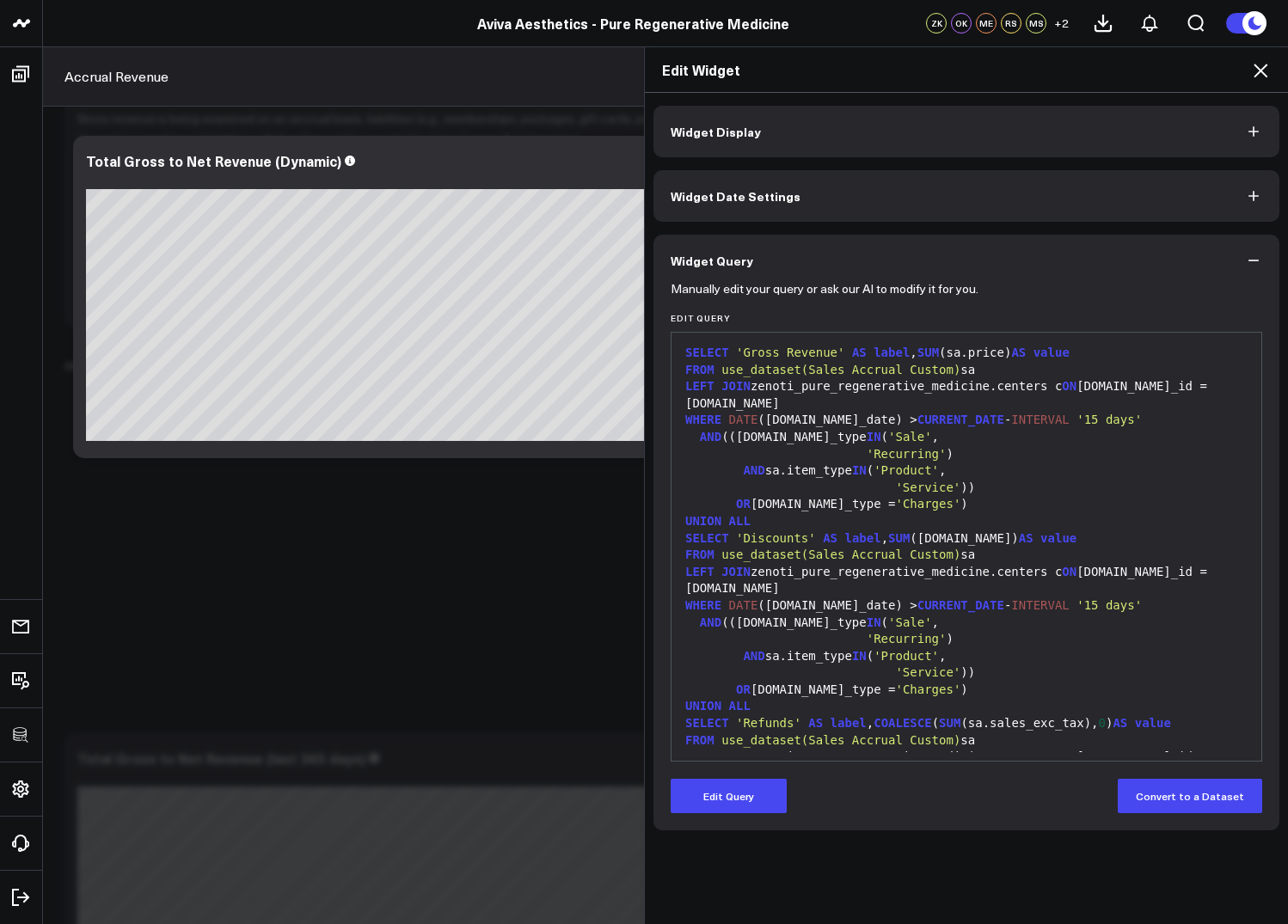
click at [815, 614] on div "AND (([DOMAIN_NAME]_type IN ( 'Sale' ," at bounding box center [966, 623] width 572 height 17
click at [746, 795] on button "Edit Query" at bounding box center [728, 796] width 116 height 35
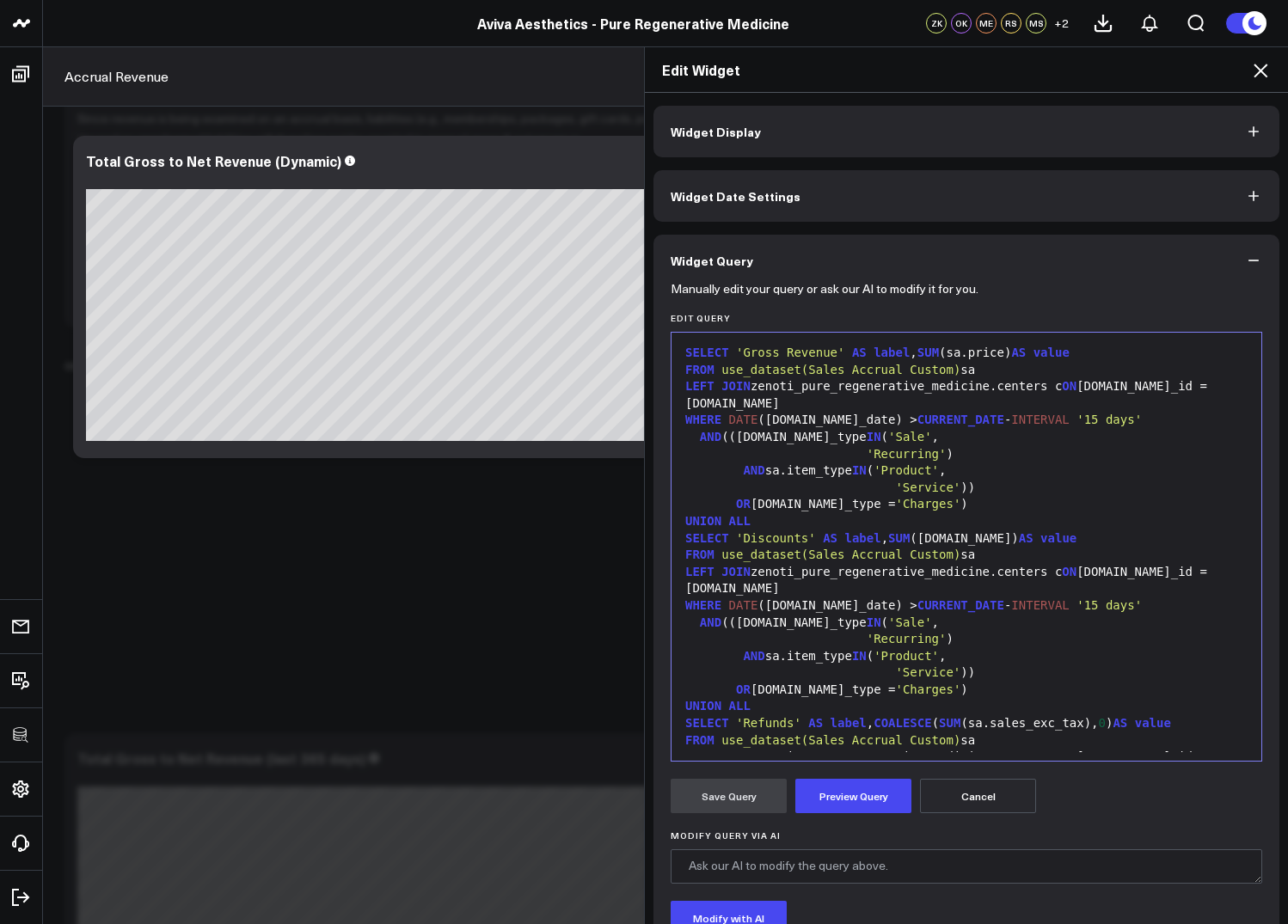
click at [823, 648] on div "AND sa.item_type IN ( 'Product' ," at bounding box center [966, 657] width 572 height 17
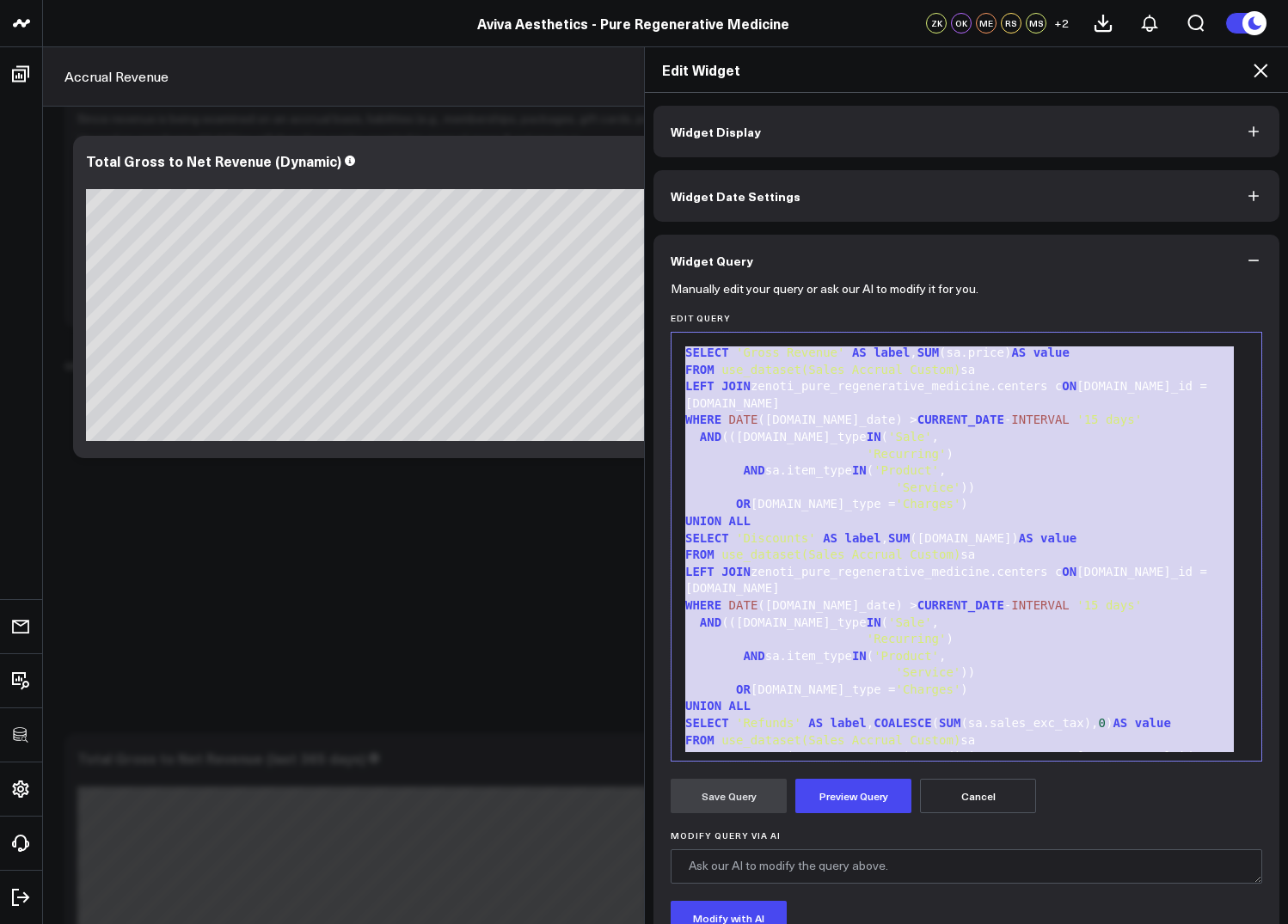
copy div "SELECT 'Gross Revenue' AS label , SUM (sa.price) AS value FROM use_dataset(Sale…"
click at [904, 673] on span "'Service'" at bounding box center [928, 672] width 66 height 14
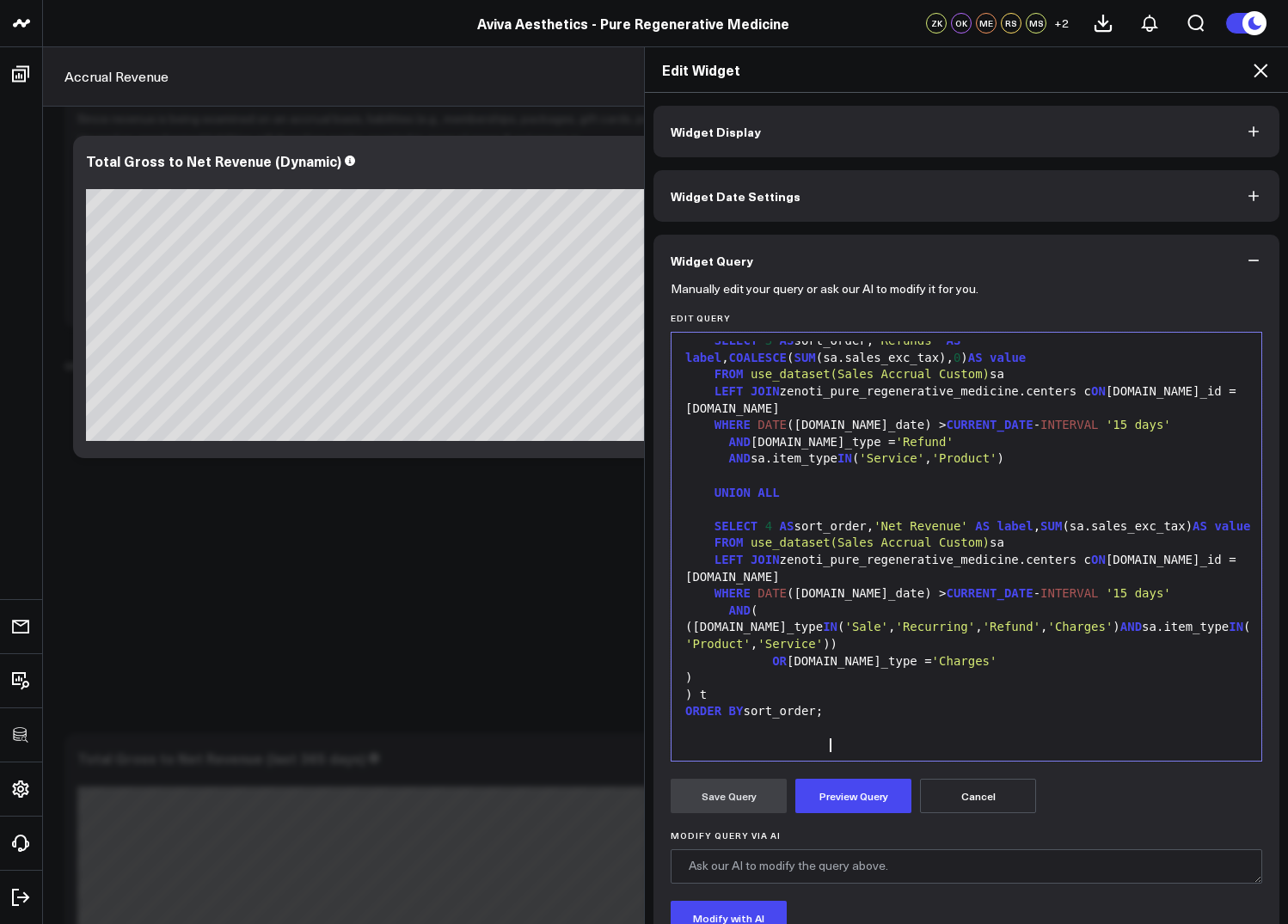
scroll to position [505, 0]
click at [866, 785] on button "Preview Query" at bounding box center [853, 796] width 116 height 35
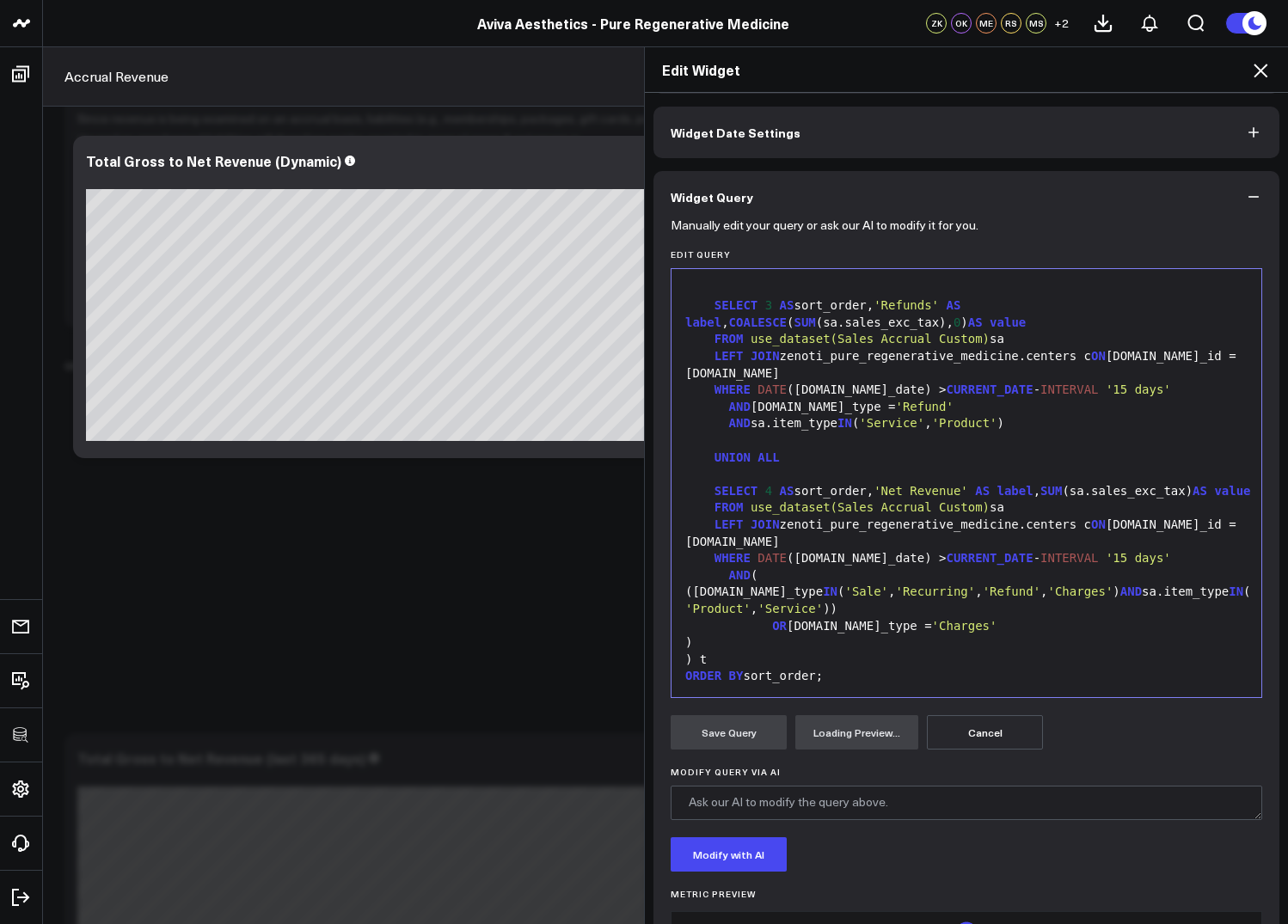
scroll to position [94, 0]
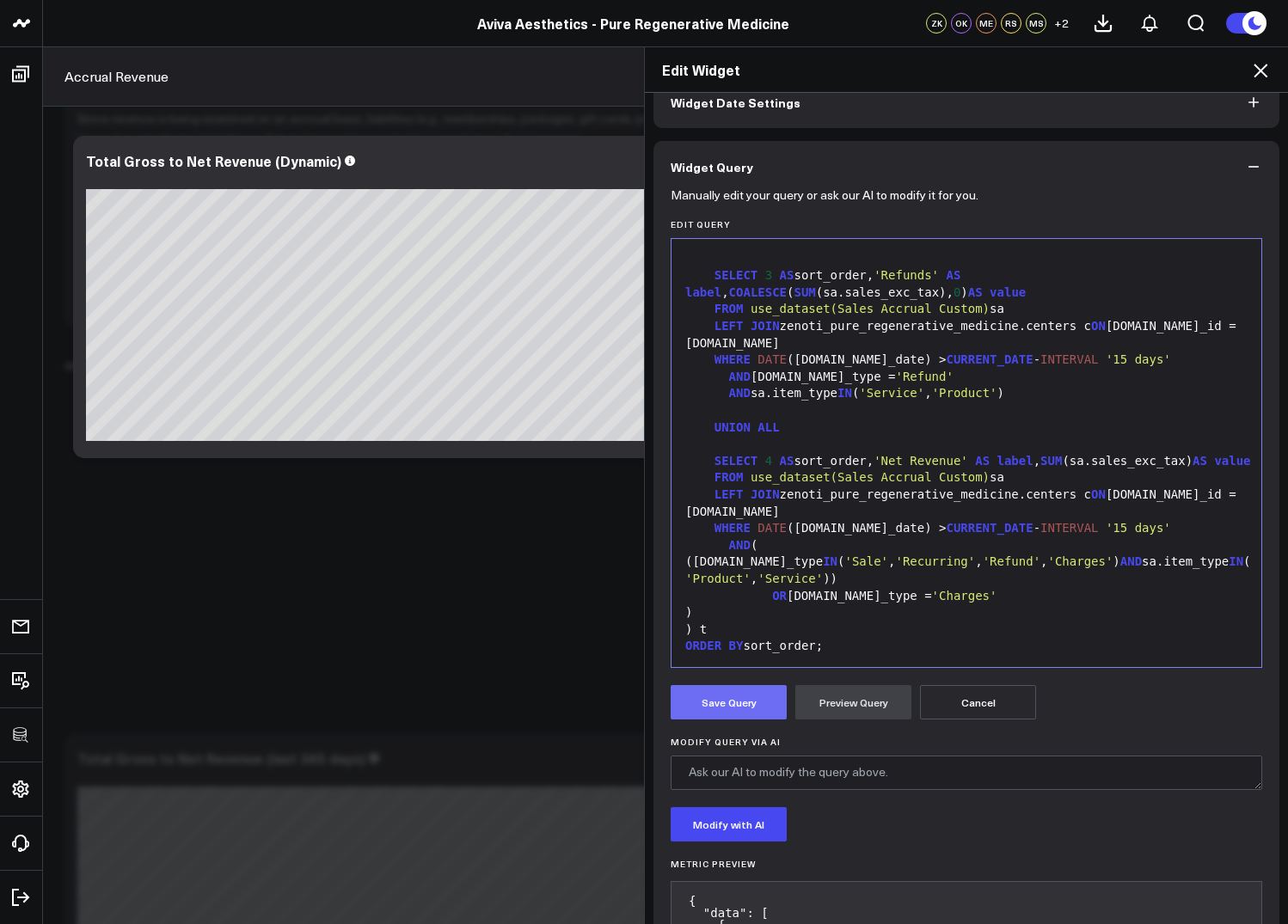
click at [726, 706] on button "Save Query" at bounding box center [728, 702] width 116 height 35
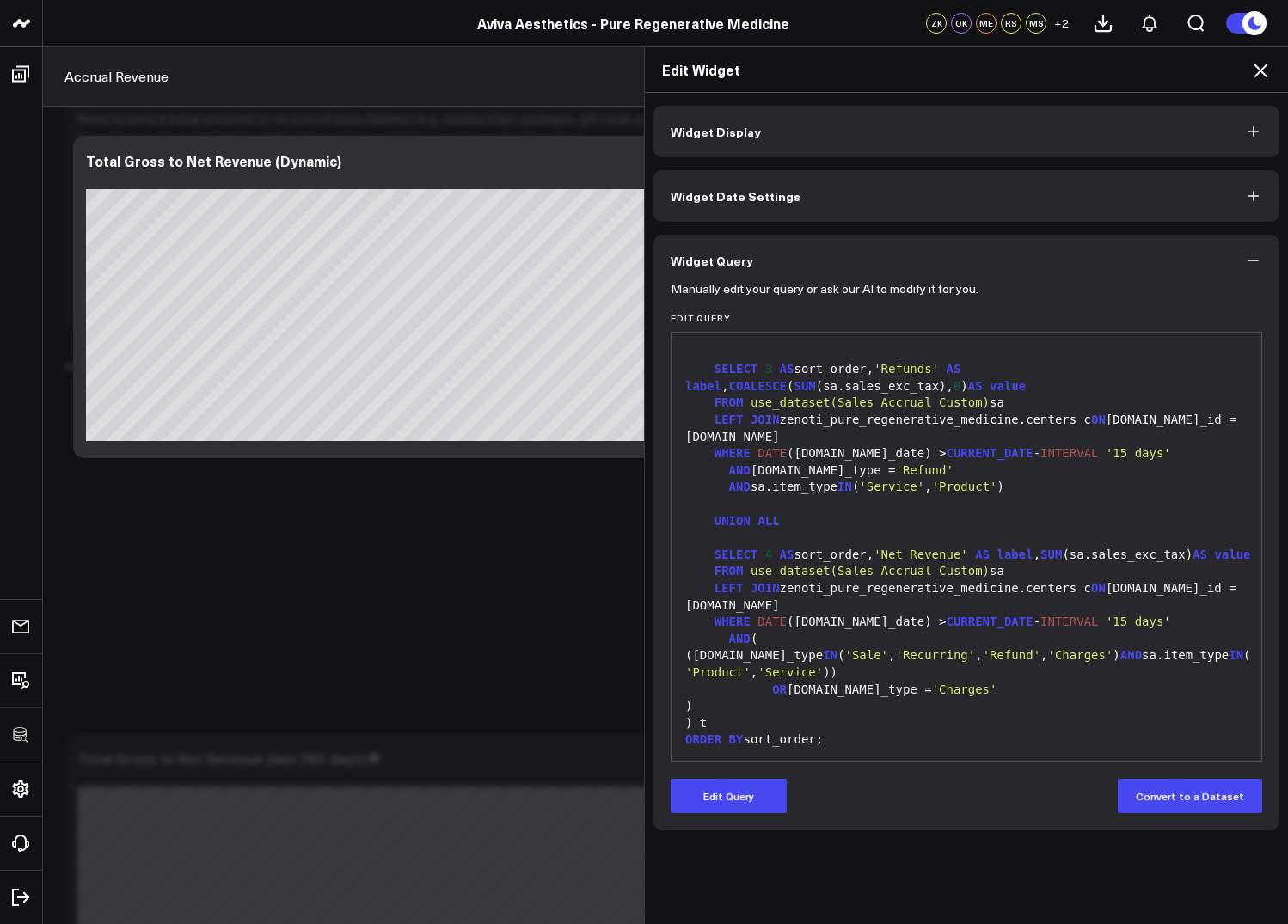
scroll to position [472, 0]
click at [1265, 70] on icon at bounding box center [1260, 69] width 20 height 20
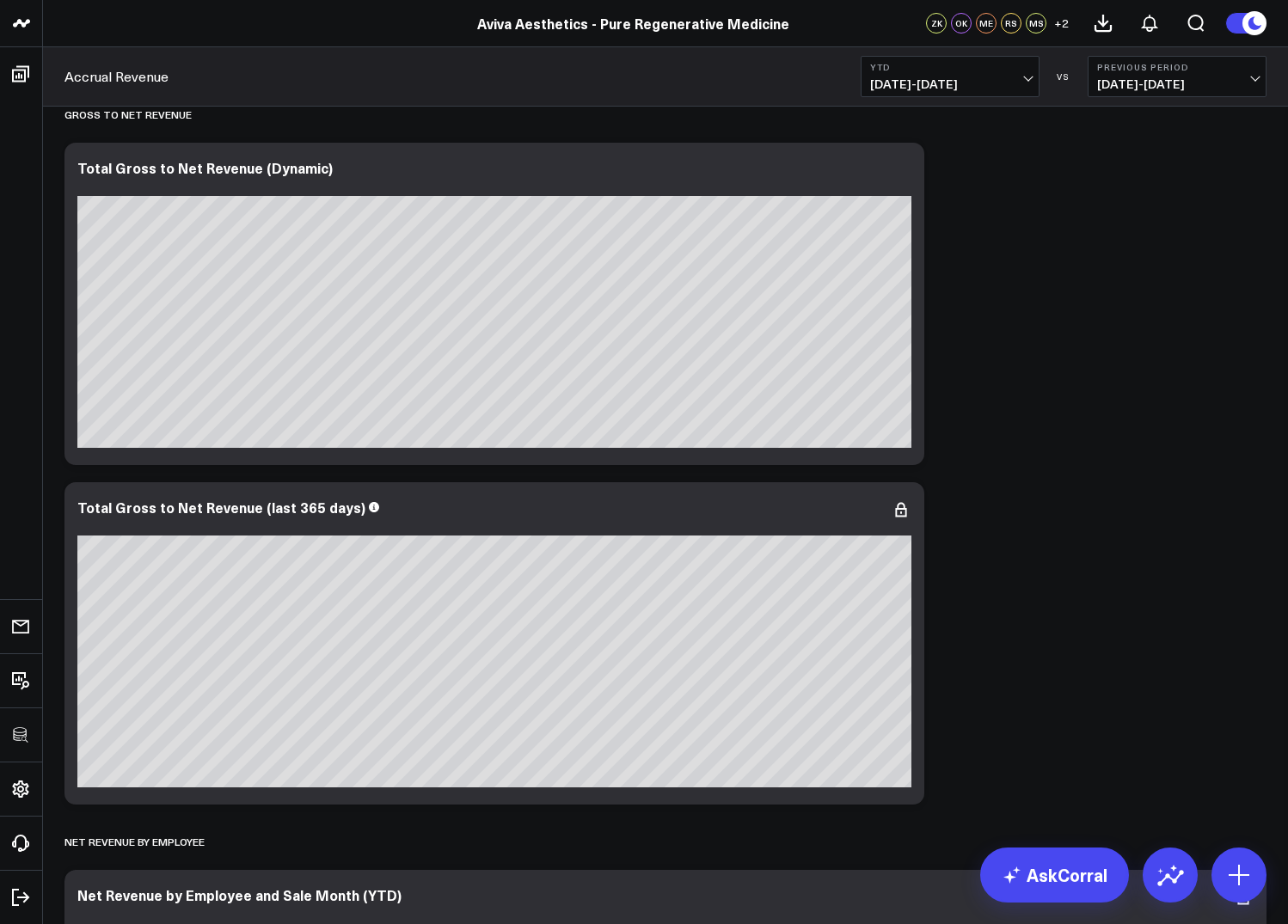
scroll to position [513, 0]
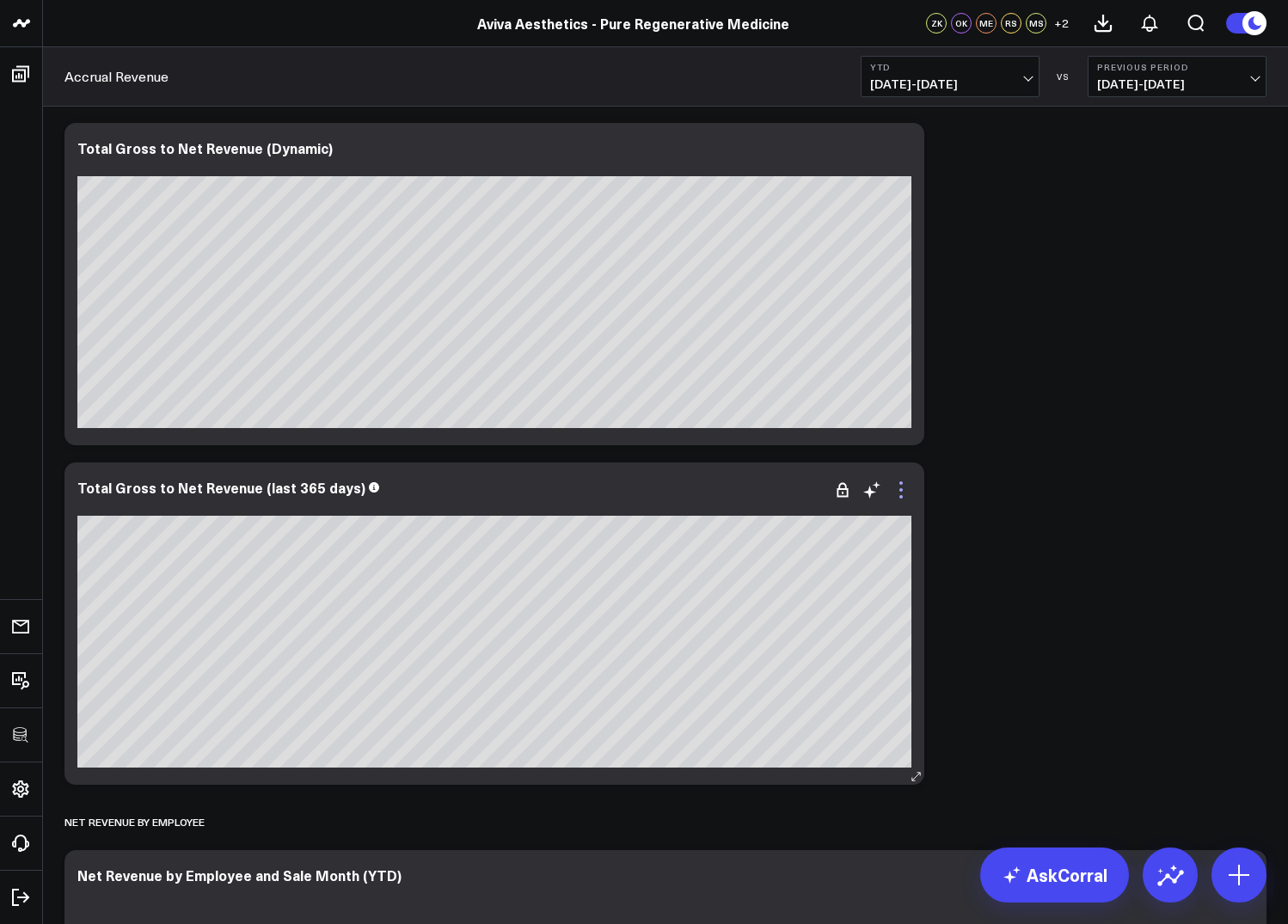
click at [896, 488] on icon at bounding box center [900, 489] width 20 height 20
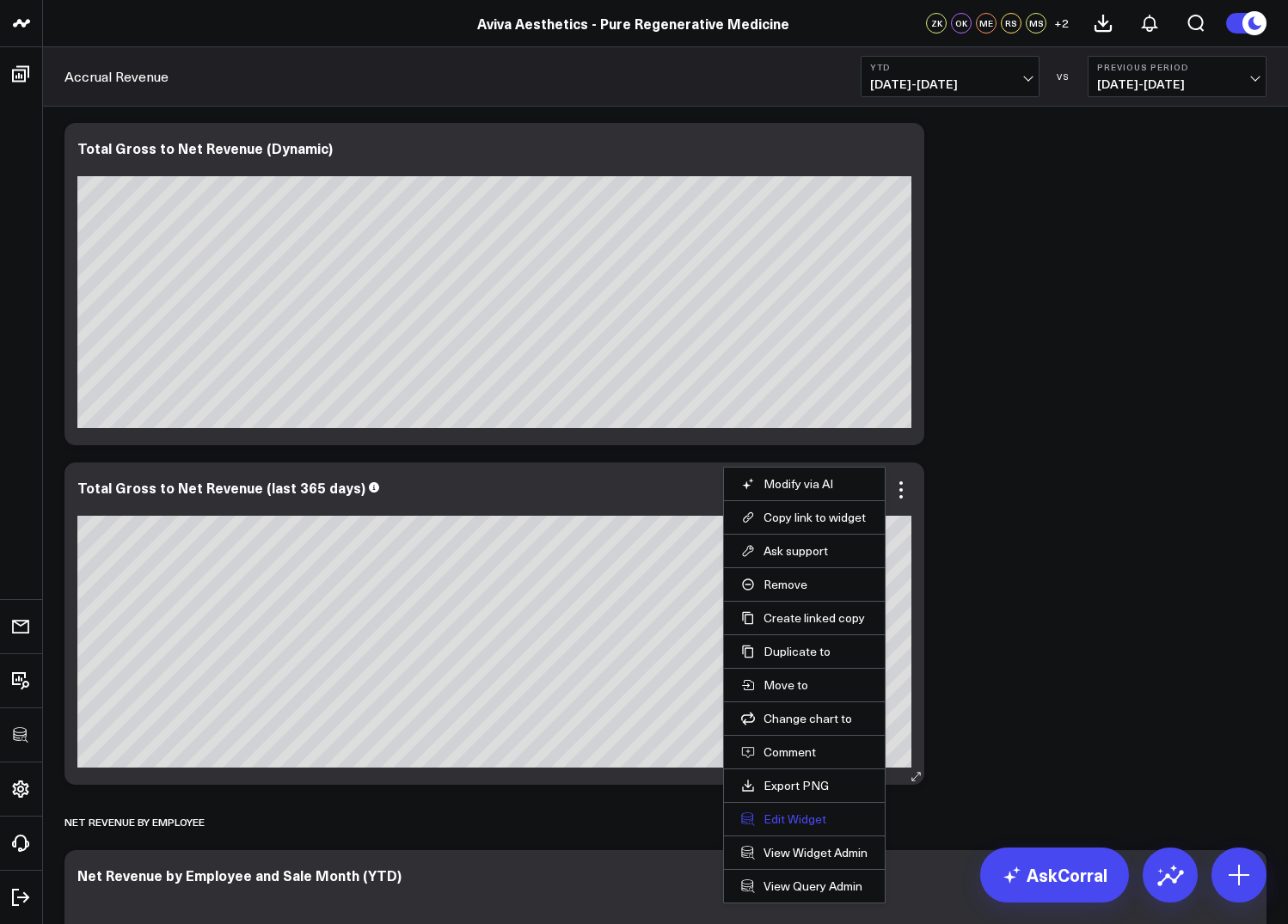
click at [778, 822] on button "Edit Widget" at bounding box center [804, 819] width 126 height 15
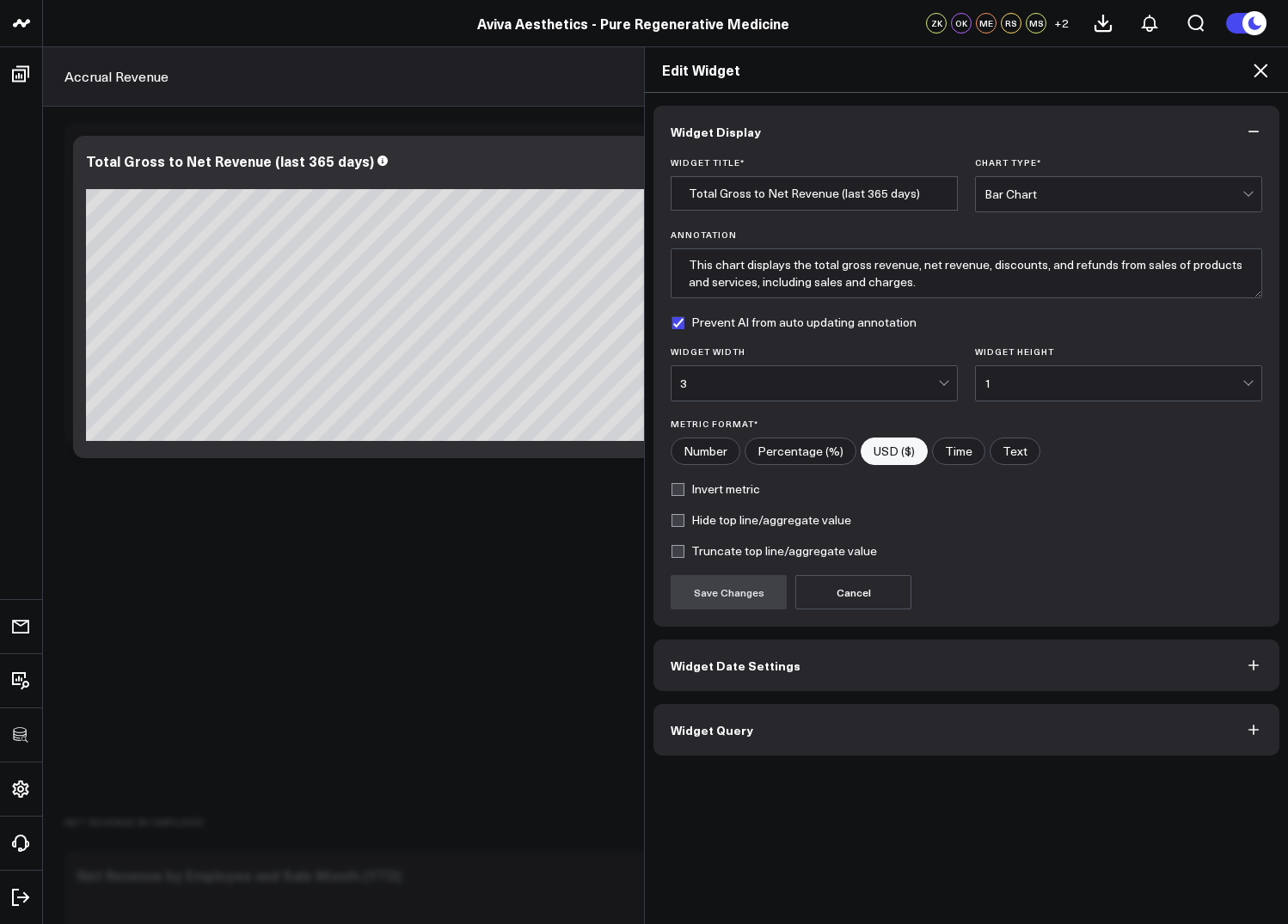
click at [746, 746] on button "Widget Query" at bounding box center [966, 729] width 626 height 51
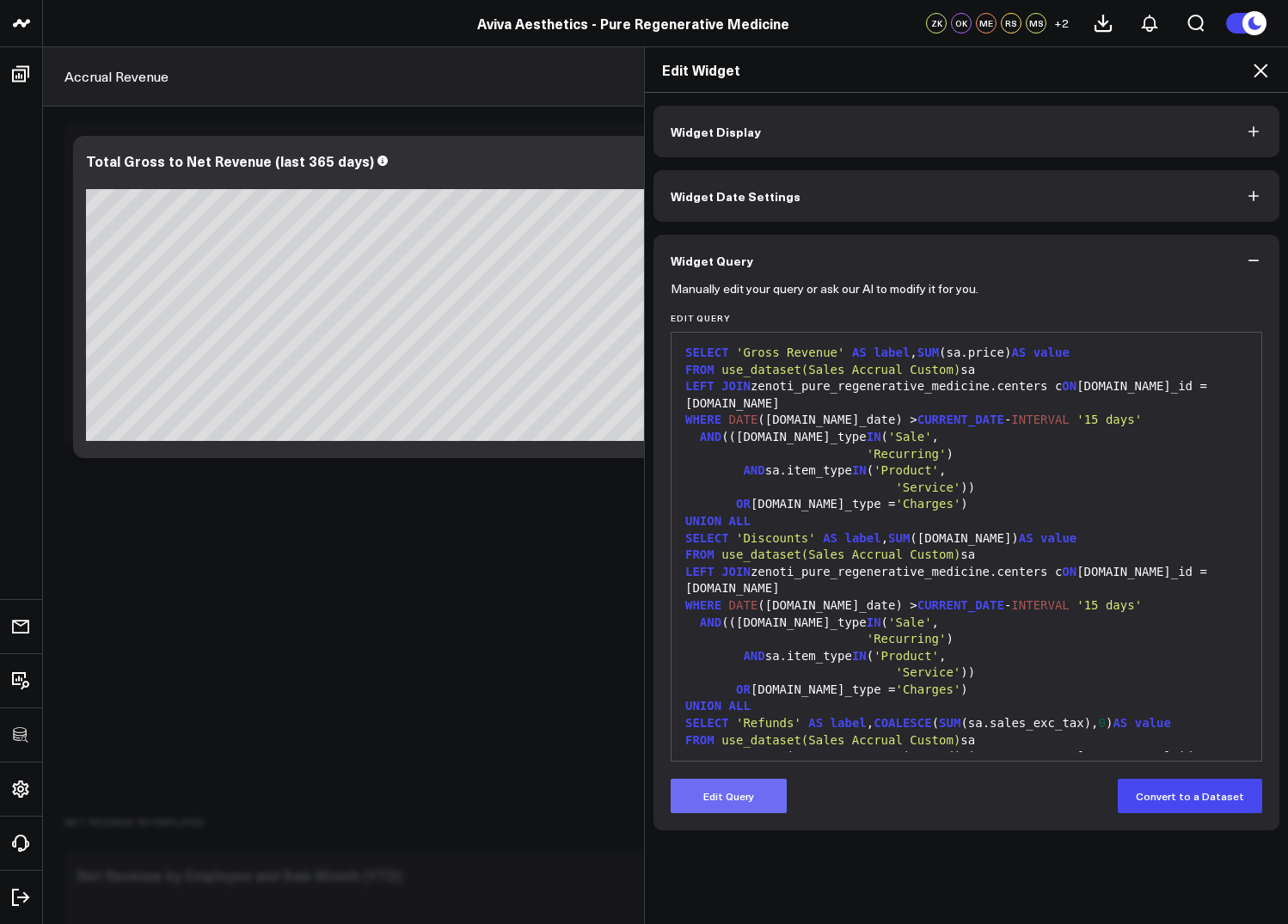
click at [738, 801] on button "Edit Query" at bounding box center [728, 796] width 116 height 35
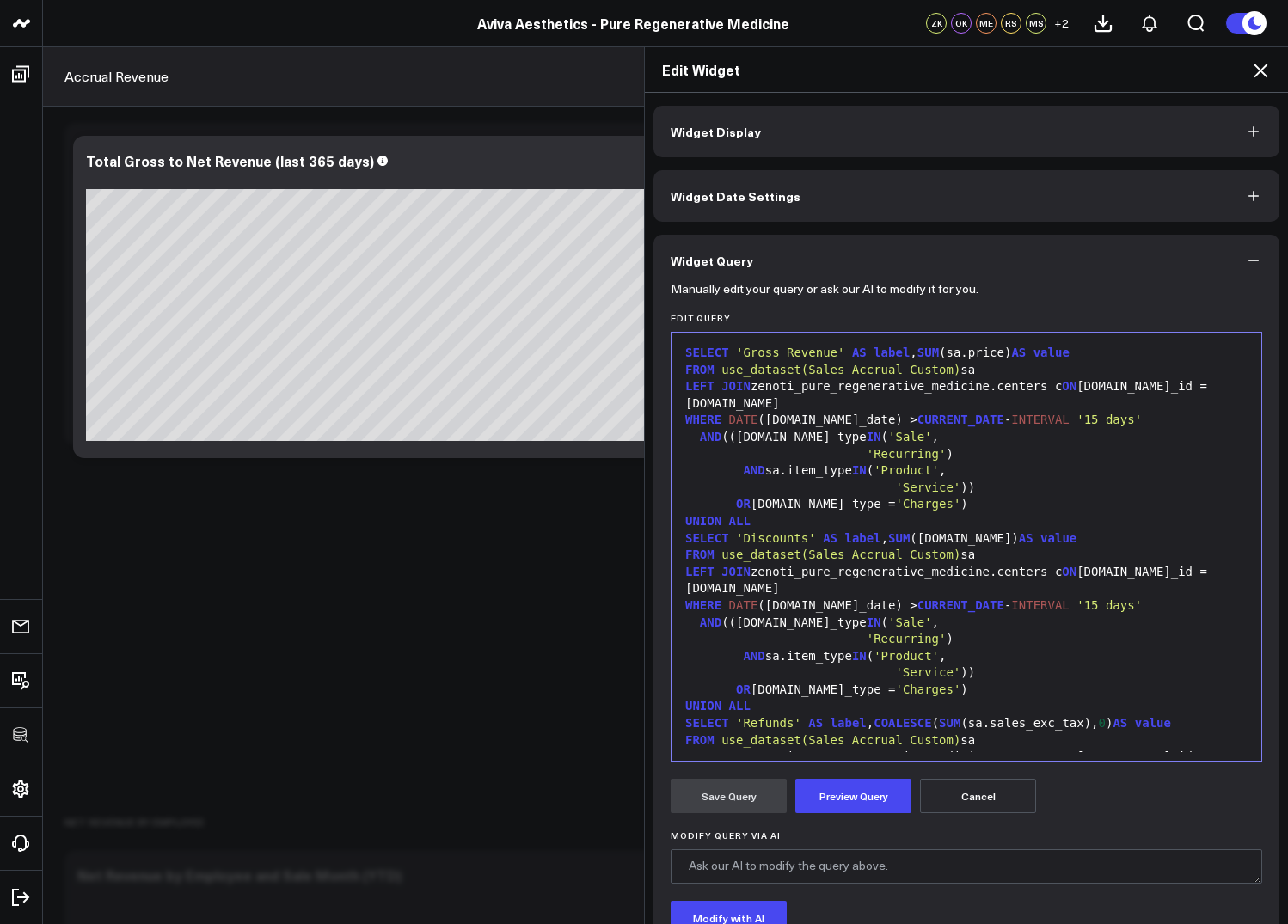
click at [837, 672] on div "'Service' ))" at bounding box center [966, 673] width 572 height 17
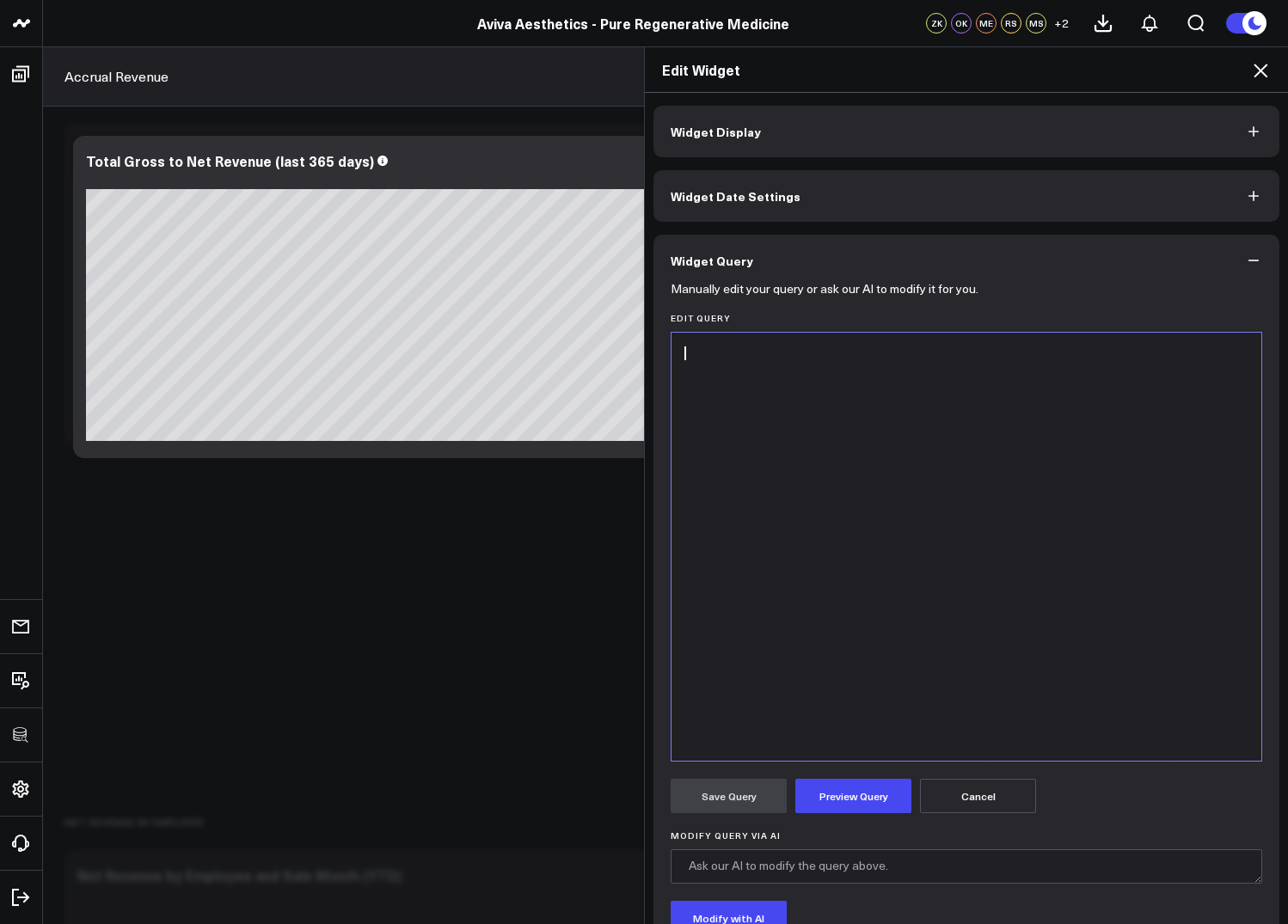
scroll to position [522, 0]
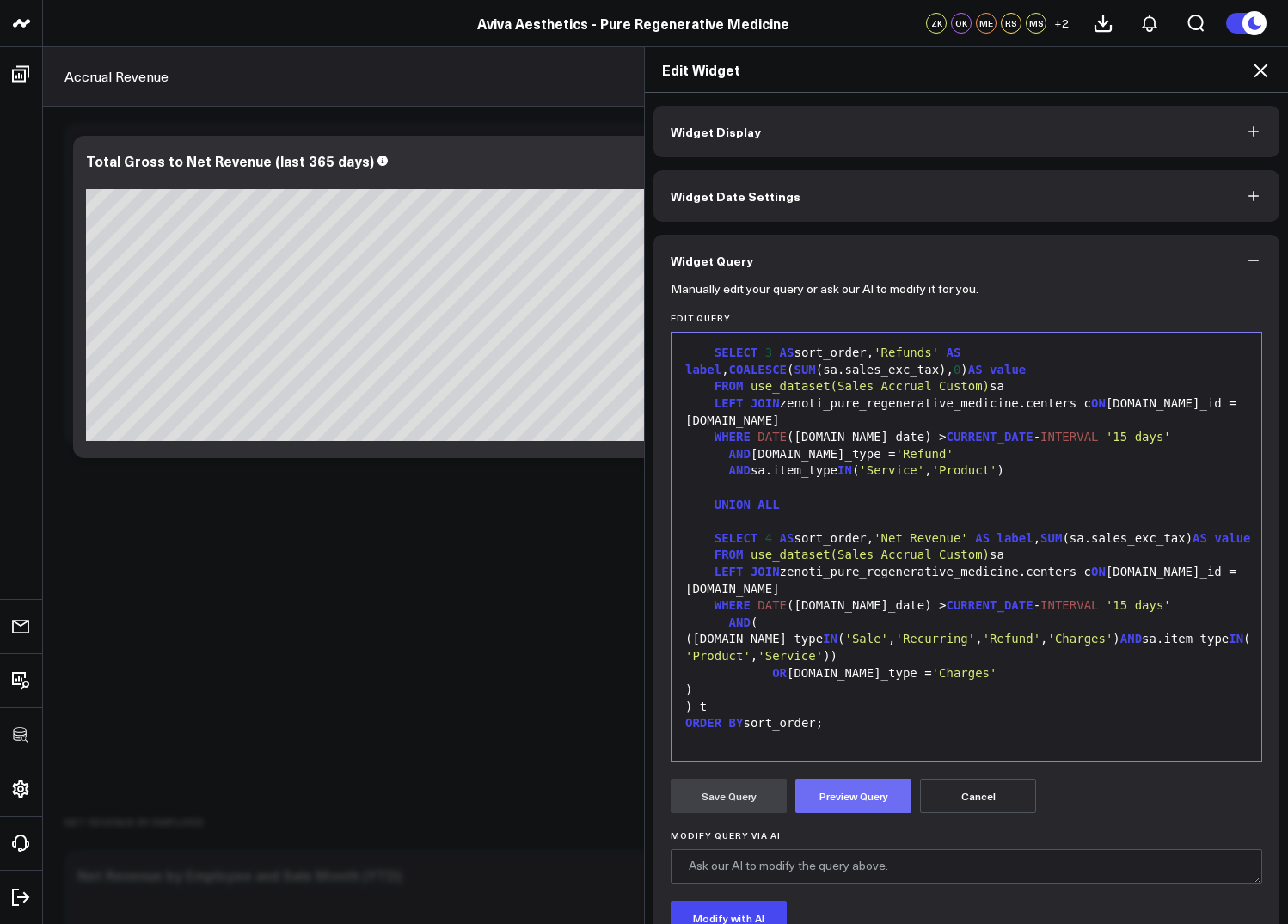
click at [844, 804] on button "Preview Query" at bounding box center [853, 796] width 116 height 35
click at [746, 795] on button "Save Query" at bounding box center [728, 796] width 116 height 35
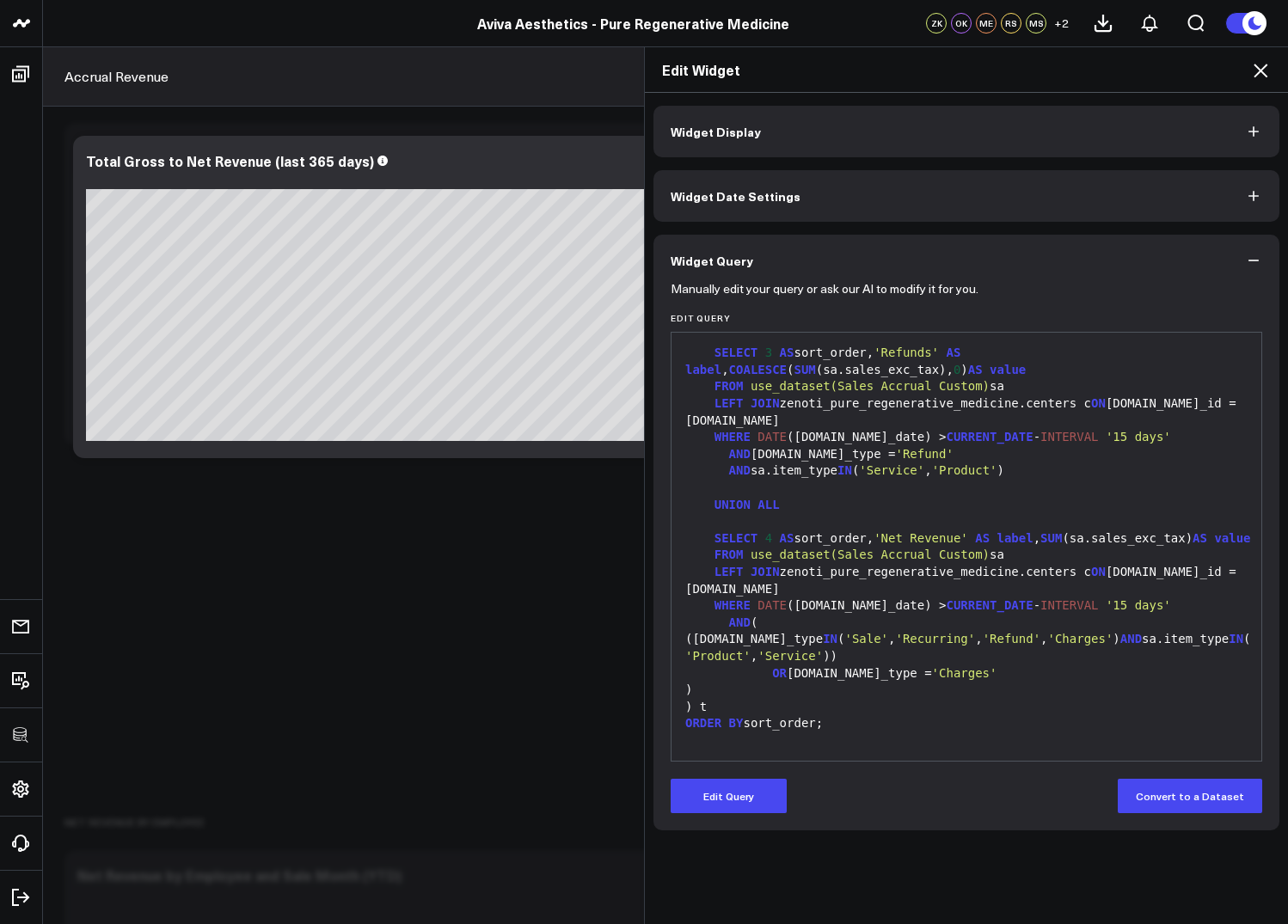
scroll to position [488, 0]
click at [1265, 73] on icon at bounding box center [1260, 69] width 20 height 20
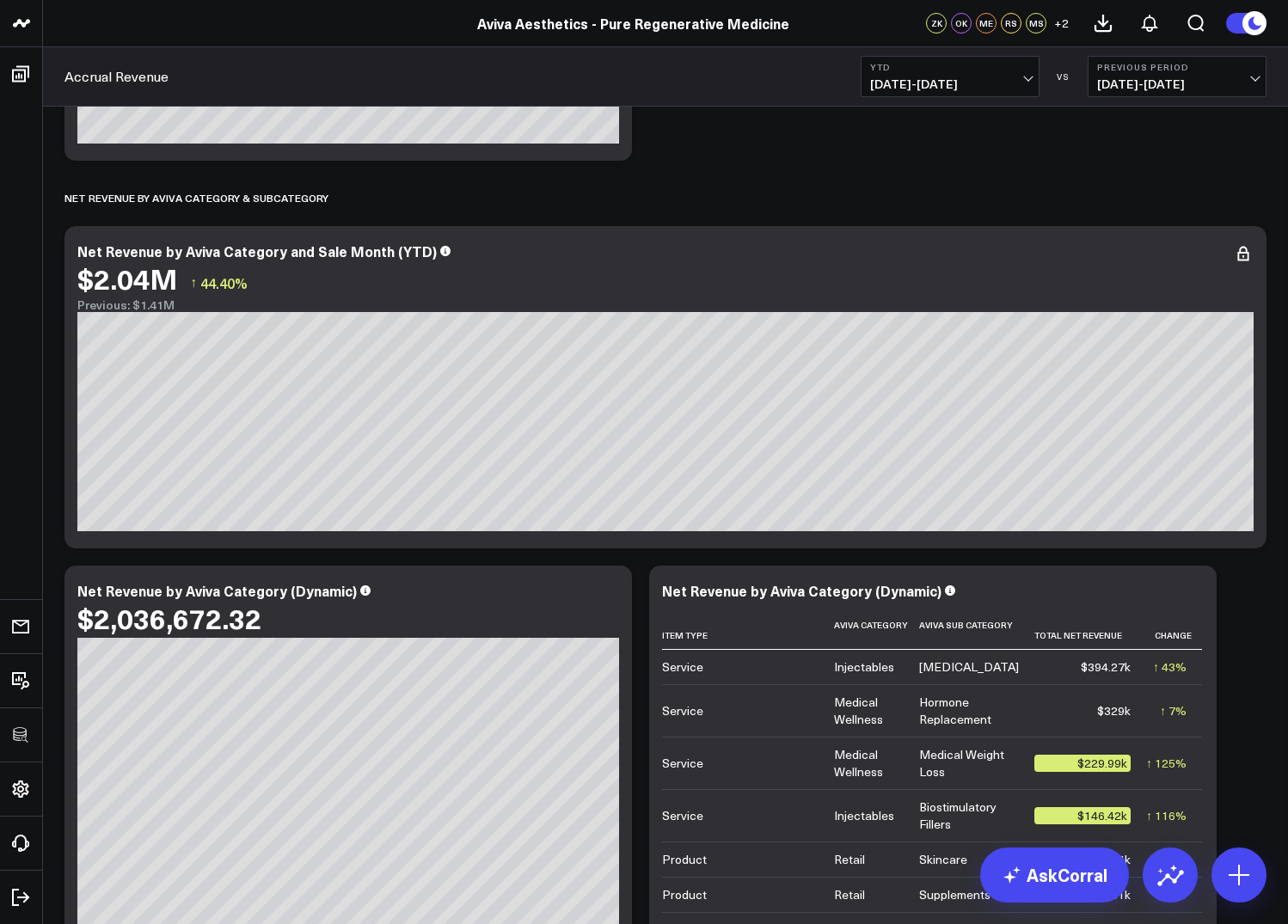
scroll to position [2884, 0]
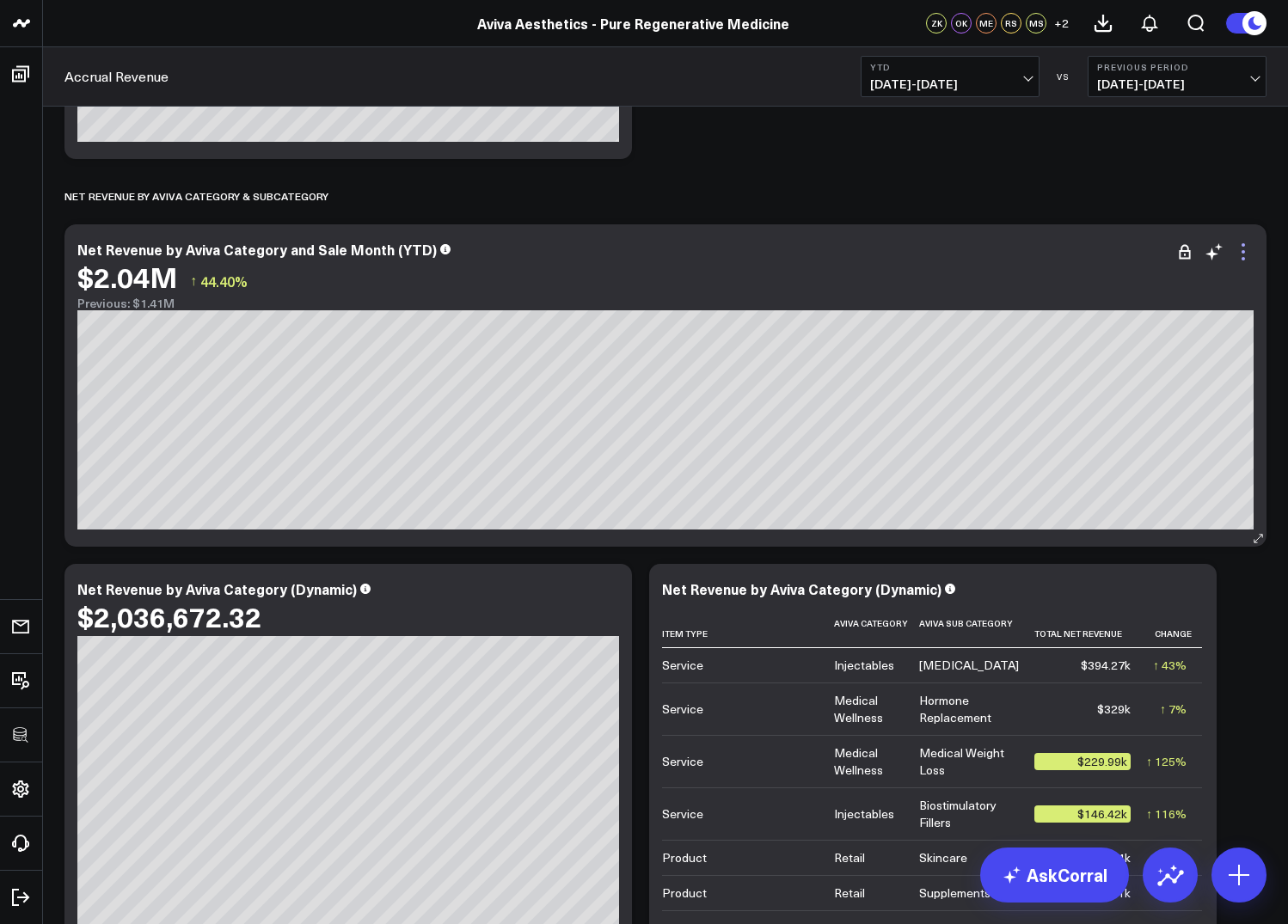
click at [1240, 257] on icon at bounding box center [1243, 251] width 20 height 20
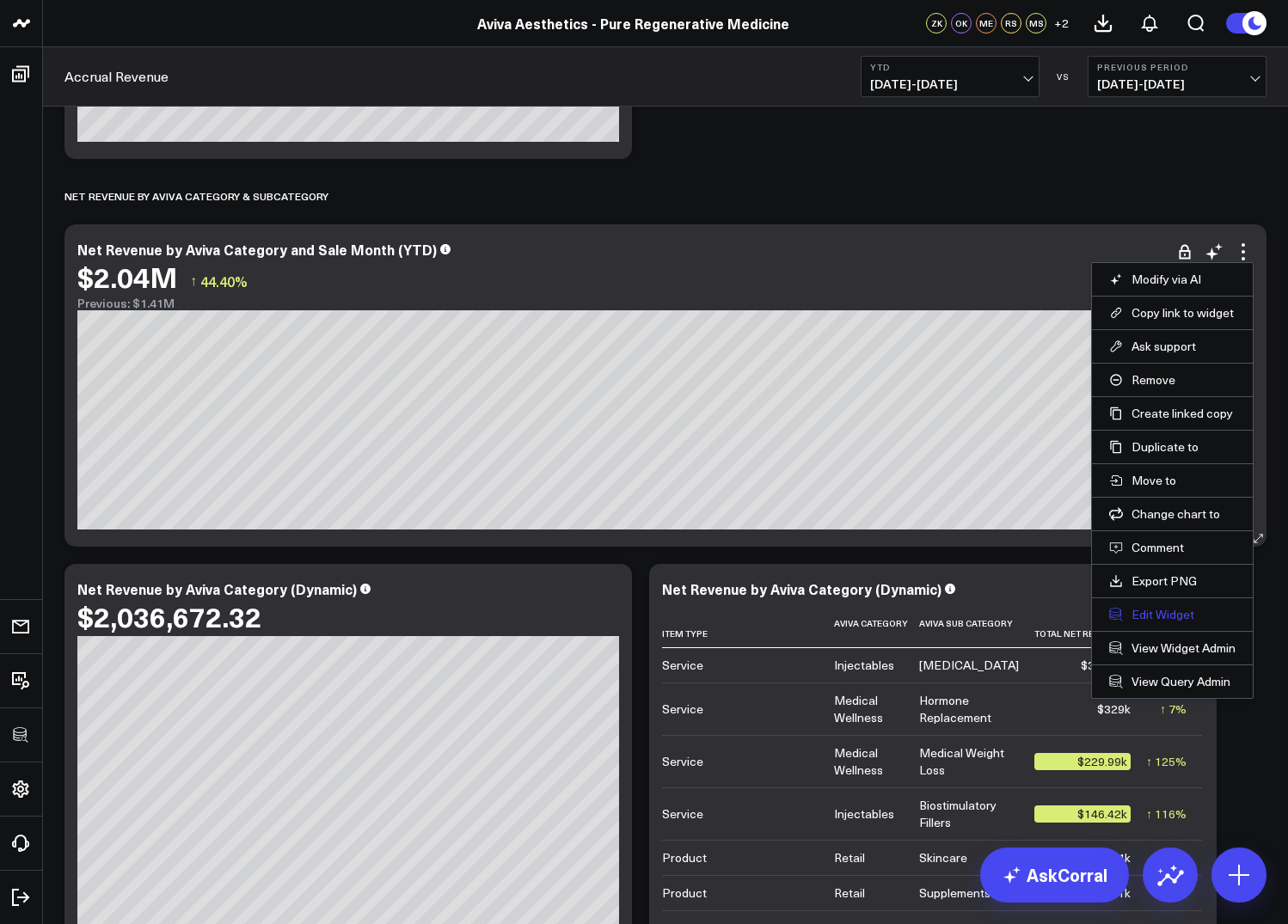
click at [1150, 611] on button "Edit Widget" at bounding box center [1171, 614] width 126 height 15
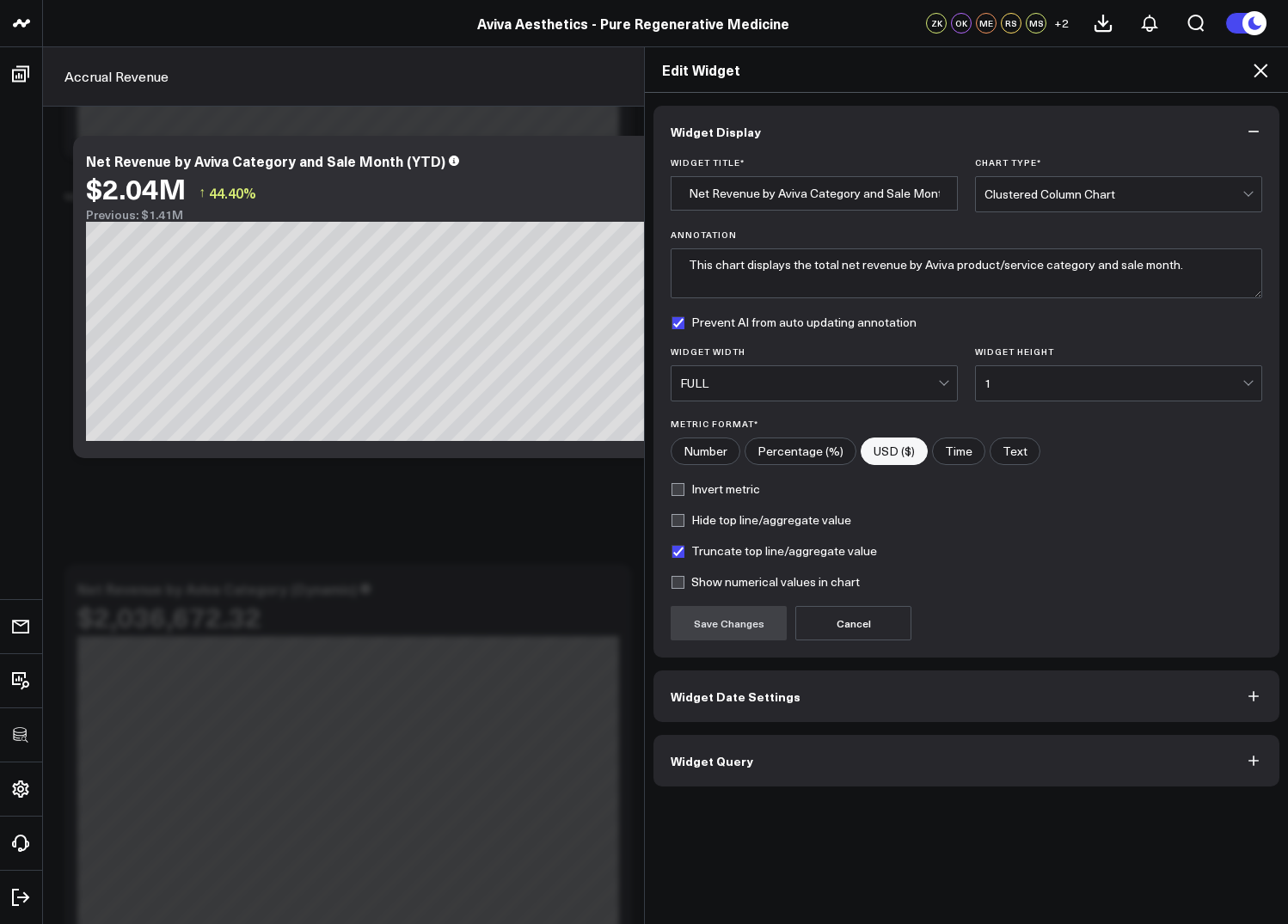
click at [685, 554] on label "Truncate top line/aggregate value" at bounding box center [774, 551] width 206 height 14
click at [684, 554] on input "Truncate top line/aggregate value" at bounding box center [677, 551] width 14 height 14
checkbox input "false"
click at [716, 621] on button "Save Changes" at bounding box center [728, 623] width 116 height 35
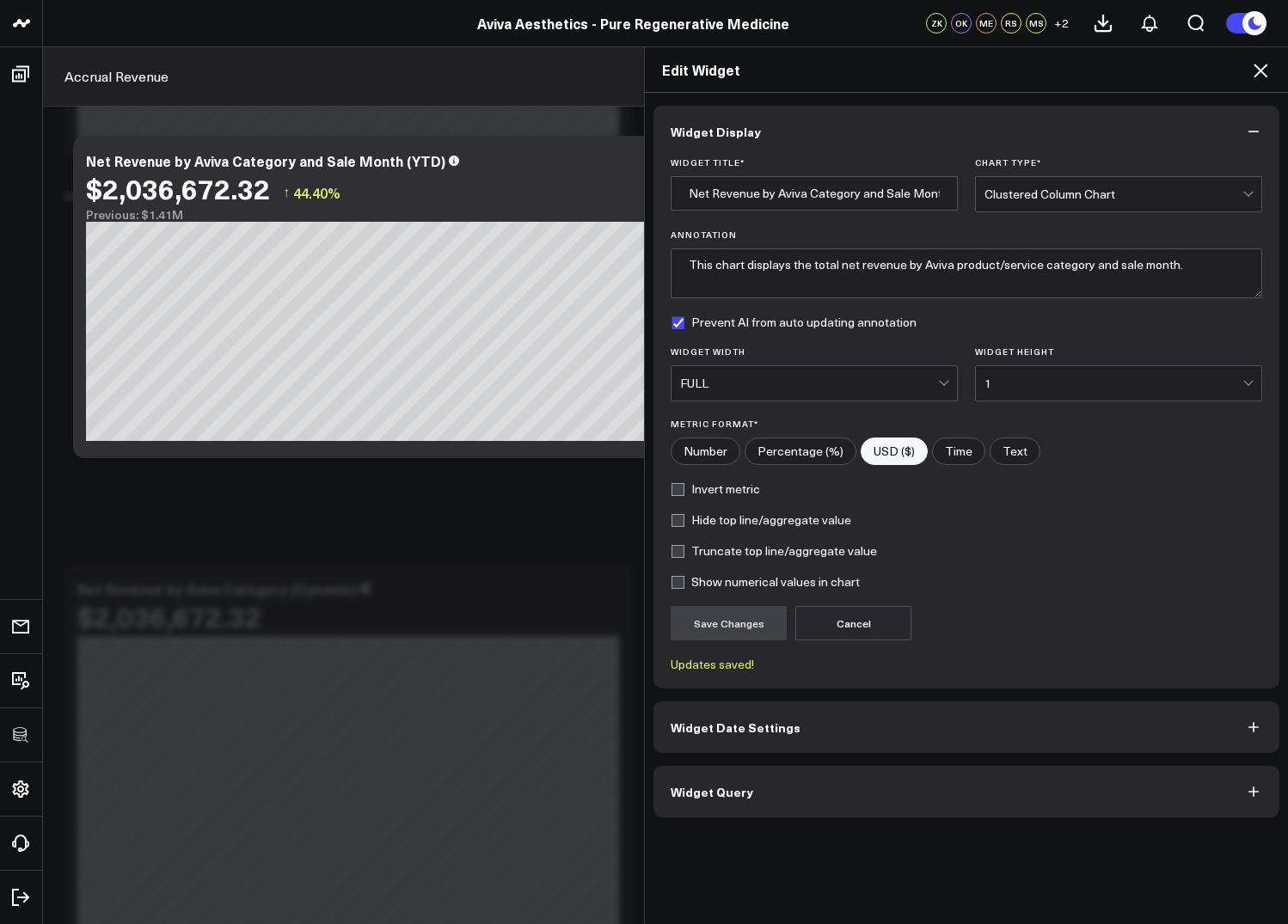
click at [1263, 73] on icon at bounding box center [1260, 70] width 14 height 14
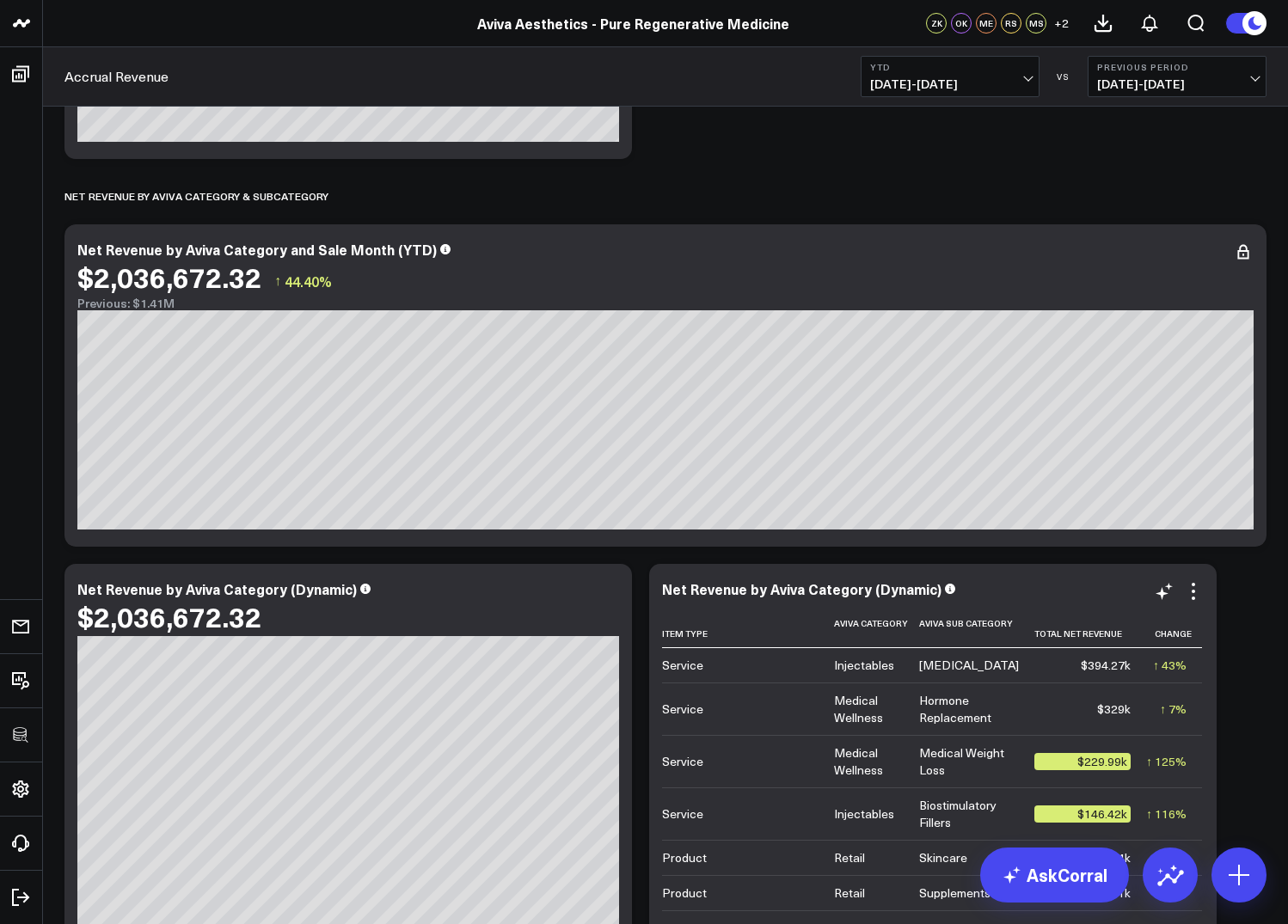
click at [1189, 666] on td "↑ 43% Previous $275.22k" at bounding box center [1174, 666] width 56 height 35
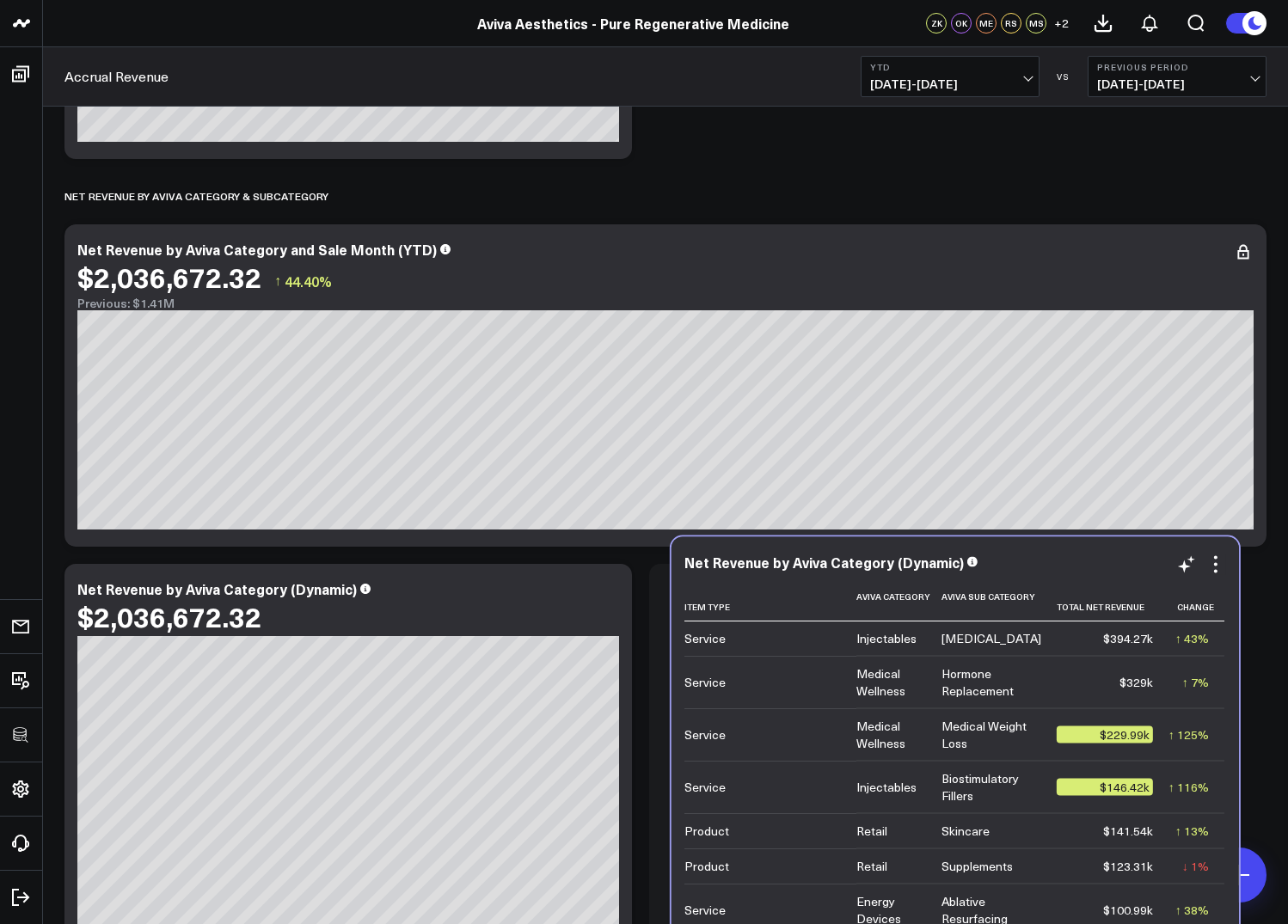
click at [1211, 639] on td "↑ 43% Previous $275.22k" at bounding box center [1196, 639] width 56 height 35
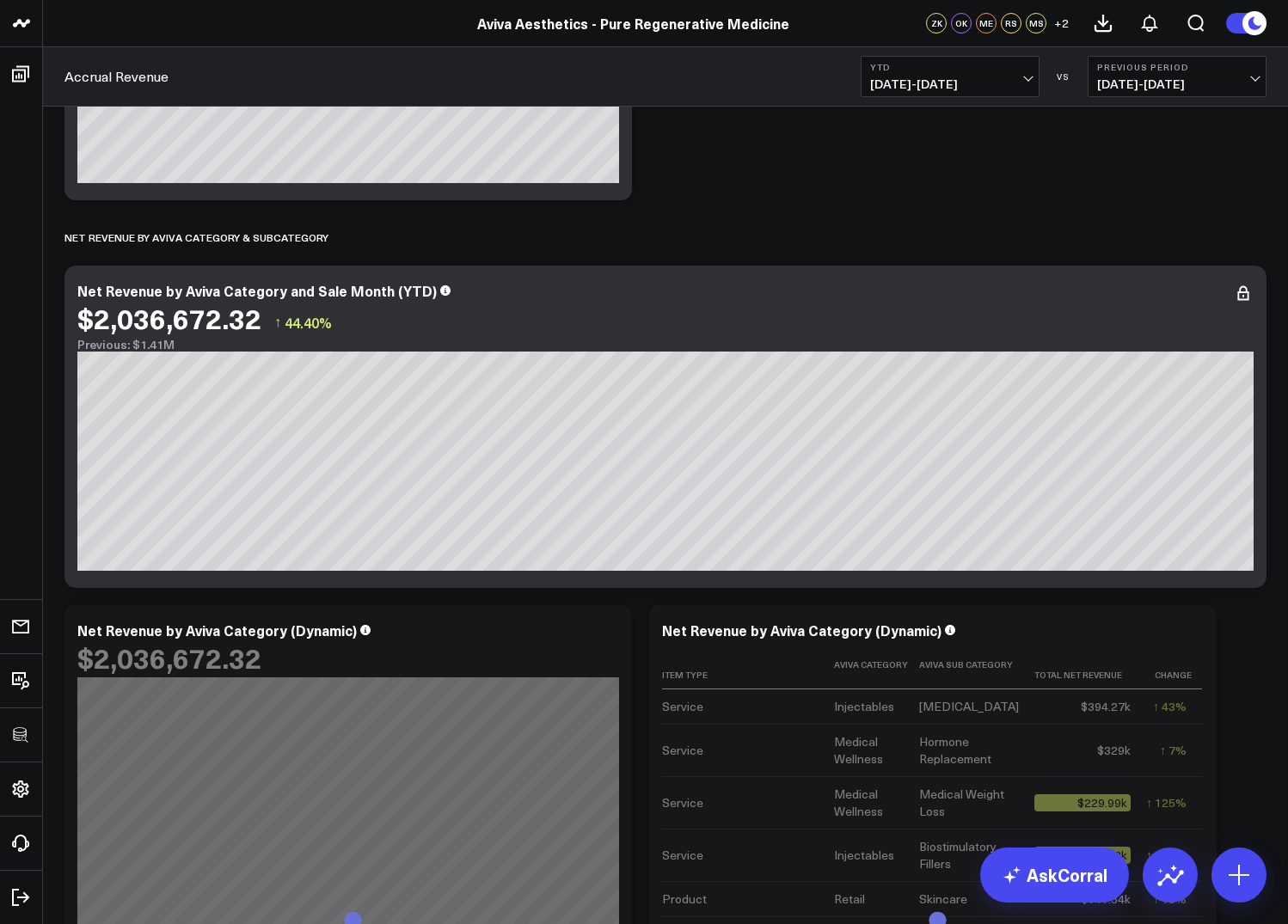
scroll to position [2830, 0]
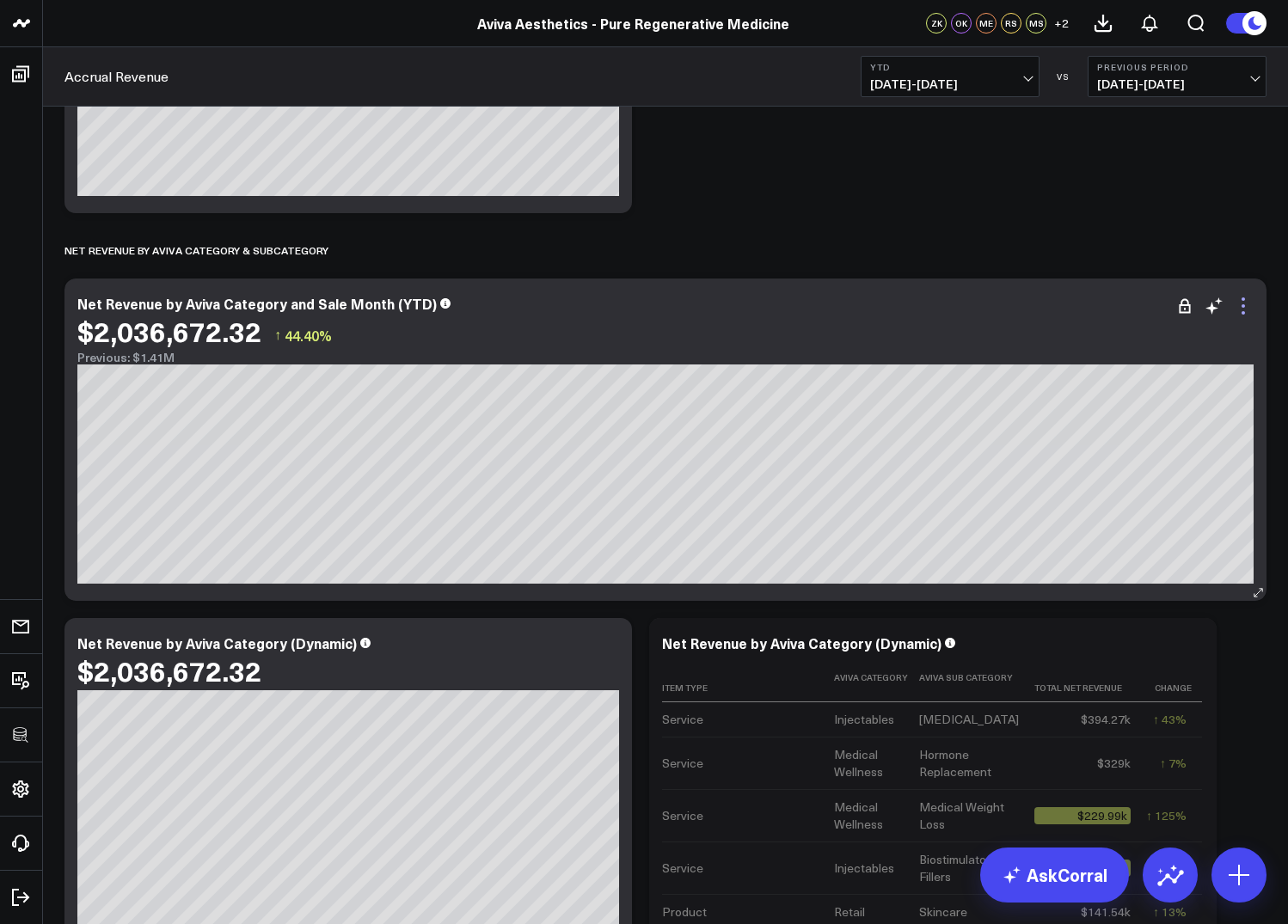
click at [1247, 314] on icon at bounding box center [1243, 306] width 20 height 20
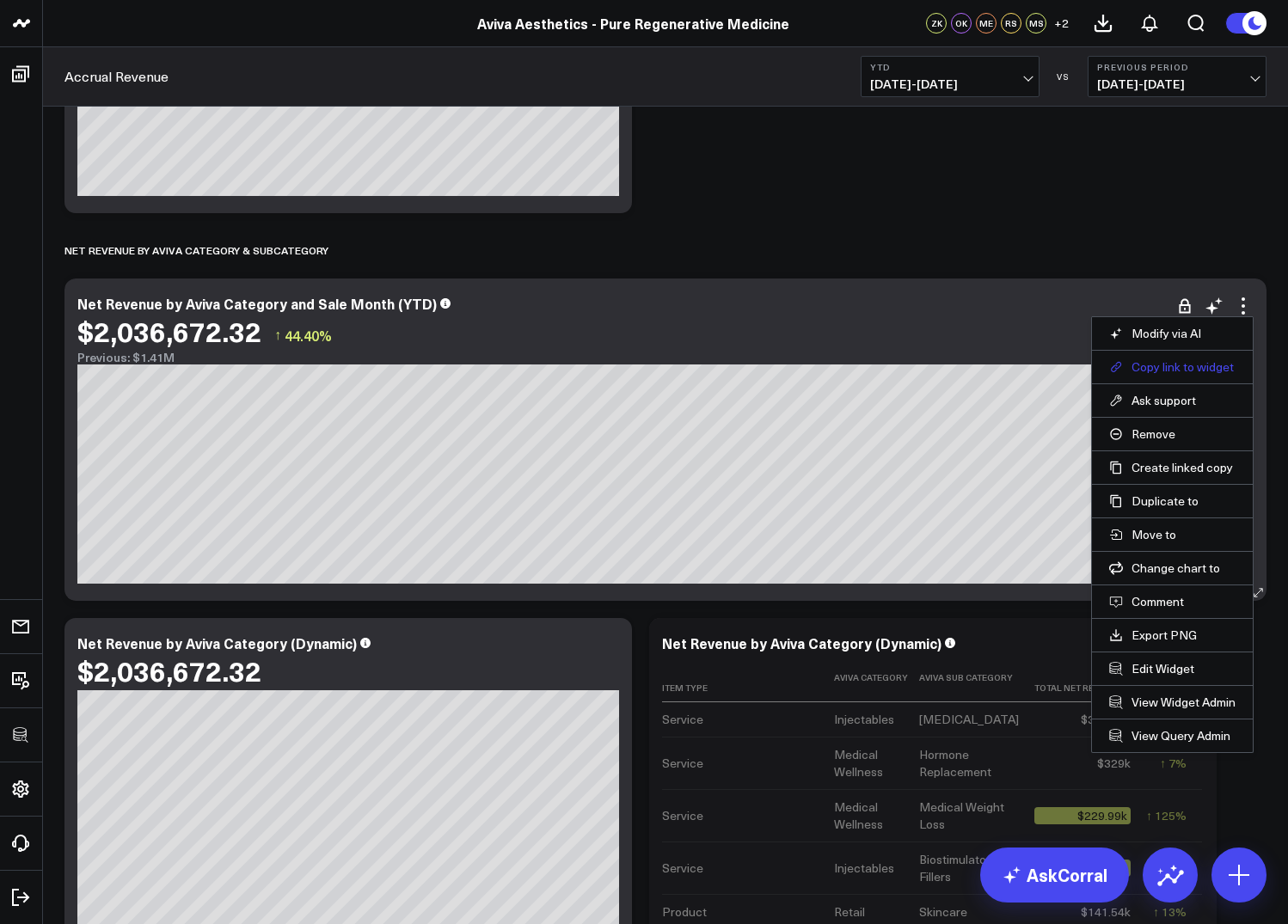
click at [1199, 365] on button "Copy link to widget" at bounding box center [1171, 367] width 126 height 15
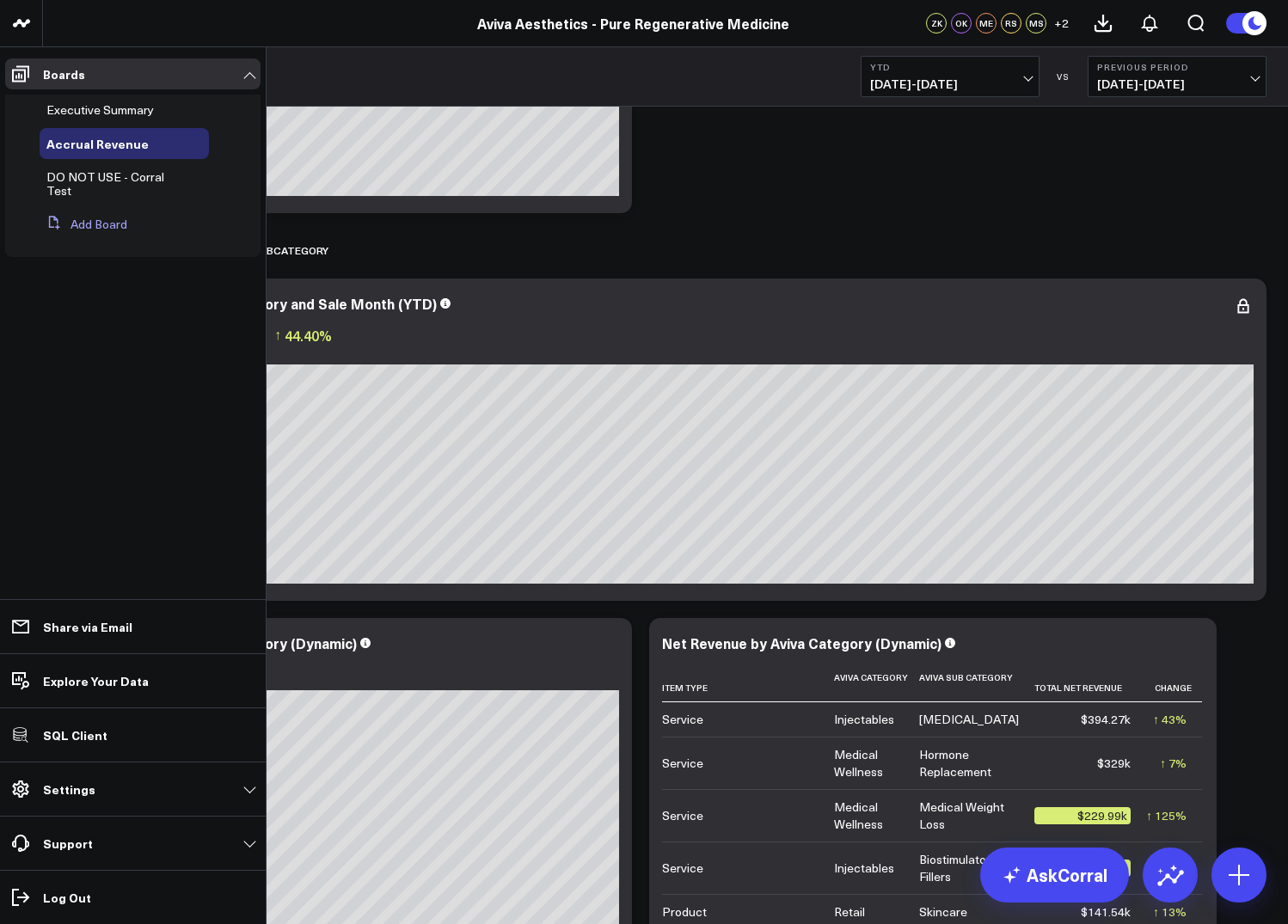
click at [106, 224] on button "Add Board" at bounding box center [83, 225] width 88 height 31
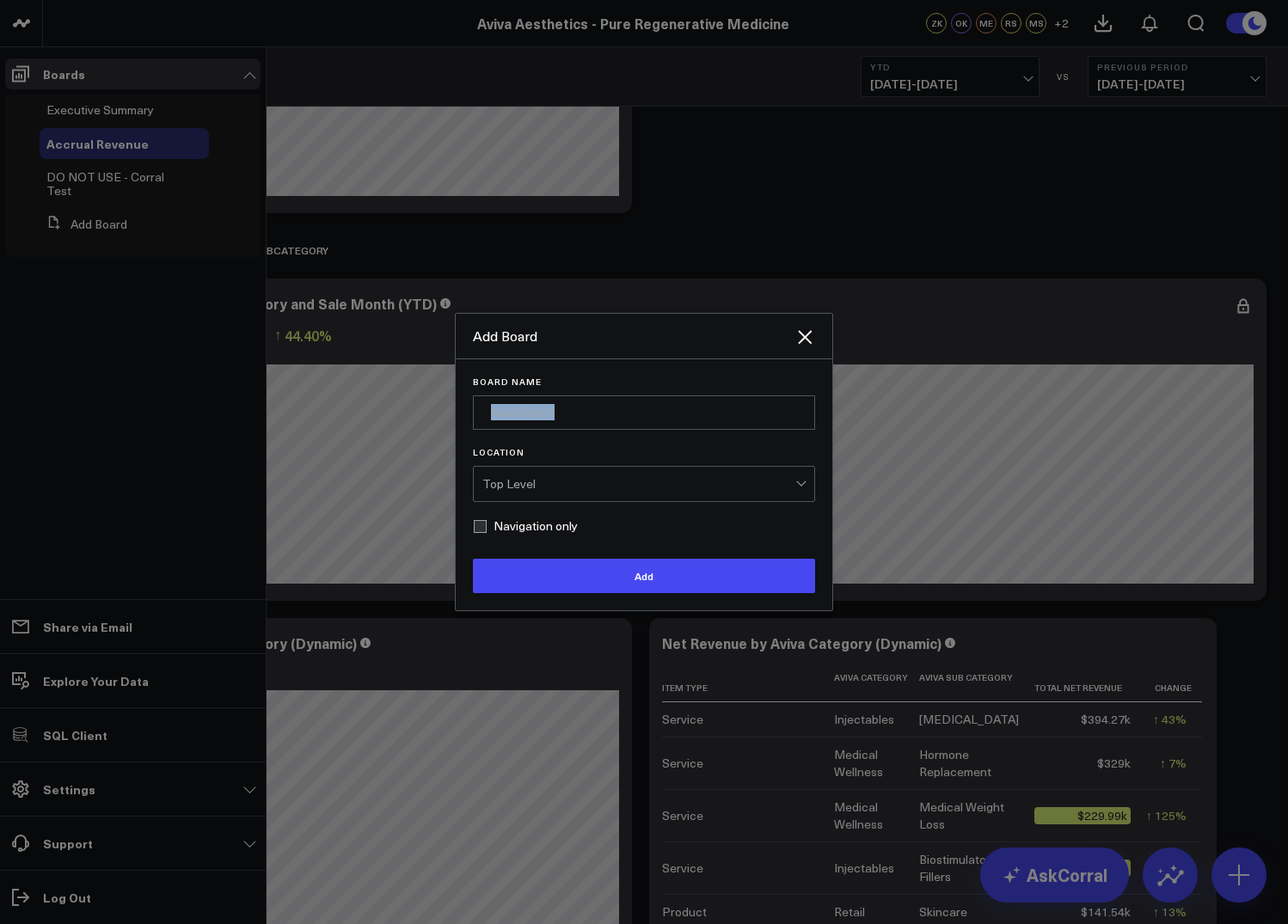
click at [515, 438] on form "Board Name Location Top Level Navigation only Add" at bounding box center [644, 484] width 343 height 217
click at [519, 414] on input "Board Name" at bounding box center [644, 413] width 343 height 35
type input "Archive"
click at [487, 522] on label "Navigation only" at bounding box center [525, 526] width 105 height 14
click at [486, 522] on input "Navigation only" at bounding box center [480, 526] width 14 height 14
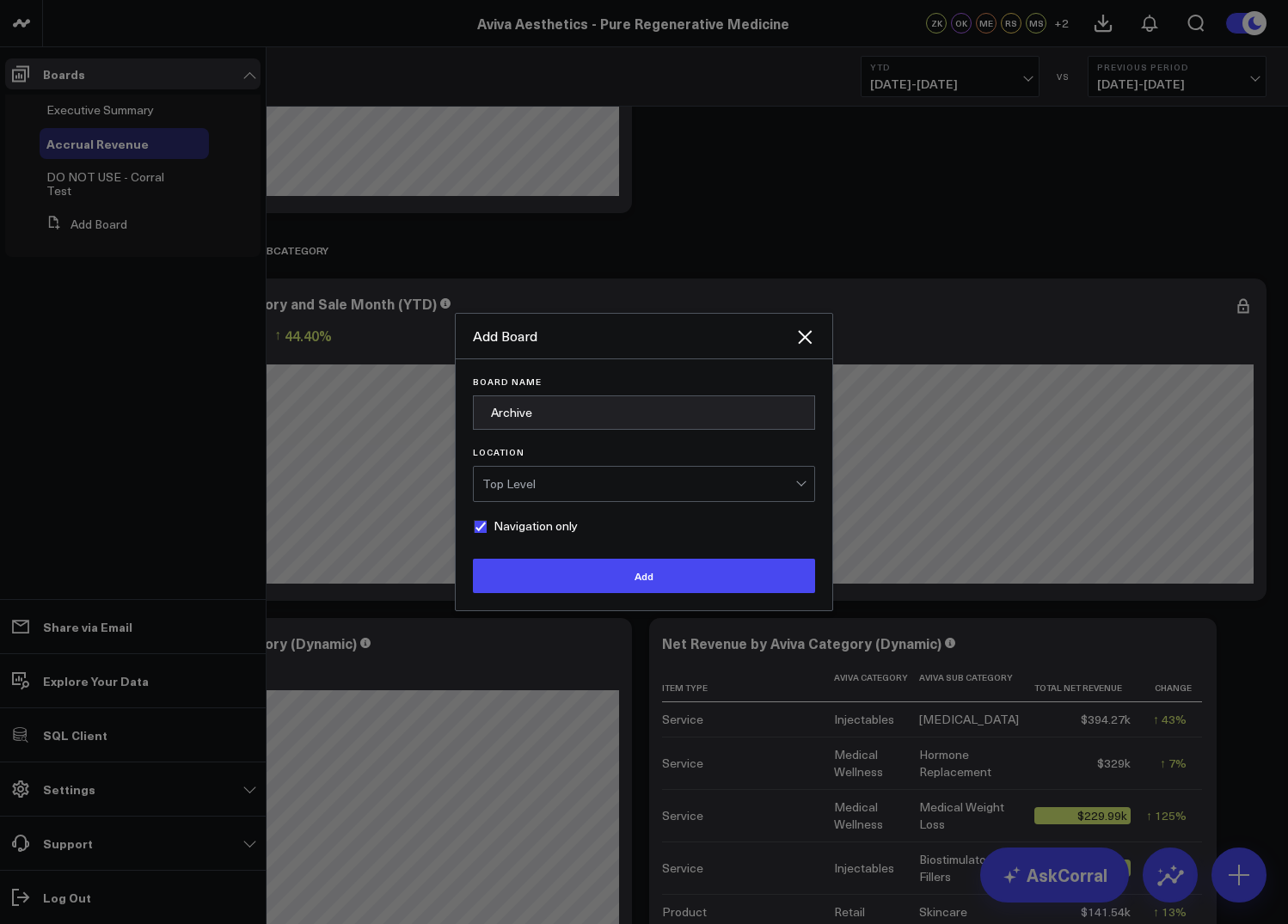
checkbox input "true"
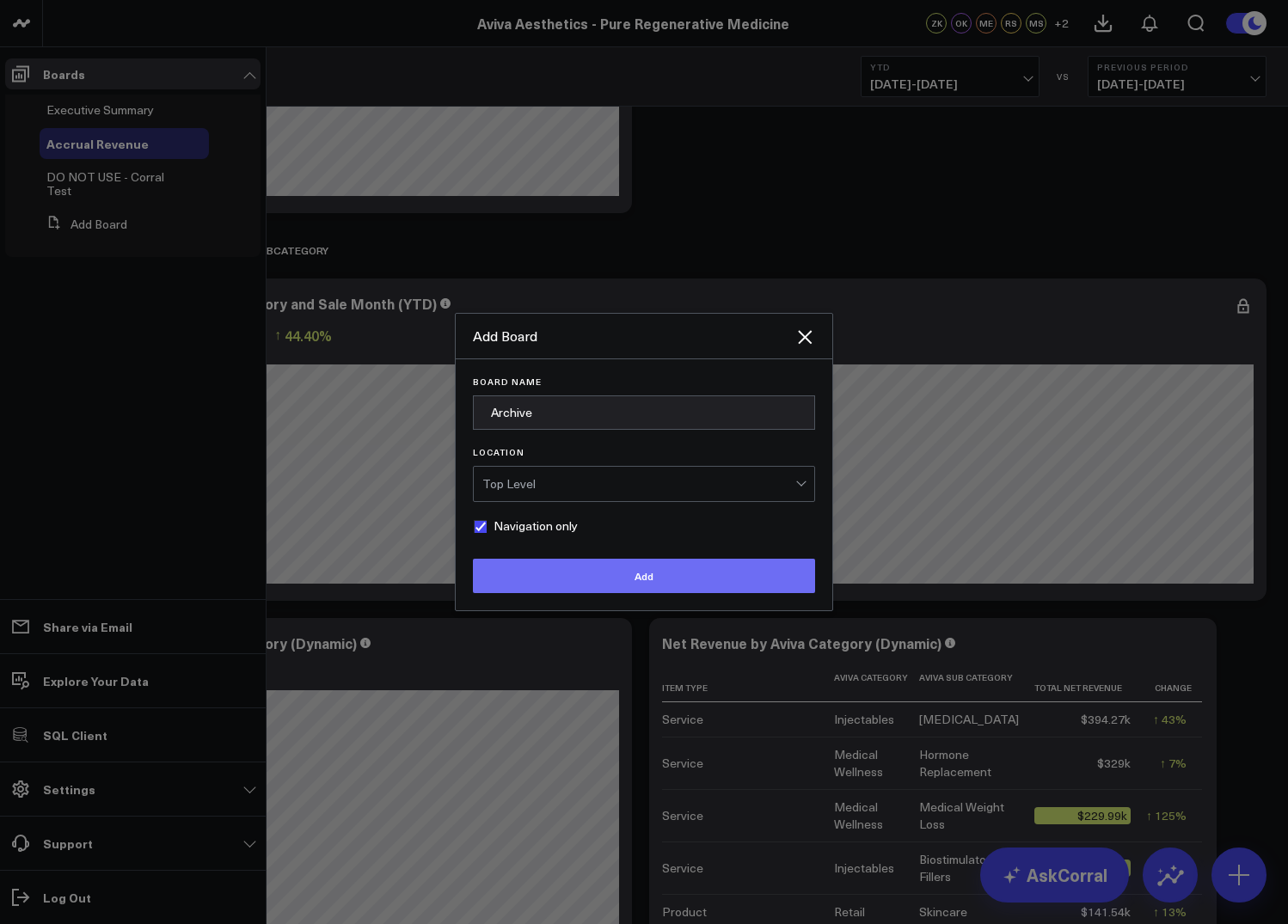
click at [527, 572] on button "Add" at bounding box center [644, 576] width 343 height 35
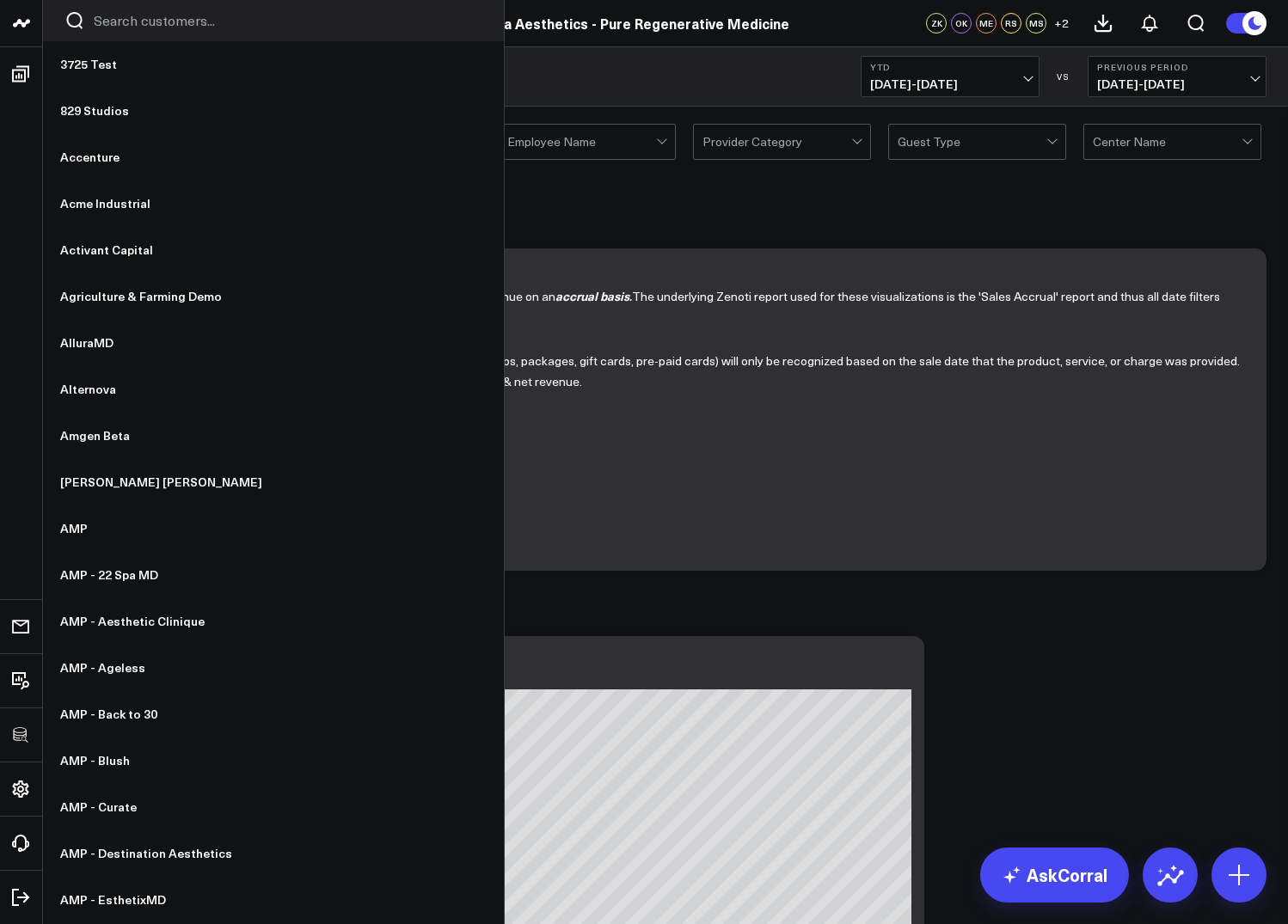
click at [129, 35] on div at bounding box center [274, 20] width 461 height 41
click at [120, 25] on input "Search customers input" at bounding box center [288, 21] width 389 height 19
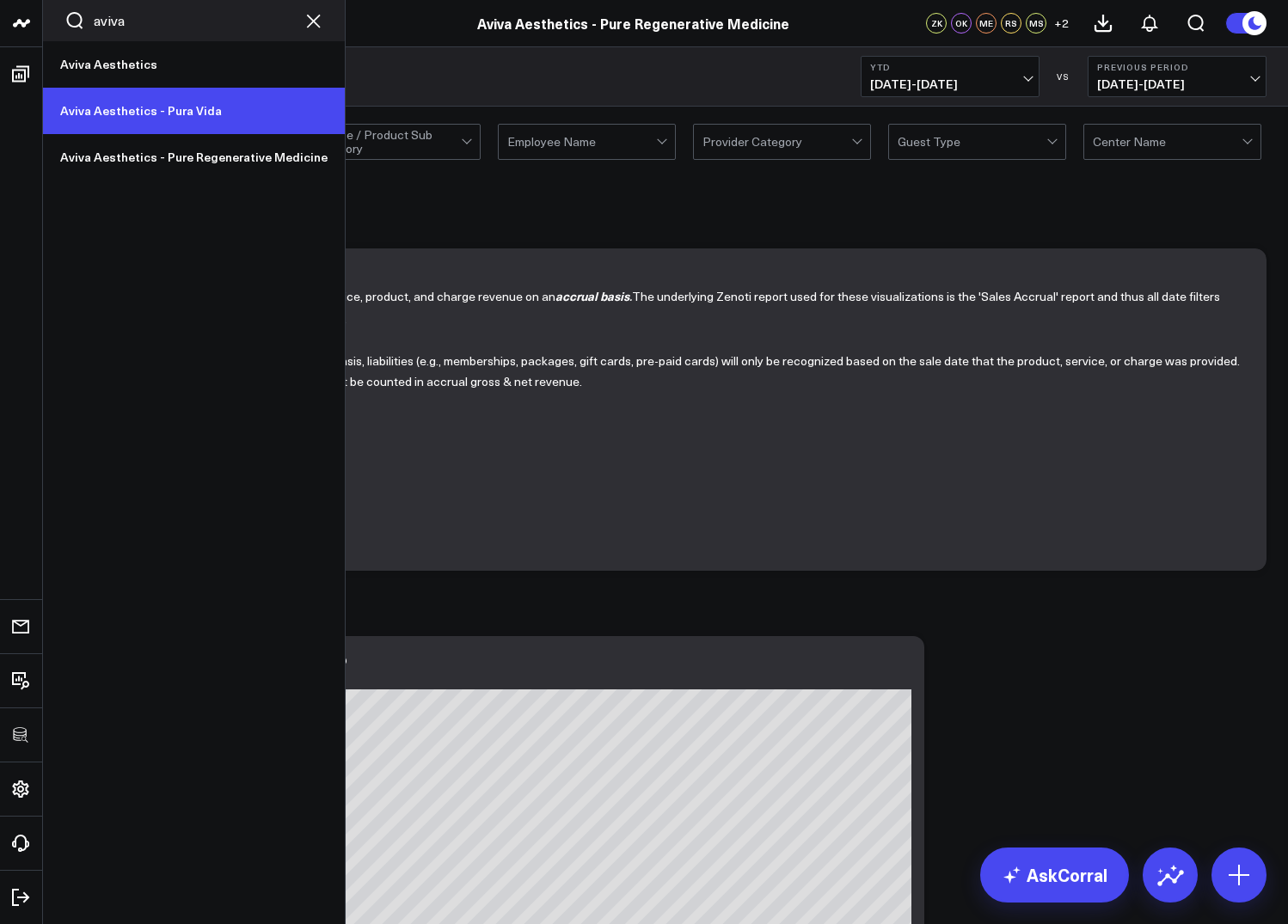
type input "aviva"
click at [121, 106] on link "Aviva Aesthetics - Pura Vida" at bounding box center [194, 111] width 302 height 46
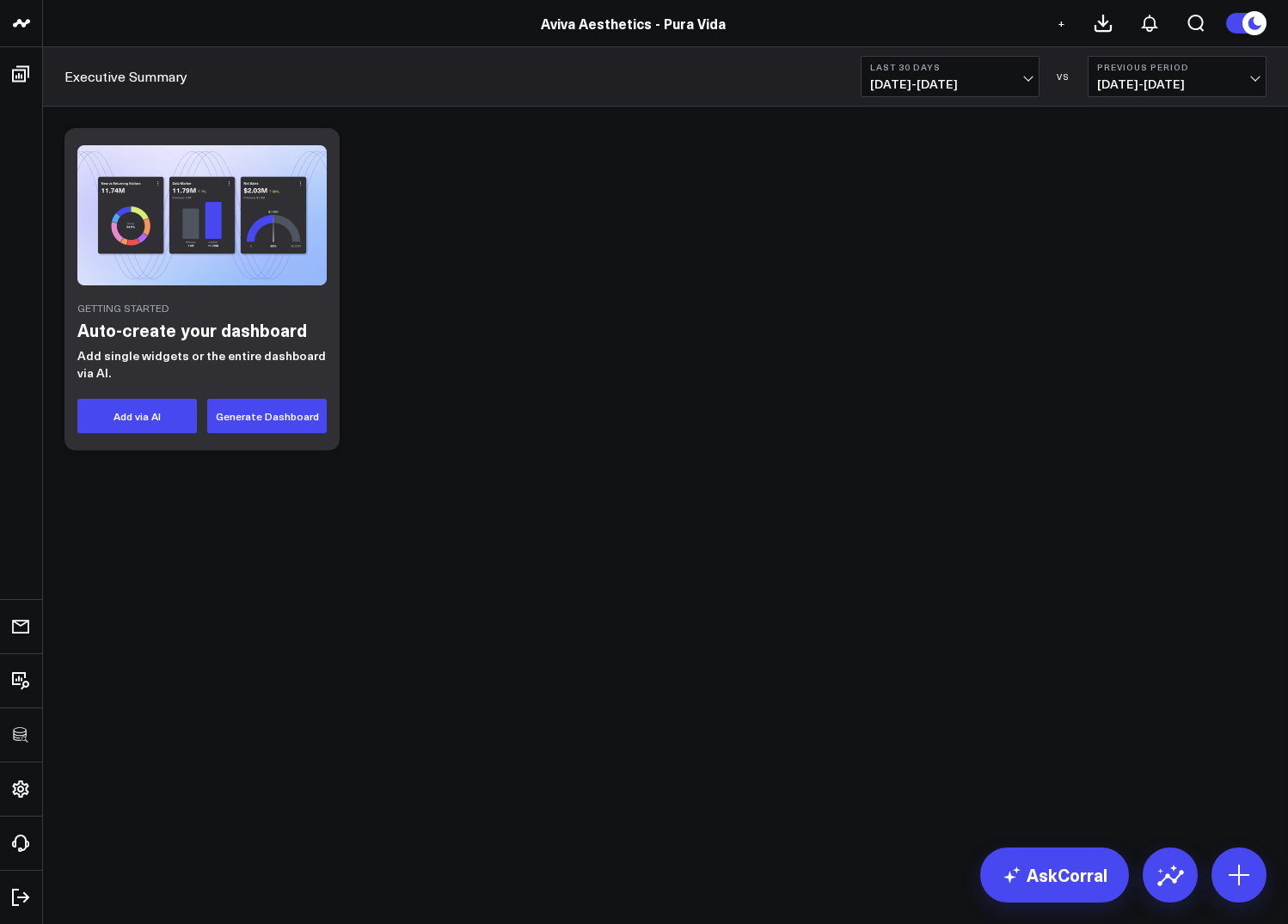
drag, startPoint x: 63, startPoint y: 281, endPoint x: 423, endPoint y: 5, distance: 453.6
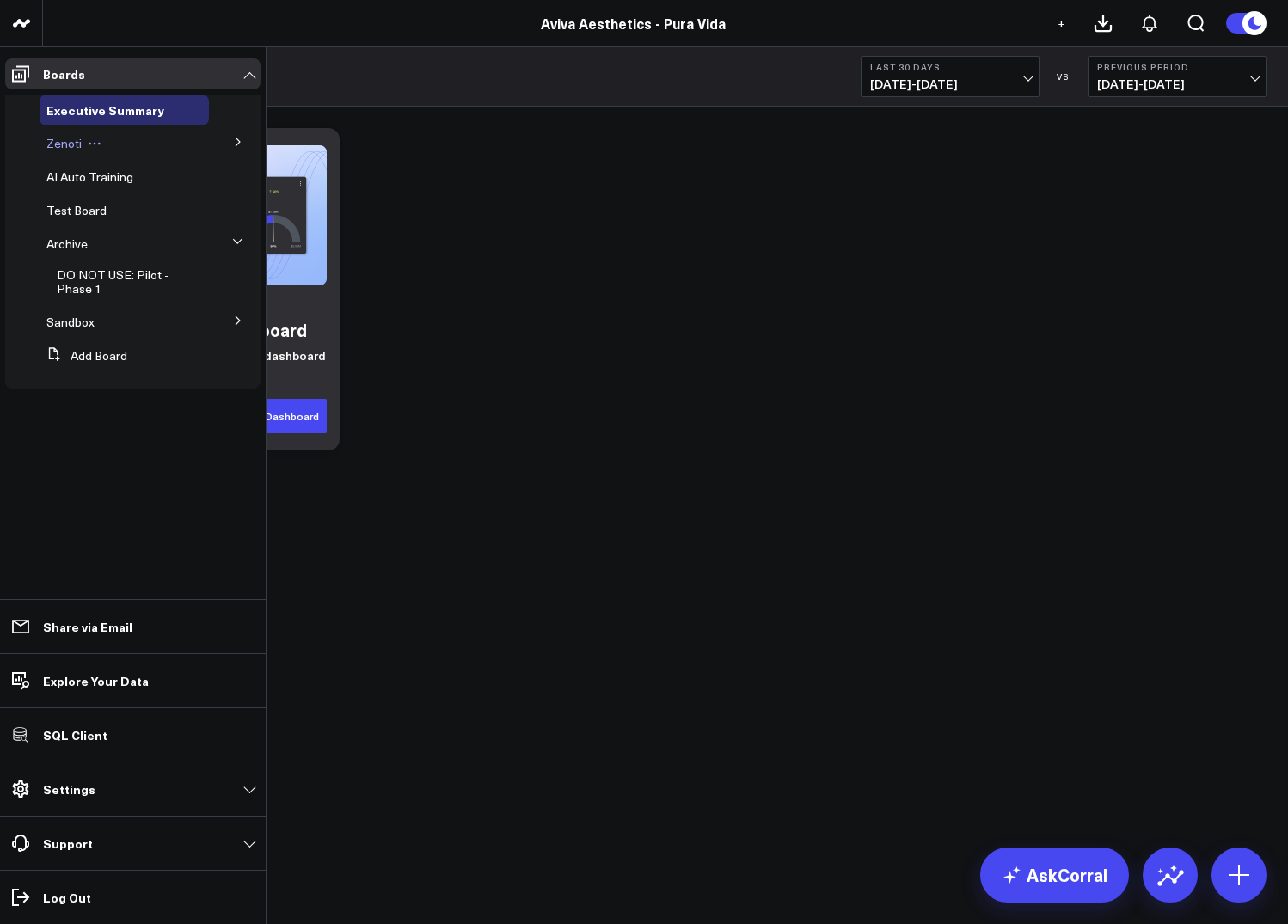
click at [192, 156] on div "Zenoti" at bounding box center [124, 144] width 170 height 31
click at [242, 147] on icon at bounding box center [237, 142] width 11 height 11
click at [71, 180] on span "Accrual Revenue" at bounding box center [103, 174] width 93 height 16
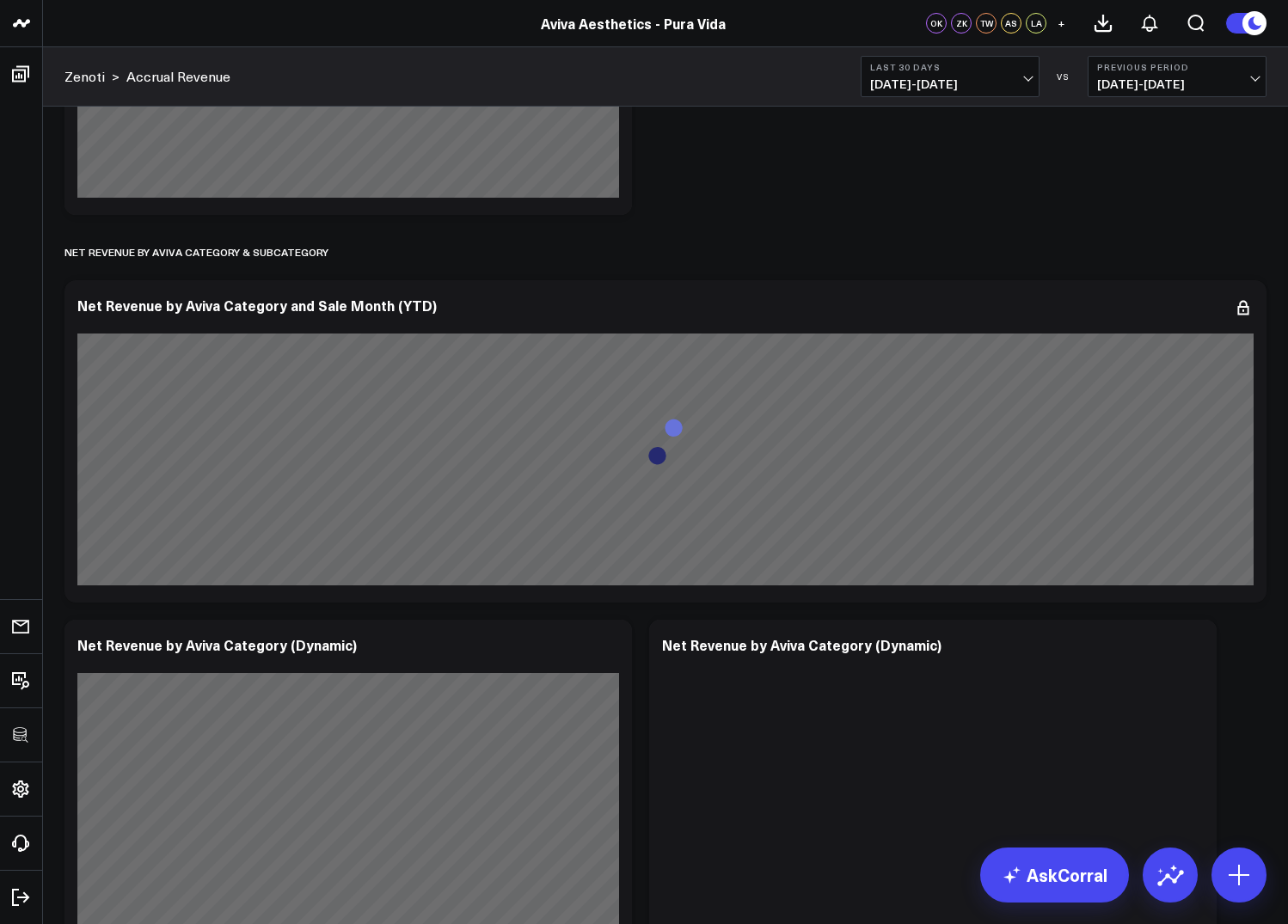
scroll to position [2828, 0]
click at [1245, 307] on icon at bounding box center [1243, 308] width 20 height 20
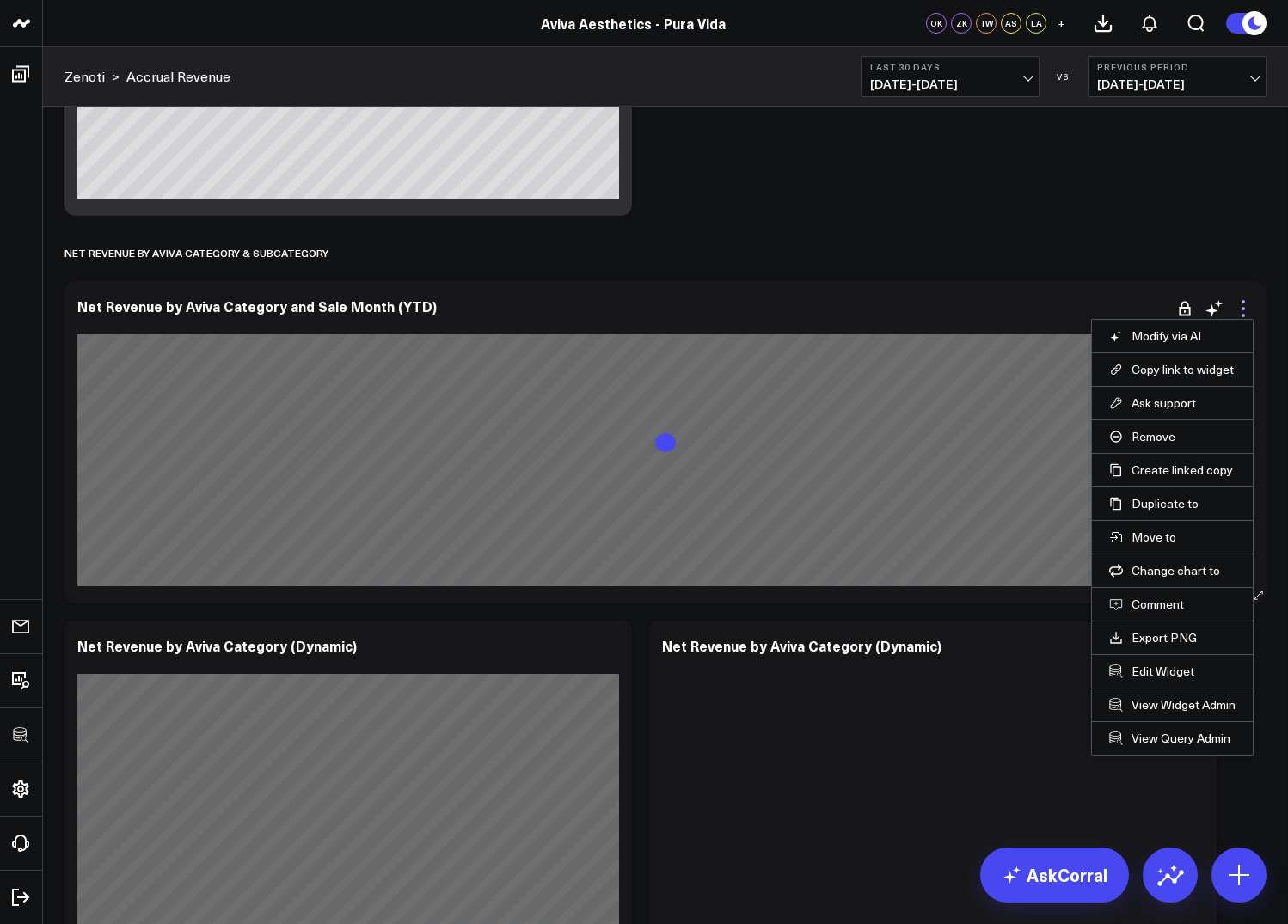
scroll to position [2846, 0]
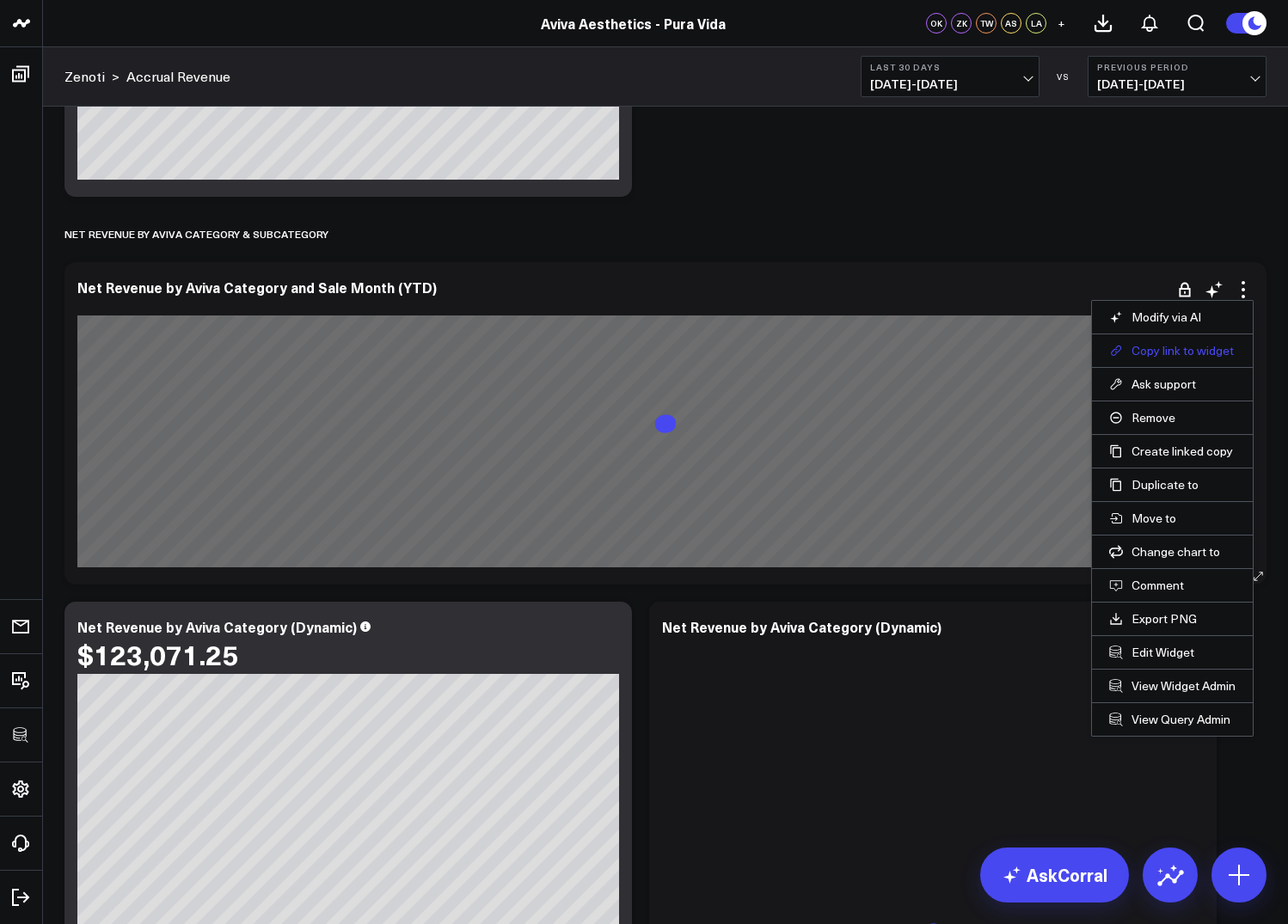
click at [1197, 345] on button "Copy link to widget" at bounding box center [1171, 351] width 126 height 15
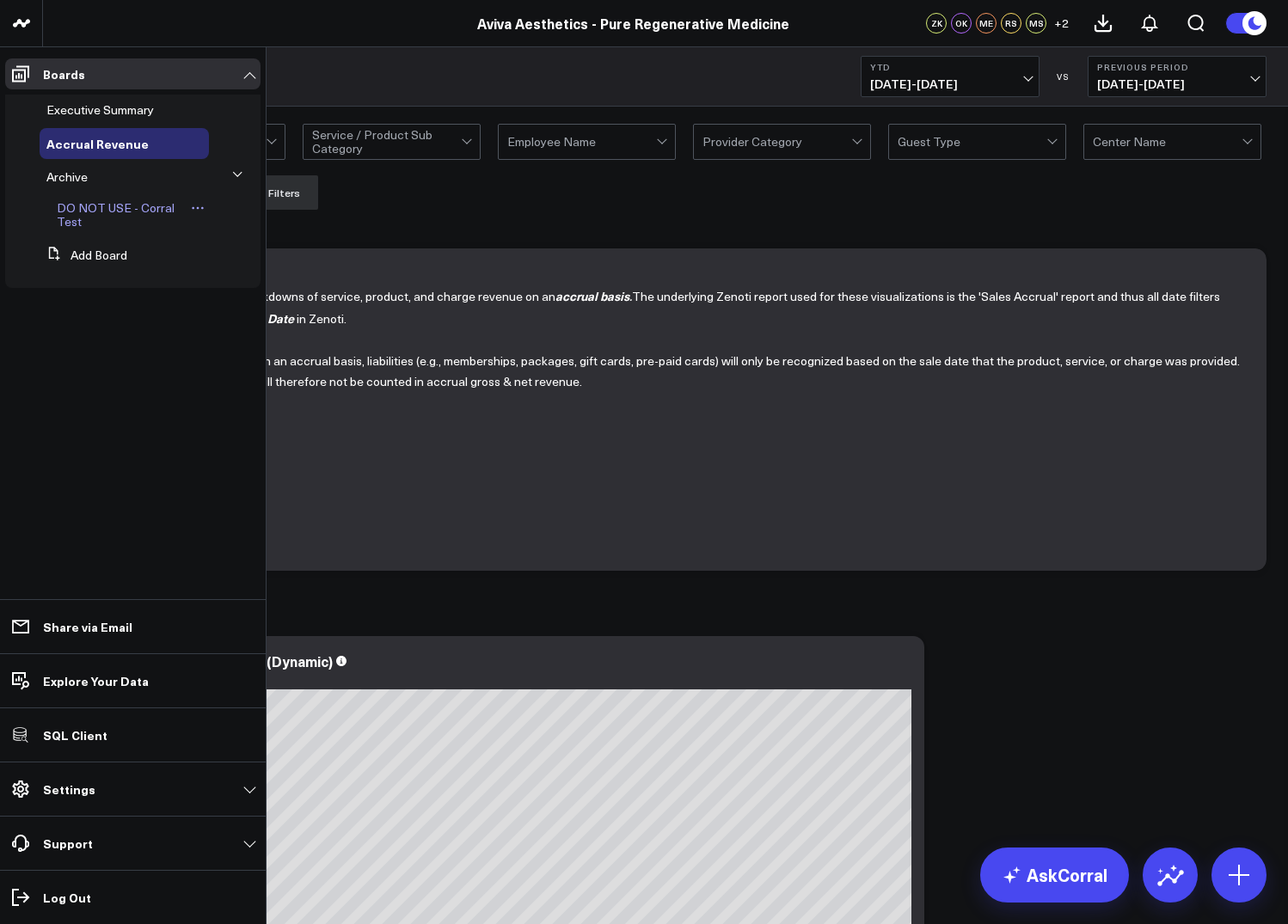
click at [198, 207] on icon at bounding box center [198, 208] width 14 height 14
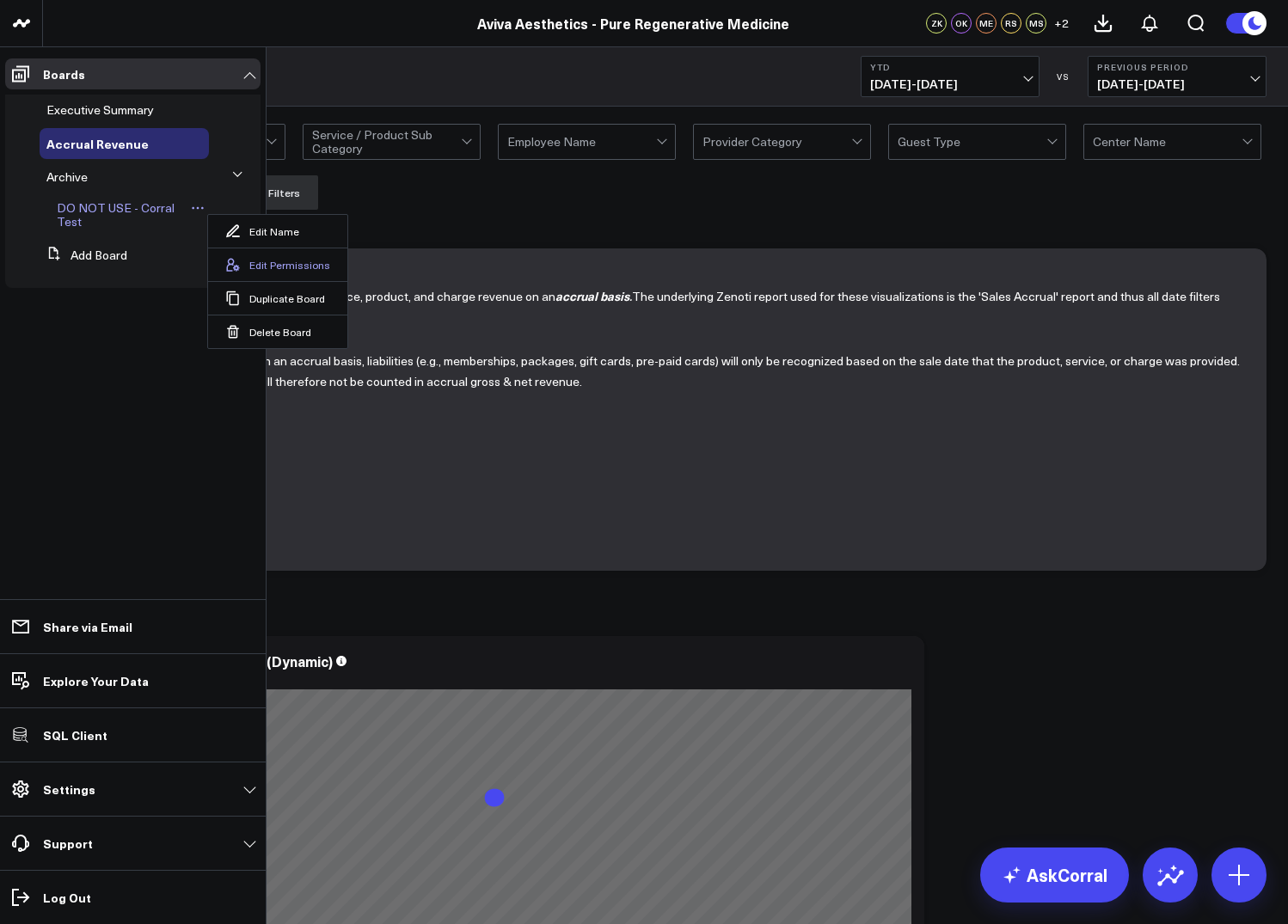
click at [250, 257] on button "Edit Permissions" at bounding box center [278, 264] width 139 height 34
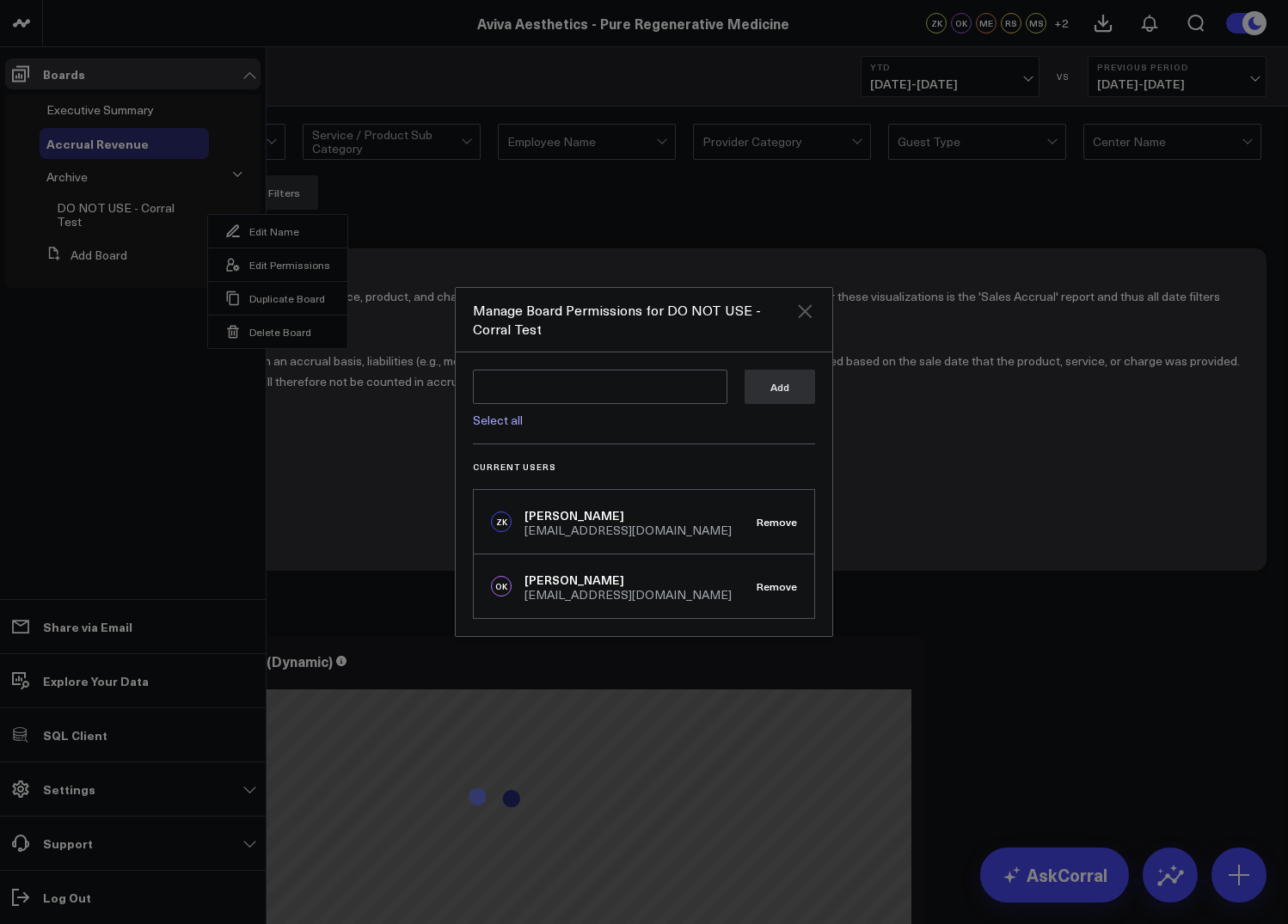
click at [803, 314] on icon "Close" at bounding box center [804, 311] width 20 height 20
